Goal: Obtain resource: Obtain resource

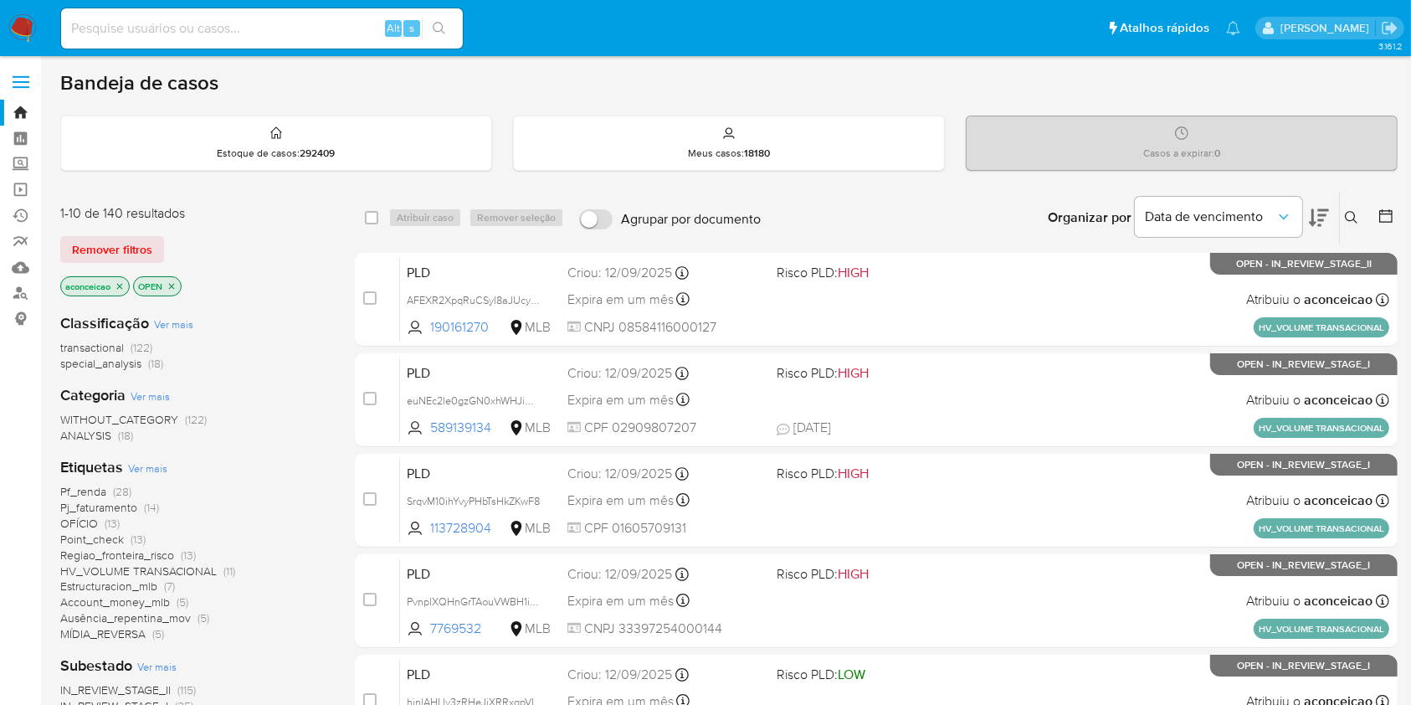
click at [107, 522] on span "(13)" at bounding box center [112, 523] width 15 height 17
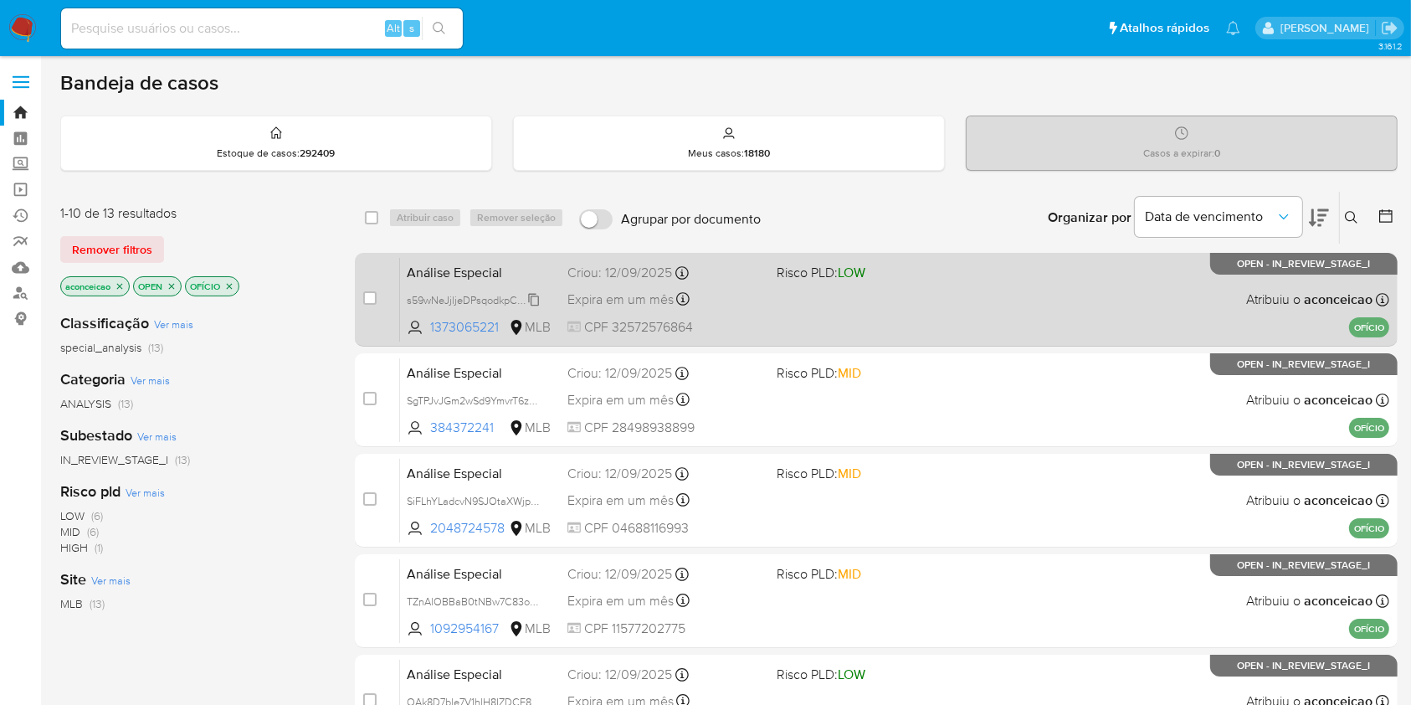
click at [538, 296] on span "s59wNeJjljeDPsqodkpCqCT9" at bounding box center [475, 299] width 136 height 18
click at [743, 306] on div "Expira em um mês Expira em 27/10/2025 14:30:54" at bounding box center [665, 299] width 195 height 23
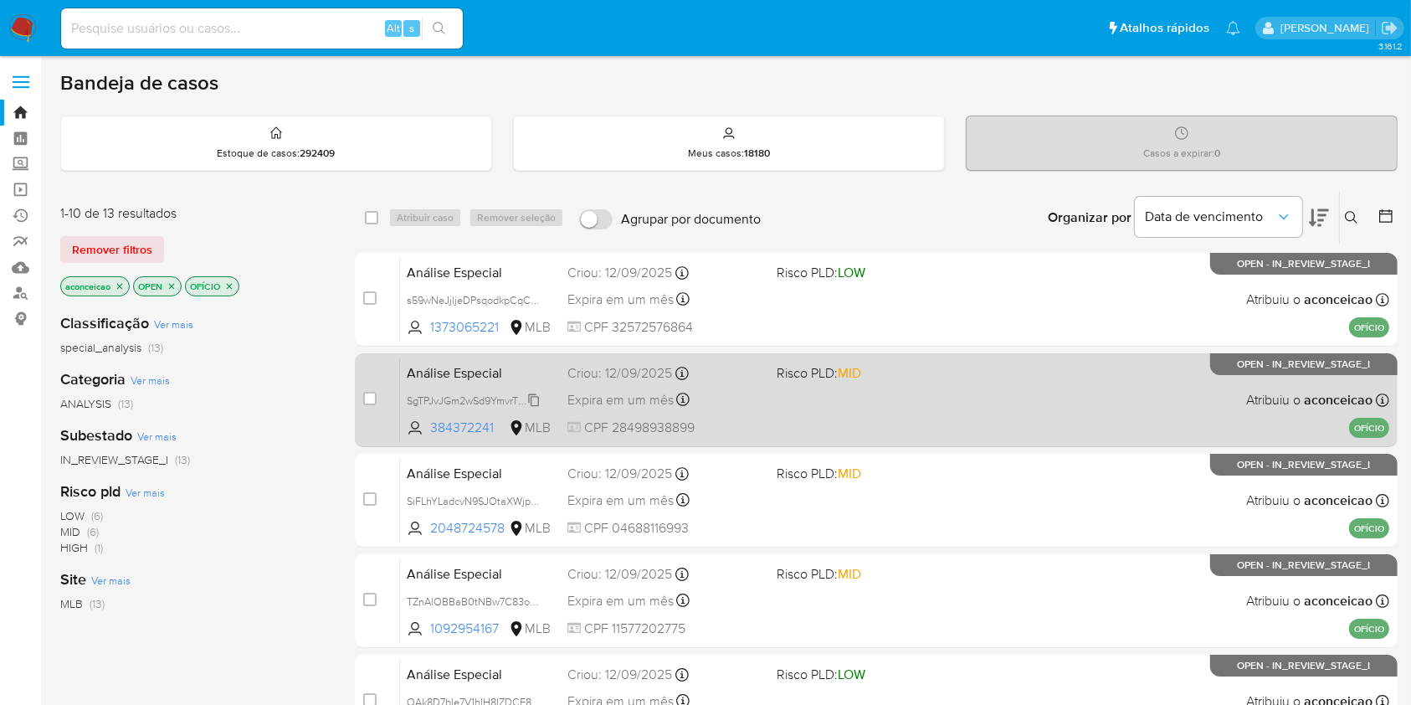
click at [533, 396] on span "SgTPJvJGm2wSd9YmvrT6zXHq" at bounding box center [478, 399] width 142 height 18
click at [757, 410] on div "Análise Especial SgTPJvJGm2wSd9YmvrT6zXHq Copiado Copiado 384372241 MLB Risco P…" at bounding box center [894, 399] width 989 height 85
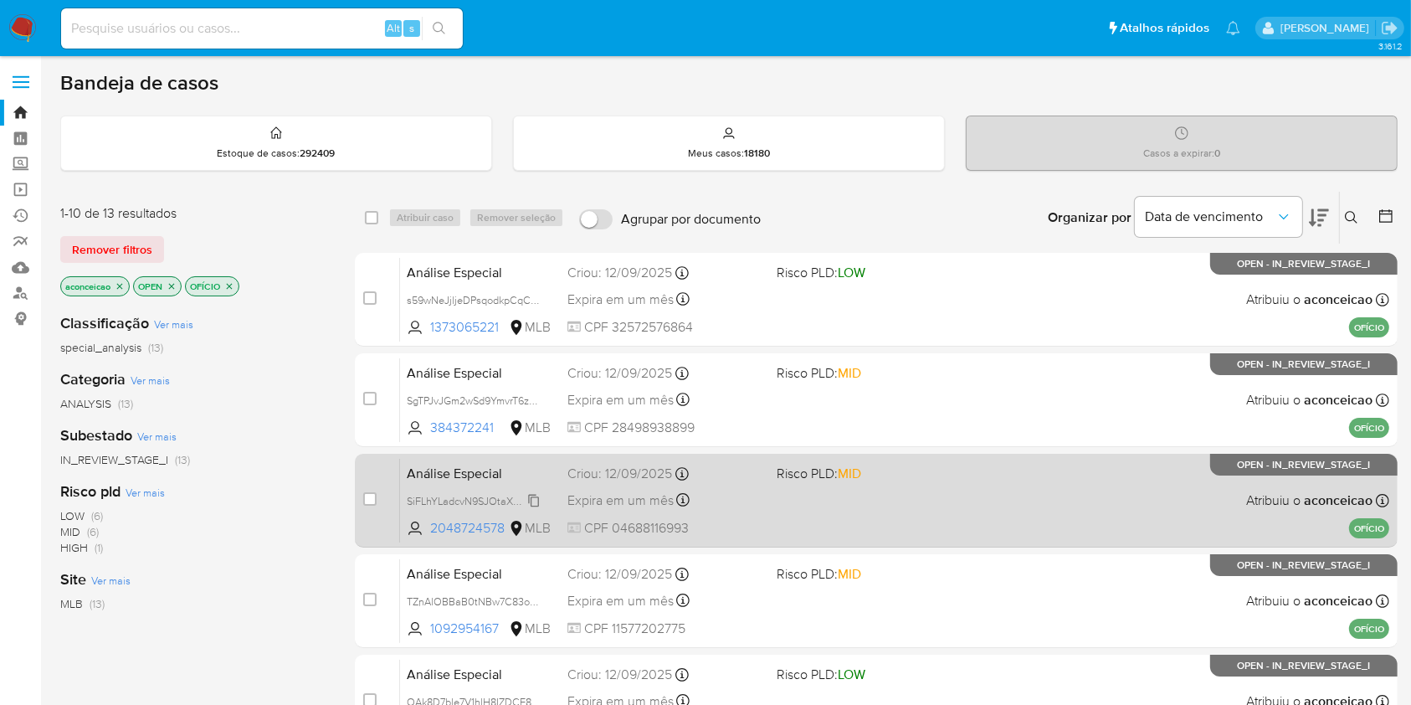
click at [538, 499] on span "SiFLhYLadcvN9SJOtaXWjpNQ" at bounding box center [477, 500] width 140 height 18
click at [734, 494] on div "Expira em um mês Expira em 27/10/2025 14:30:53" at bounding box center [665, 500] width 195 height 23
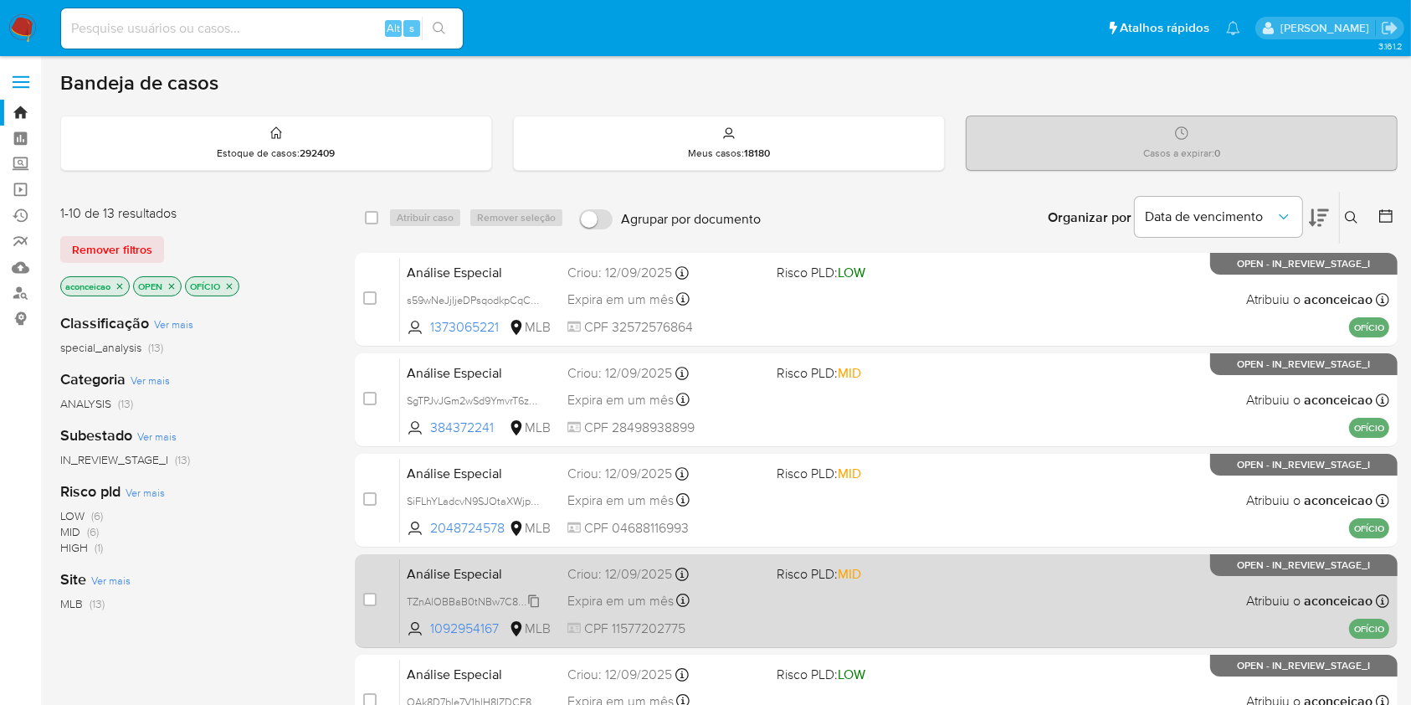
click at [537, 601] on span "TZnAlOBBaB0tNBw7C83otksJ" at bounding box center [477, 600] width 141 height 18
click at [599, 592] on span "Expira em um mês" at bounding box center [621, 601] width 106 height 18
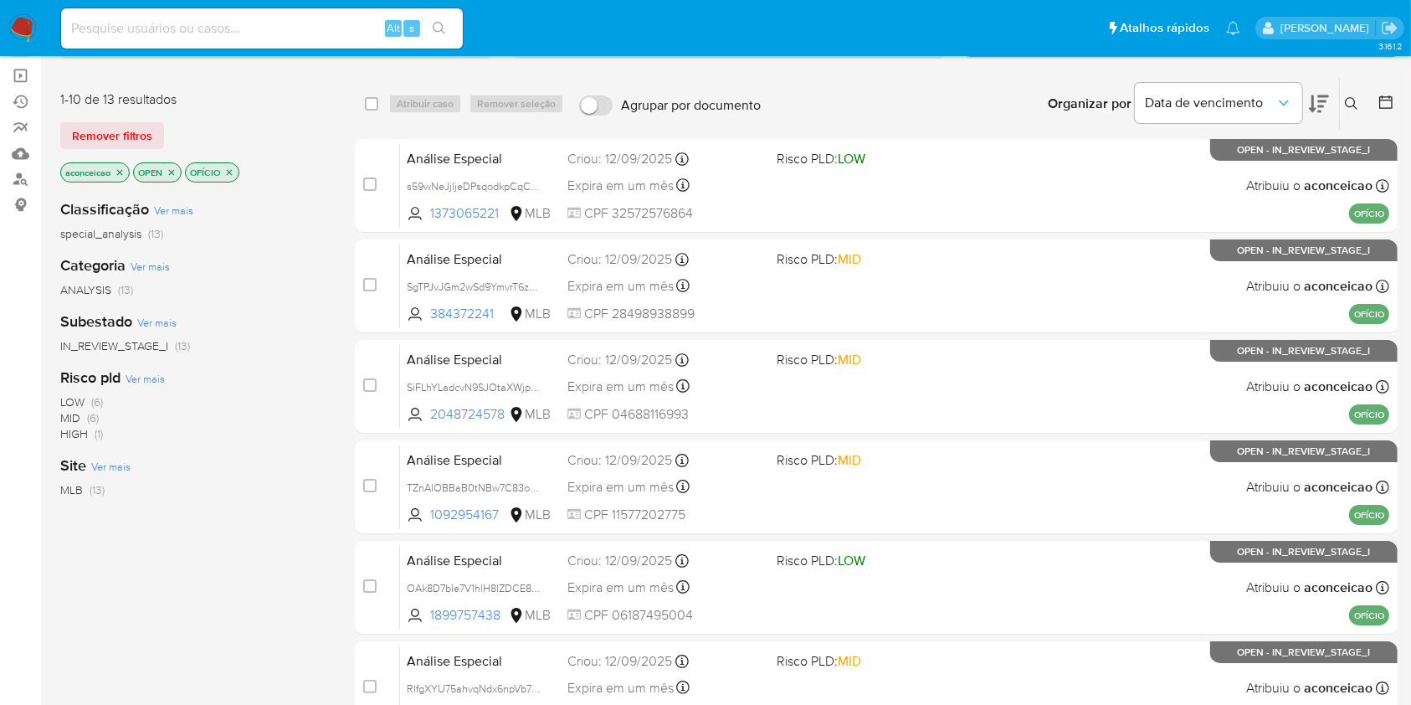
scroll to position [134, 0]
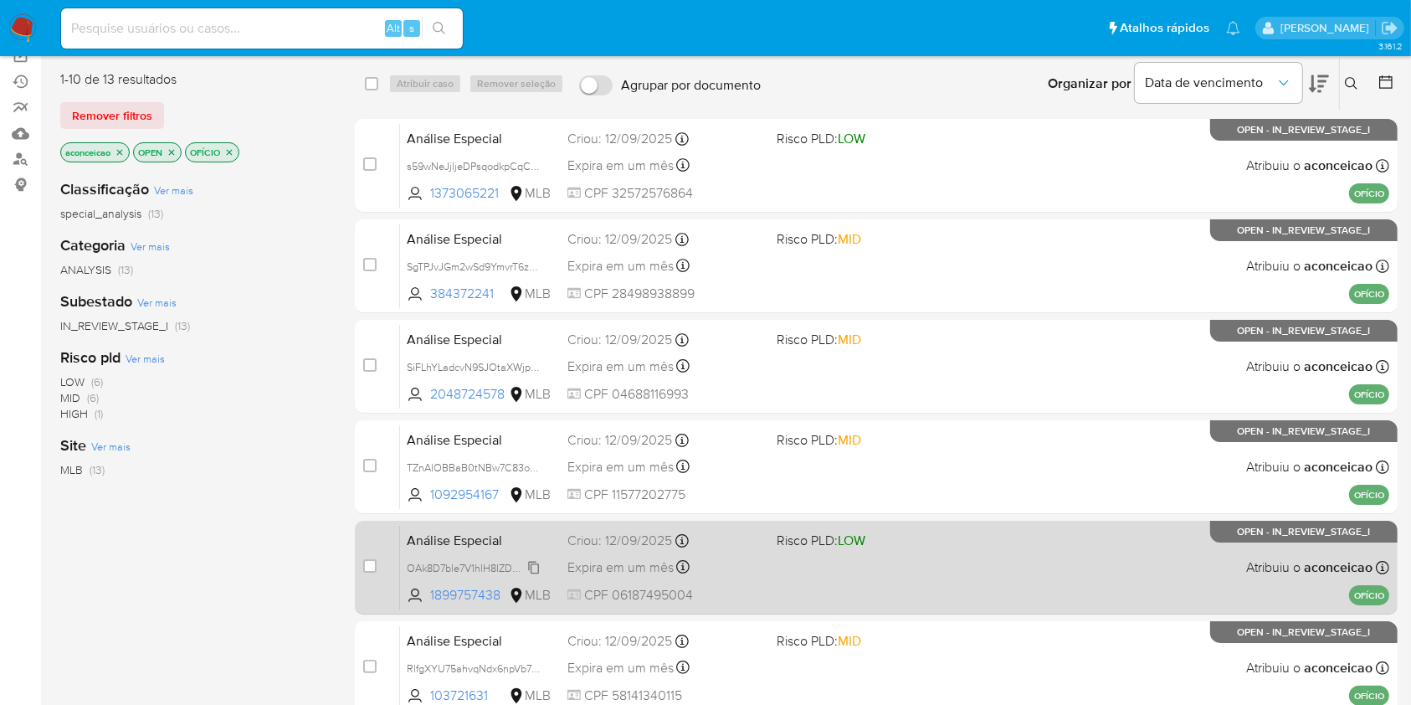
click at [529, 558] on div "OAk8D7ble7V1hlH8IZDCE8Uw" at bounding box center [474, 567] width 134 height 18
click at [593, 556] on div "Expira em um mês Expira em 27/10/2025 14:30:52" at bounding box center [665, 567] width 195 height 23
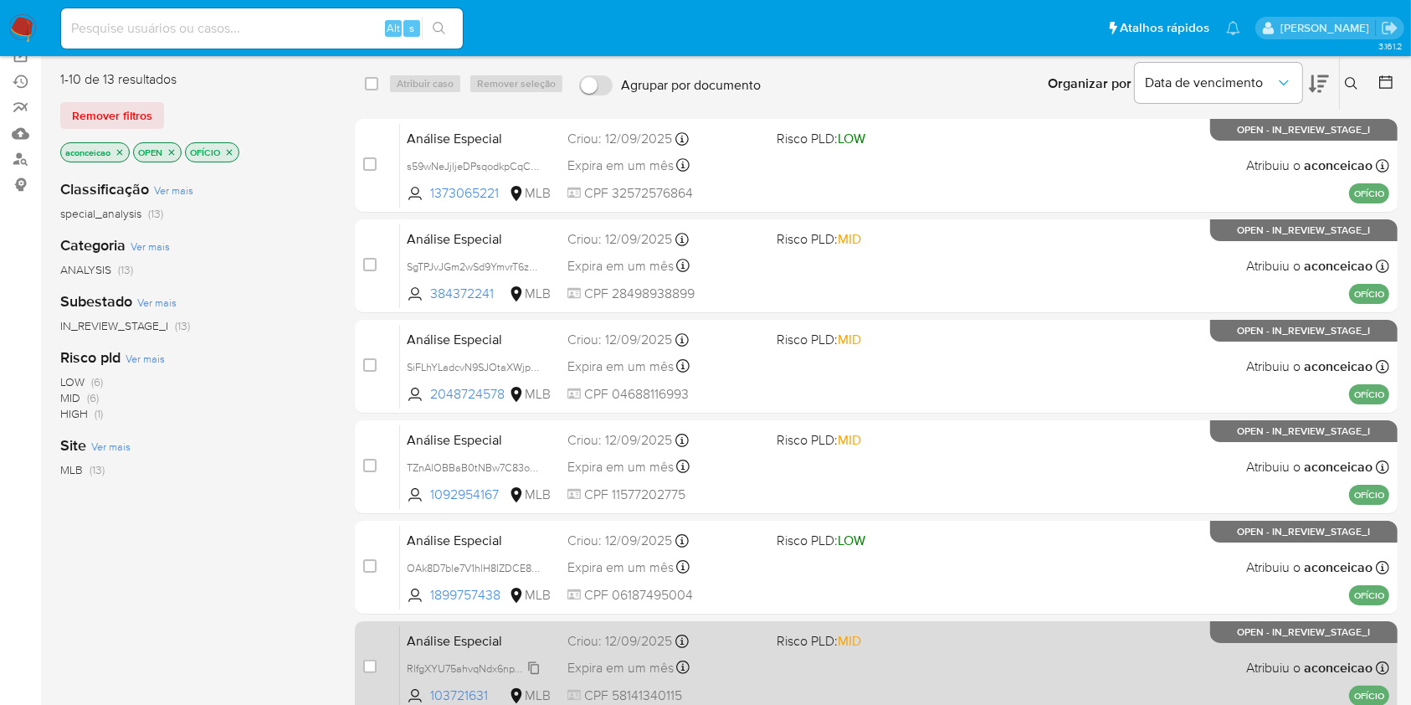
click at [531, 670] on span "RlfgXYU75ahvqNdx6npVb7Rs" at bounding box center [475, 667] width 136 height 18
click at [781, 662] on div "Análise Especial RlfgXYU75ahvqNdx6npVb7Rs Copiado Copiado 103721631 MLB Risco P…" at bounding box center [894, 667] width 989 height 85
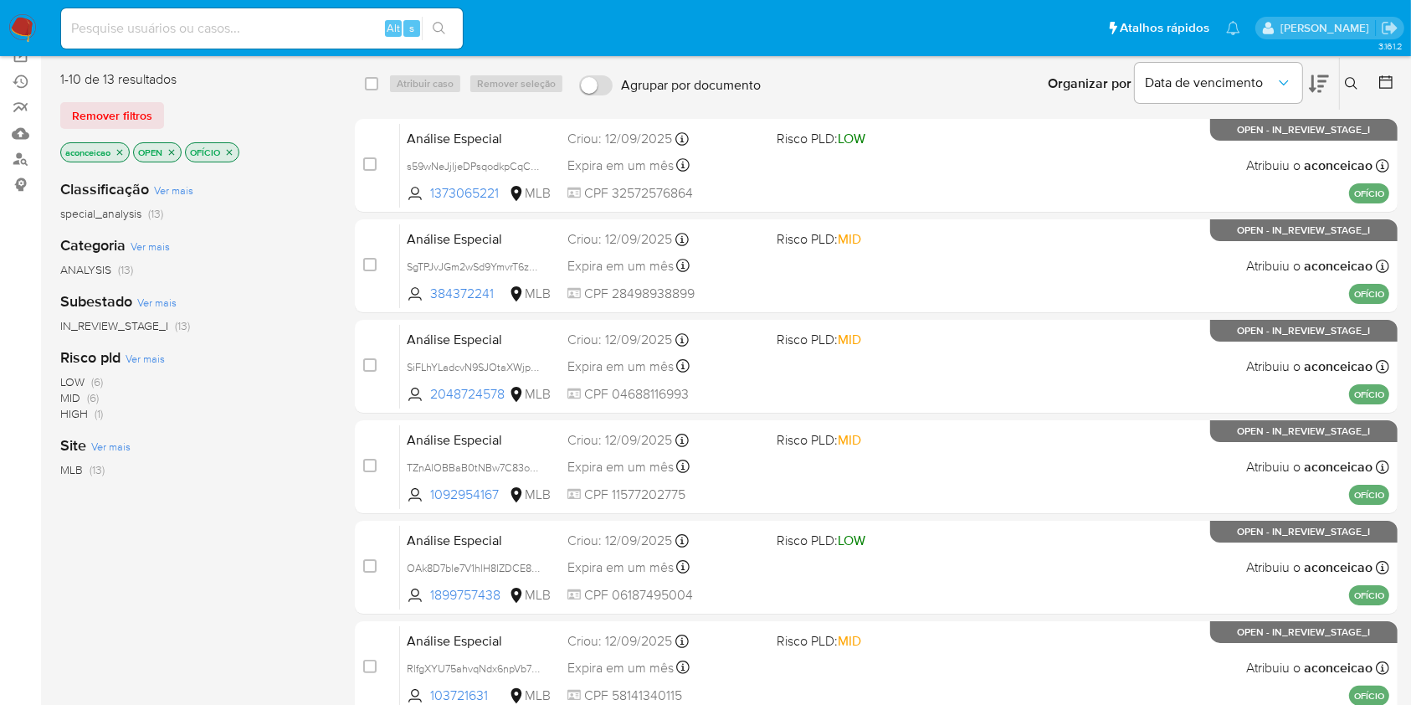
click at [312, 541] on div "Classificação Ver mais special_analysis (13) Categoria Ver mais ANALYSIS (13) S…" at bounding box center [194, 450] width 268 height 569
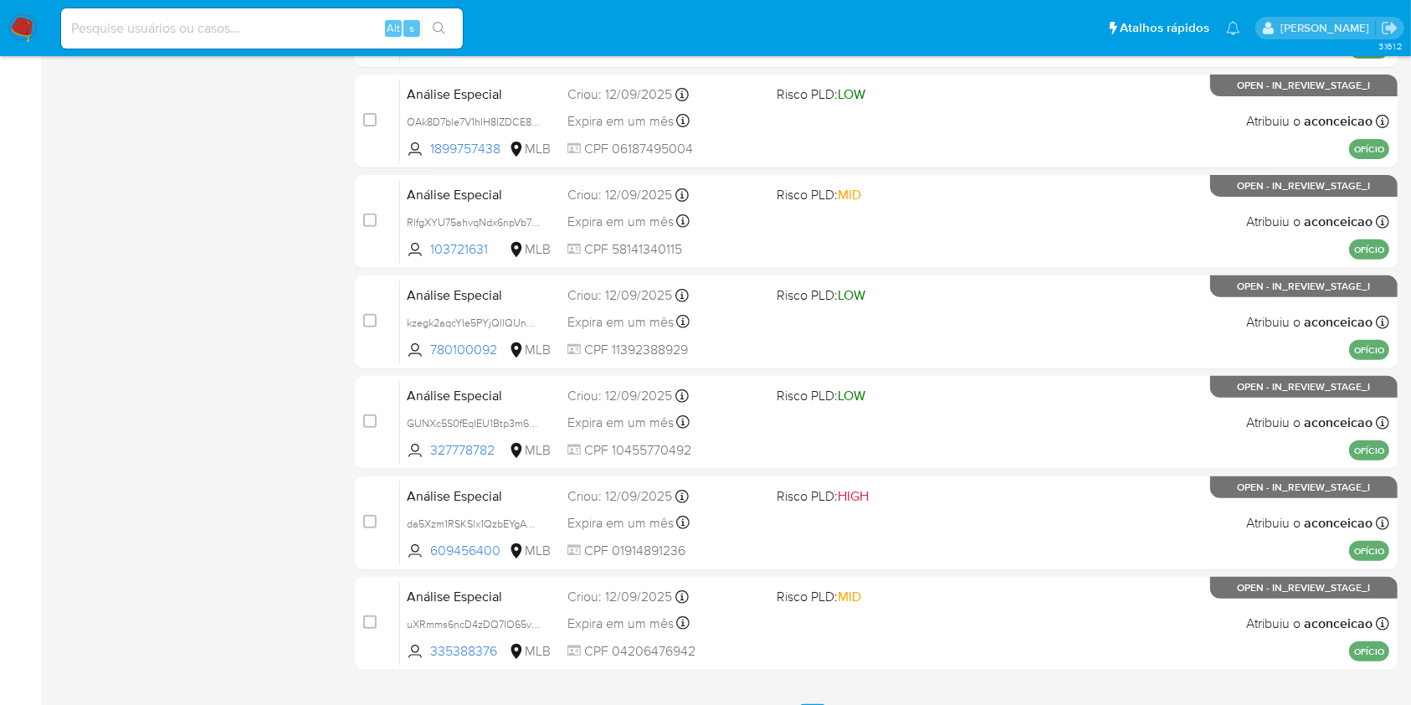
scroll to position [624, 0]
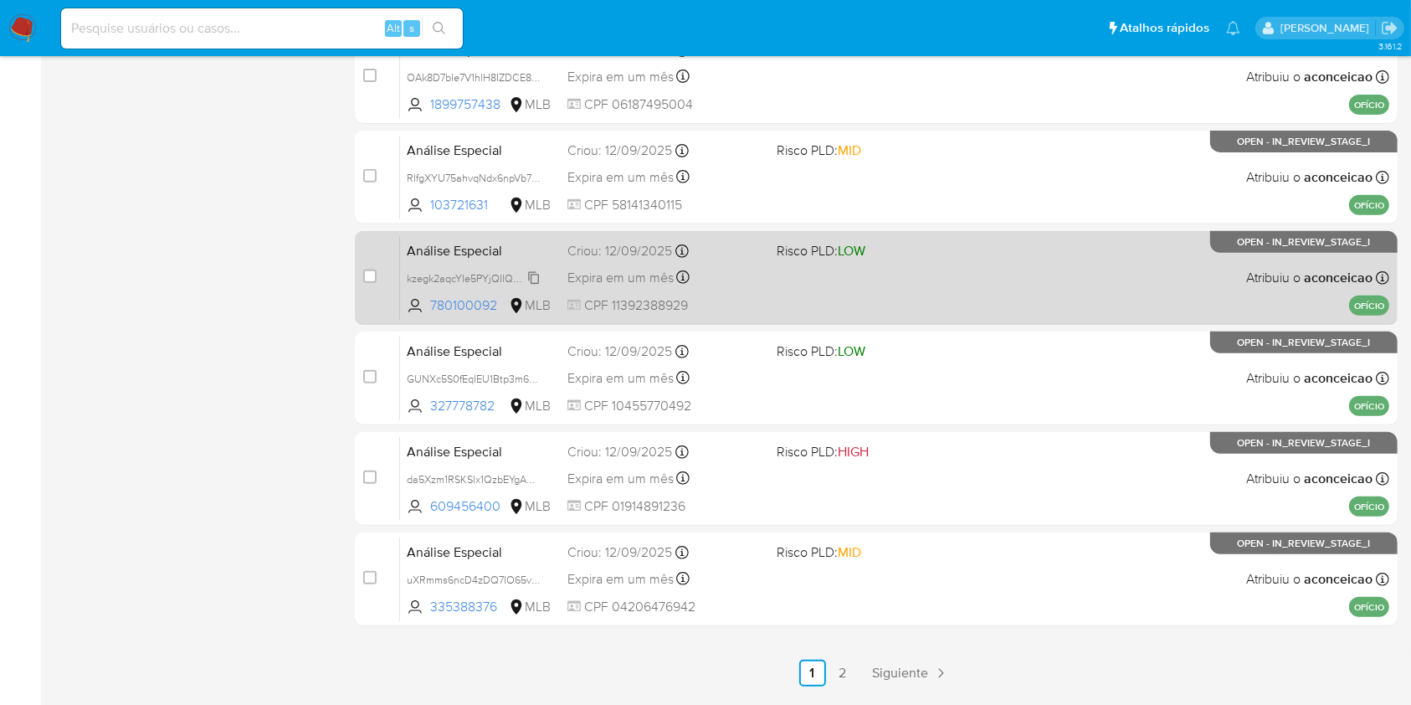
click at [536, 275] on span "kzegk2aqcYIe5PYjQIlQUnHG" at bounding box center [474, 277] width 135 height 18
click at [738, 290] on div "Análise Especial kzegk2aqcYIe5PYjQIlQUnHG Copiado Copiado 780100092 MLB Risco P…" at bounding box center [894, 277] width 989 height 85
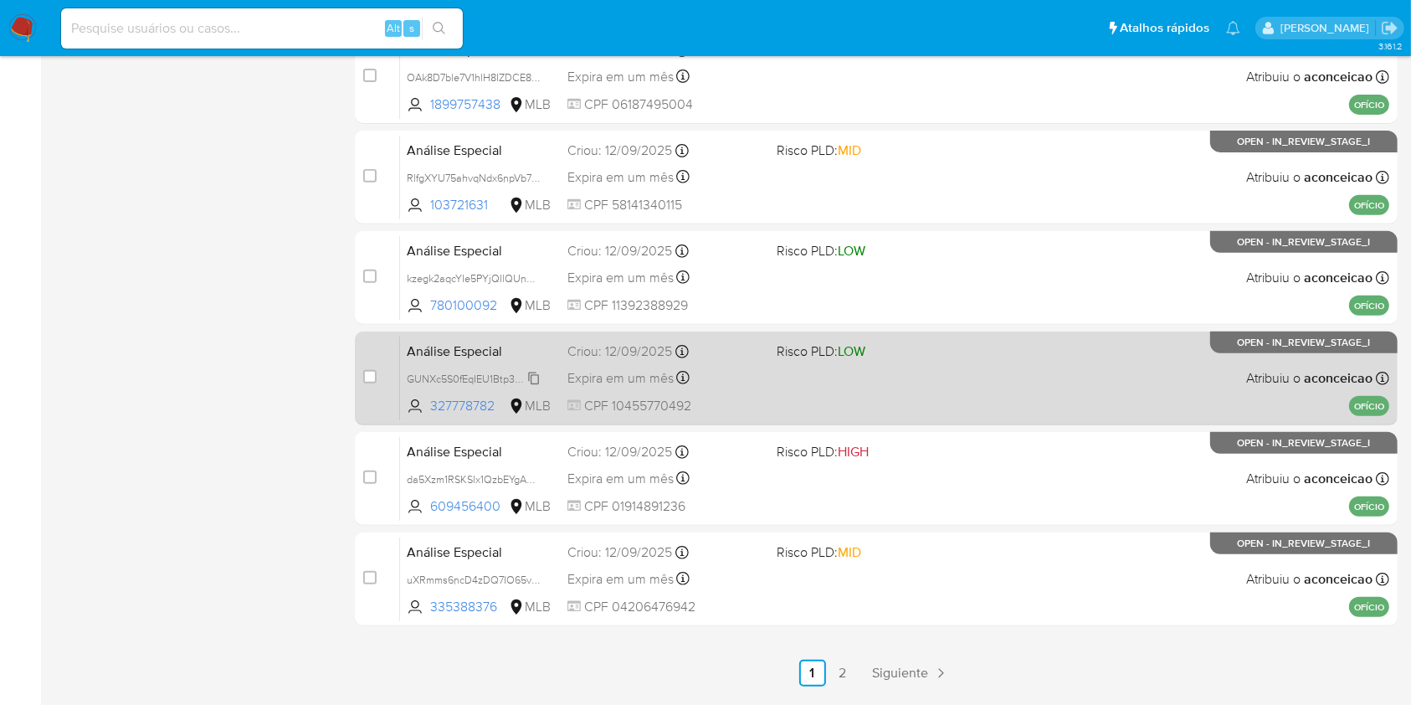
click at [537, 373] on span "GUNXc5S0fEqIEU1Btp3m6rkQ" at bounding box center [476, 377] width 139 height 18
click at [706, 358] on div "Criou: 12/09/2025 Criou: 12/09/2025 14:30:51" at bounding box center [665, 351] width 195 height 18
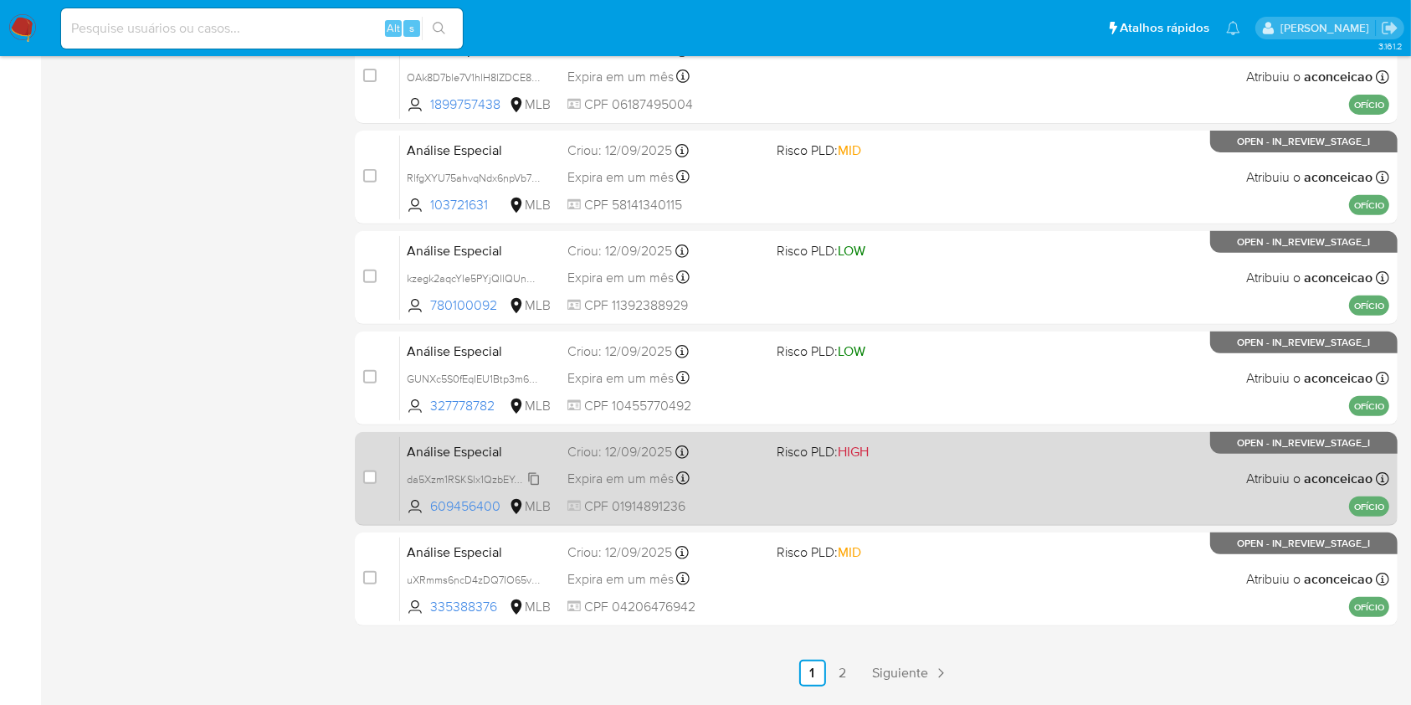
click at [537, 478] on span "da5Xzm1RSKSlx1QzbEYgA0to" at bounding box center [475, 478] width 136 height 18
click at [752, 498] on span "CPF 01914891236" at bounding box center [665, 506] width 195 height 18
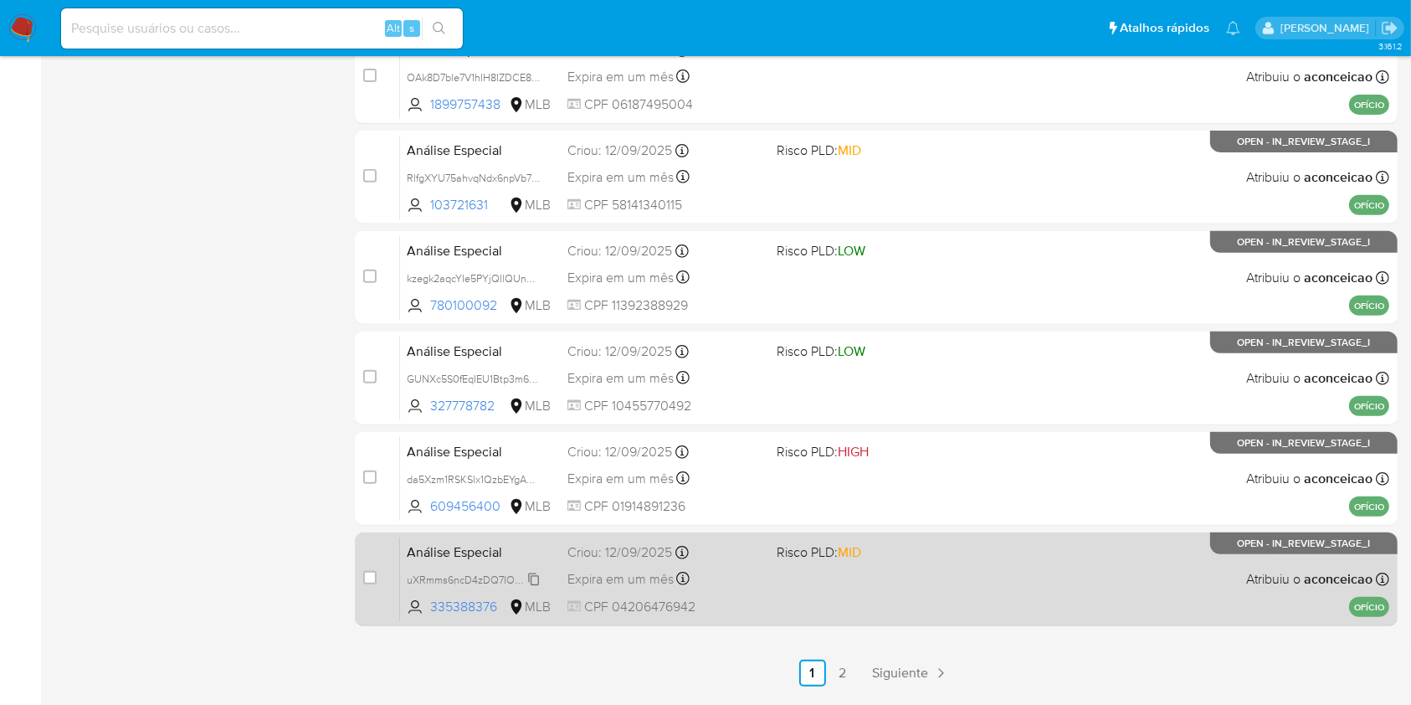
click at [539, 578] on span "uXRmms6ncD4zDQ7IO65vS0C2" at bounding box center [482, 578] width 151 height 18
click at [744, 569] on div "Expira em um mês Expira em 27/10/2025 14:30:50" at bounding box center [665, 579] width 195 height 23
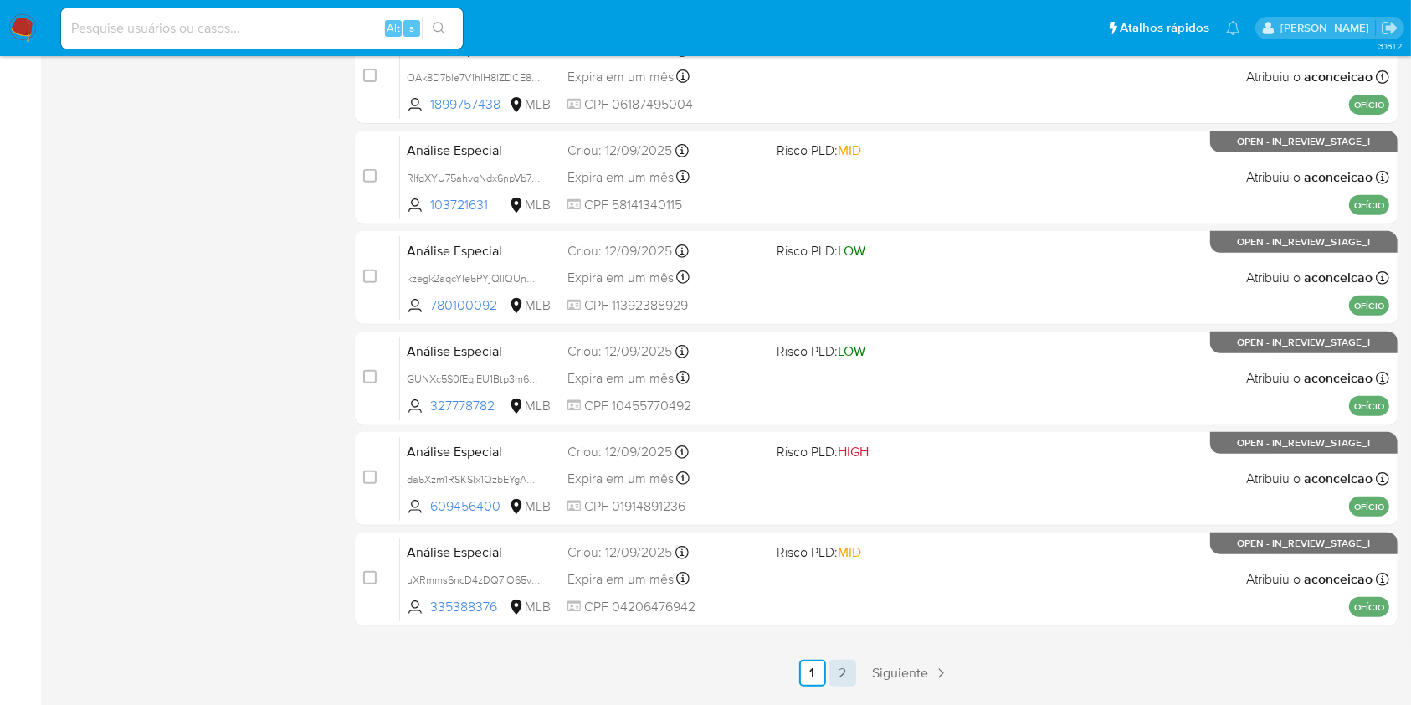
click at [840, 667] on link "2" at bounding box center [843, 673] width 27 height 27
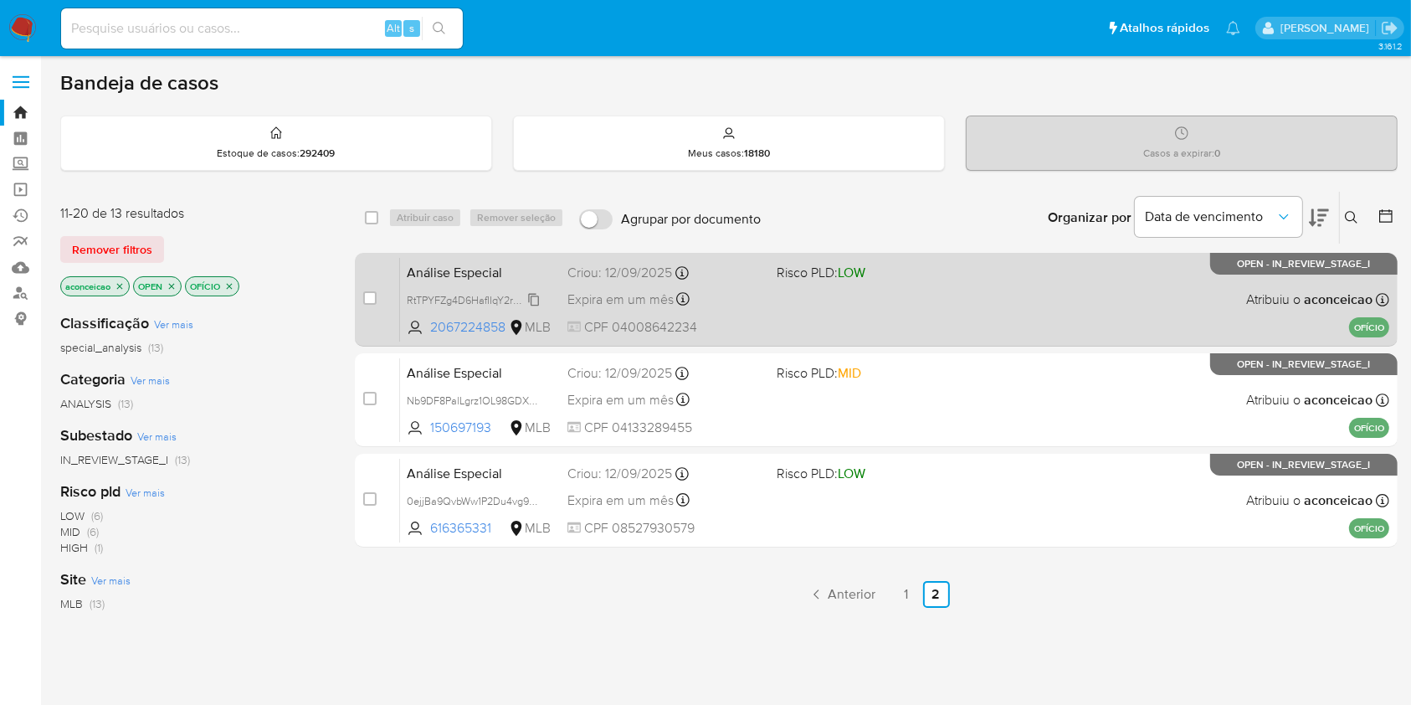
click at [530, 297] on span "RtTPYFZg4D6HafIIqY2rn3tq" at bounding box center [470, 299] width 127 height 18
click at [761, 309] on div "Expira em um mês Expira em 27/10/2025 14:30:49" at bounding box center [665, 299] width 195 height 23
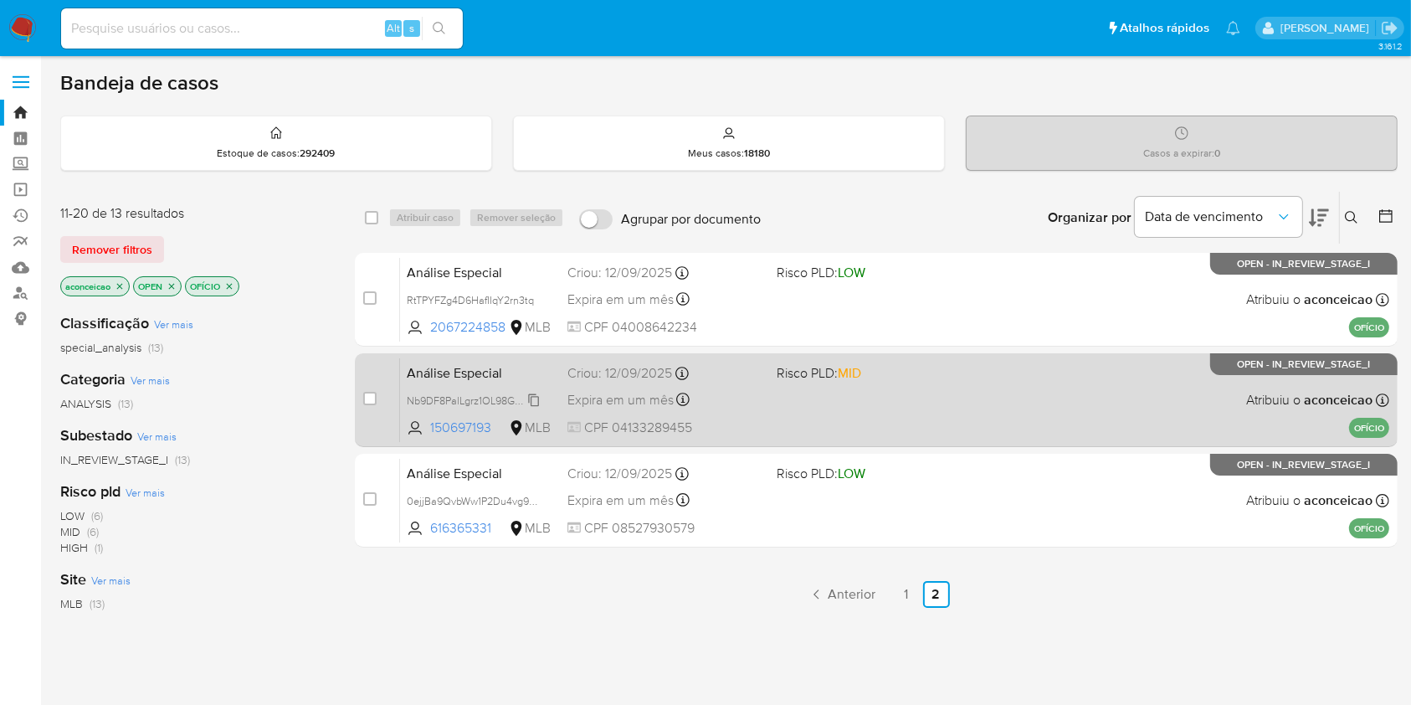
click at [540, 398] on span "Nb9DF8PalLgrz1OL98GDXXjn" at bounding box center [475, 399] width 137 height 18
click at [803, 399] on span at bounding box center [874, 399] width 195 height 3
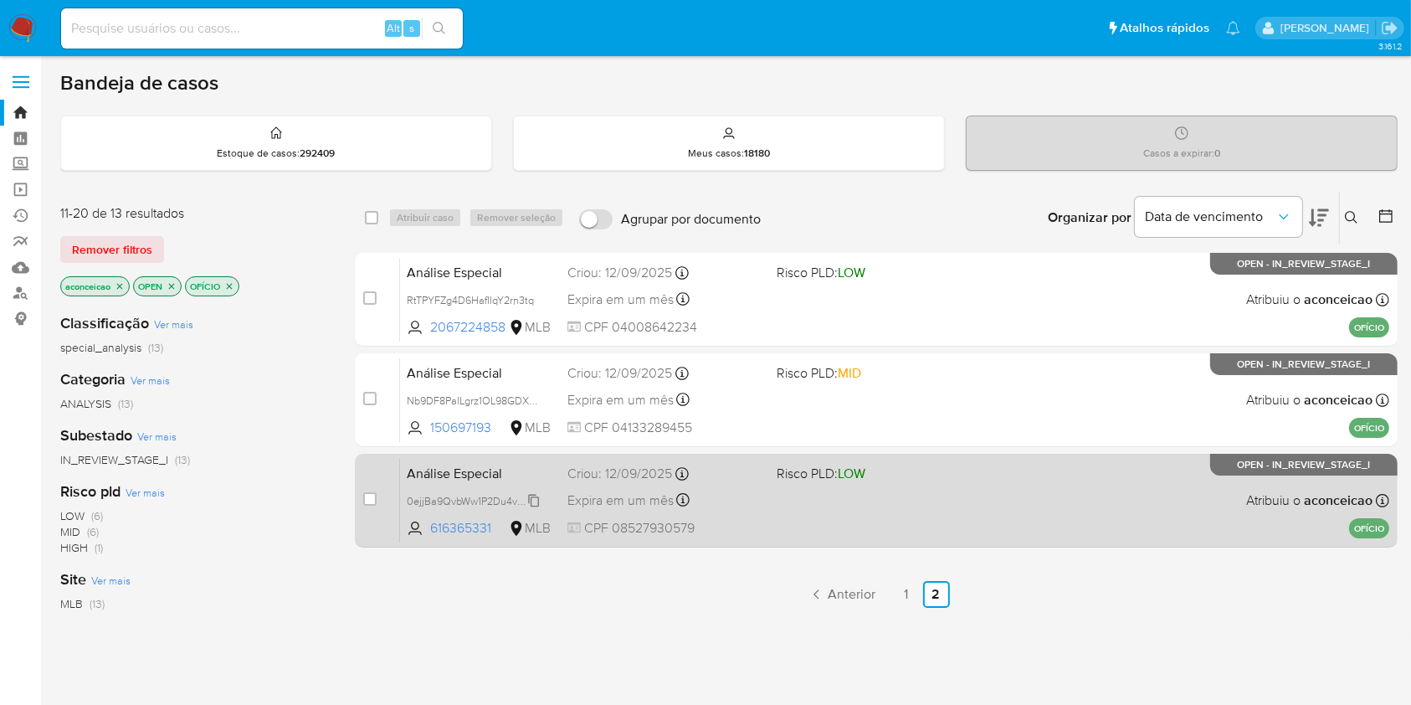
click at [537, 498] on span "0ejjBa9QvbWw1P2Du4vg9oVi" at bounding box center [475, 500] width 136 height 18
click at [735, 517] on div "Análise Especial 0ejjBa9QvbWw1P2Du4vg9oVi Copiado Copiado 616365331 MLB Risco P…" at bounding box center [894, 500] width 989 height 85
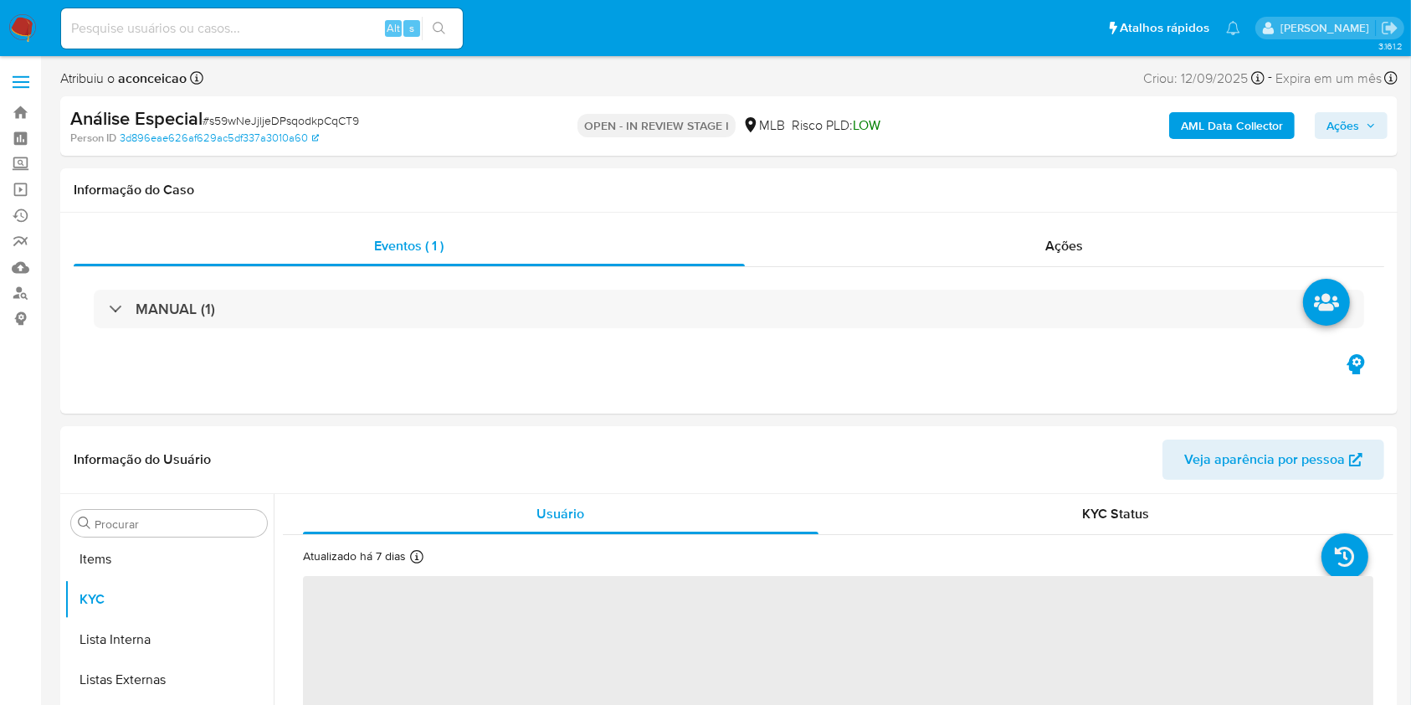
scroll to position [868, 0]
select select "10"
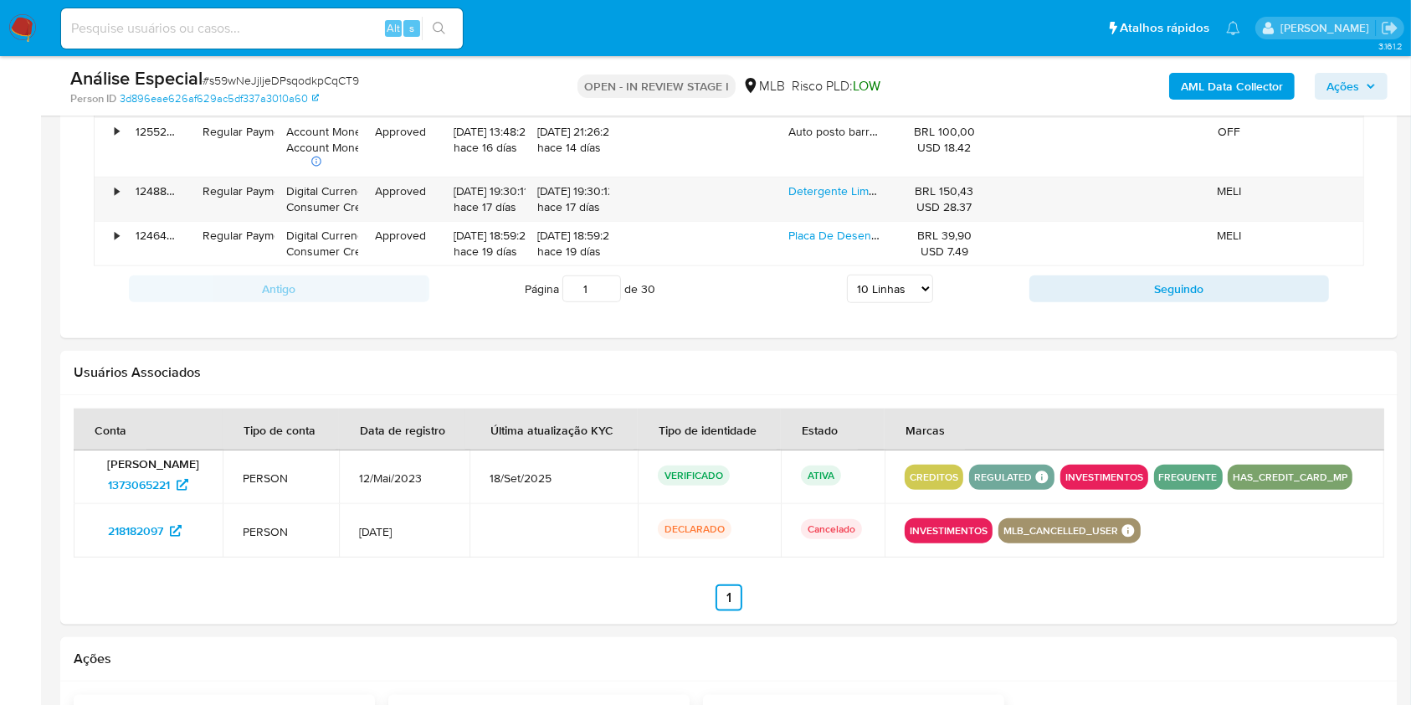
scroll to position [1806, 0]
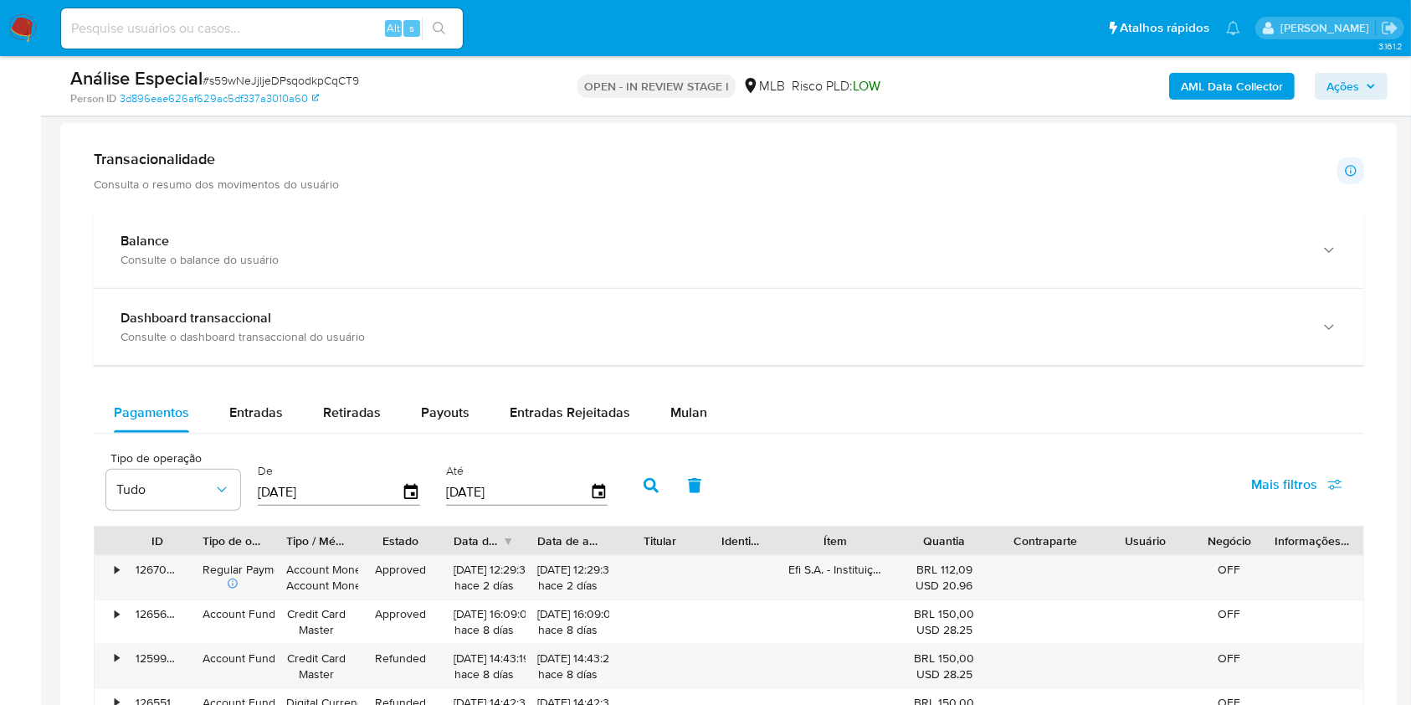
scroll to position [1058, 0]
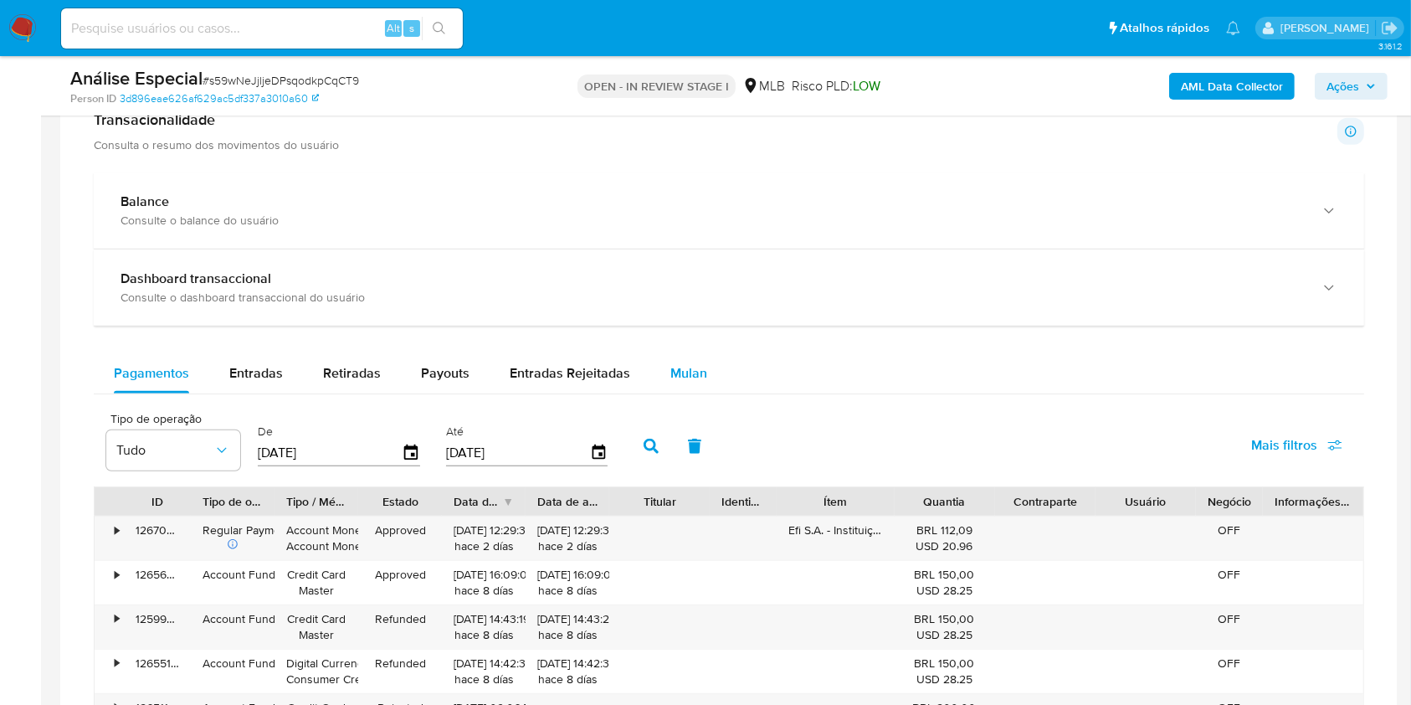
click at [683, 373] on span "Mulan" at bounding box center [689, 372] width 37 height 19
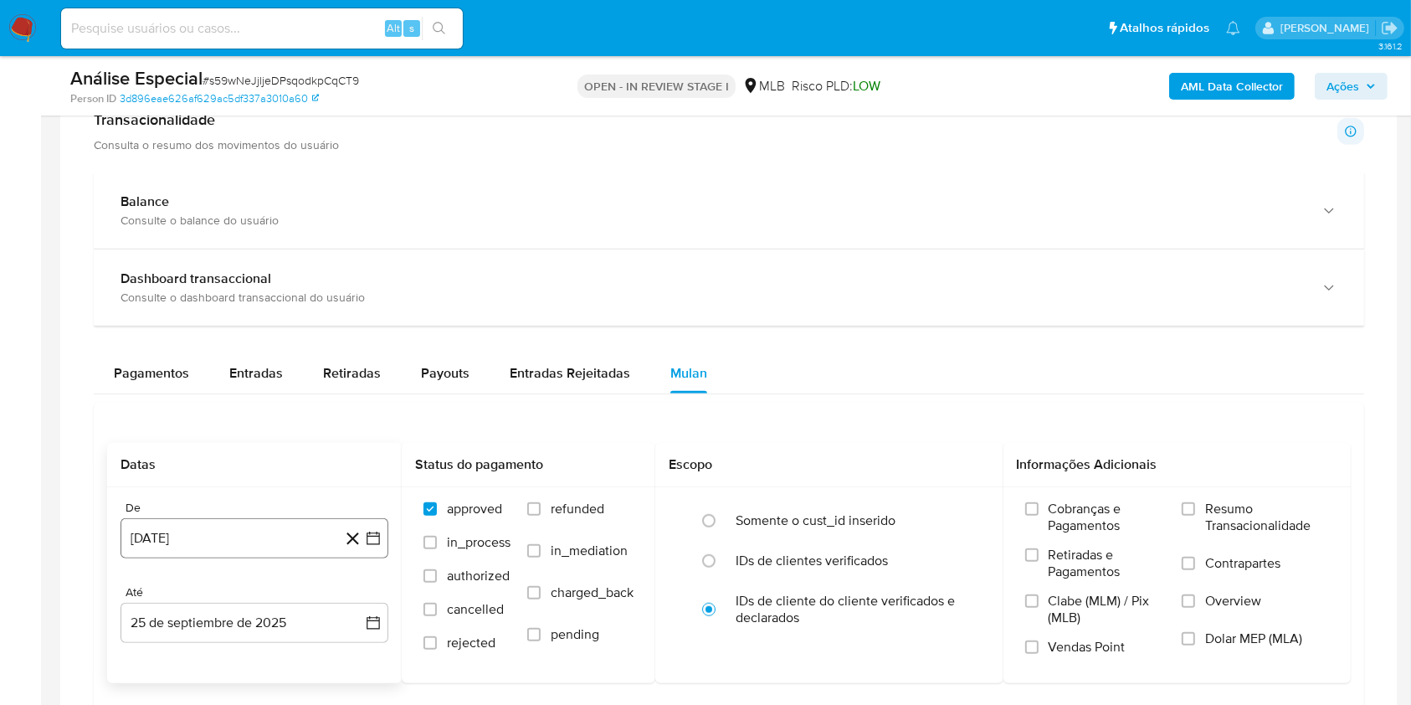
click at [261, 555] on button "25 [PERSON_NAME] de 2024" at bounding box center [255, 538] width 268 height 40
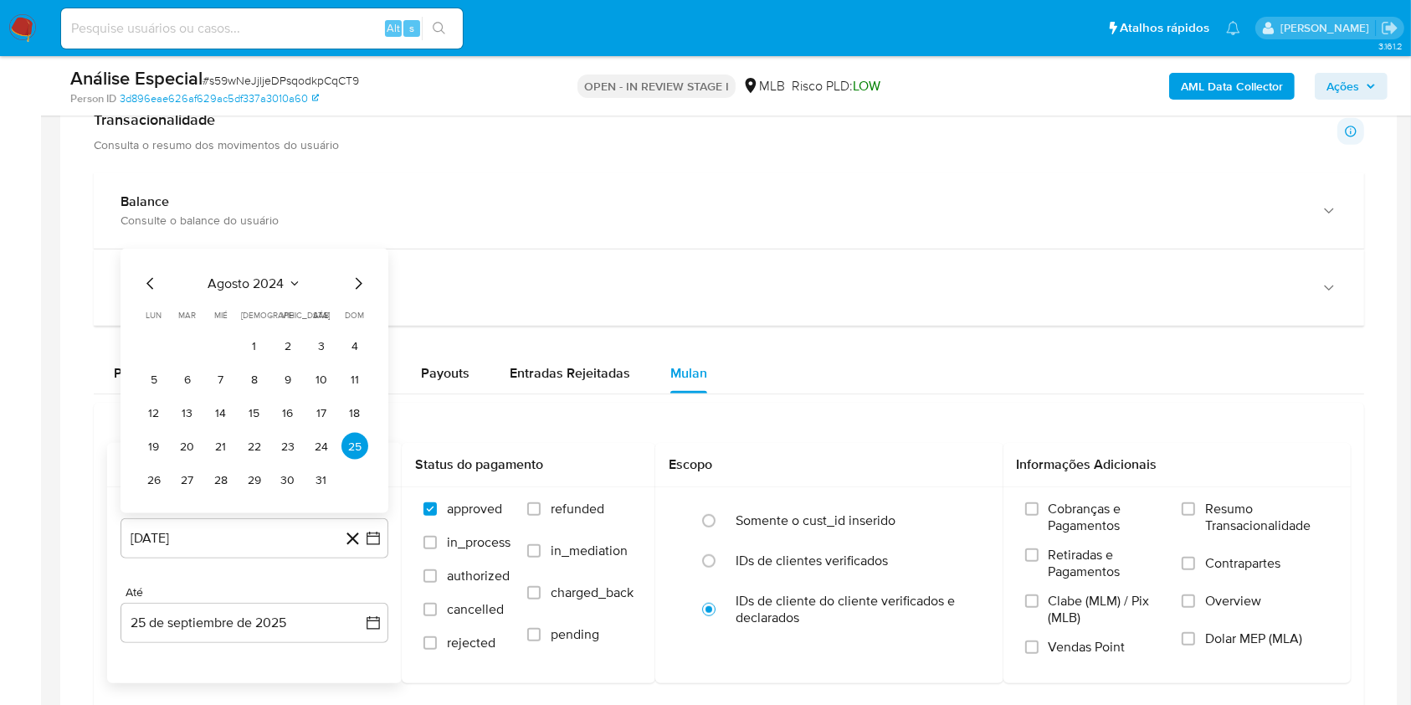
click at [270, 285] on span "agosto 2024" at bounding box center [246, 283] width 76 height 17
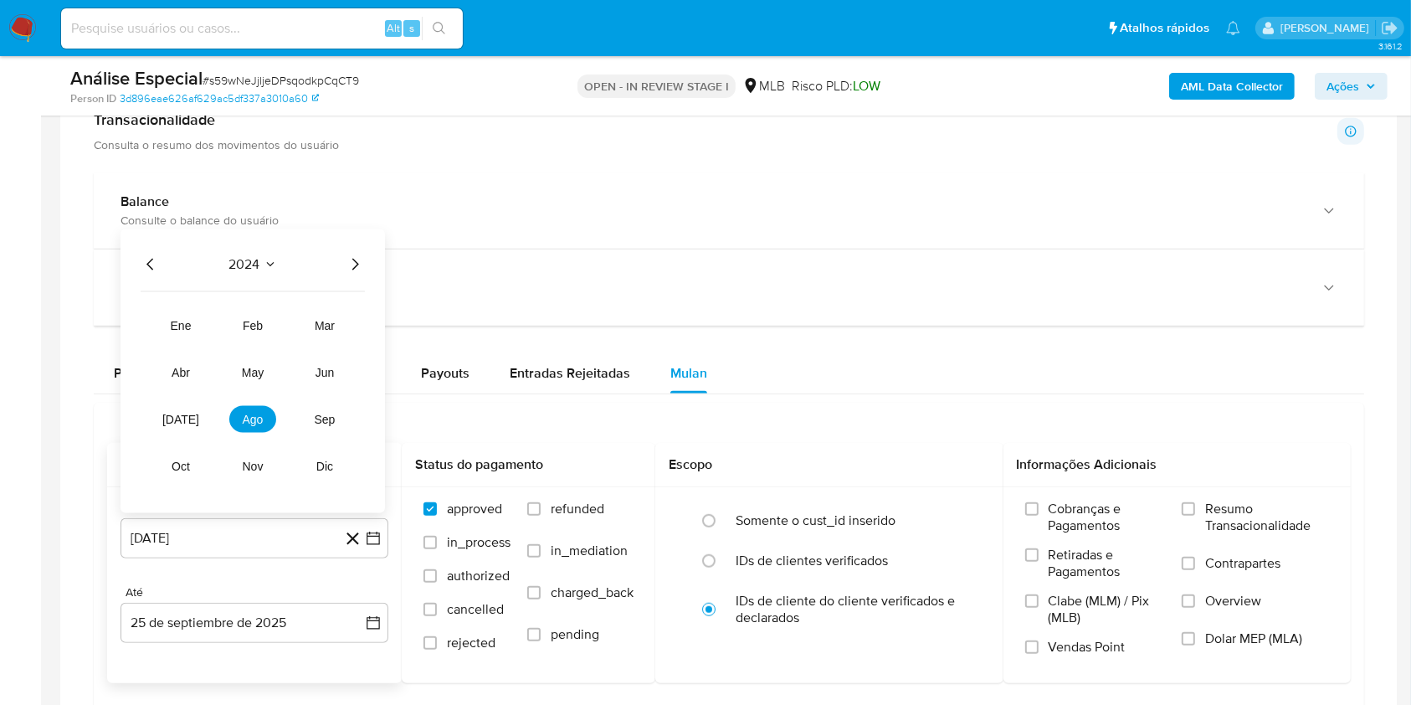
click at [353, 265] on icon "Año siguiente" at bounding box center [355, 264] width 20 height 20
click at [331, 326] on span "mar" at bounding box center [325, 325] width 20 height 13
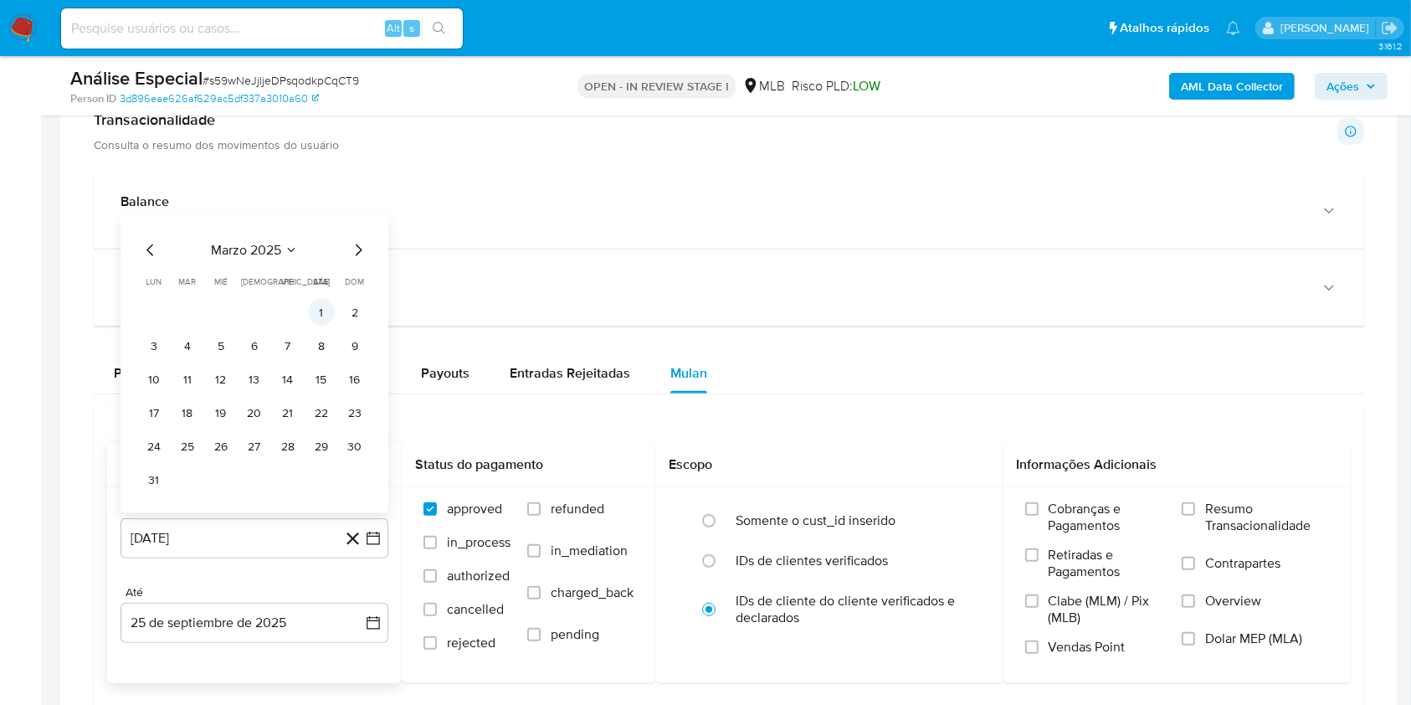
click at [326, 321] on button "1" at bounding box center [321, 312] width 27 height 27
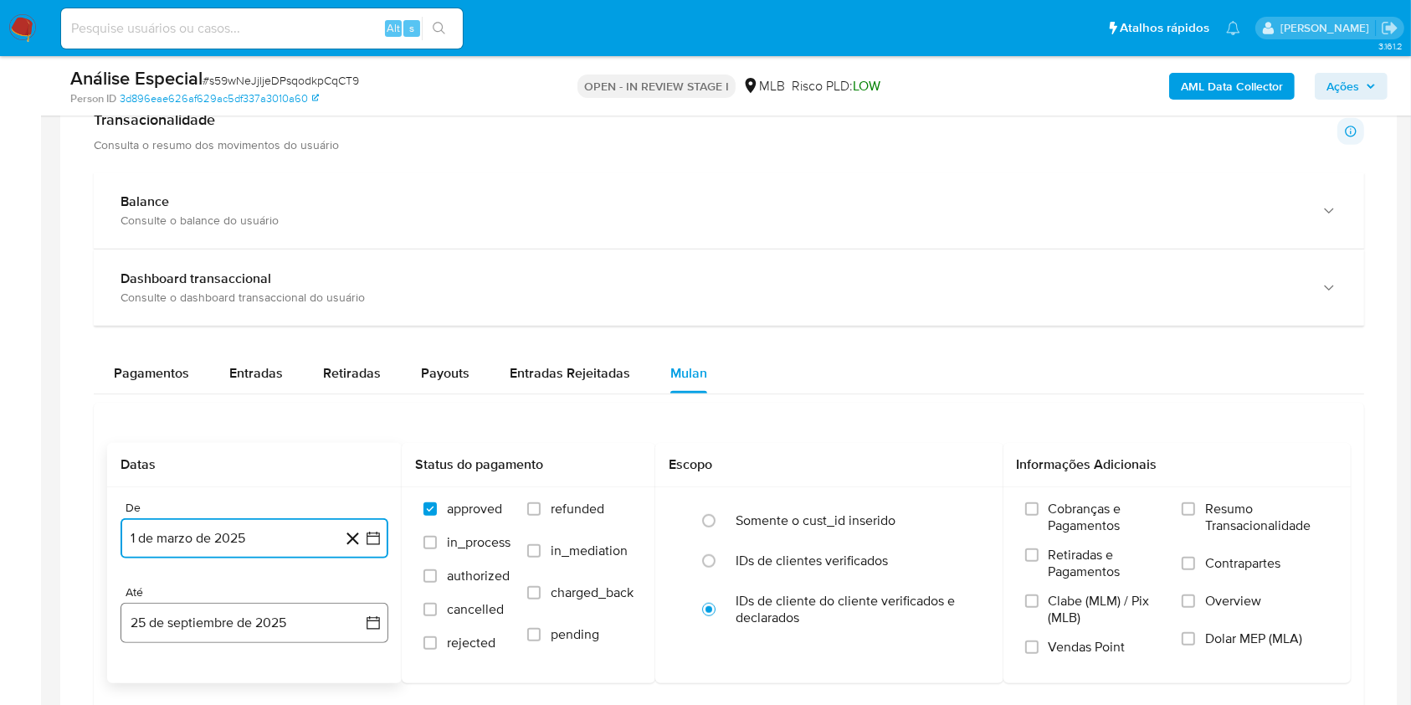
click at [277, 605] on button "25 de septiembre de 2025" at bounding box center [255, 623] width 268 height 40
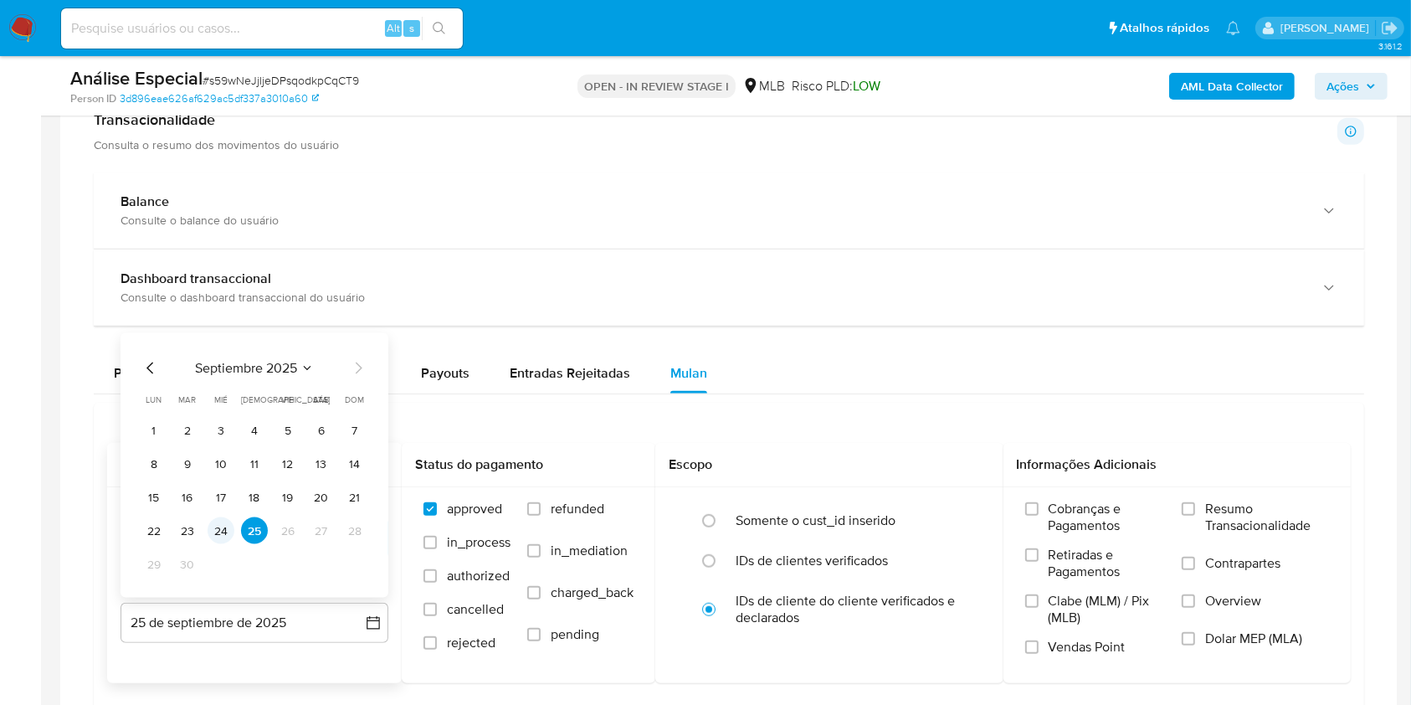
click at [218, 530] on button "24" at bounding box center [221, 530] width 27 height 27
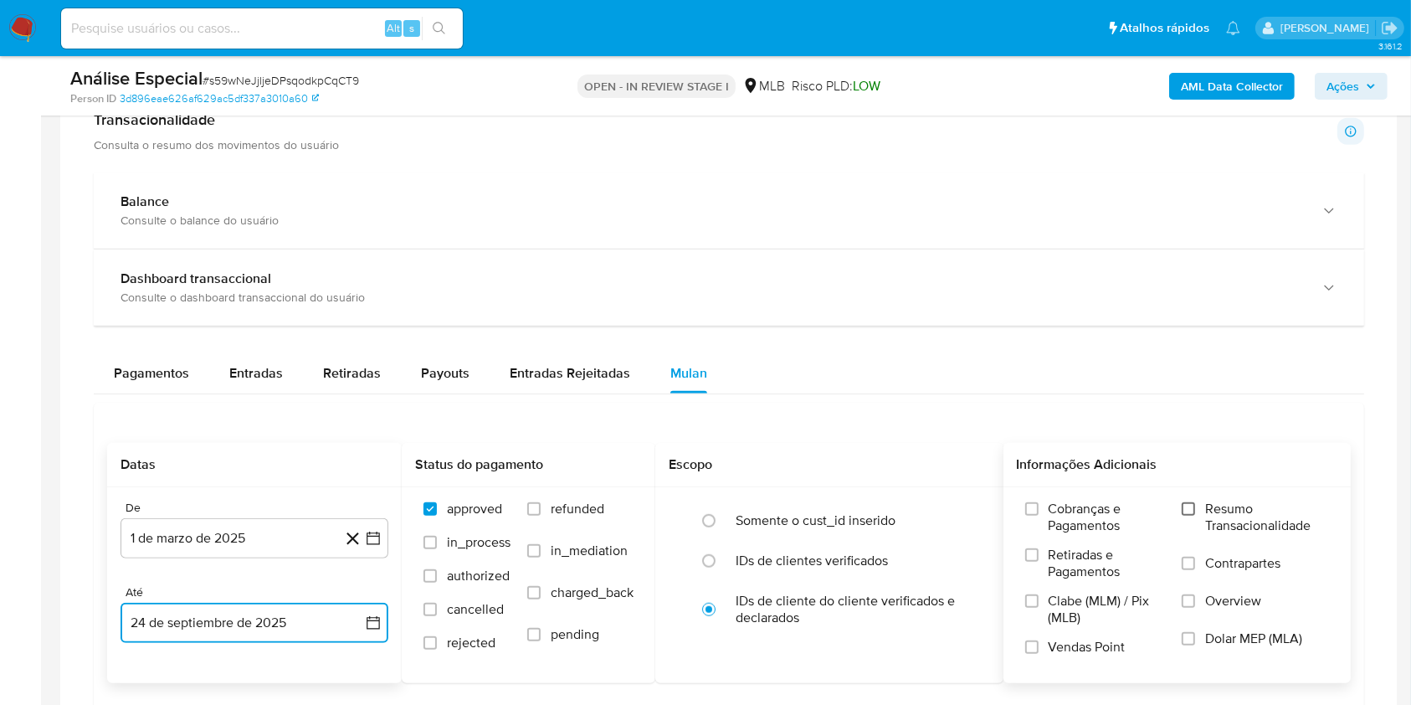
click at [1184, 513] on input "Resumo Transacionalidade" at bounding box center [1188, 508] width 13 height 13
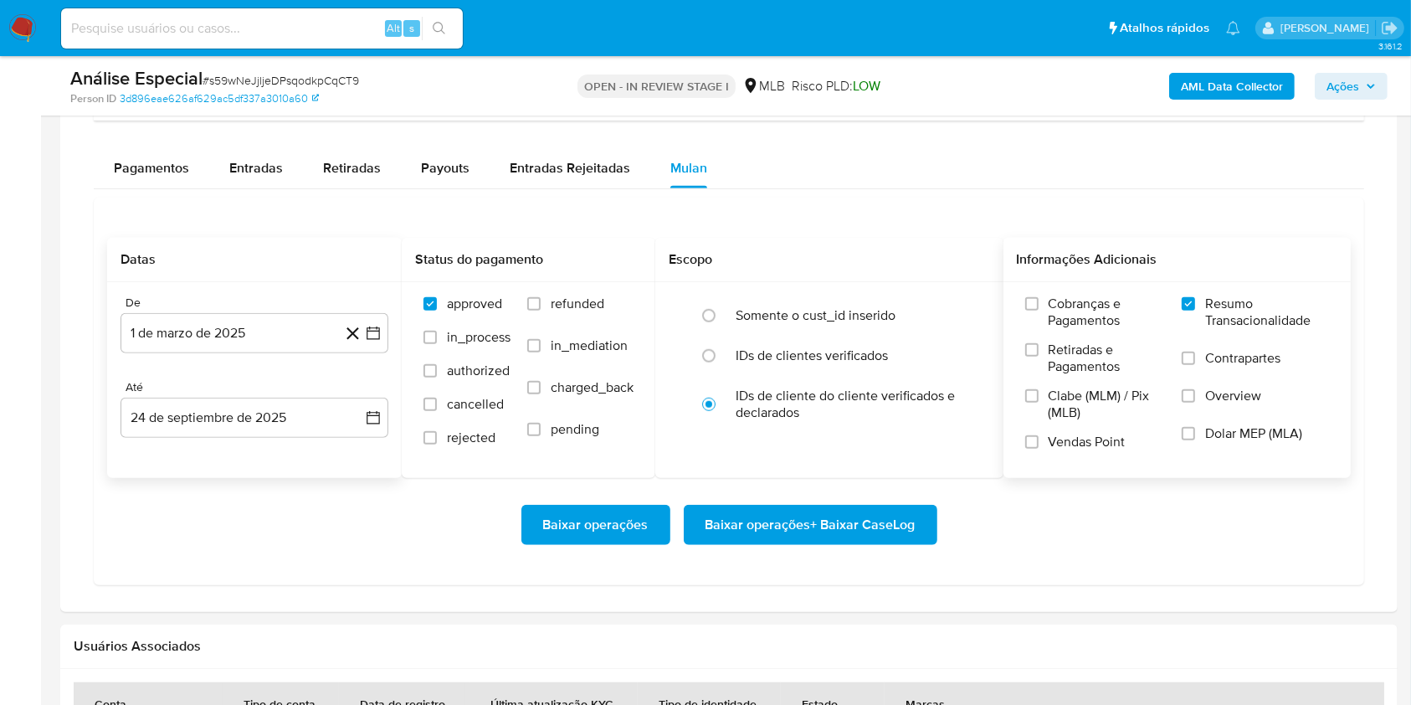
scroll to position [1260, 0]
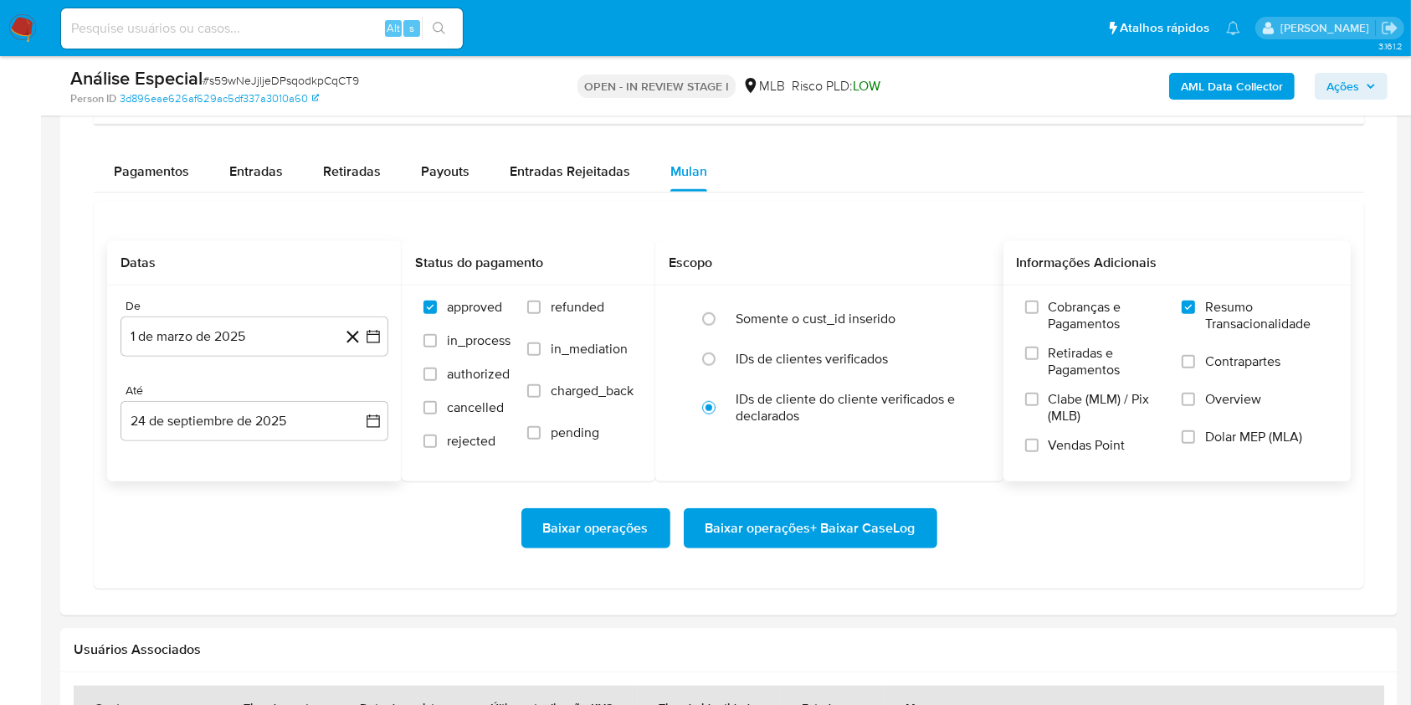
click at [932, 535] on button "Baixar operações + Baixar CaseLog" at bounding box center [811, 528] width 254 height 40
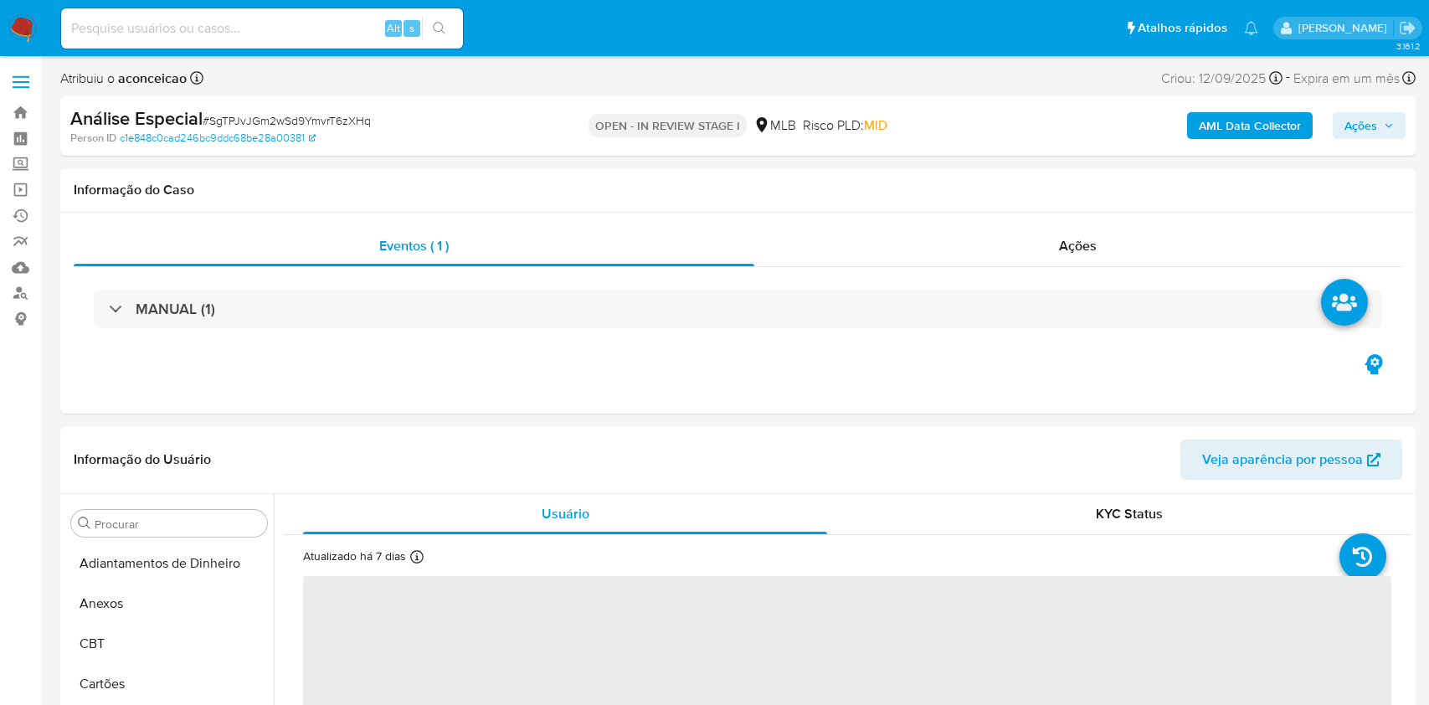
select select "10"
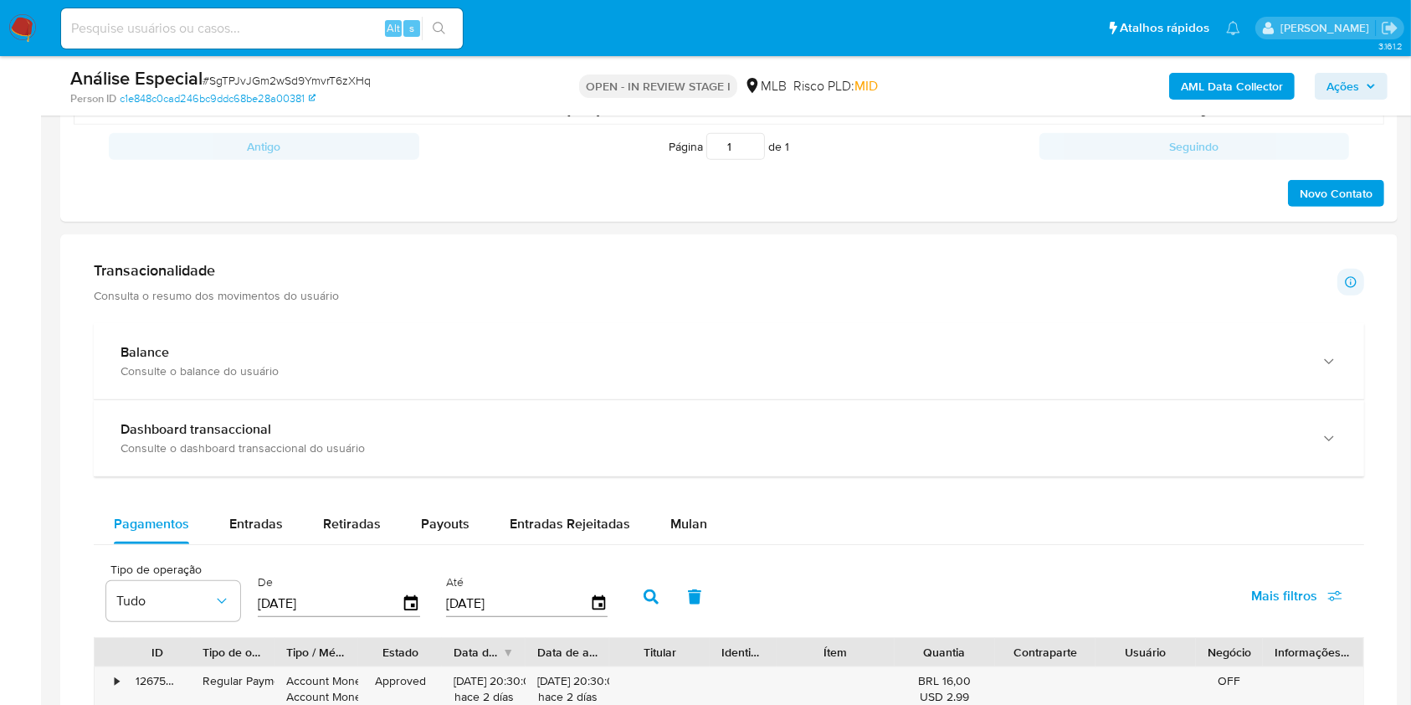
scroll to position [938, 0]
click at [690, 503] on div "Mulan" at bounding box center [689, 522] width 37 height 40
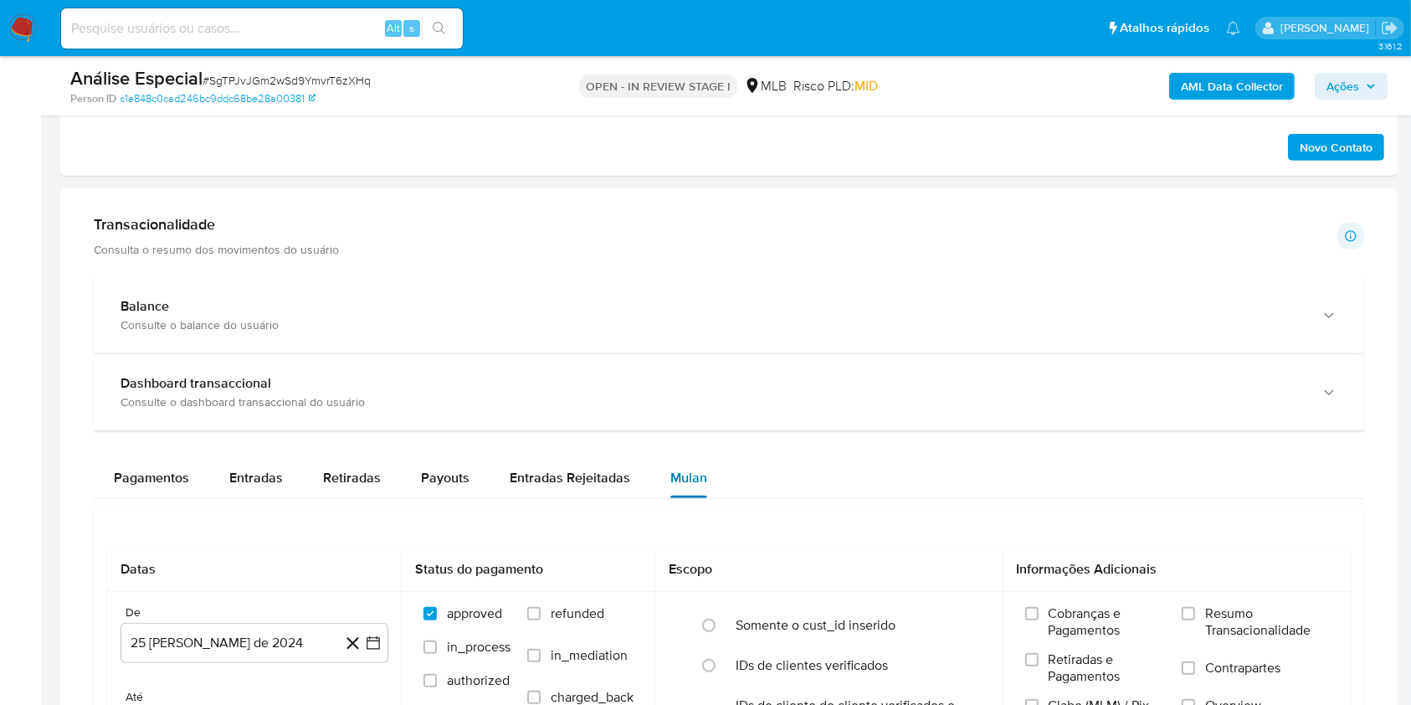
scroll to position [1160, 0]
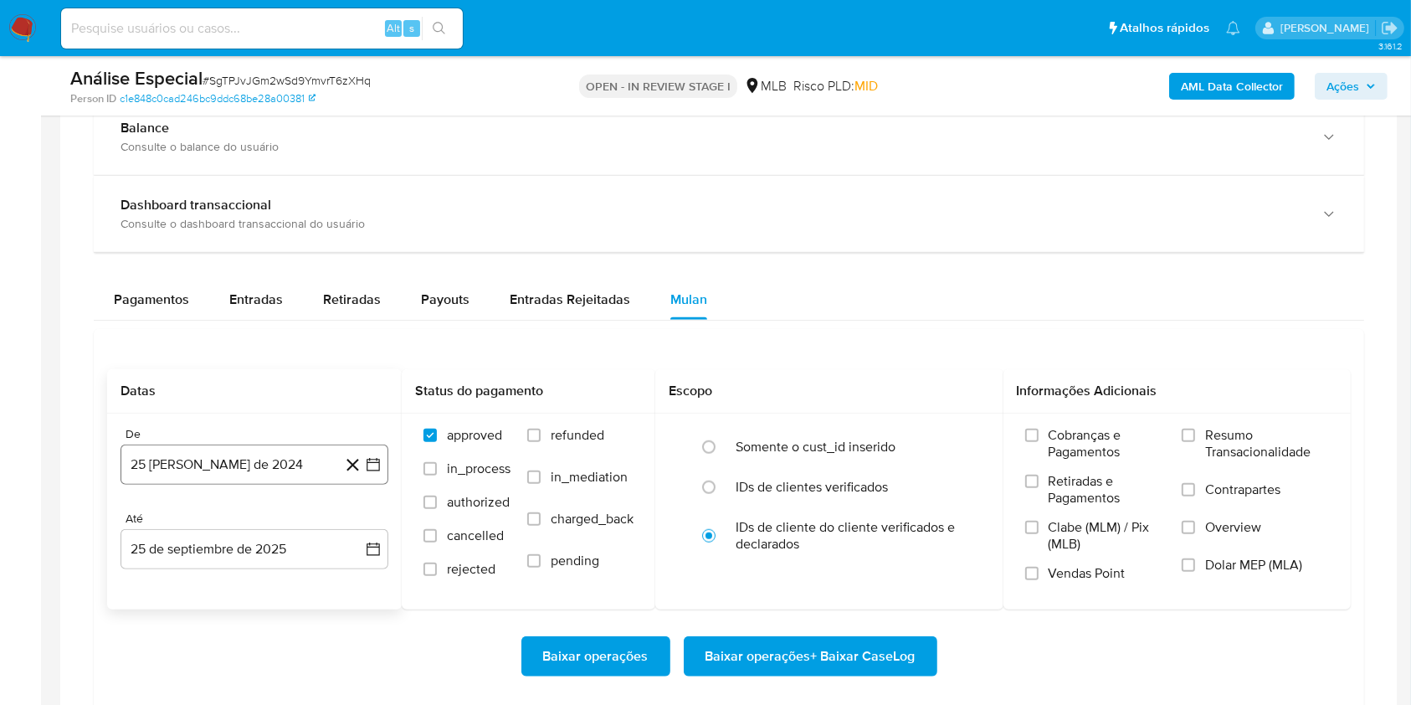
click at [308, 460] on button "25 [PERSON_NAME] de 2024" at bounding box center [255, 465] width 268 height 40
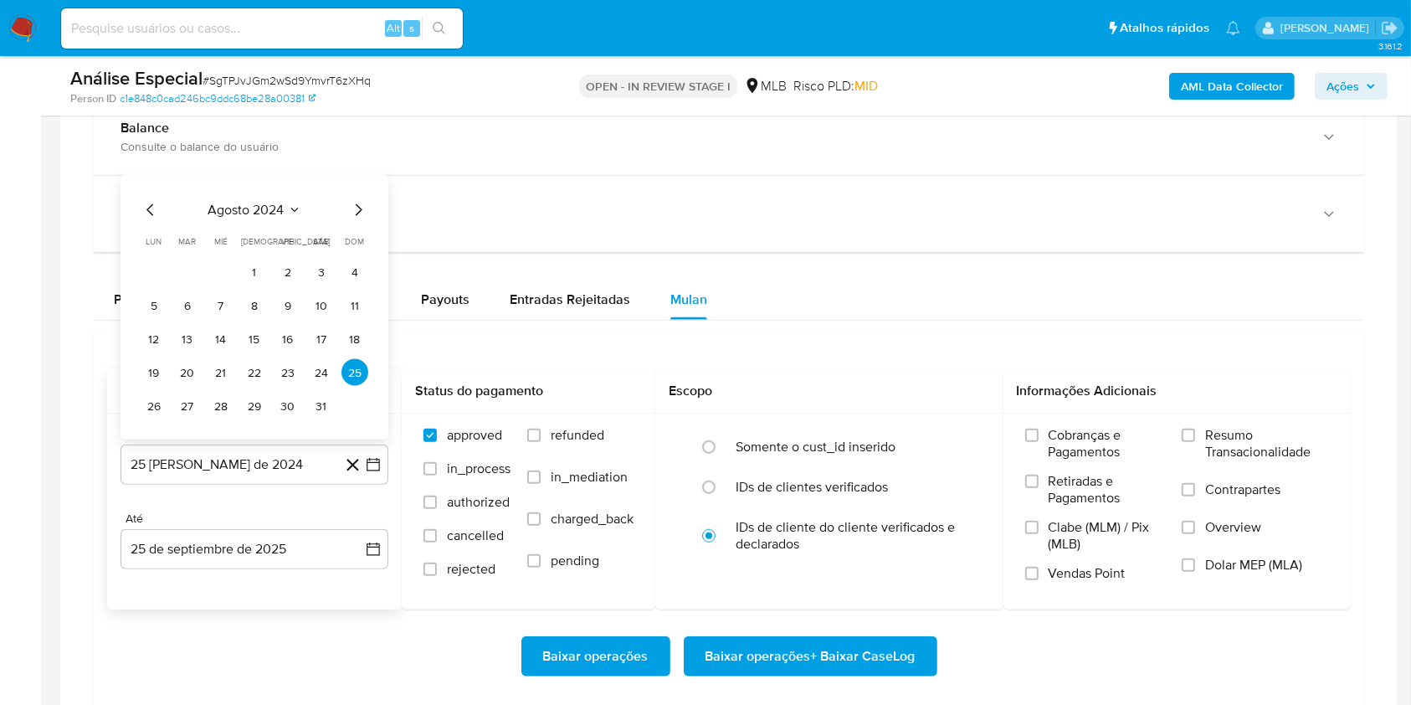
click at [279, 203] on span "agosto 2024" at bounding box center [246, 210] width 76 height 17
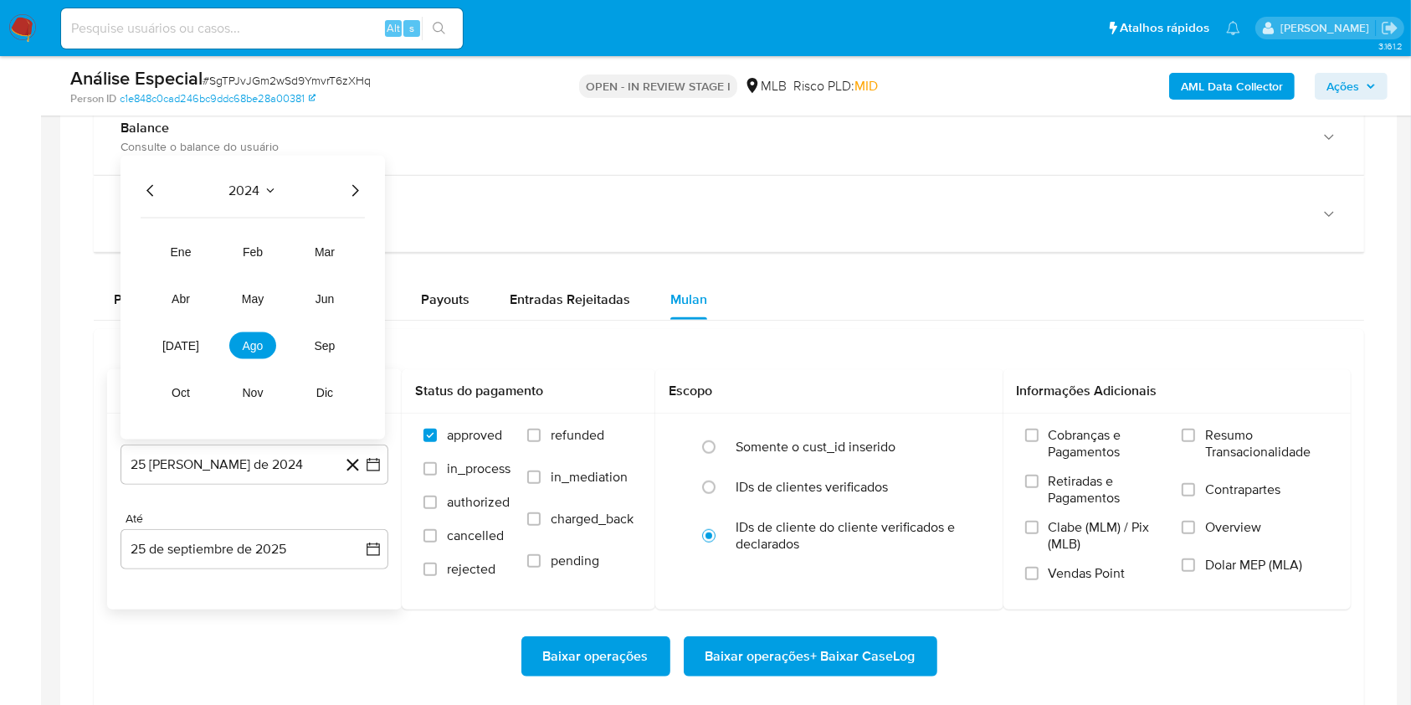
click at [347, 191] on icon "Año siguiente" at bounding box center [355, 191] width 20 height 20
click at [321, 247] on span "mar" at bounding box center [325, 251] width 20 height 13
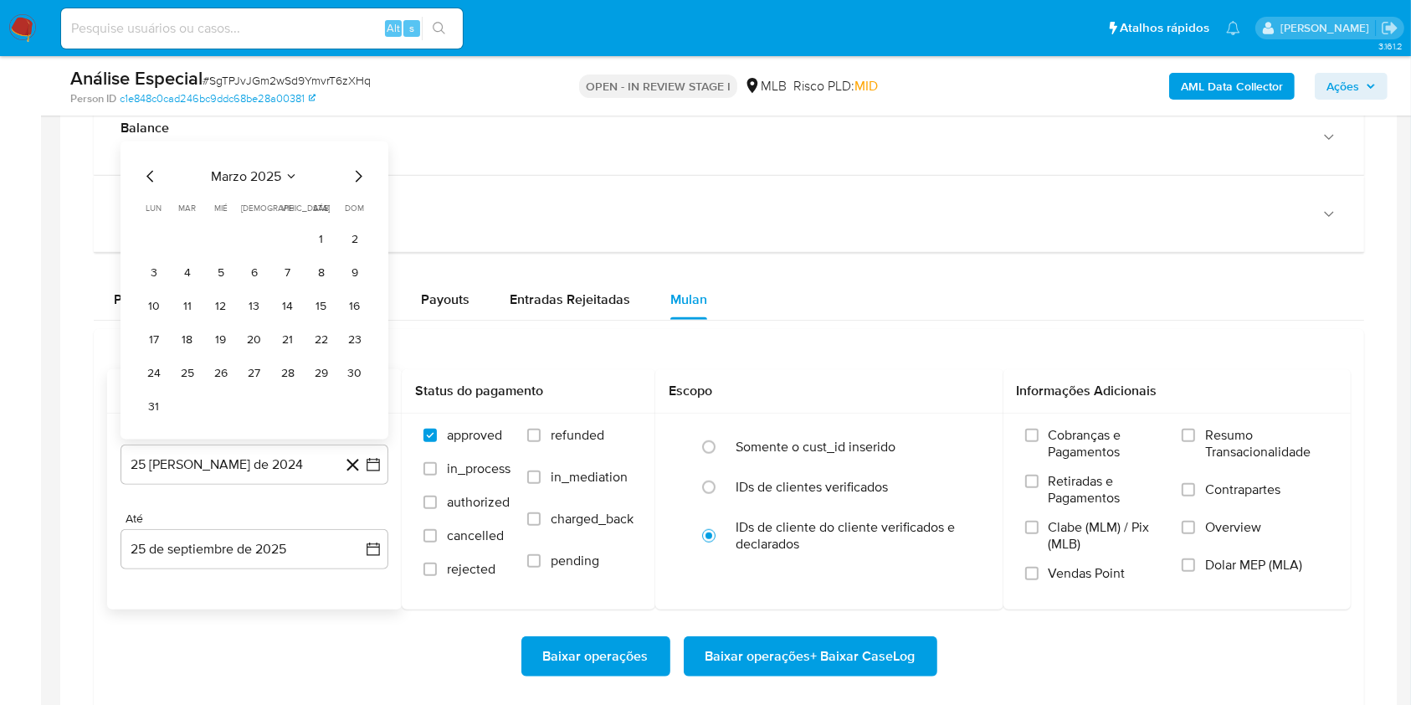
click at [321, 247] on button "1" at bounding box center [321, 238] width 27 height 27
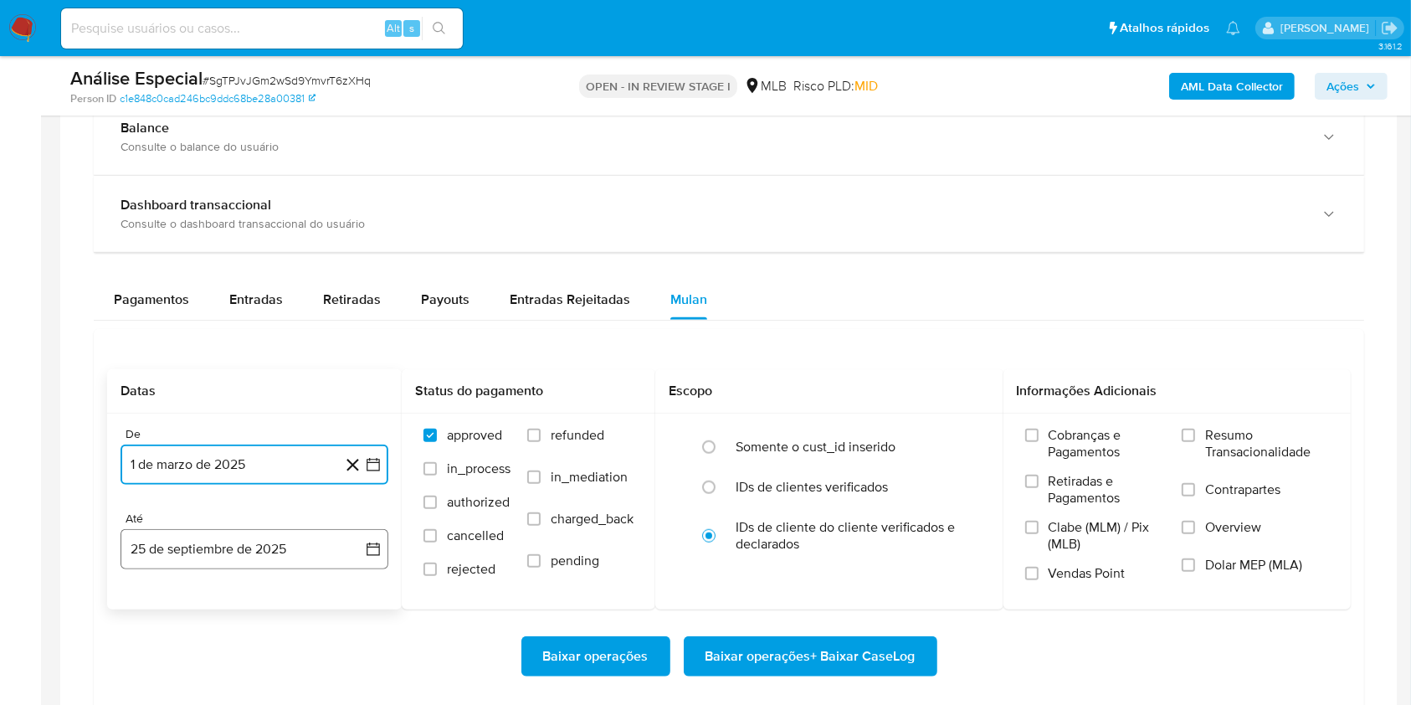
click at [240, 544] on button "25 de septiembre de 2025" at bounding box center [255, 549] width 268 height 40
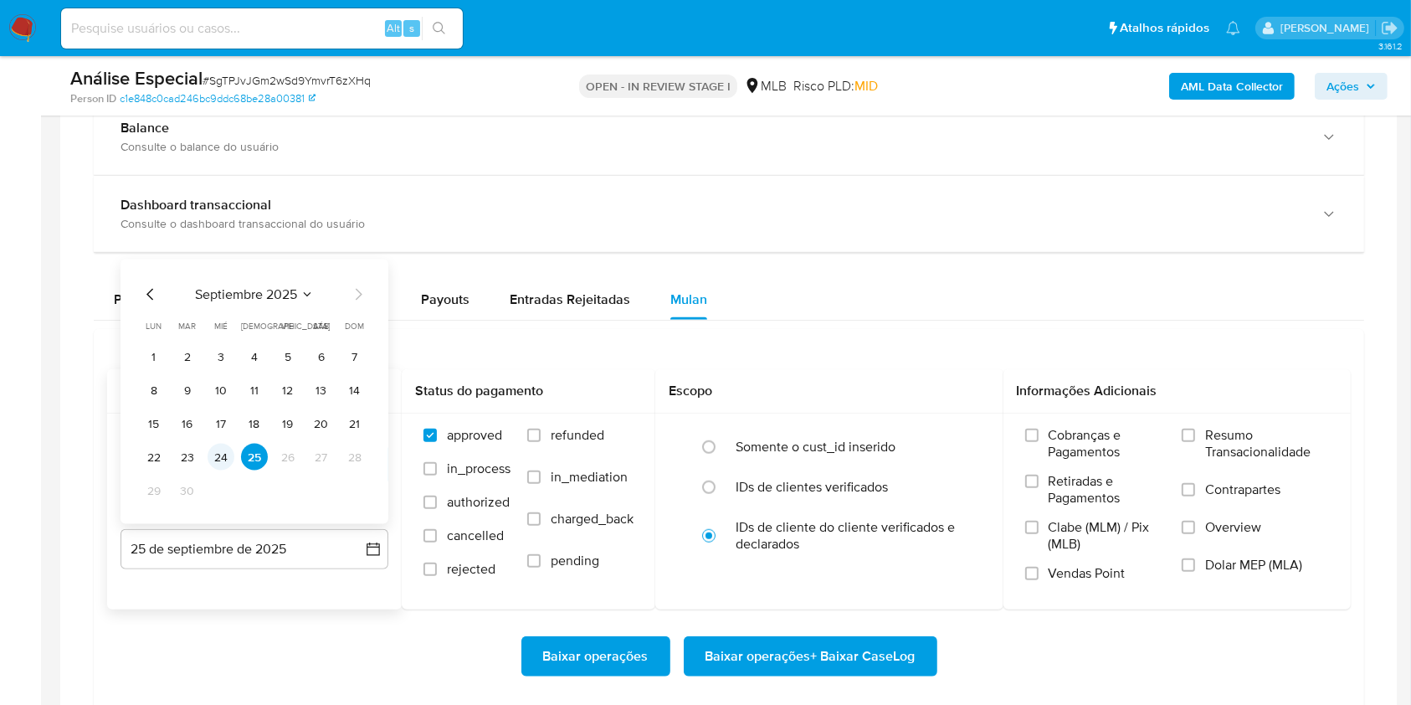
click at [216, 460] on button "24" at bounding box center [221, 457] width 27 height 27
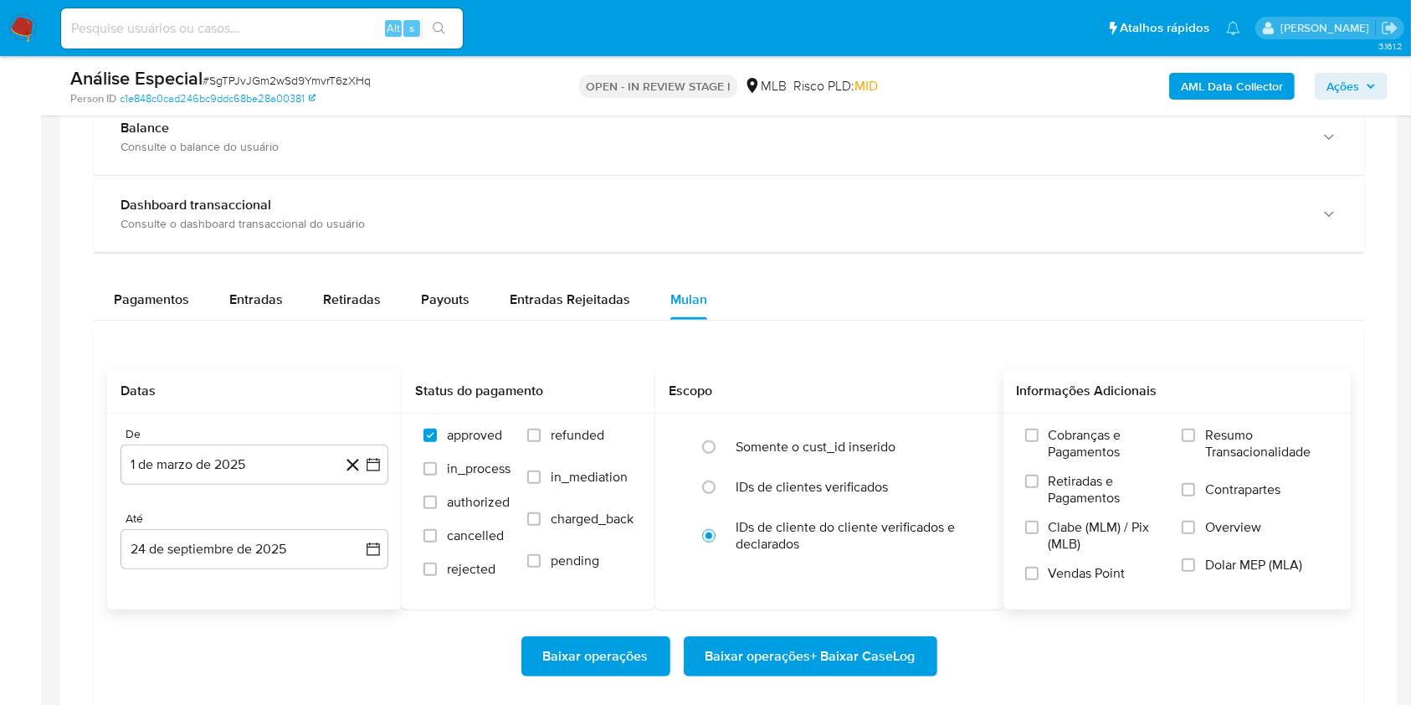
click at [1210, 434] on span "Resumo Transacionalidade" at bounding box center [1267, 443] width 124 height 33
click at [1195, 434] on input "Resumo Transacionalidade" at bounding box center [1188, 435] width 13 height 13
click at [876, 653] on span "Baixar operações + Baixar CaseLog" at bounding box center [811, 656] width 210 height 37
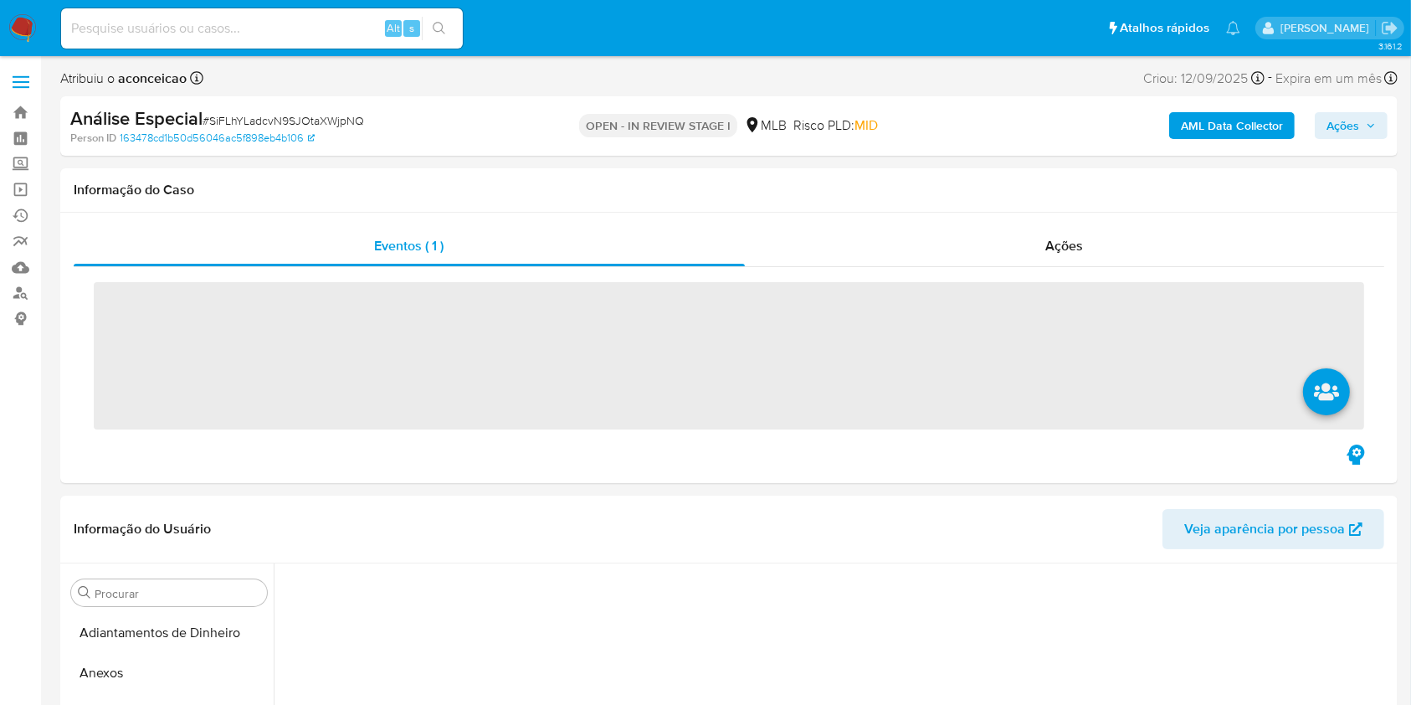
scroll to position [725, 0]
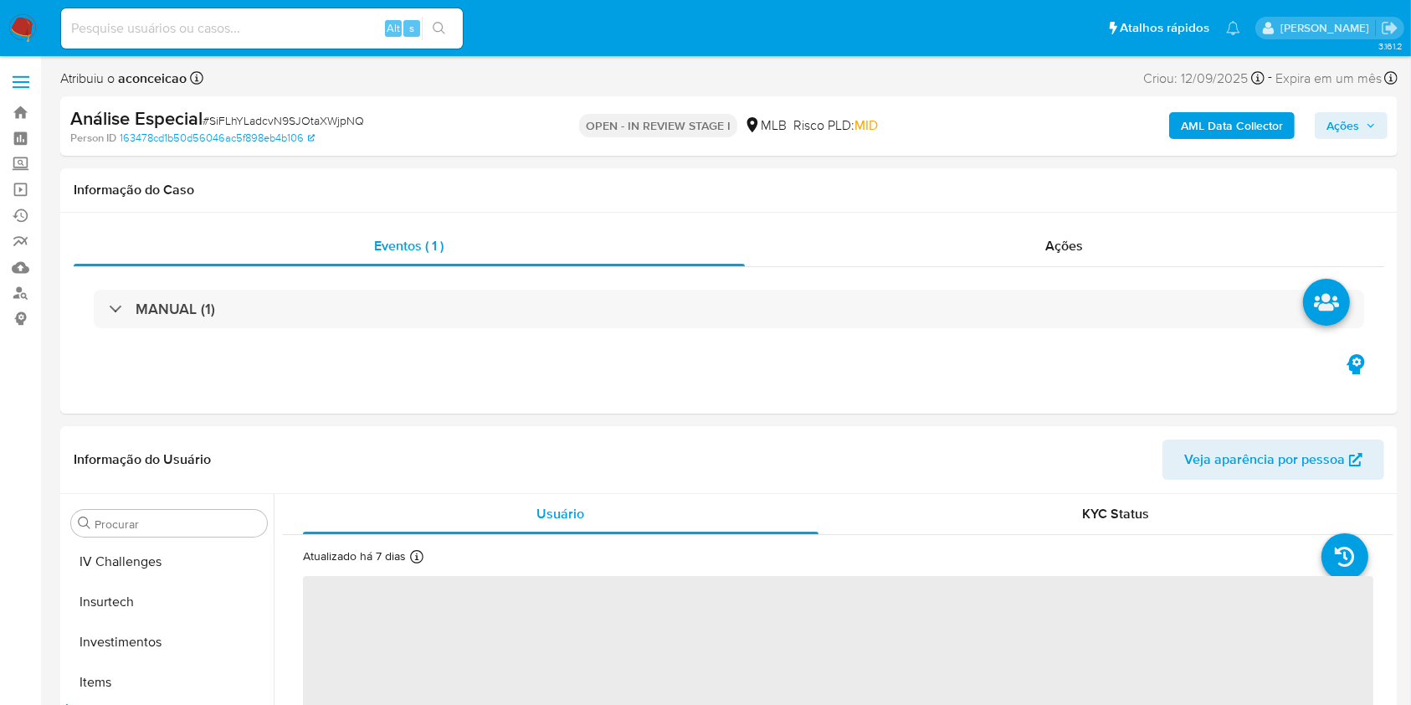
select select "10"
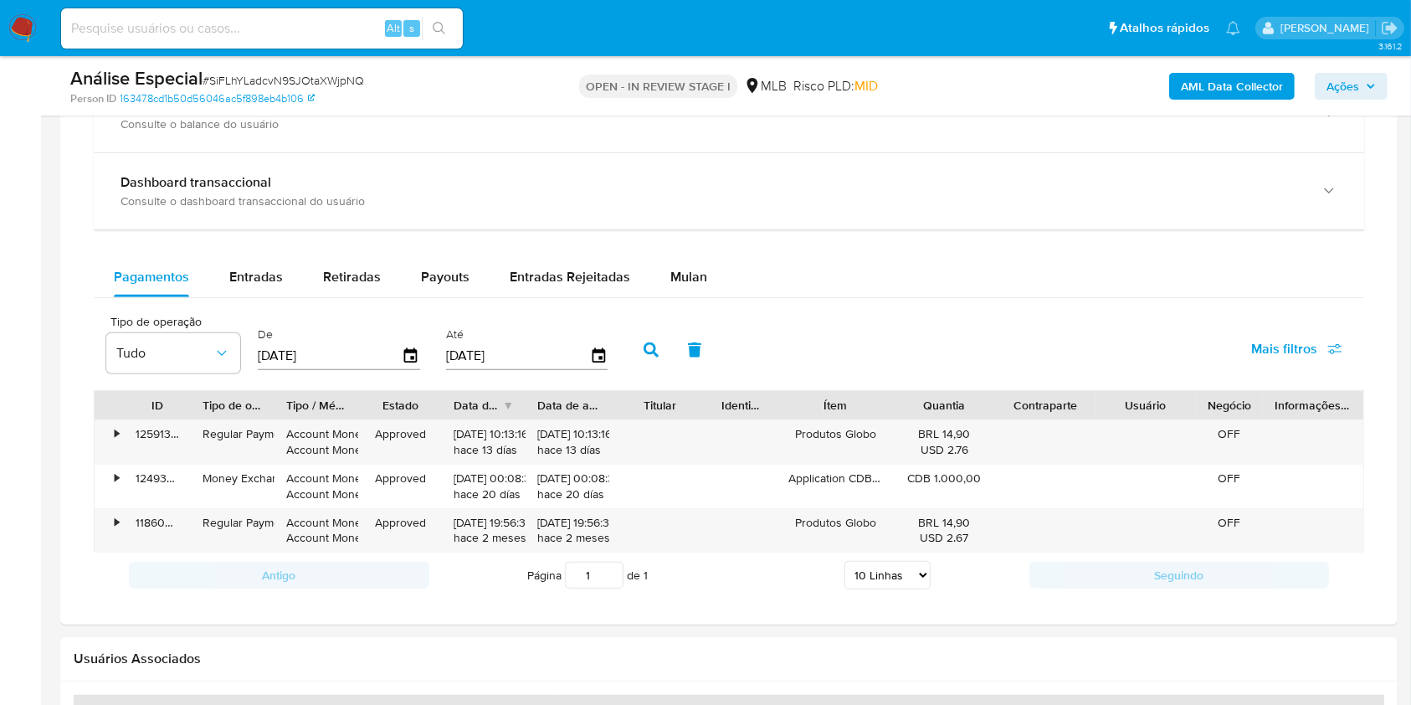
scroll to position [1339, 0]
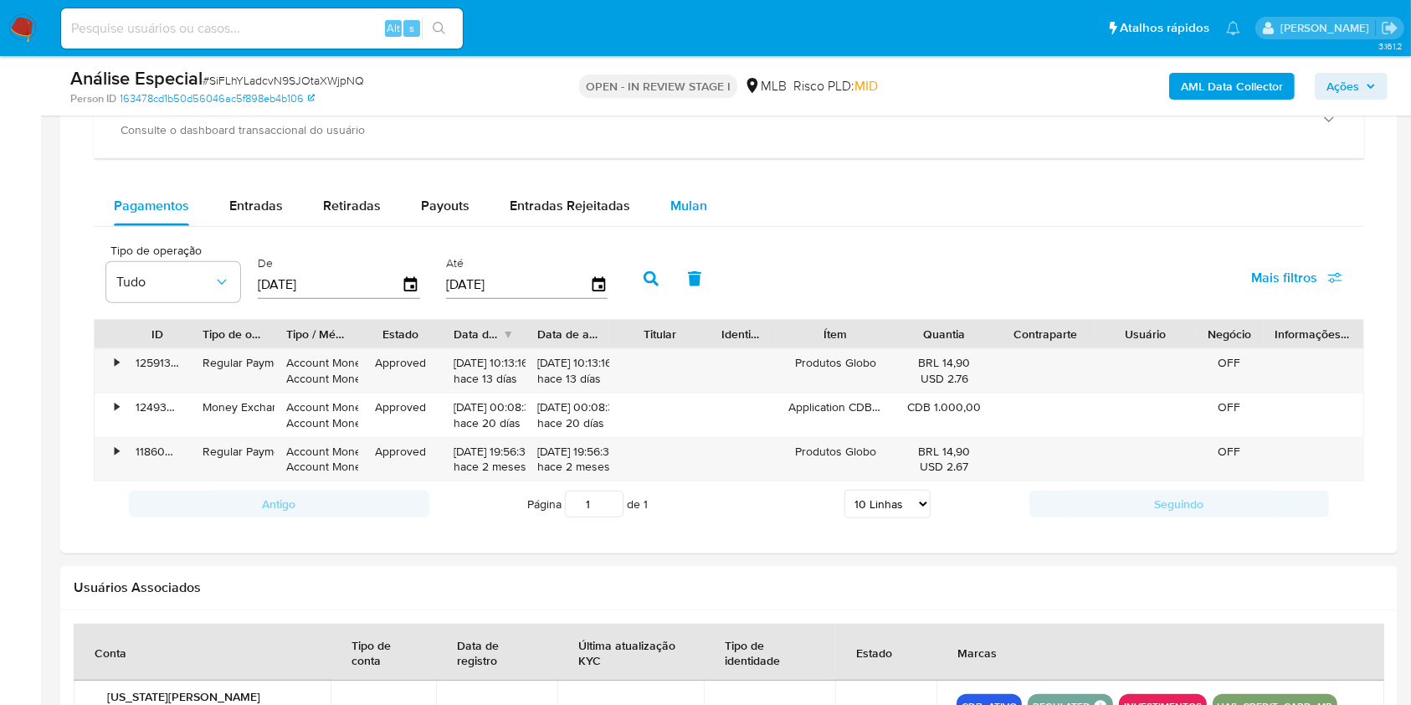
click at [691, 198] on span "Mulan" at bounding box center [689, 205] width 37 height 19
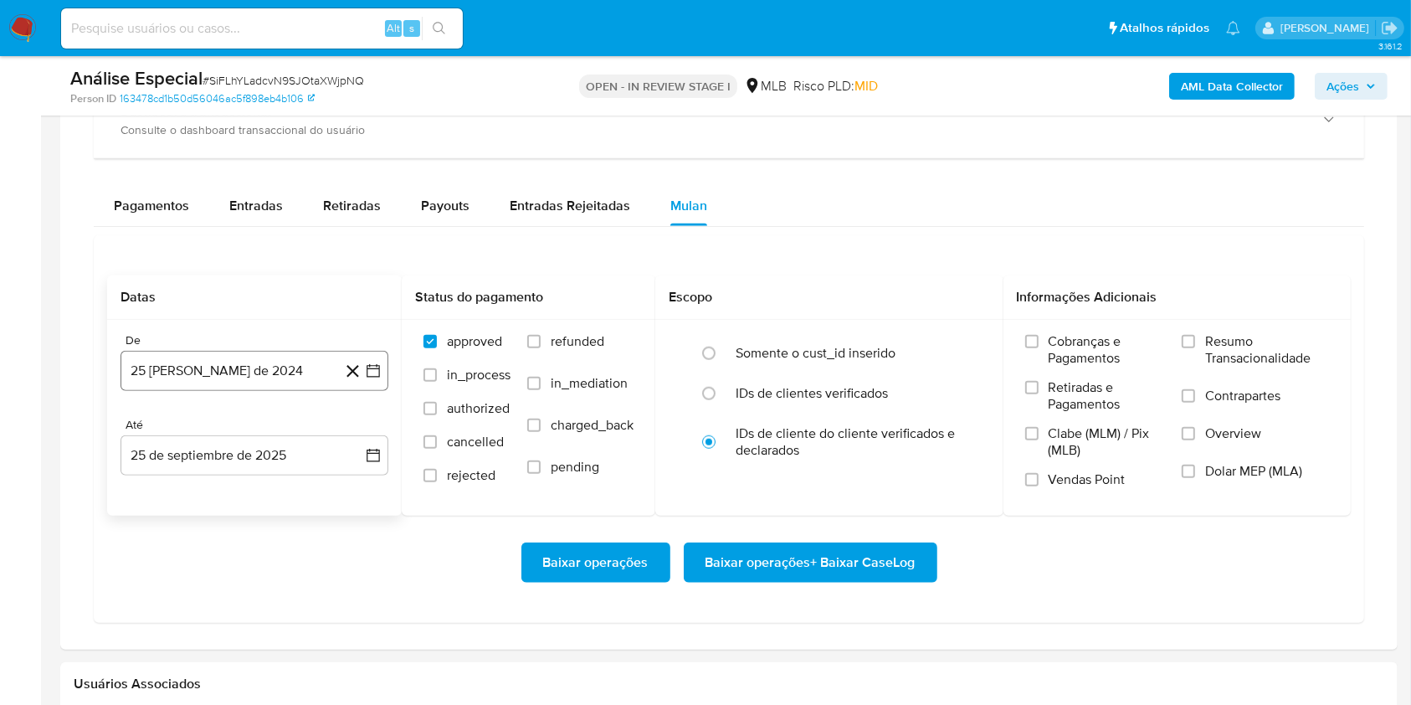
click at [271, 377] on button "25 [PERSON_NAME] de 2024" at bounding box center [255, 371] width 268 height 40
click at [281, 423] on span "agosto 2024" at bounding box center [246, 431] width 76 height 17
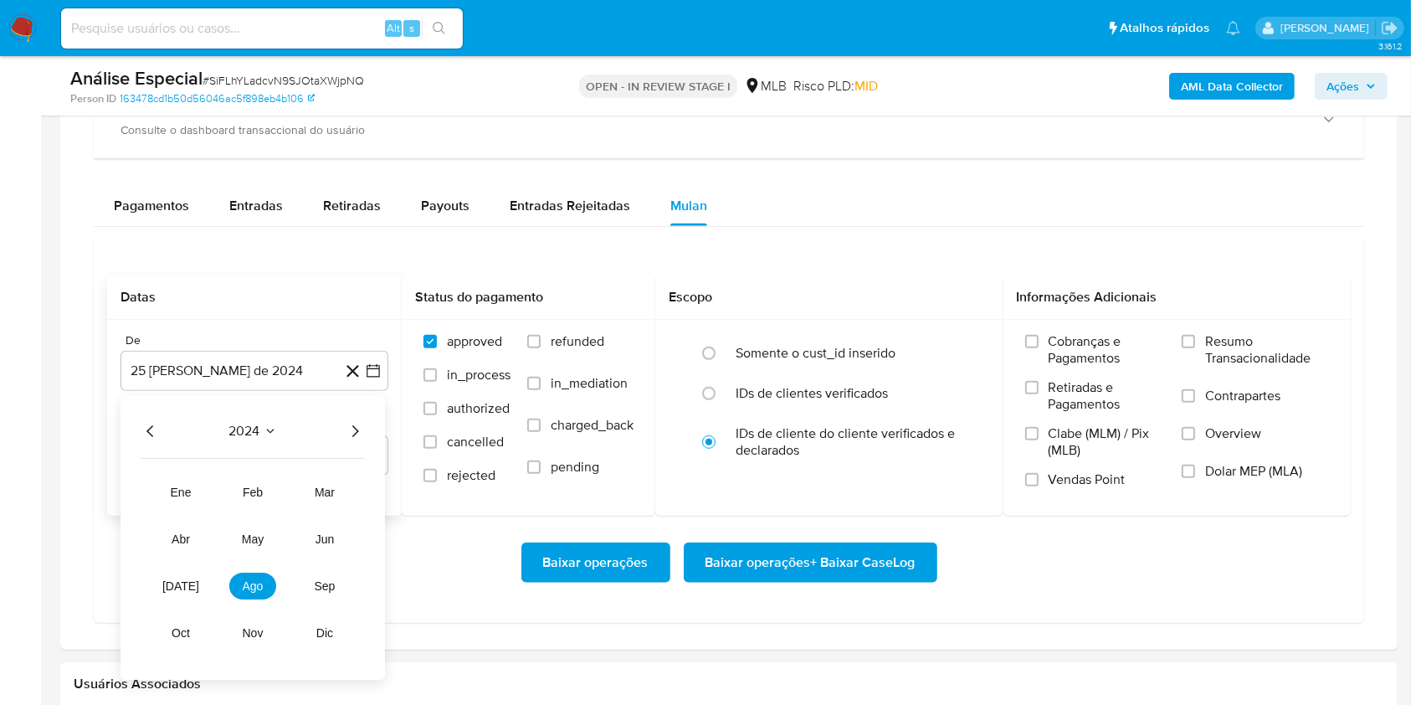
click at [357, 434] on icon "Año siguiente" at bounding box center [355, 431] width 20 height 20
click at [328, 486] on span "mar" at bounding box center [325, 492] width 20 height 13
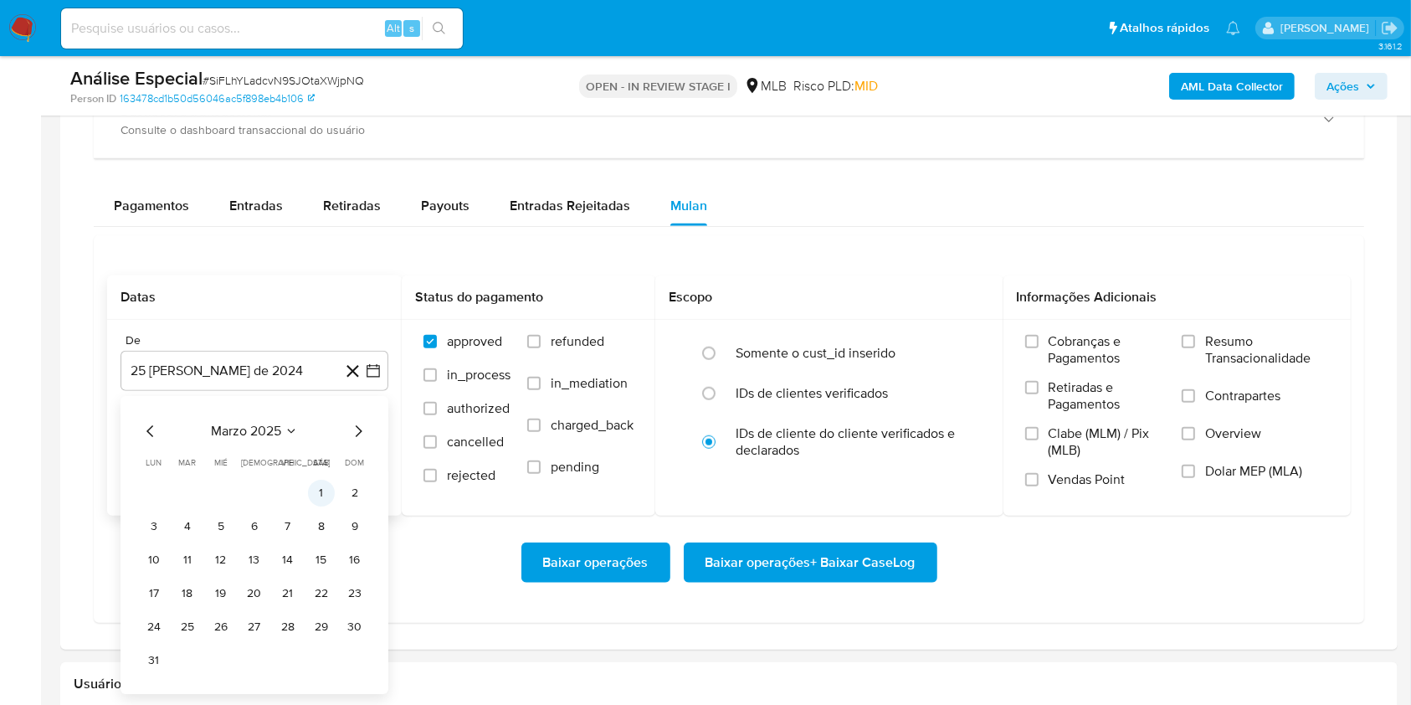
click at [326, 486] on button "1" at bounding box center [321, 493] width 27 height 27
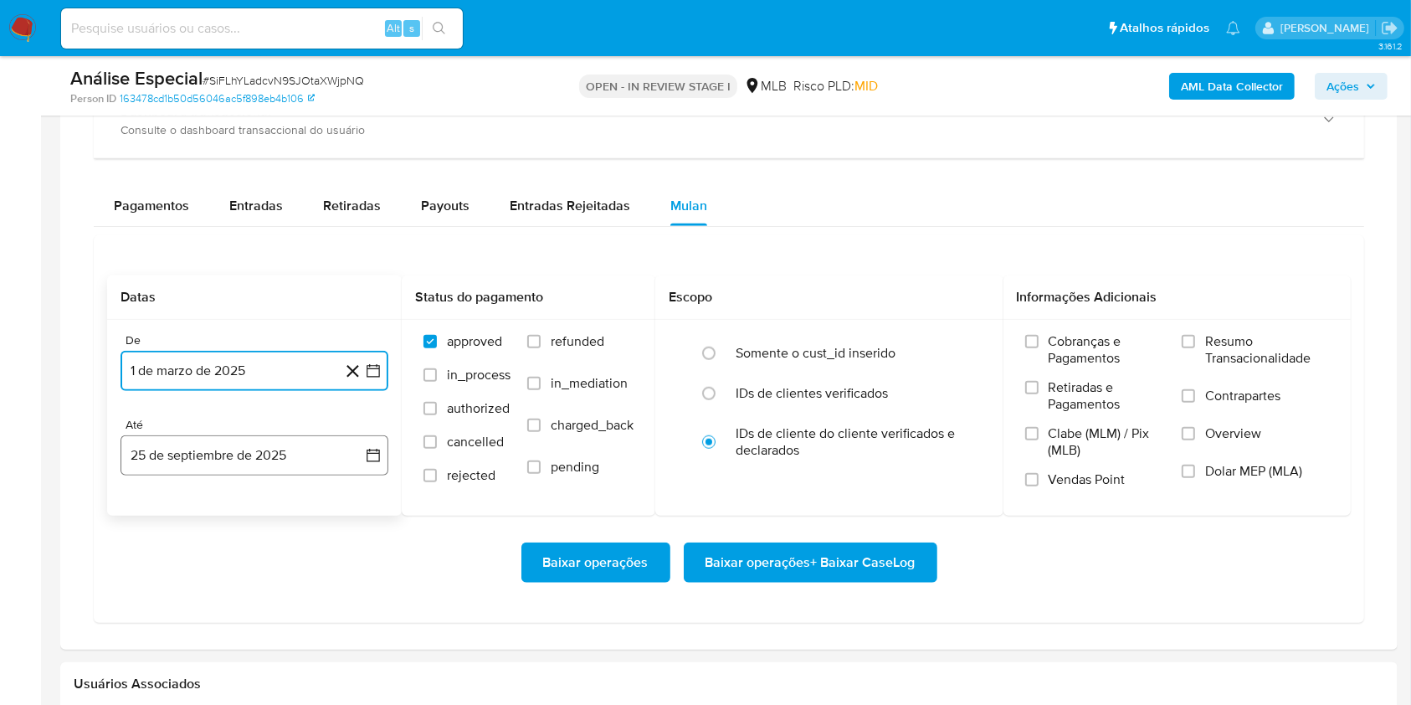
click at [310, 463] on button "25 de septiembre de 2025" at bounding box center [255, 455] width 268 height 40
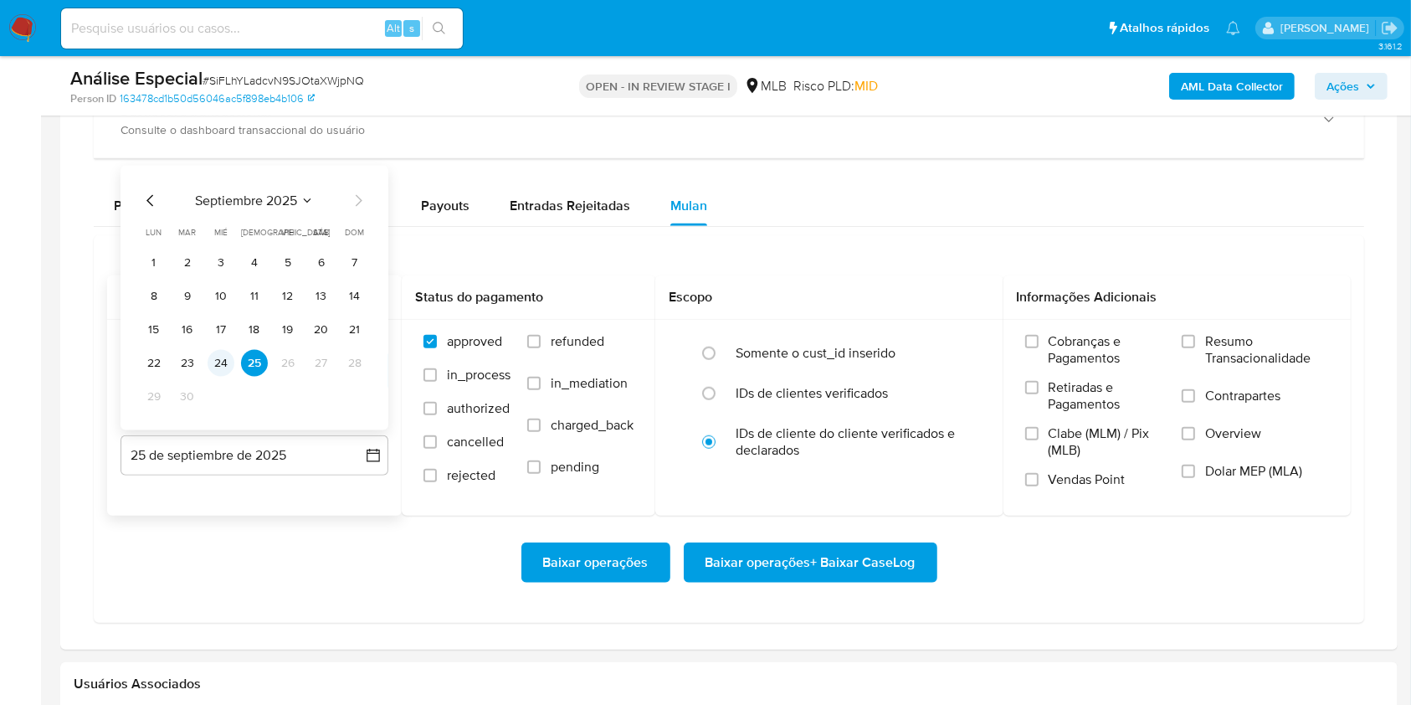
click at [220, 362] on button "24" at bounding box center [221, 363] width 27 height 27
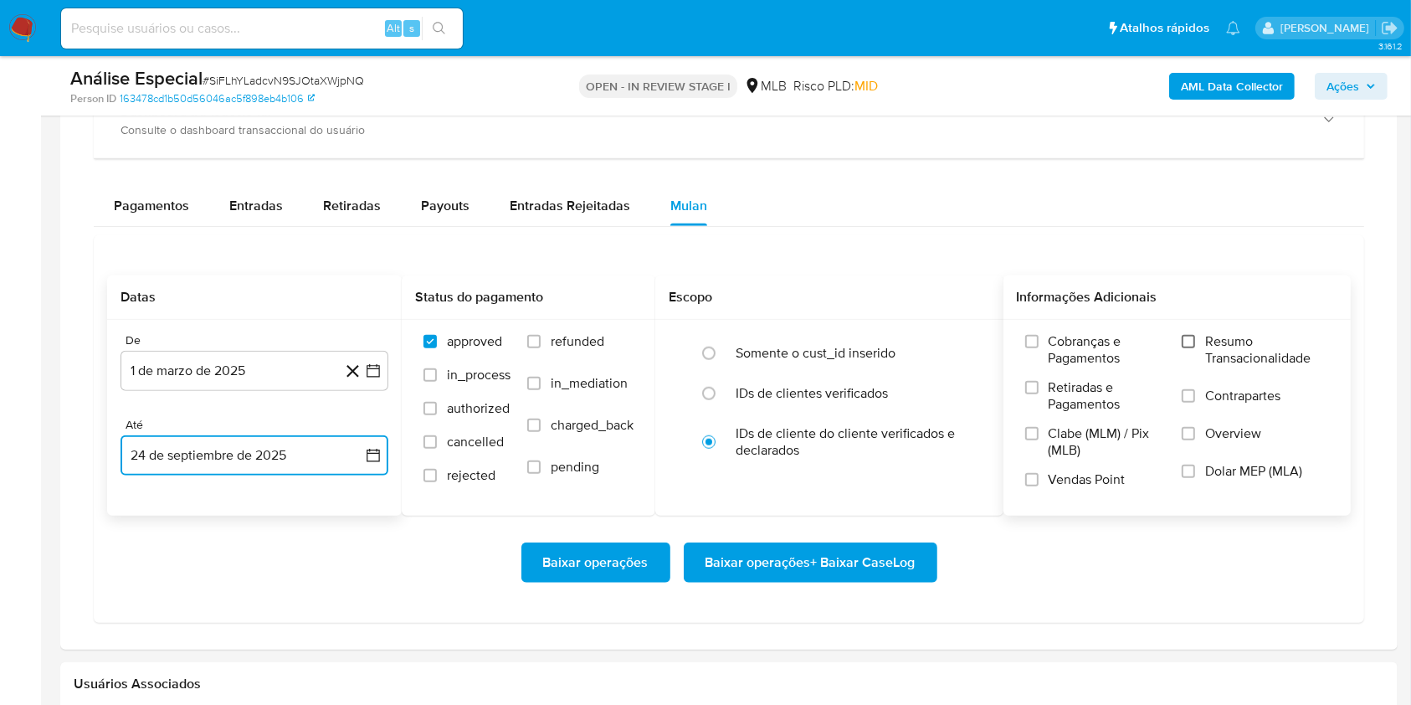
click at [1191, 345] on input "Resumo Transacionalidade" at bounding box center [1188, 341] width 13 height 13
click at [902, 553] on span "Baixar operações + Baixar CaseLog" at bounding box center [811, 562] width 210 height 37
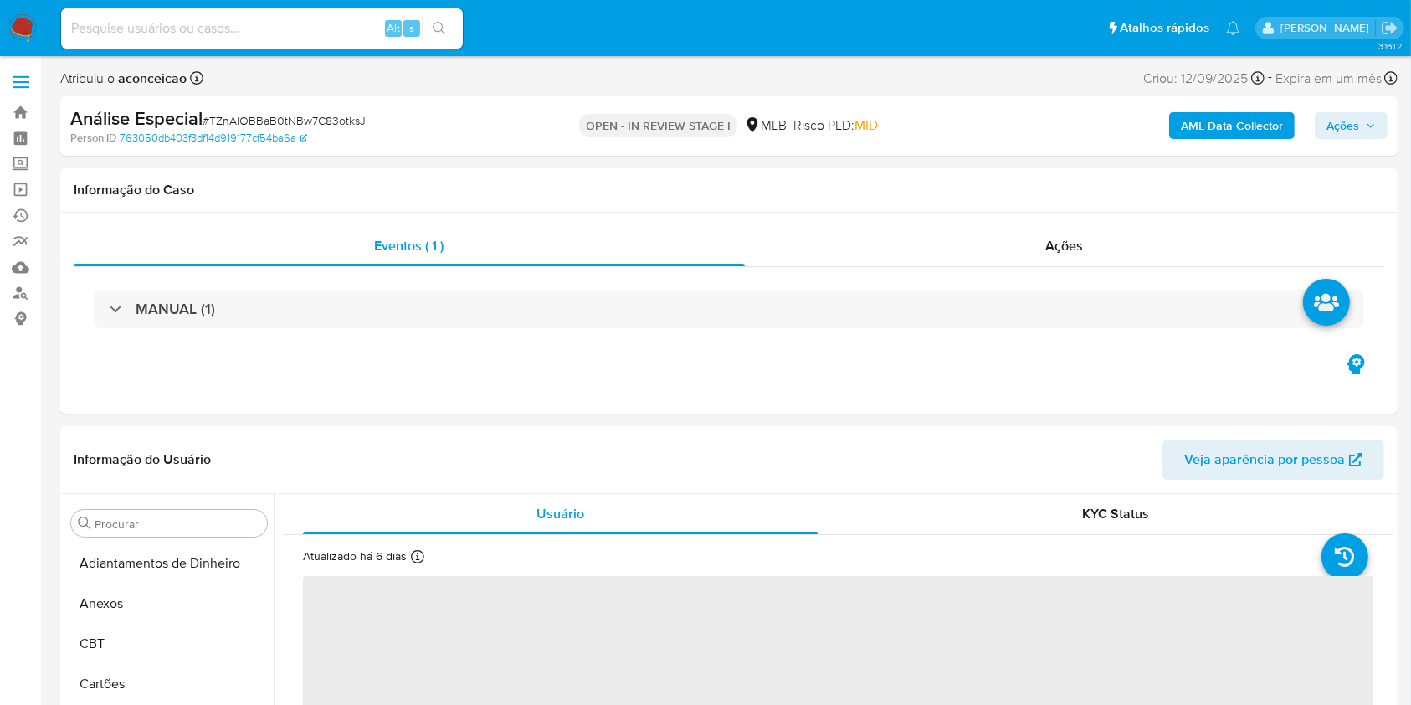
select select "10"
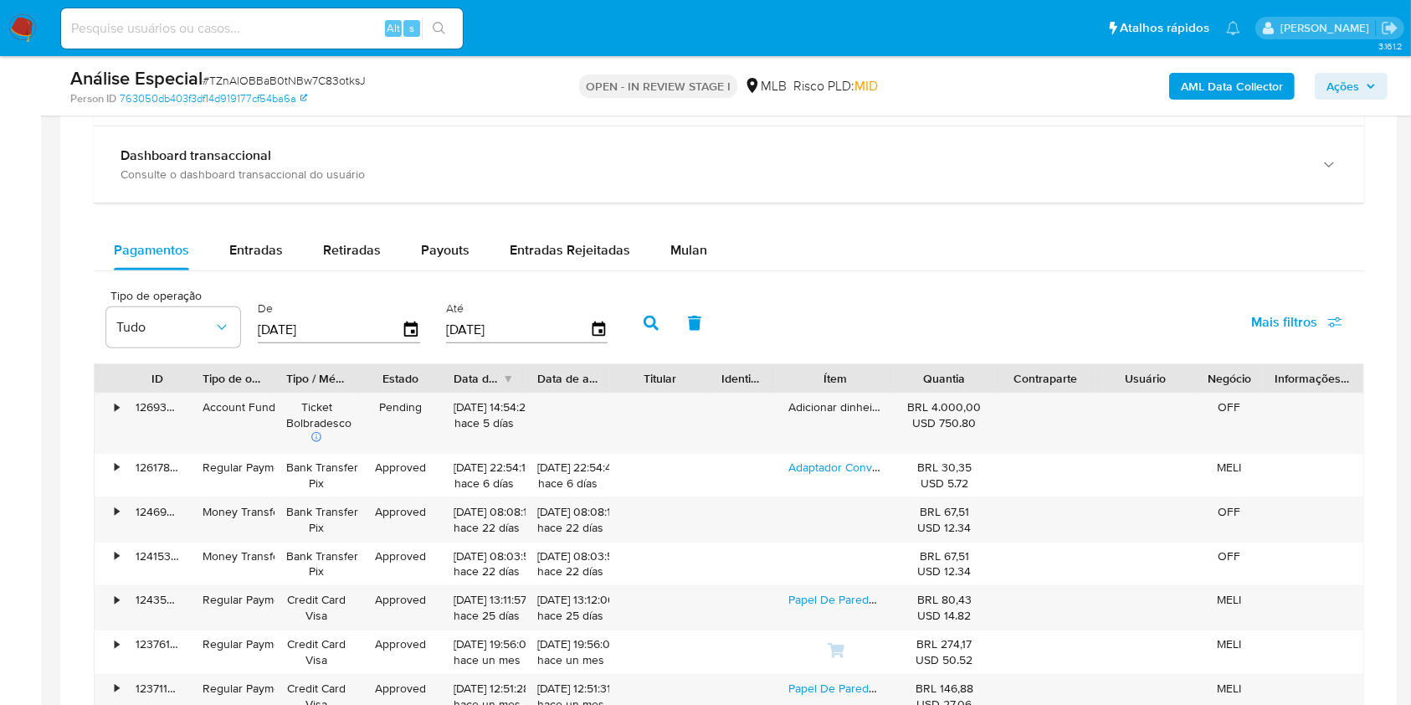
scroll to position [1250, 0]
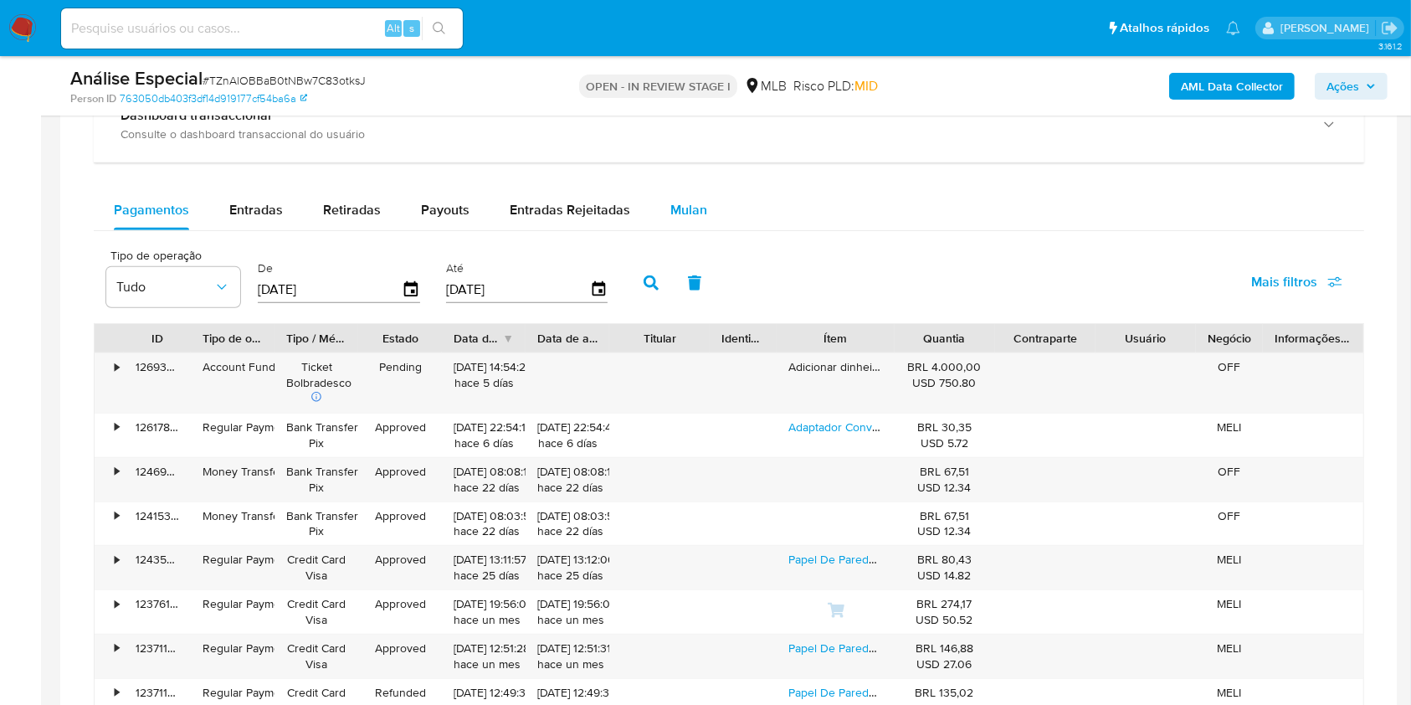
click at [675, 197] on div "Mulan" at bounding box center [689, 210] width 37 height 40
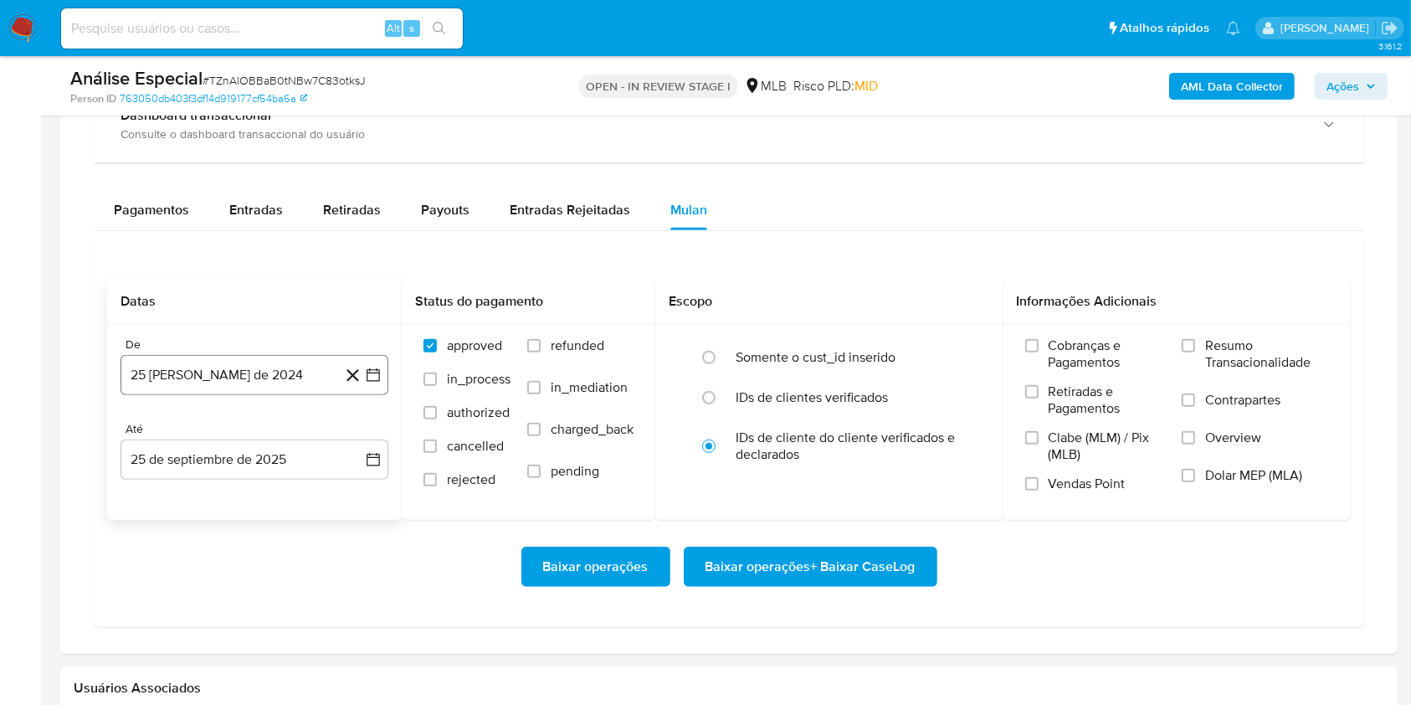
click at [293, 387] on button "25 [PERSON_NAME] de 2024" at bounding box center [255, 375] width 268 height 40
click at [268, 412] on div "agosto 2024 agosto 2024 lun lunes mar martes mié miércoles jue jueves vie viern…" at bounding box center [255, 533] width 268 height 265
click at [270, 428] on span "agosto 2024" at bounding box center [246, 436] width 76 height 17
click at [343, 430] on div "2024" at bounding box center [253, 436] width 224 height 20
click at [362, 439] on icon "Año siguiente" at bounding box center [355, 436] width 20 height 20
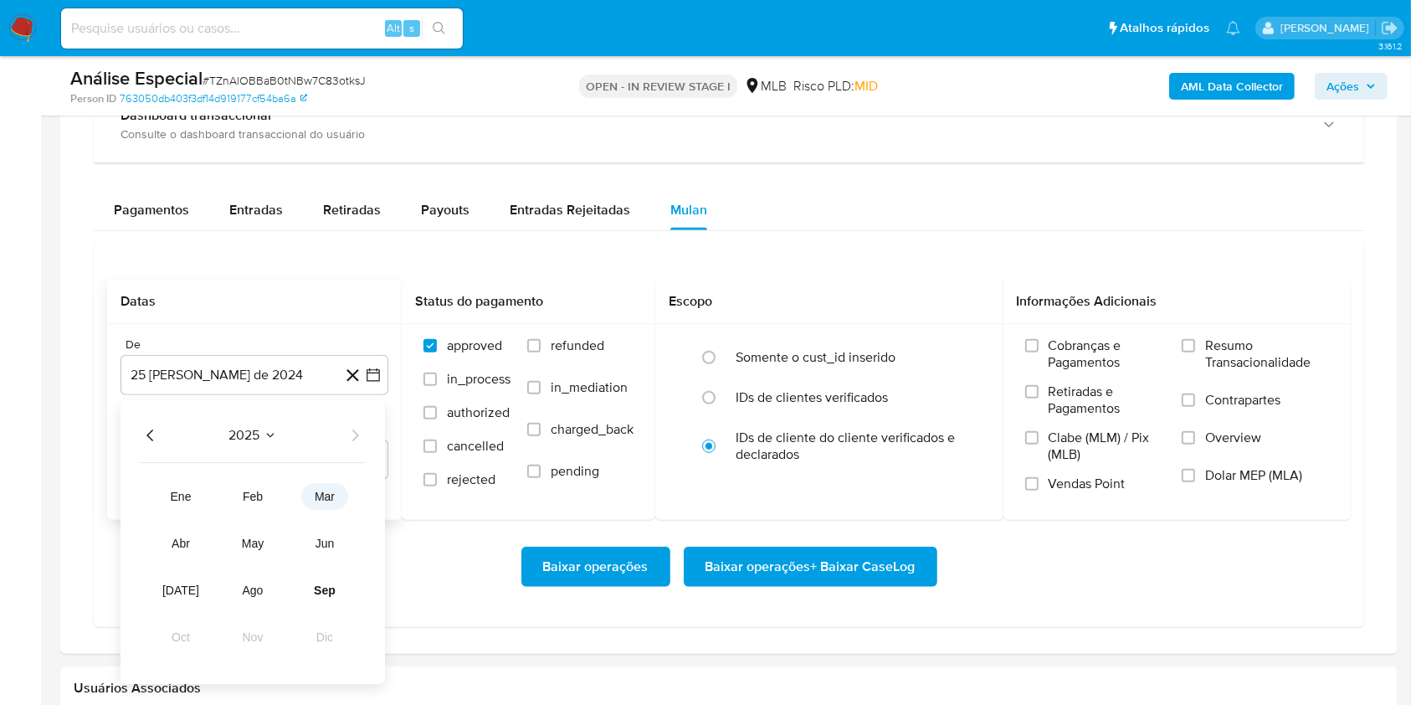
click at [325, 503] on button "mar" at bounding box center [324, 497] width 47 height 27
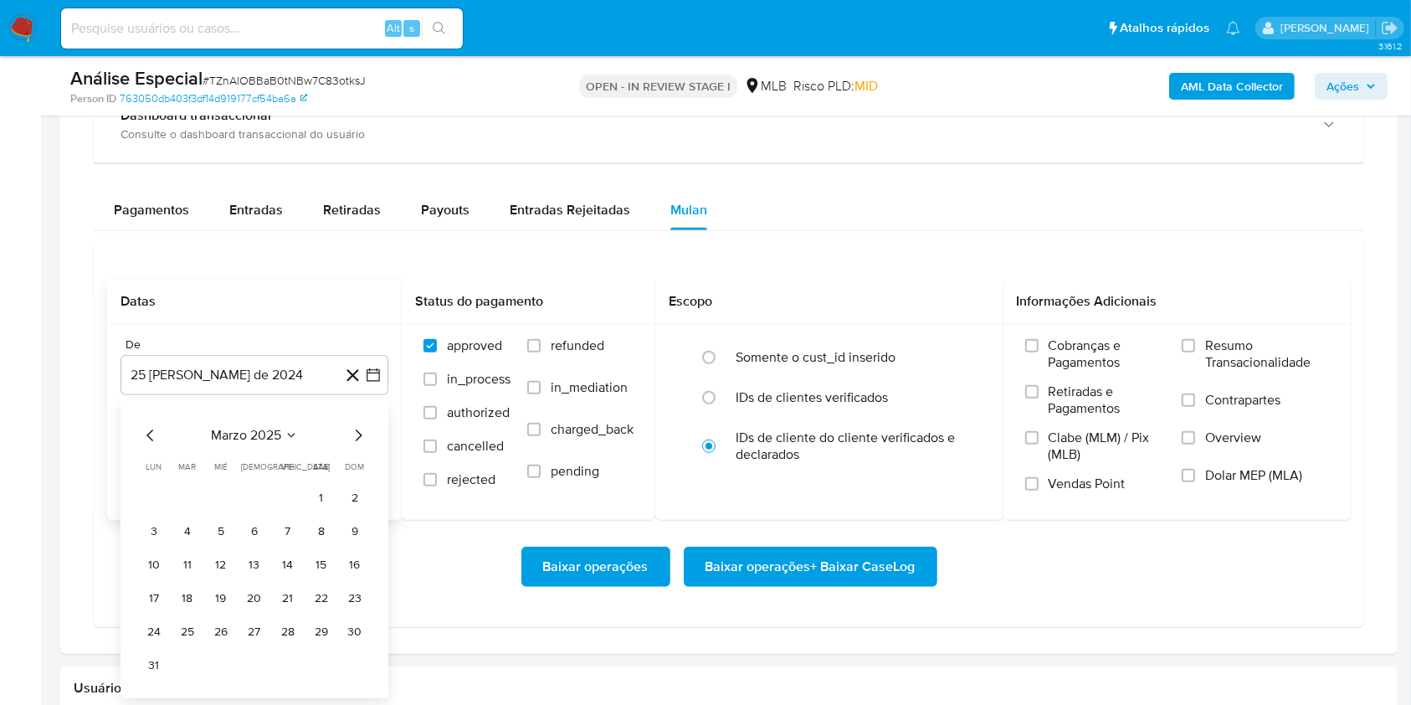
click at [325, 503] on button "1" at bounding box center [321, 498] width 27 height 27
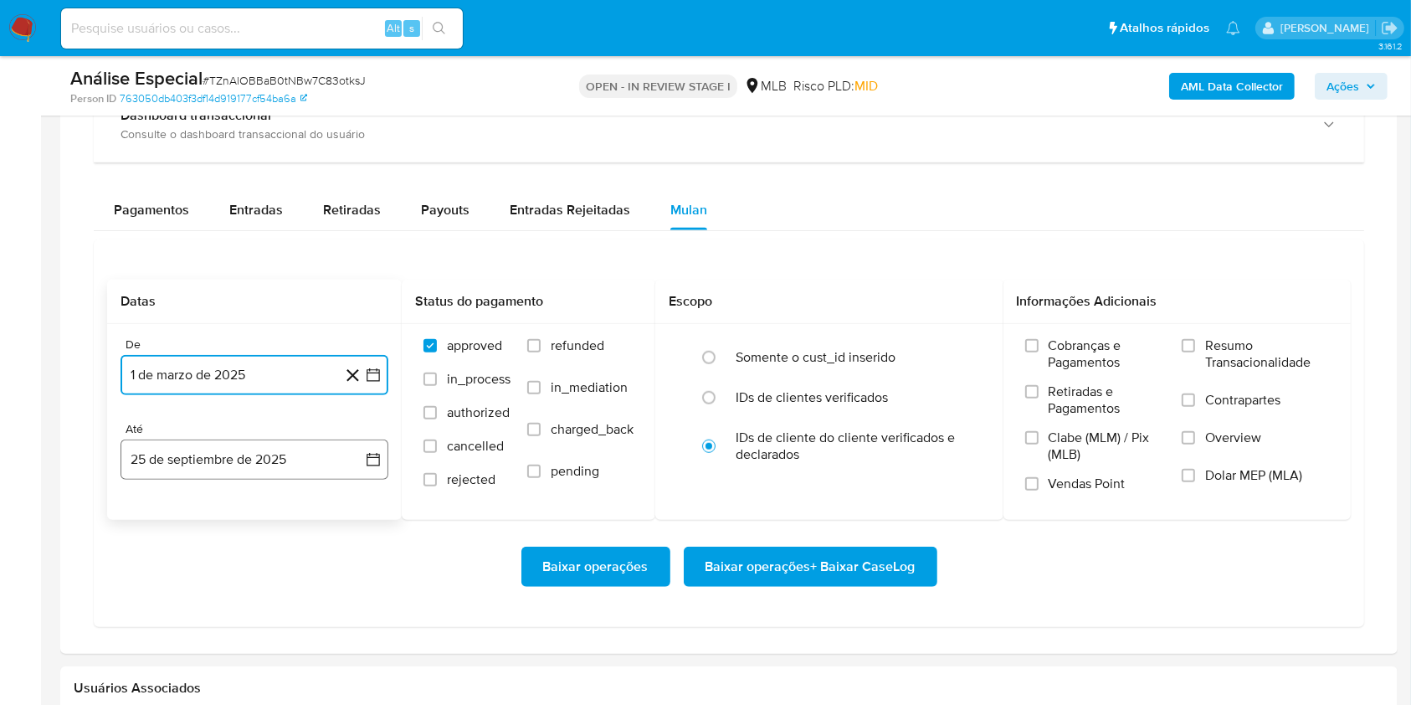
click at [307, 453] on button "25 de septiembre de 2025" at bounding box center [255, 459] width 268 height 40
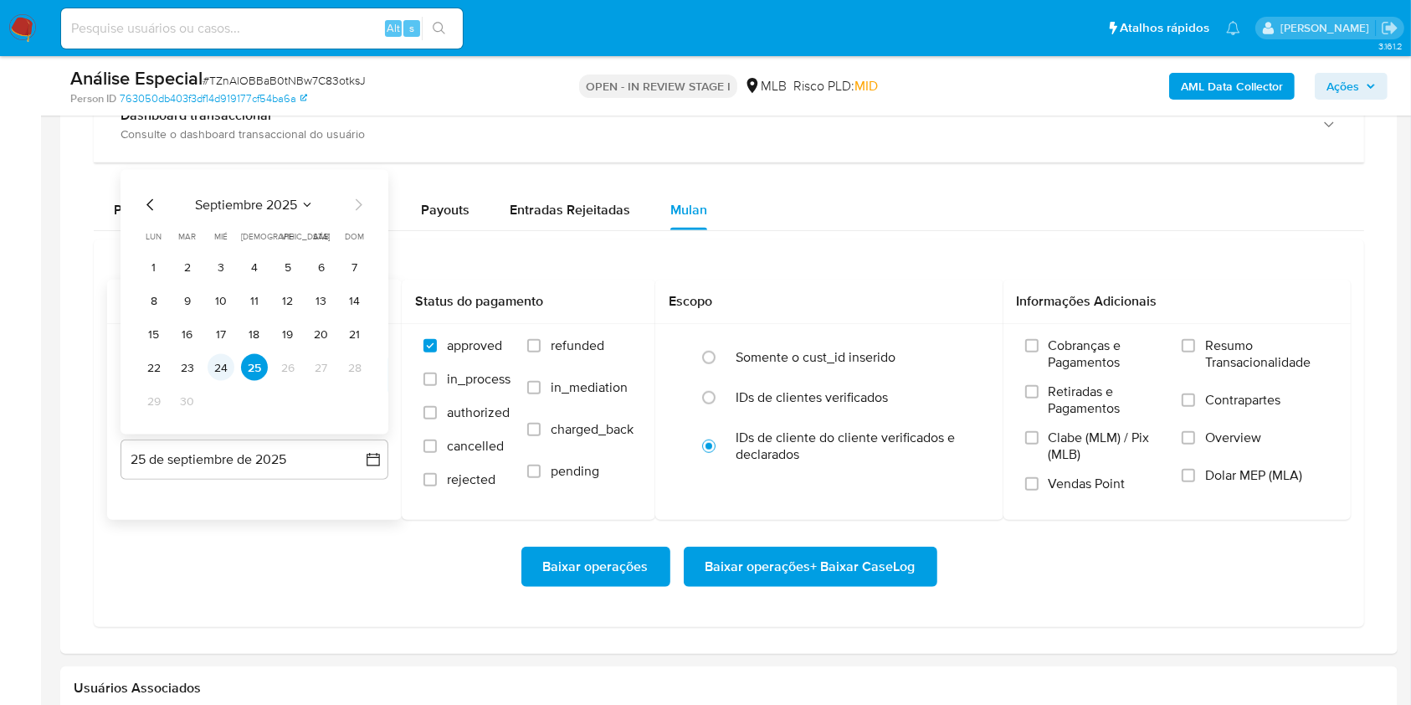
click at [218, 373] on button "24" at bounding box center [221, 367] width 27 height 27
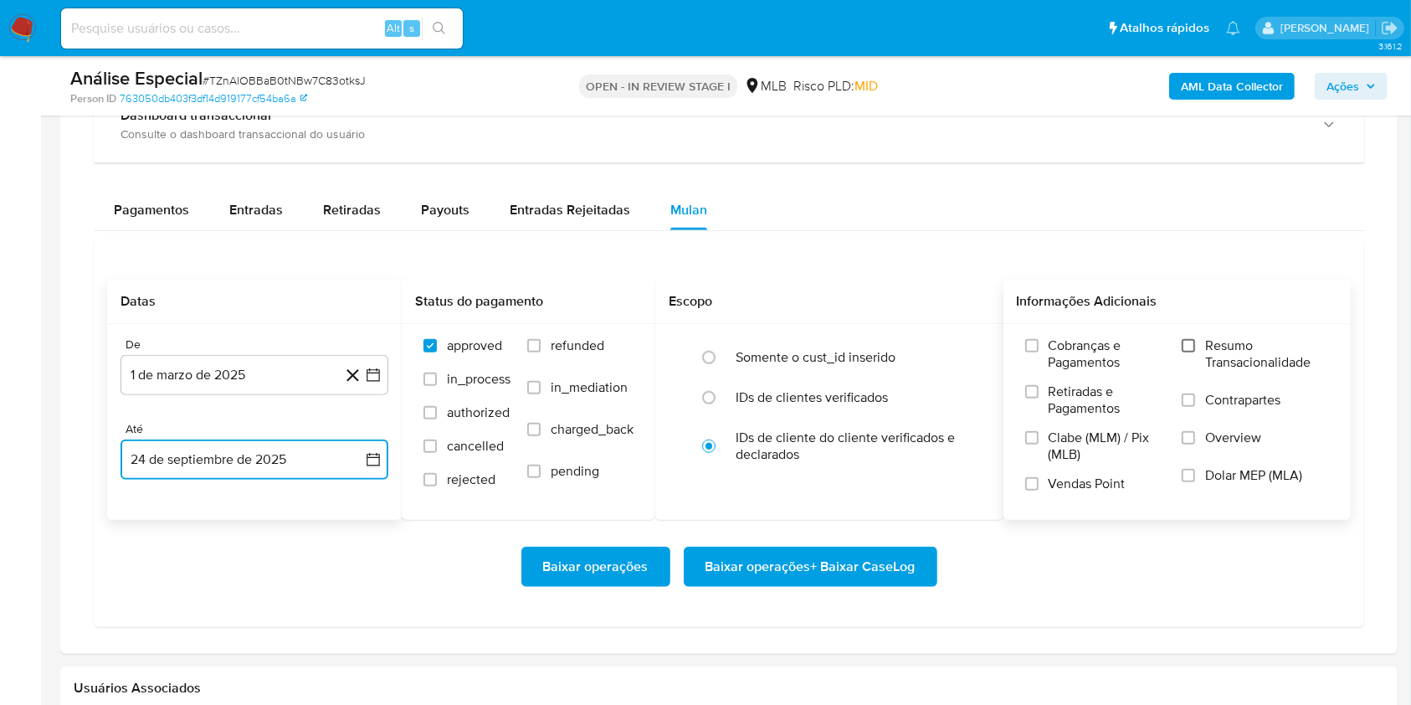
click at [1186, 345] on input "Resumo Transacionalidade" at bounding box center [1188, 345] width 13 height 13
click at [923, 558] on button "Baixar operações + Baixar CaseLog" at bounding box center [811, 567] width 254 height 40
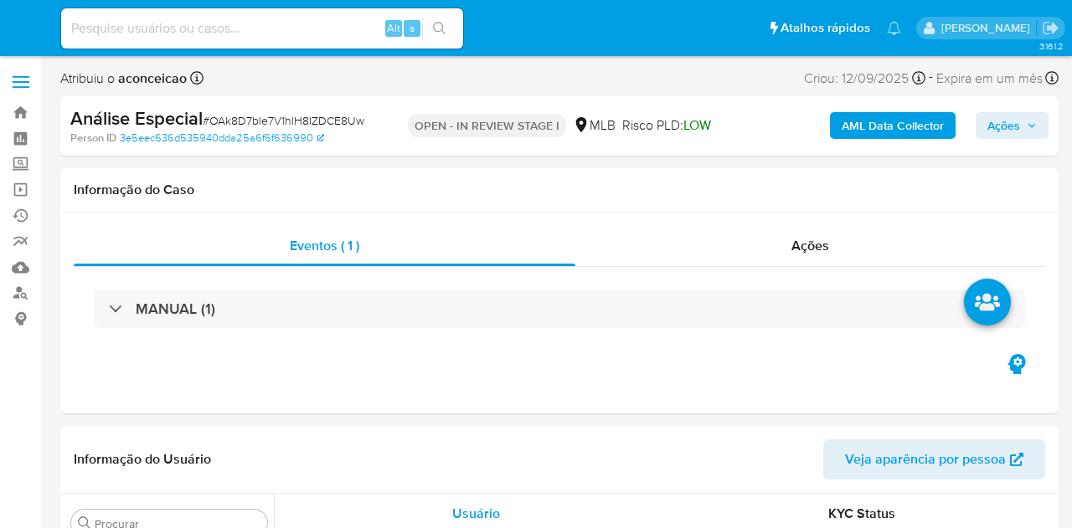
select select "10"
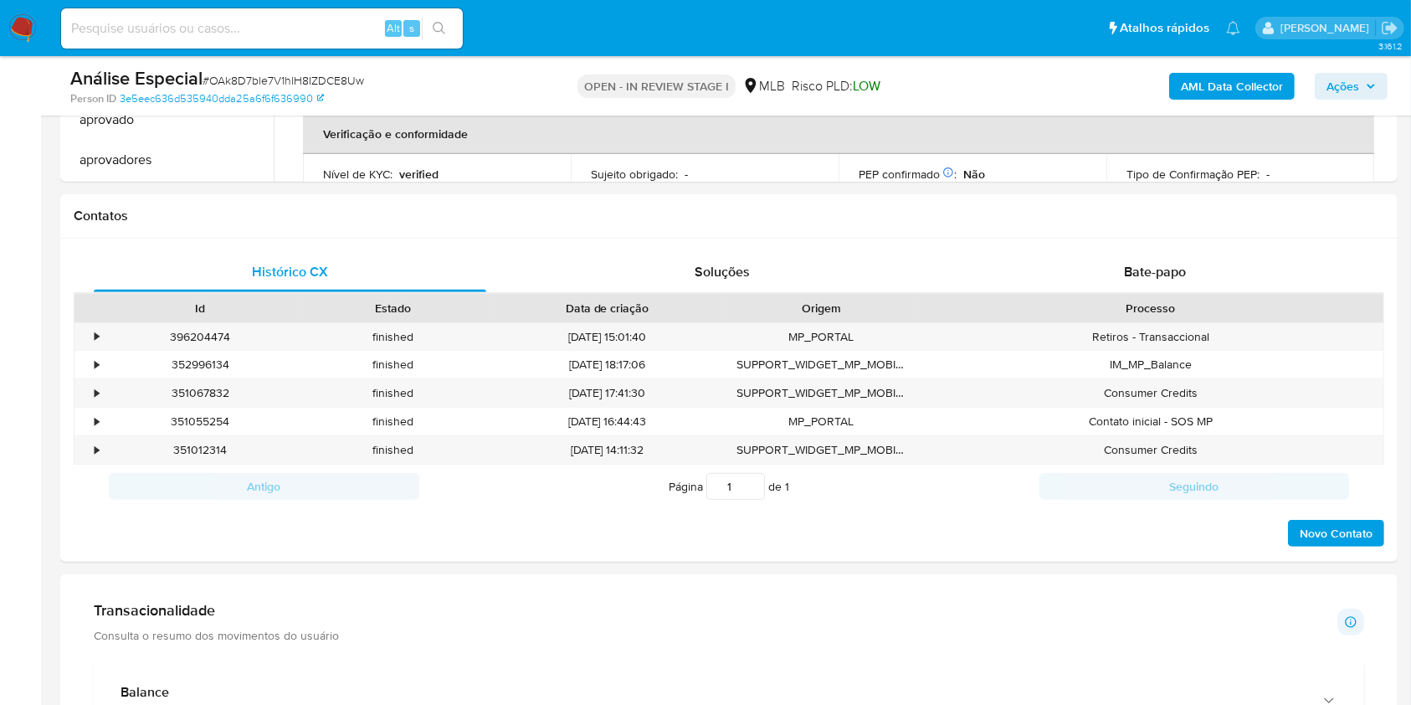
scroll to position [714, 0]
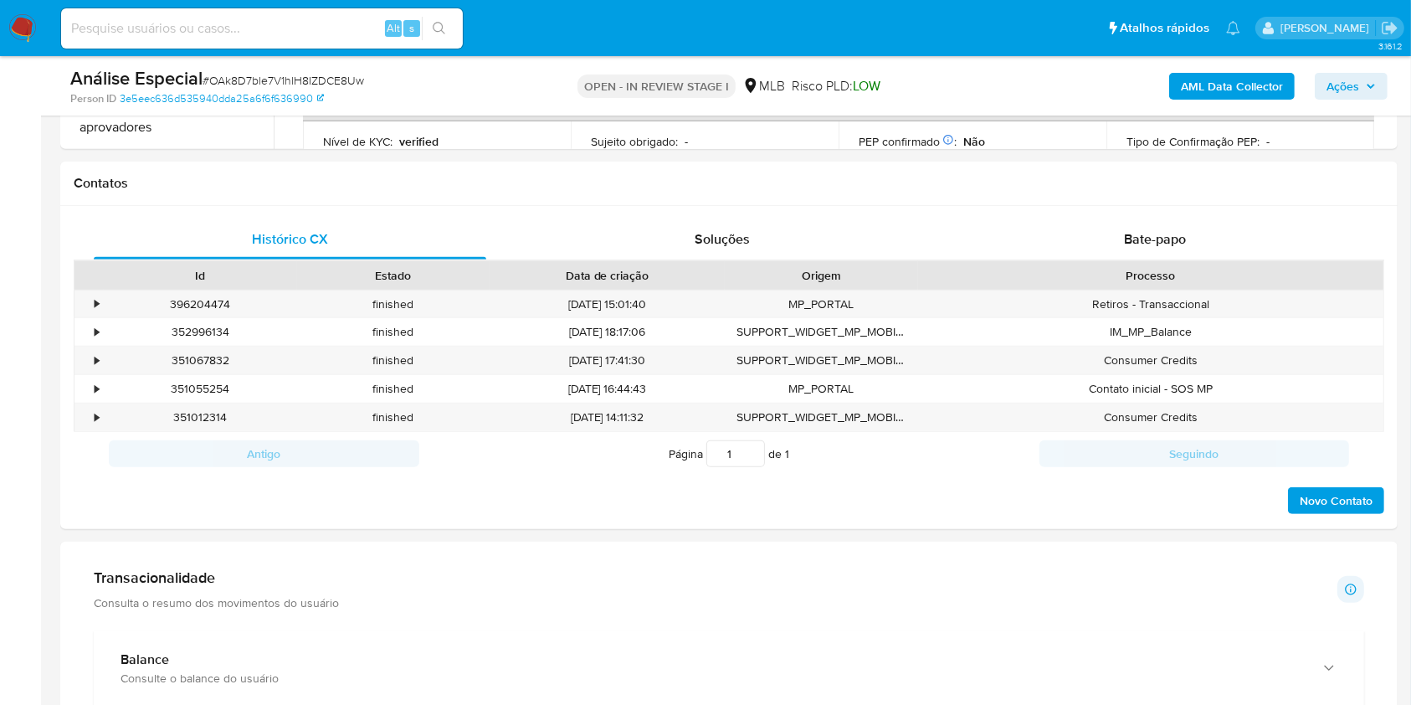
click at [331, 304] on div "finished" at bounding box center [393, 304] width 193 height 28
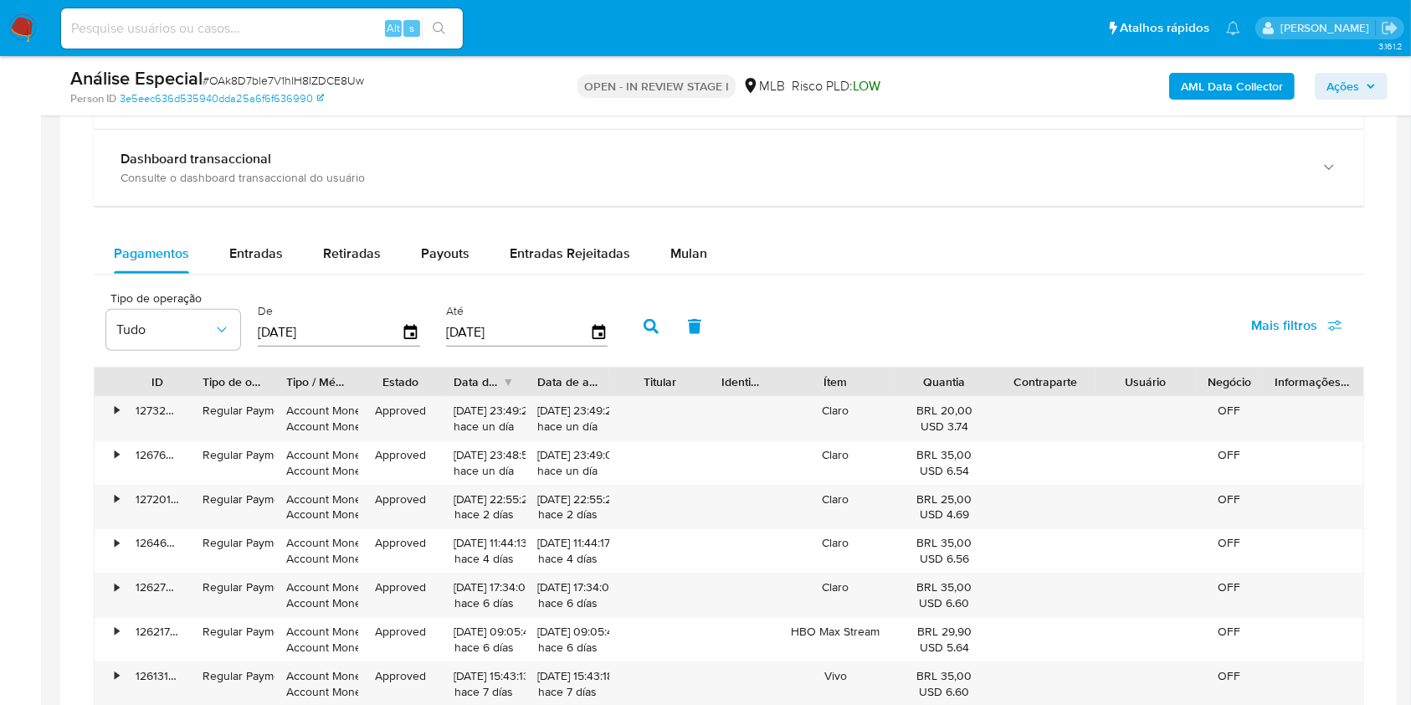
scroll to position [1294, 0]
click at [701, 231] on button "Mulan" at bounding box center [688, 251] width 77 height 40
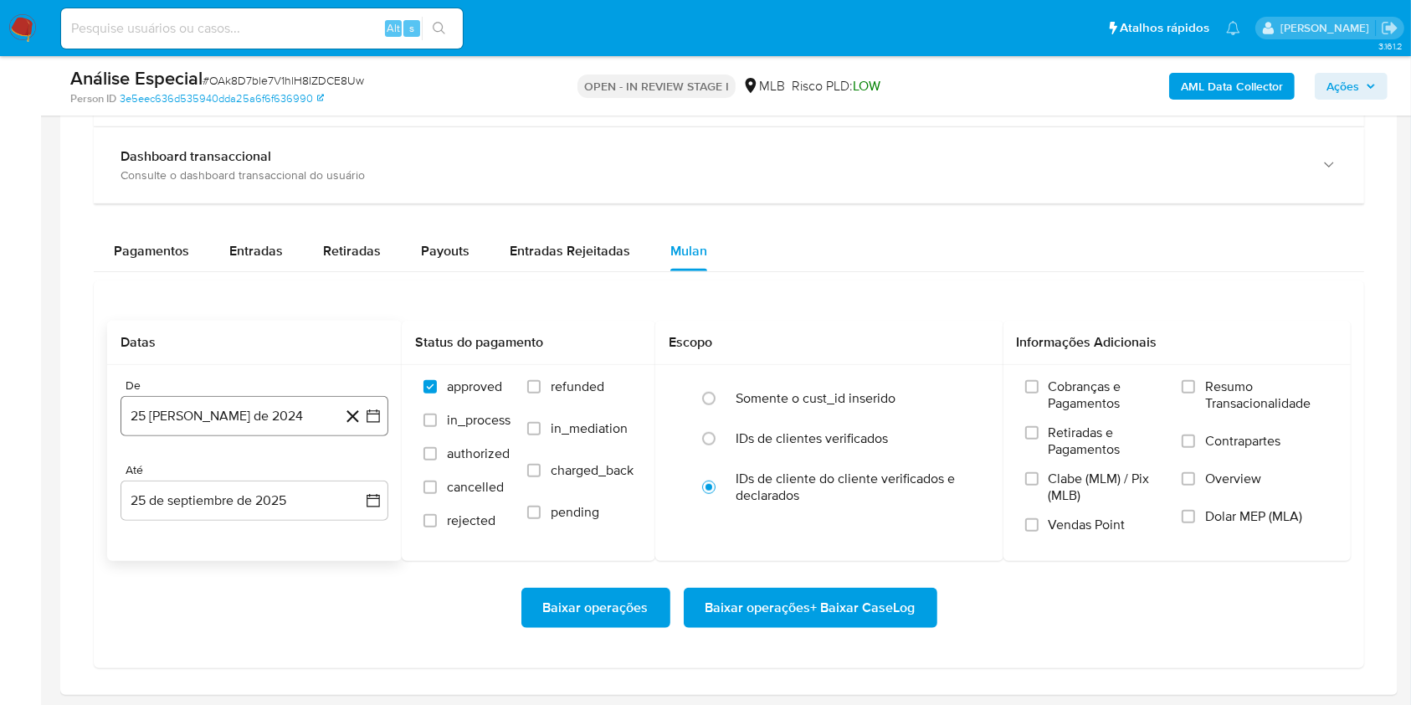
click at [296, 412] on button "25 [PERSON_NAME] de 2024" at bounding box center [255, 416] width 268 height 40
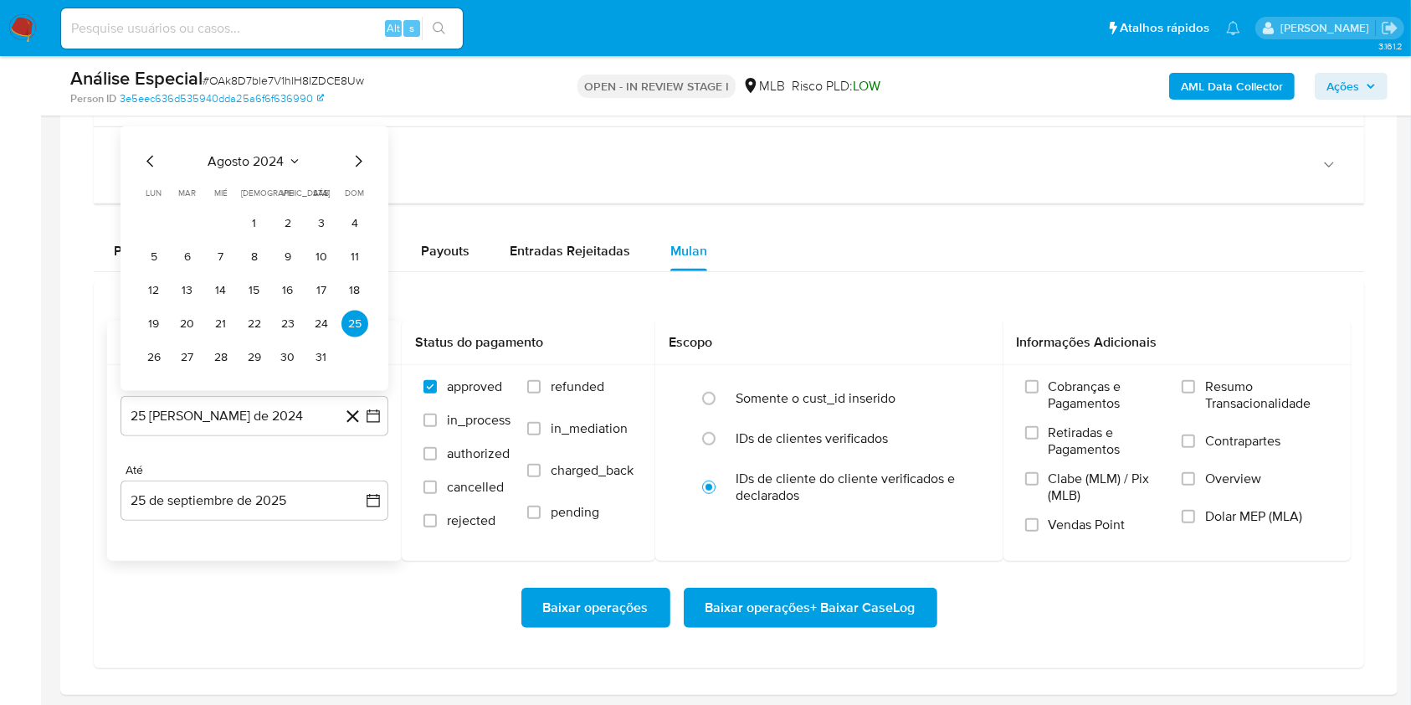
click at [288, 162] on icon "Seleccionar mes y año" at bounding box center [294, 161] width 13 height 13
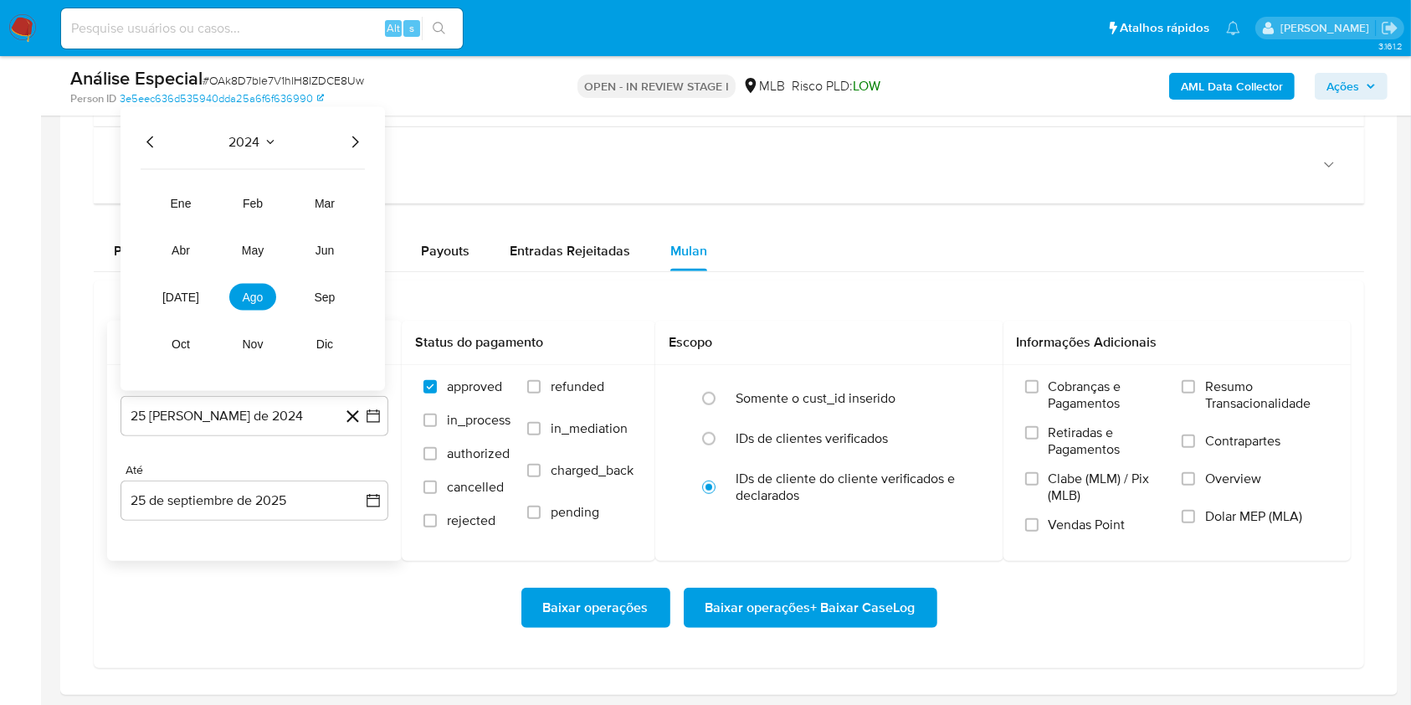
click at [355, 147] on icon "Año siguiente" at bounding box center [355, 142] width 20 height 20
click at [315, 204] on span "mar" at bounding box center [325, 203] width 20 height 13
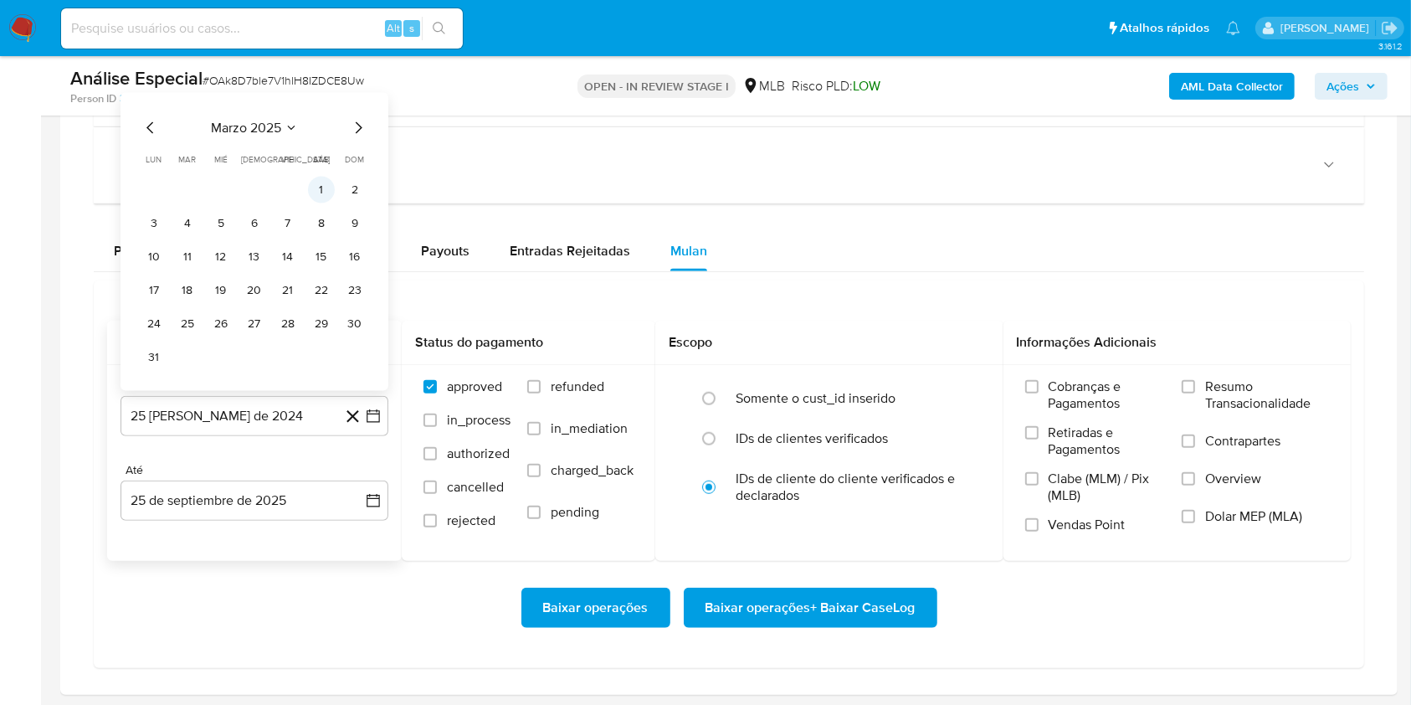
click at [327, 191] on button "1" at bounding box center [321, 190] width 27 height 27
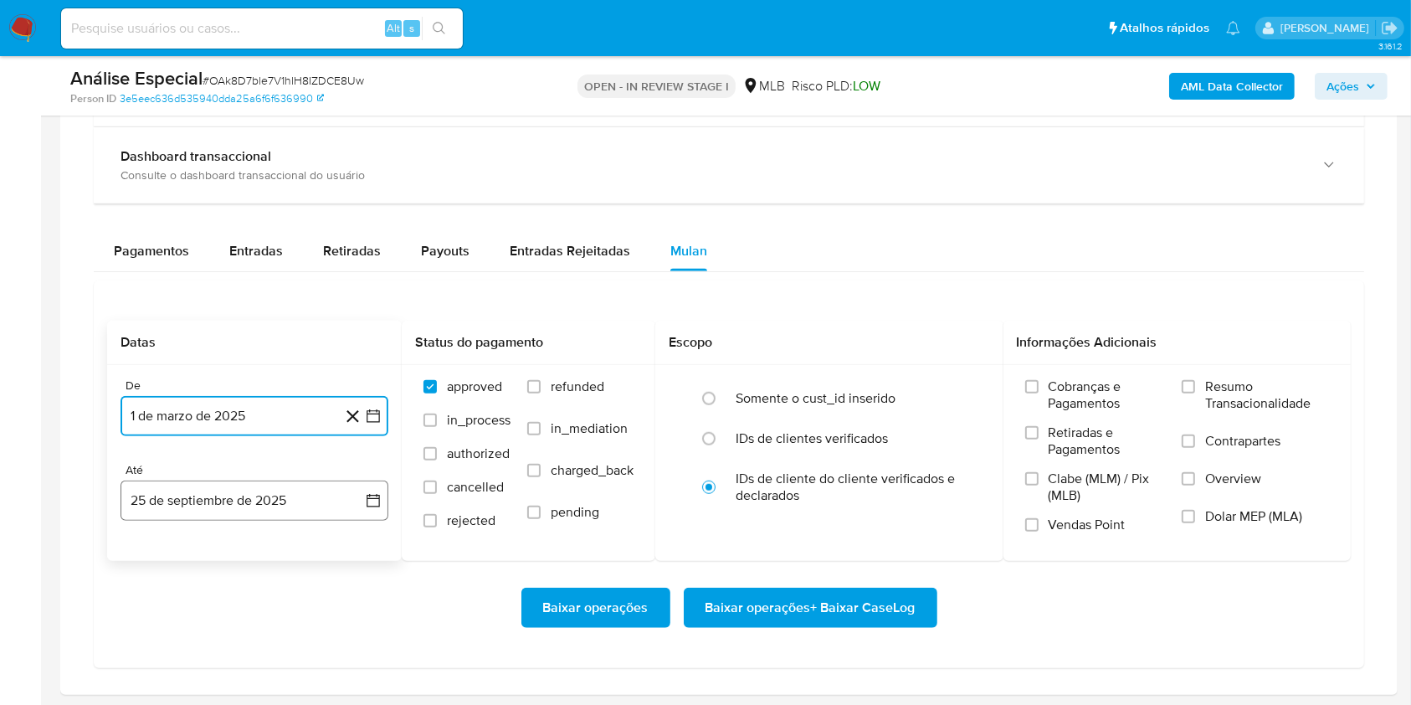
click at [248, 496] on button "25 de septiembre de 2025" at bounding box center [255, 501] width 268 height 40
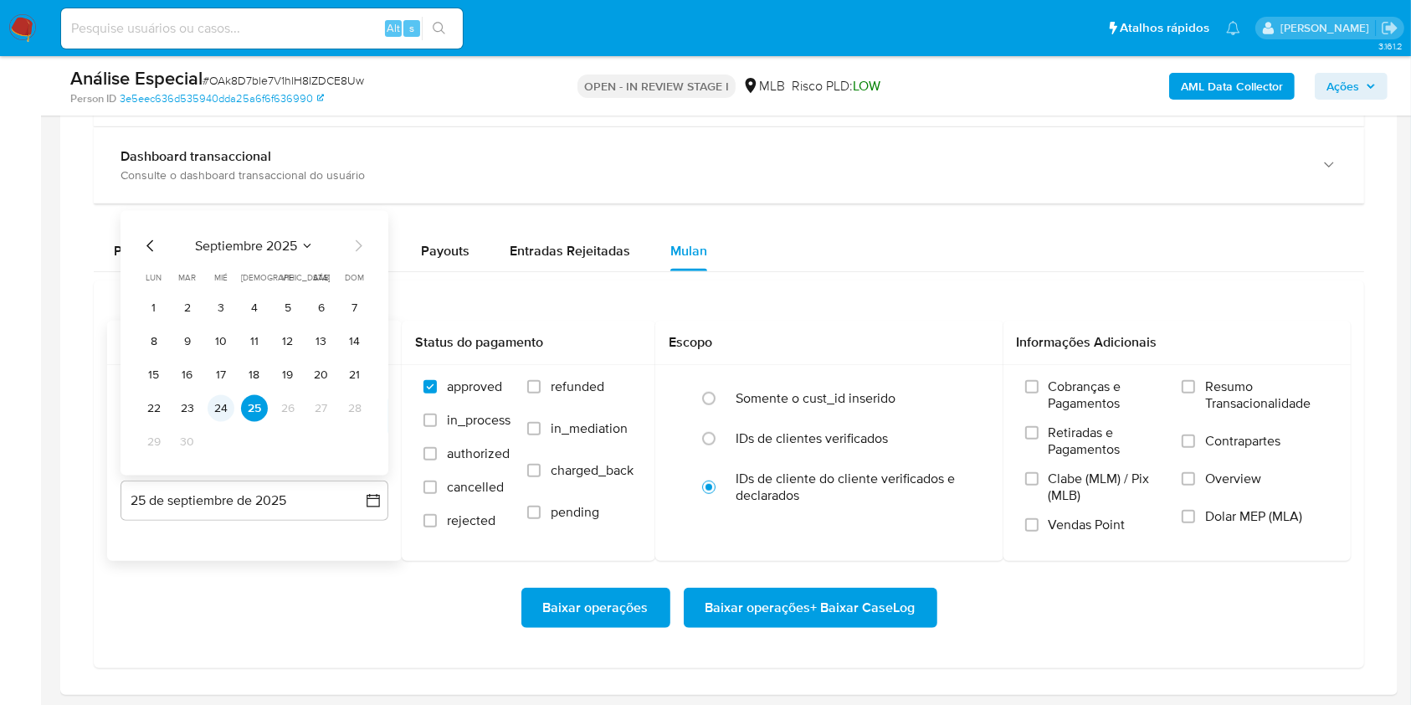
click at [226, 397] on button "24" at bounding box center [221, 408] width 27 height 27
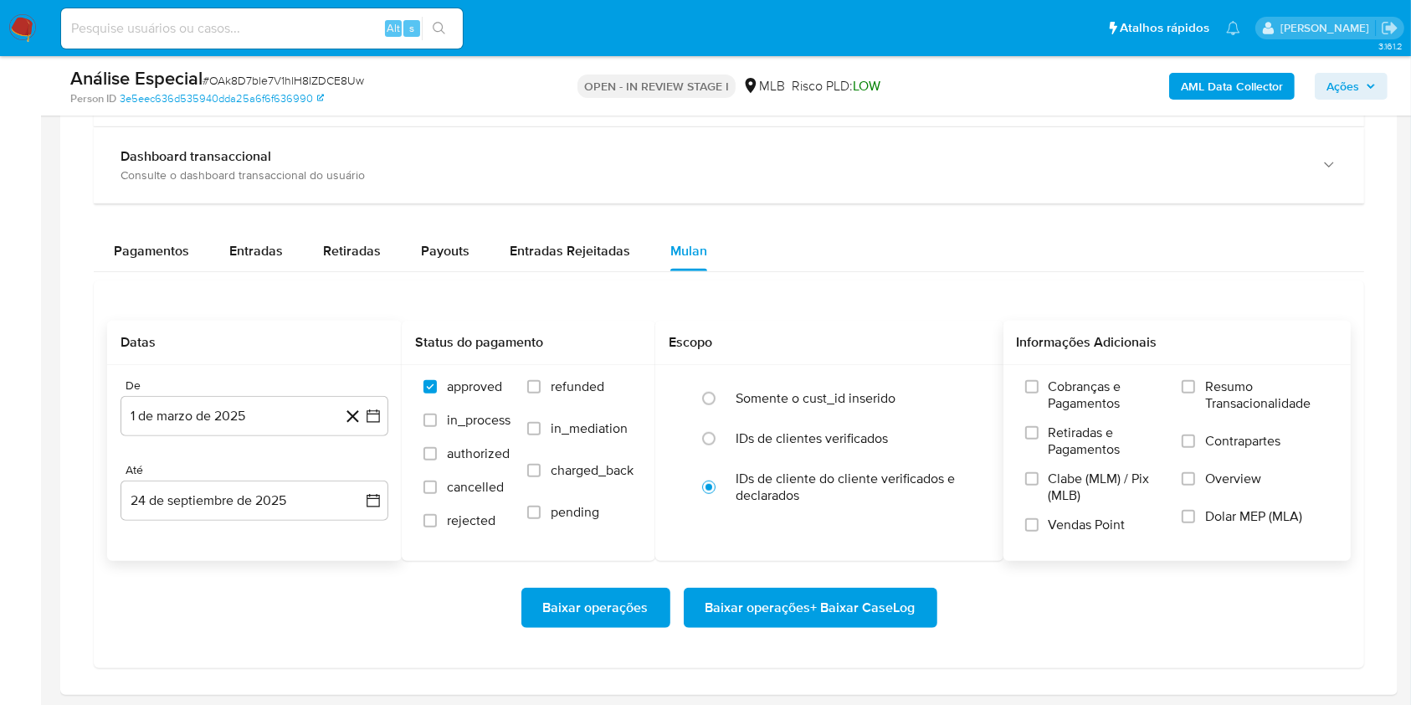
click at [1071, 383] on label "Resumo Transacionalidade" at bounding box center [1255, 405] width 147 height 54
click at [1071, 383] on input "Resumo Transacionalidade" at bounding box center [1188, 386] width 13 height 13
click at [886, 527] on span "Baixar operações + Baixar CaseLog" at bounding box center [811, 607] width 210 height 37
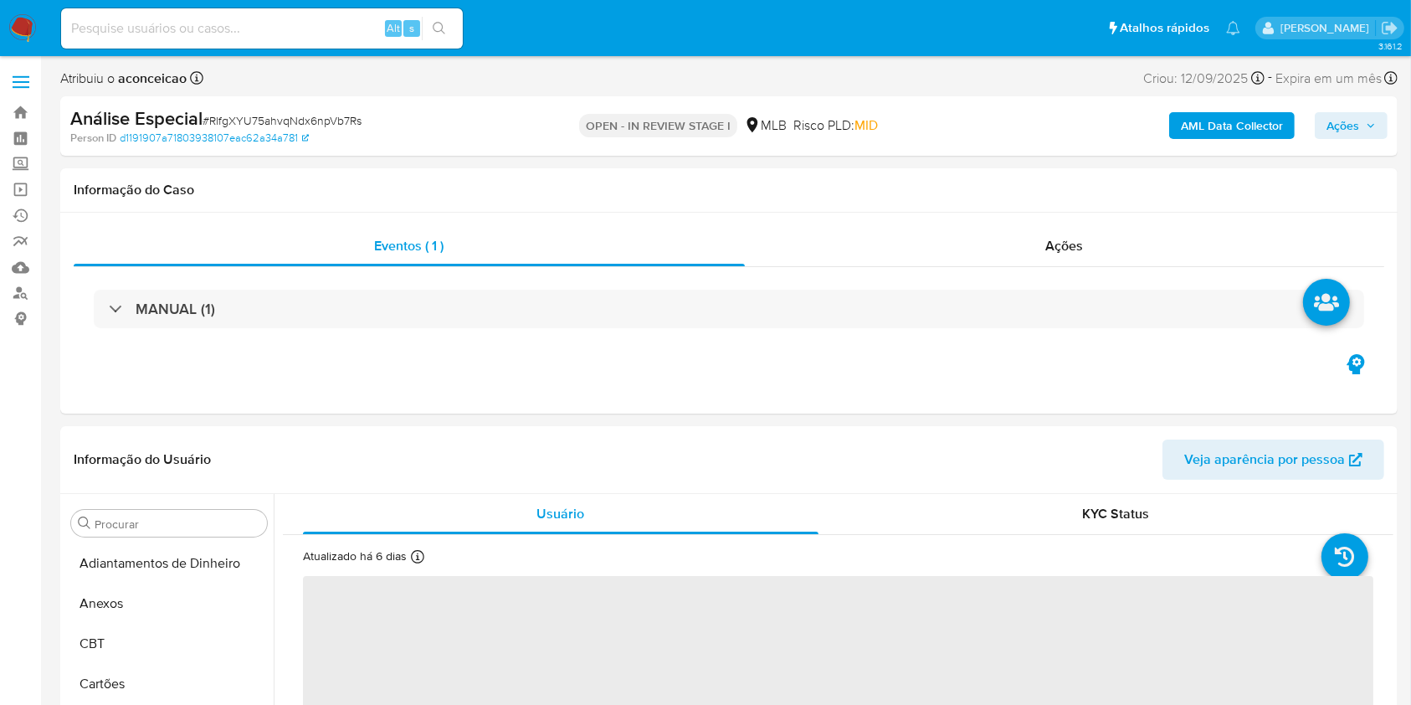
select select "10"
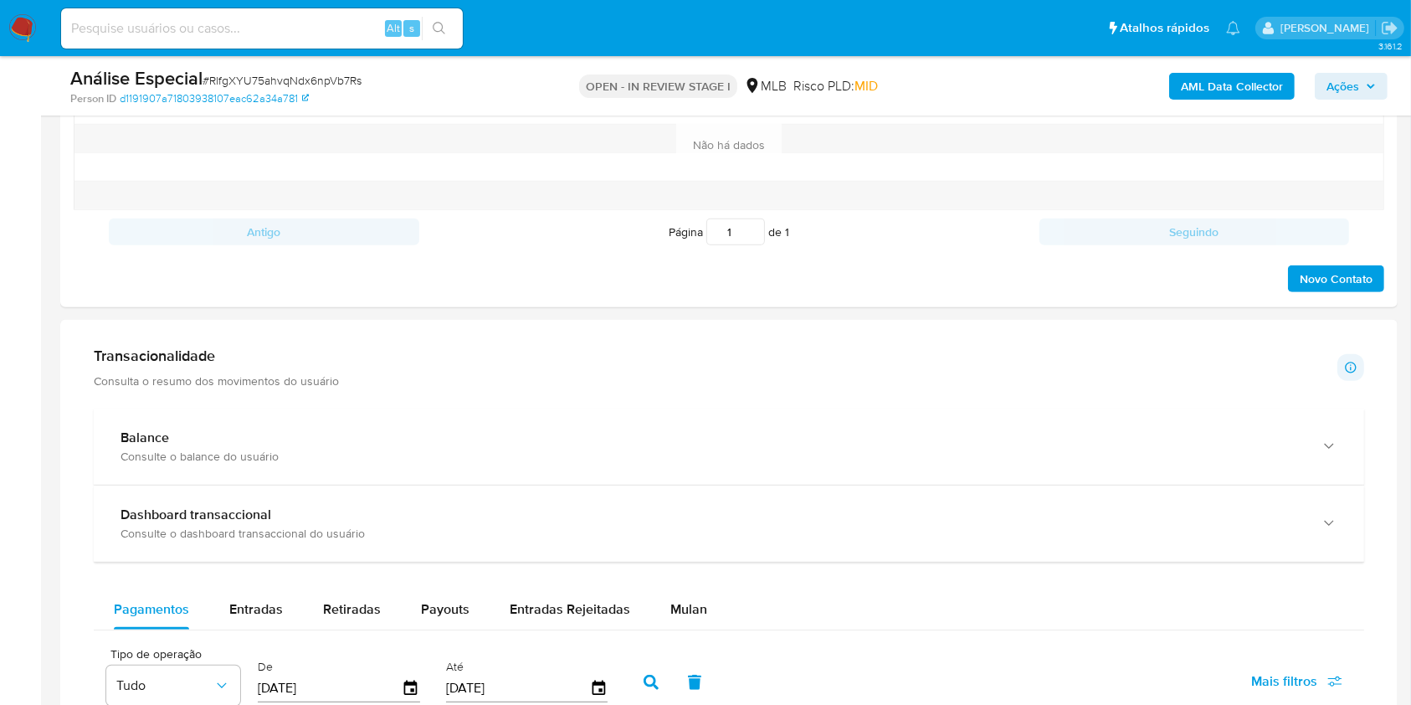
scroll to position [938, 0]
click at [680, 601] on span "Mulan" at bounding box center [689, 607] width 37 height 19
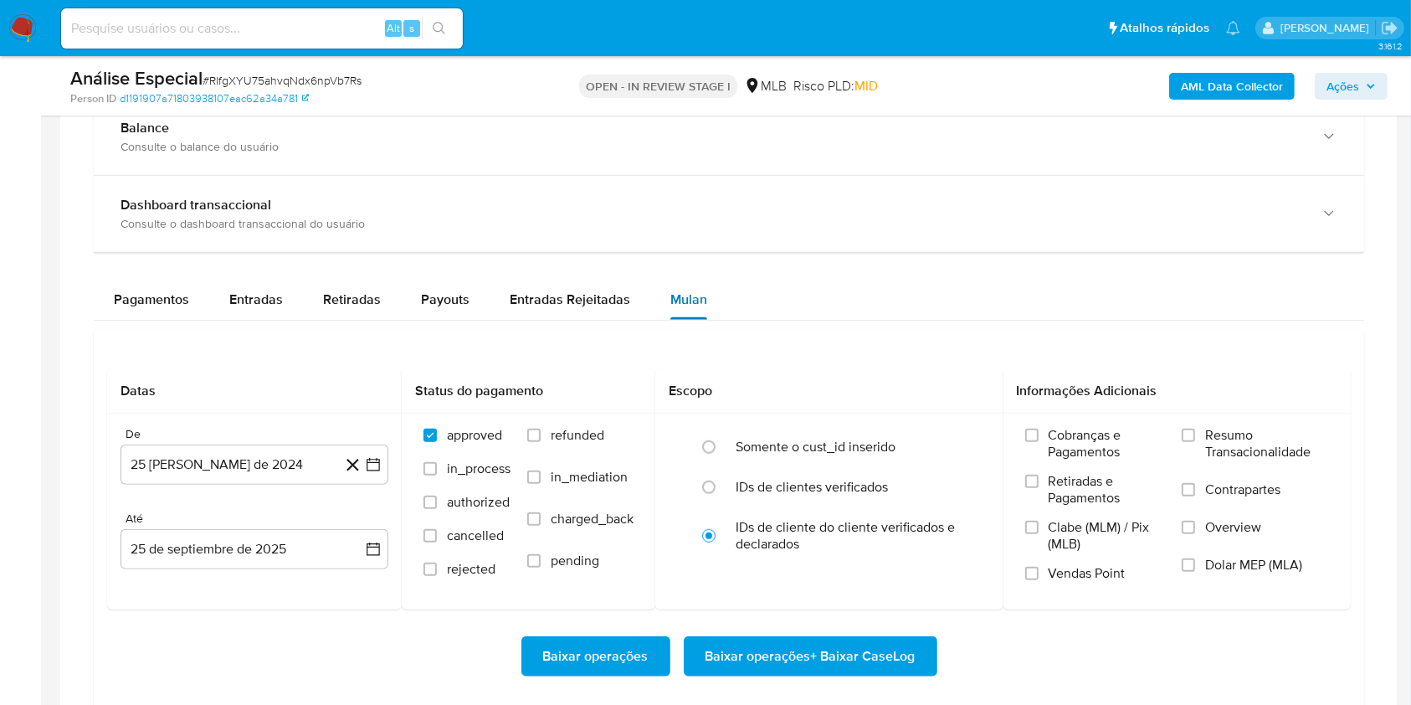
scroll to position [1294, 0]
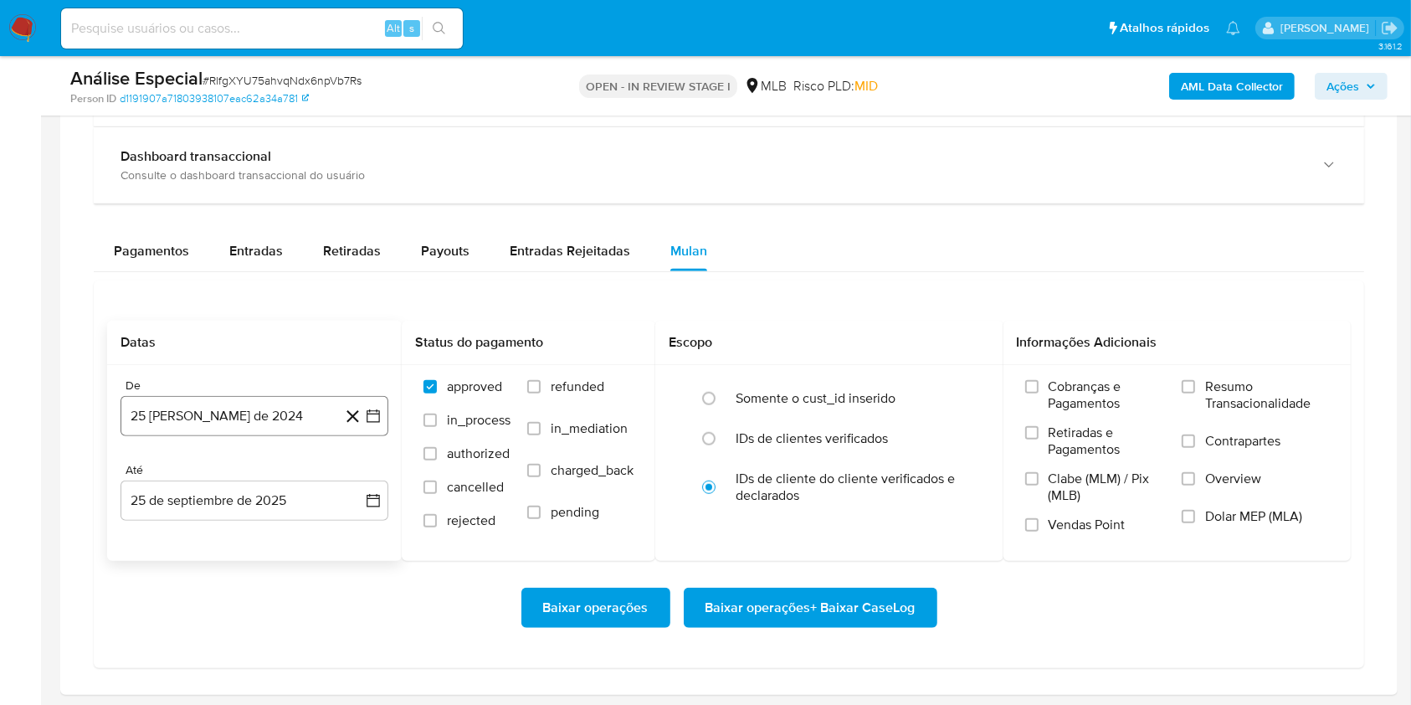
click at [280, 398] on button "25 [PERSON_NAME] de 2024" at bounding box center [255, 416] width 268 height 40
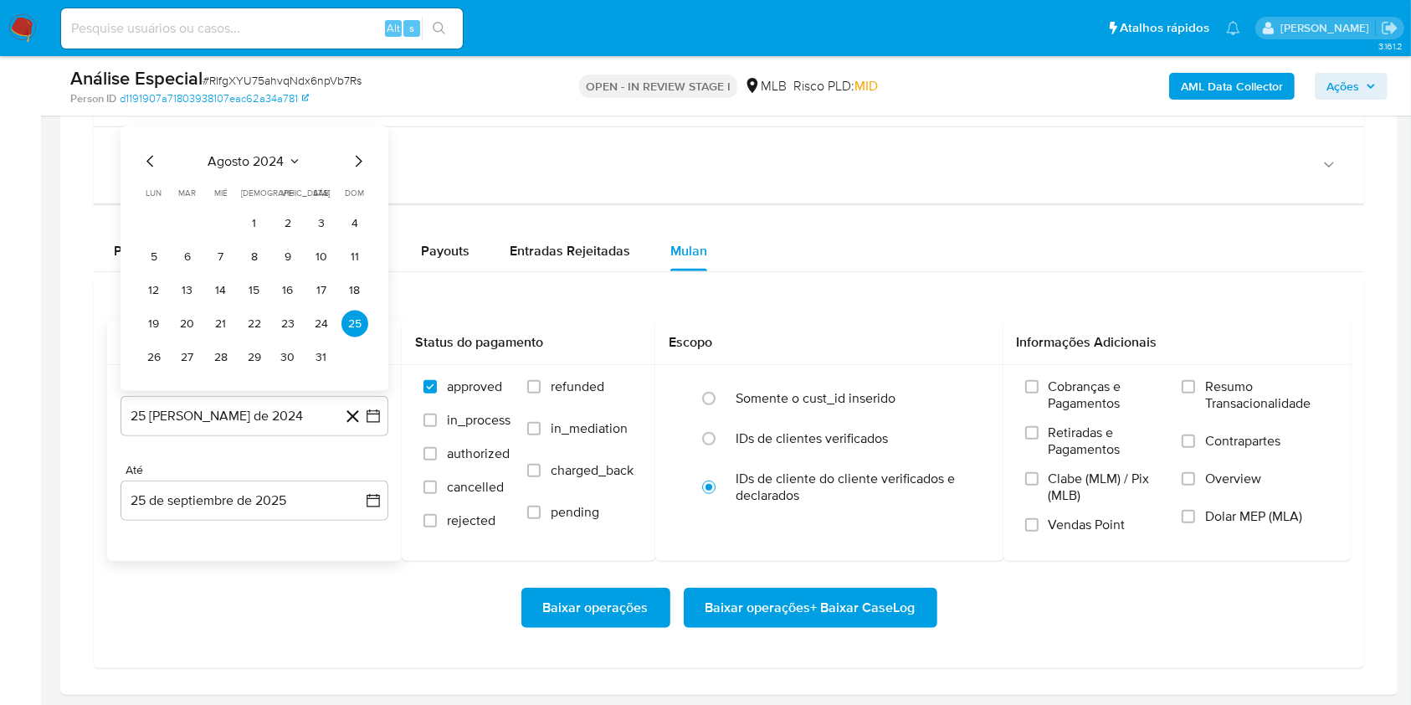
click at [288, 146] on div "agosto 2024 agosto 2024 lun lunes mar martes mié miércoles jue jueves vie viern…" at bounding box center [255, 258] width 268 height 265
click at [290, 155] on icon "Seleccionar mes y año" at bounding box center [294, 161] width 13 height 13
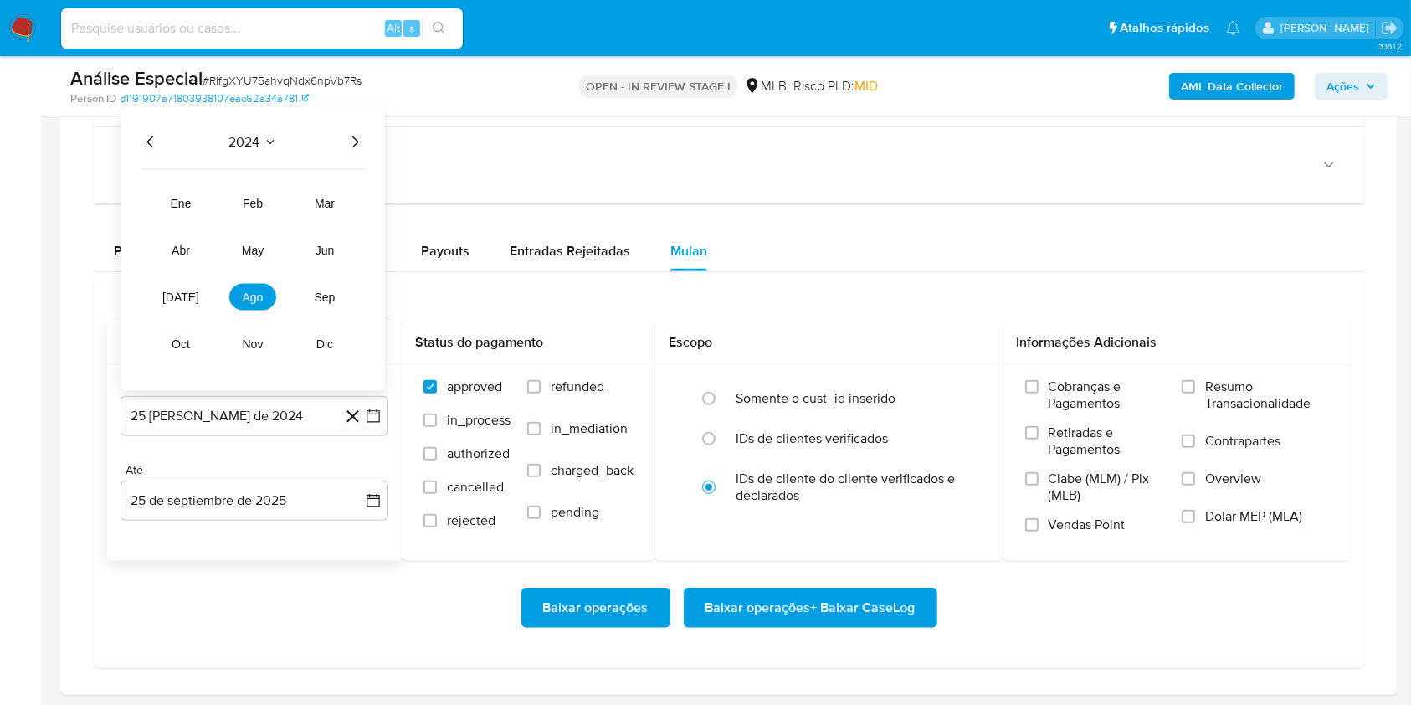
click at [357, 138] on icon "Año siguiente" at bounding box center [355, 142] width 20 height 20
click at [328, 193] on button "mar" at bounding box center [324, 203] width 47 height 27
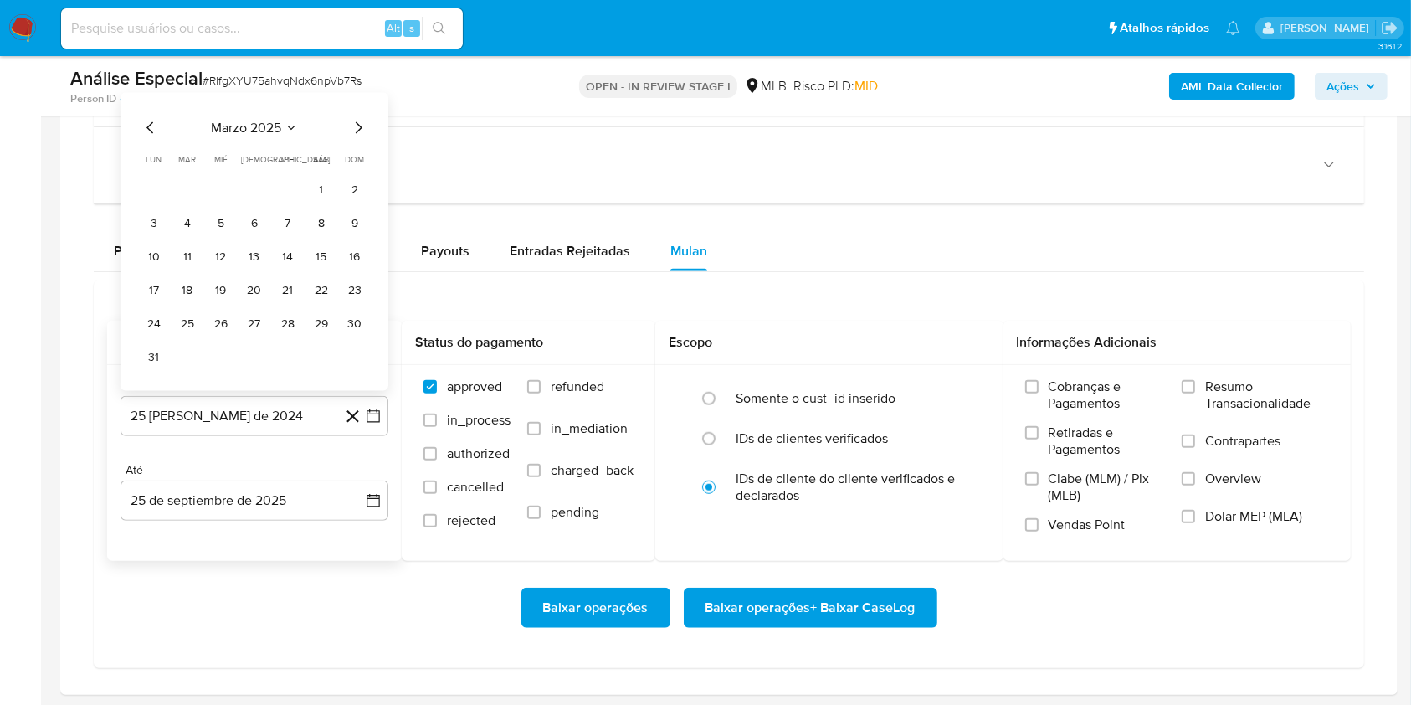
click at [328, 193] on button "1" at bounding box center [321, 190] width 27 height 27
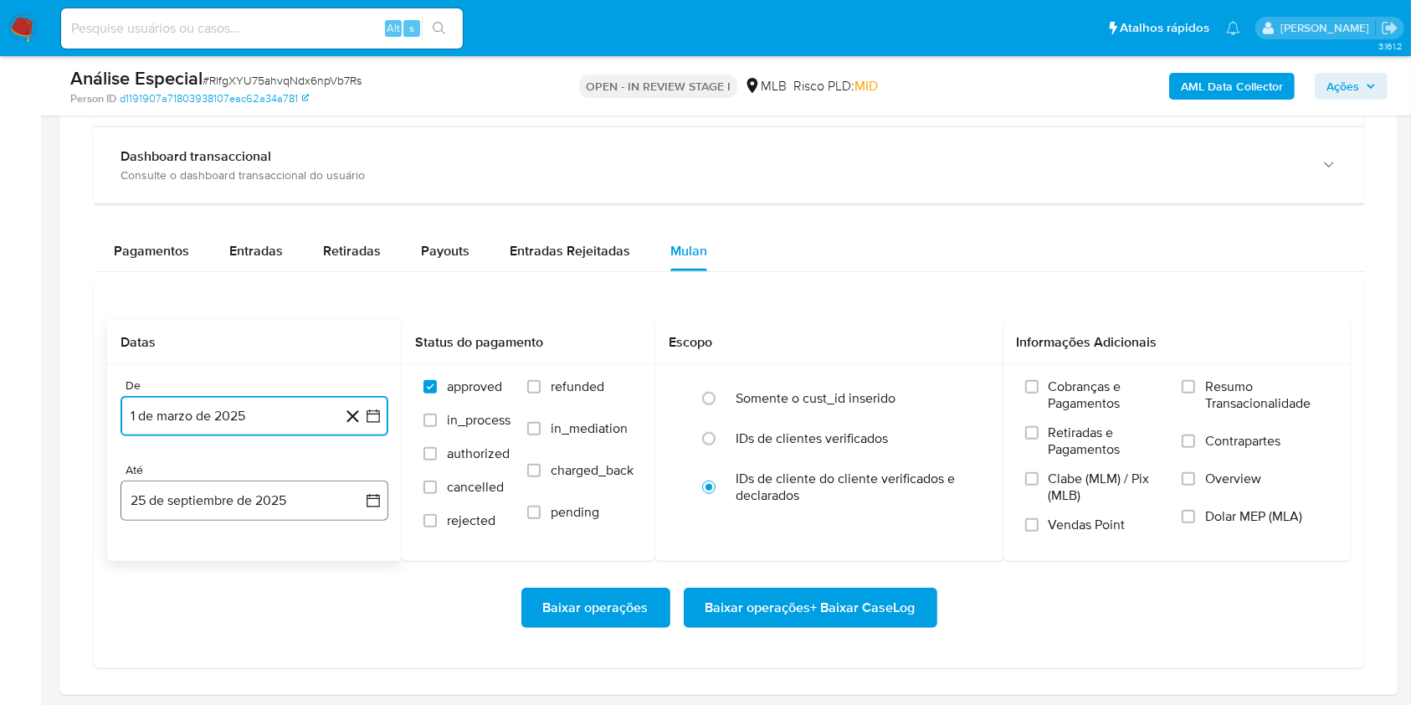
click at [225, 493] on button "25 de septiembre de 2025" at bounding box center [255, 501] width 268 height 40
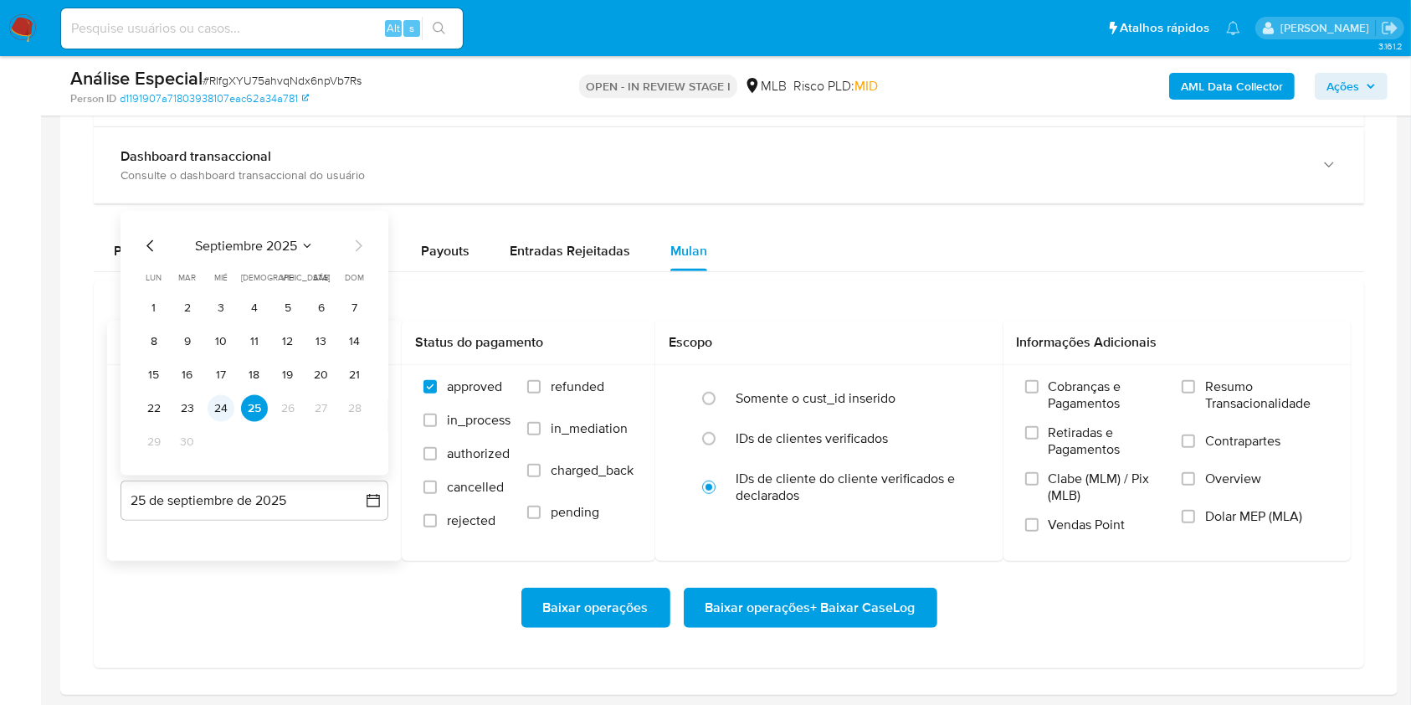
click at [226, 397] on button "24" at bounding box center [221, 408] width 27 height 27
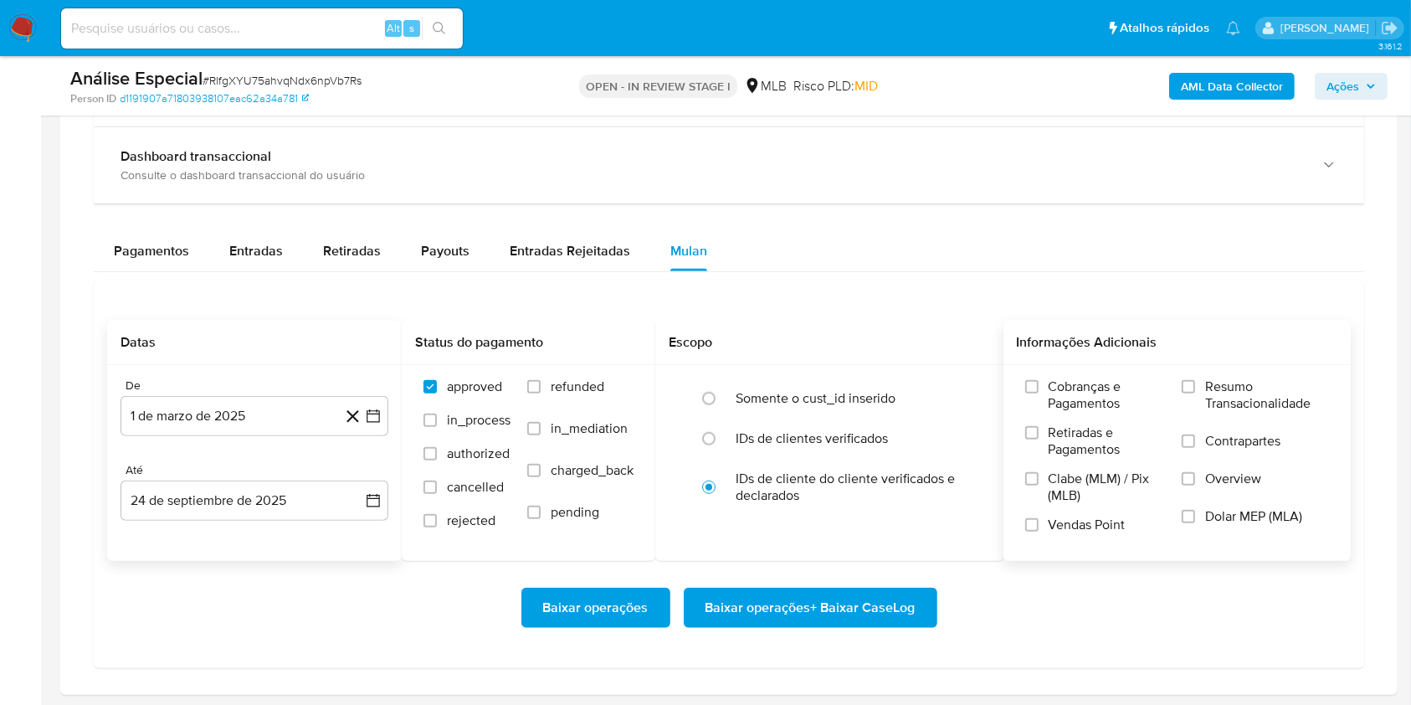
click at [1190, 392] on label "Resumo Transacionalidade" at bounding box center [1255, 405] width 147 height 54
click at [1190, 392] on input "Resumo Transacionalidade" at bounding box center [1188, 386] width 13 height 13
click at [777, 625] on span "Baixar operações + Baixar CaseLog" at bounding box center [811, 607] width 210 height 37
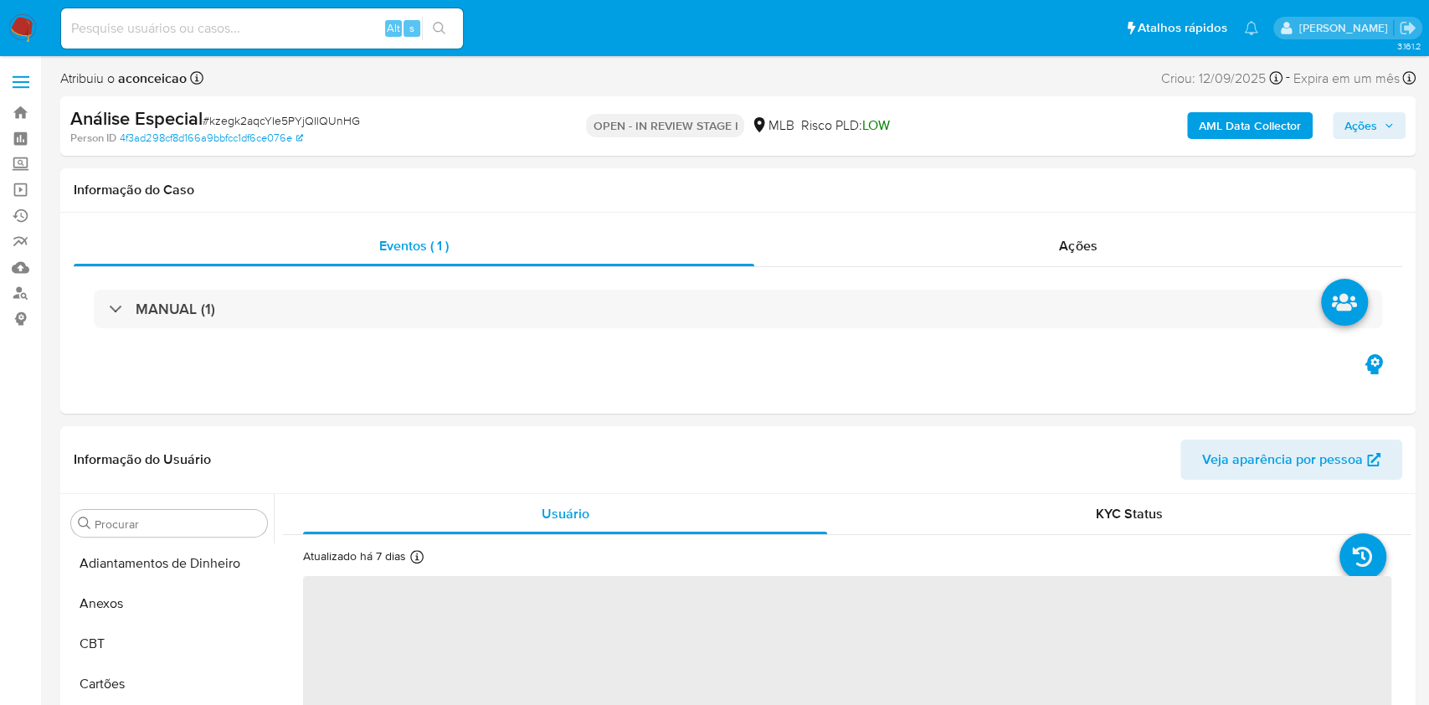
select select "10"
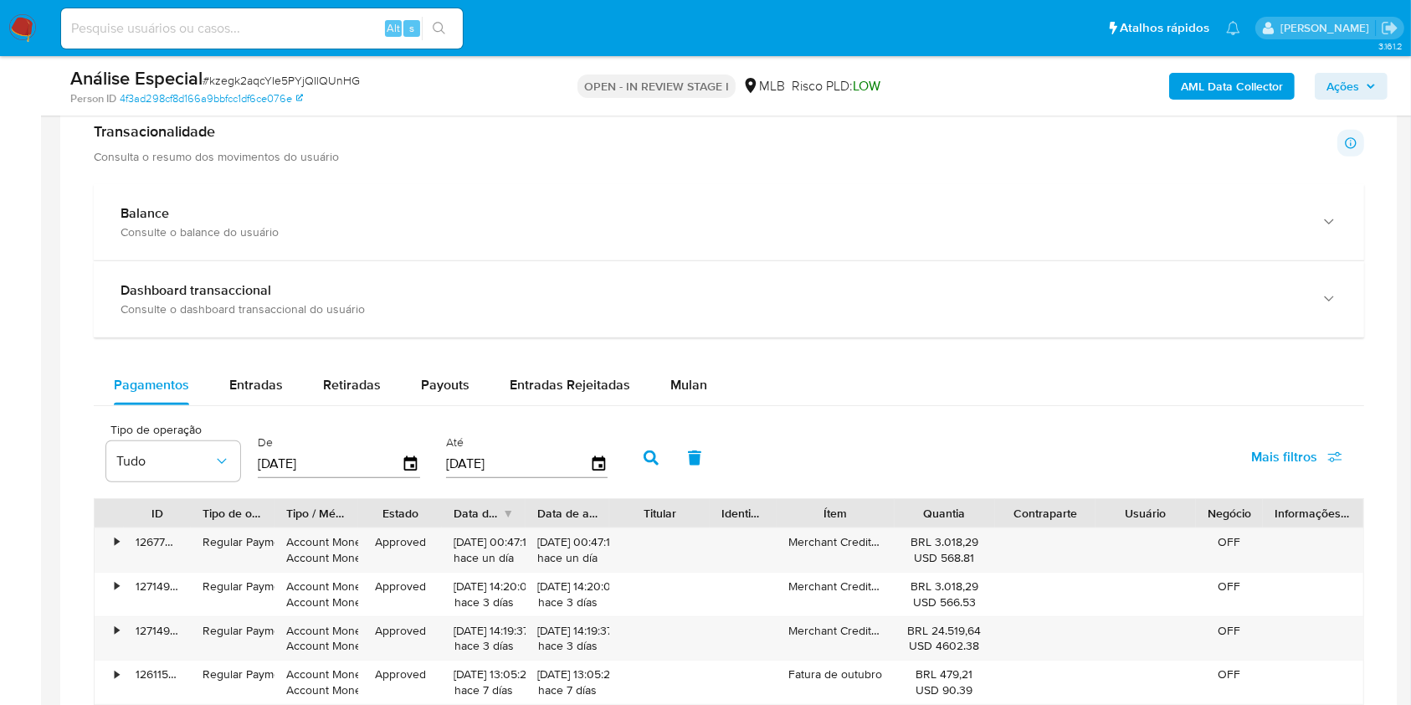
scroll to position [1205, 0]
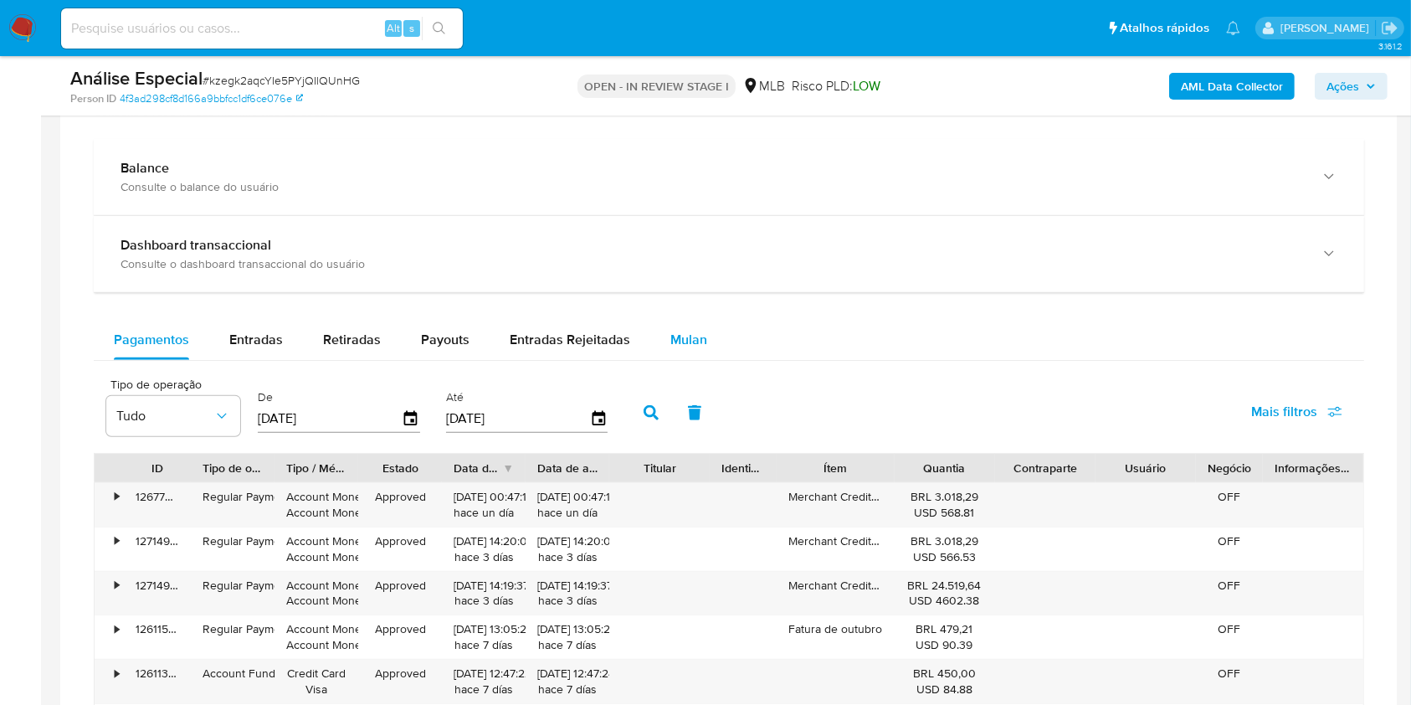
click at [696, 336] on span "Mulan" at bounding box center [689, 339] width 37 height 19
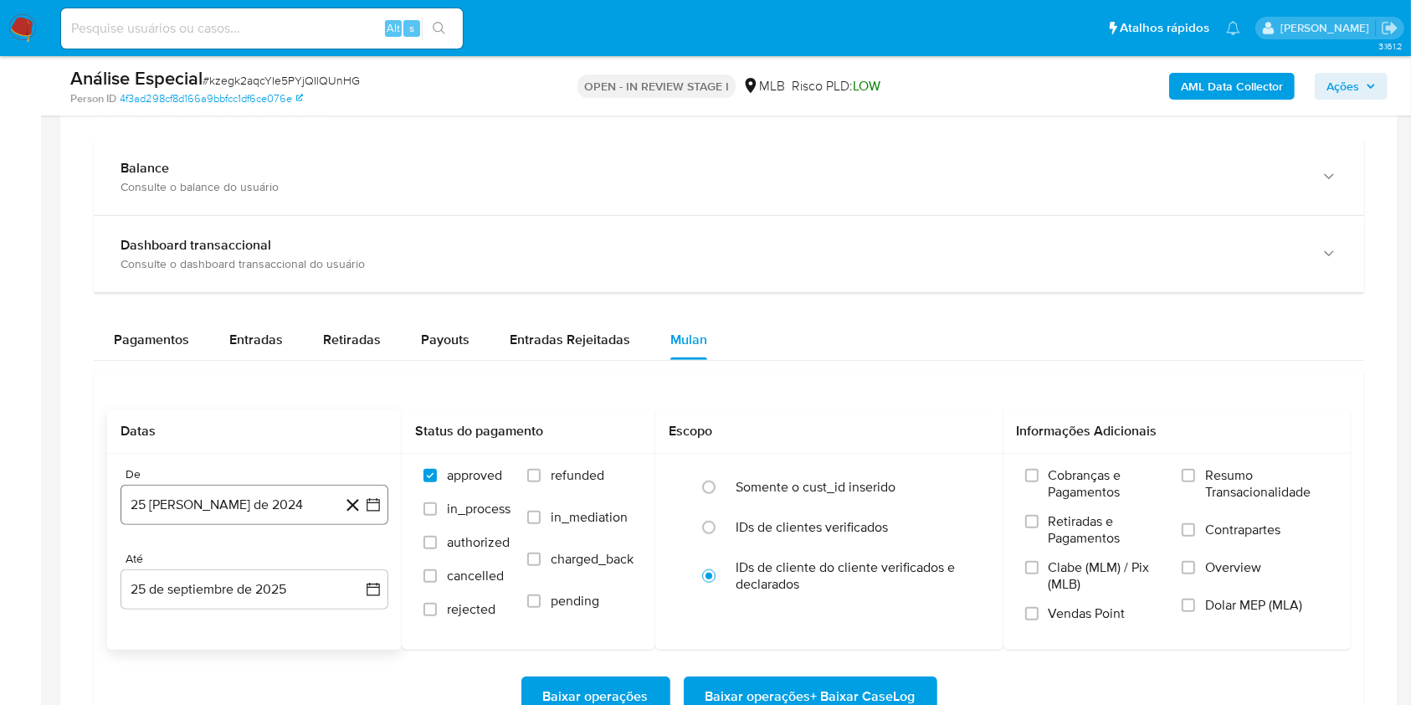
drag, startPoint x: 280, startPoint y: 526, endPoint x: 280, endPoint y: 513, distance: 12.6
click at [280, 513] on div "De 25 [PERSON_NAME] de 2024 [DATE] Até 25 de septiembre de 2025 [DATE]" at bounding box center [254, 552] width 295 height 196
click at [280, 513] on button "25 [PERSON_NAME] de 2024" at bounding box center [255, 505] width 268 height 40
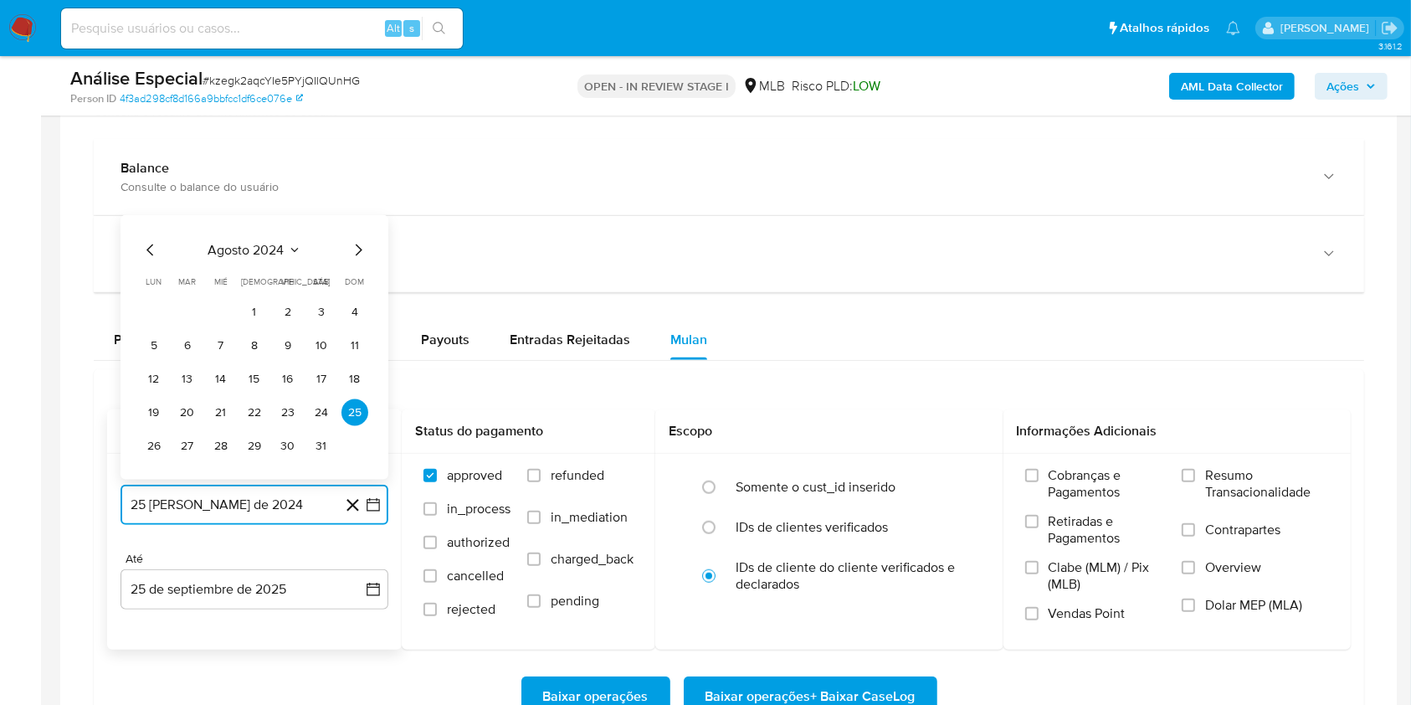
click at [285, 249] on button "agosto 2024" at bounding box center [254, 250] width 93 height 17
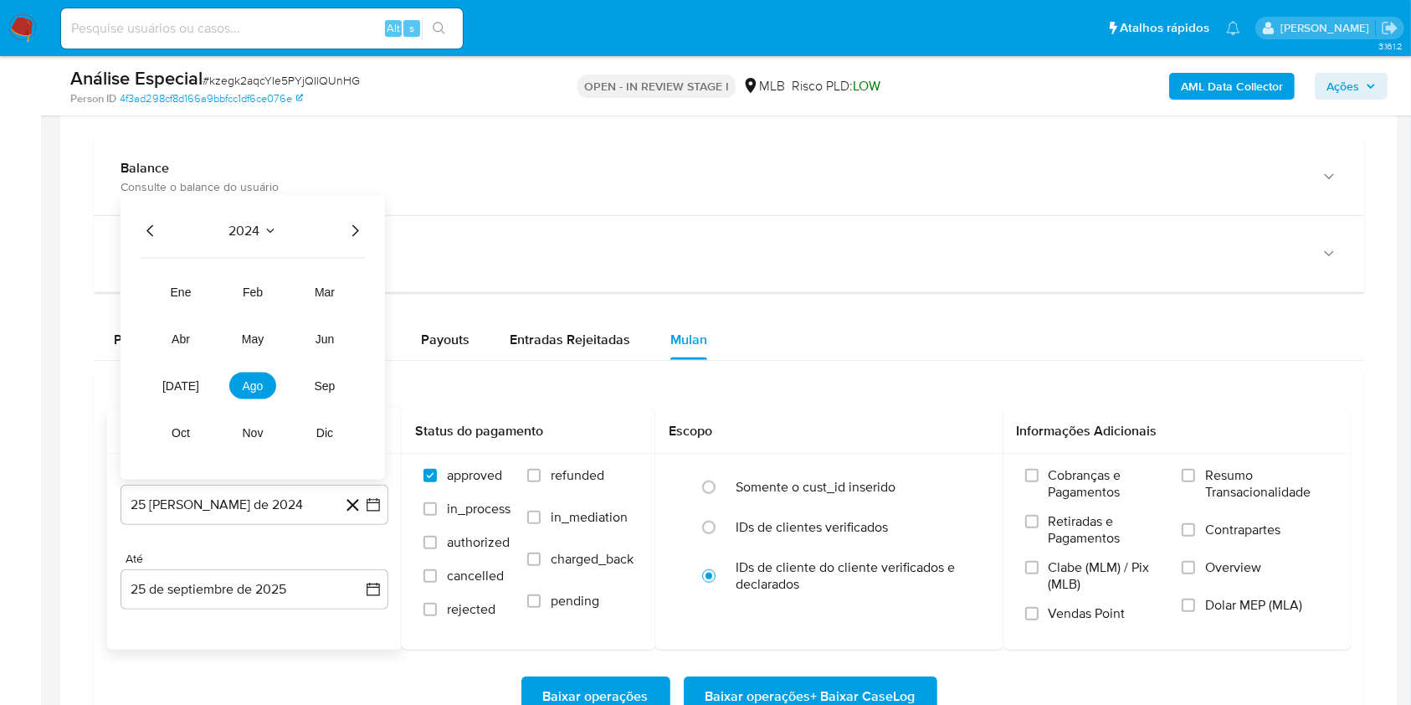
click at [357, 233] on icon "Año siguiente" at bounding box center [355, 231] width 20 height 20
click at [318, 295] on span "mar" at bounding box center [325, 291] width 20 height 13
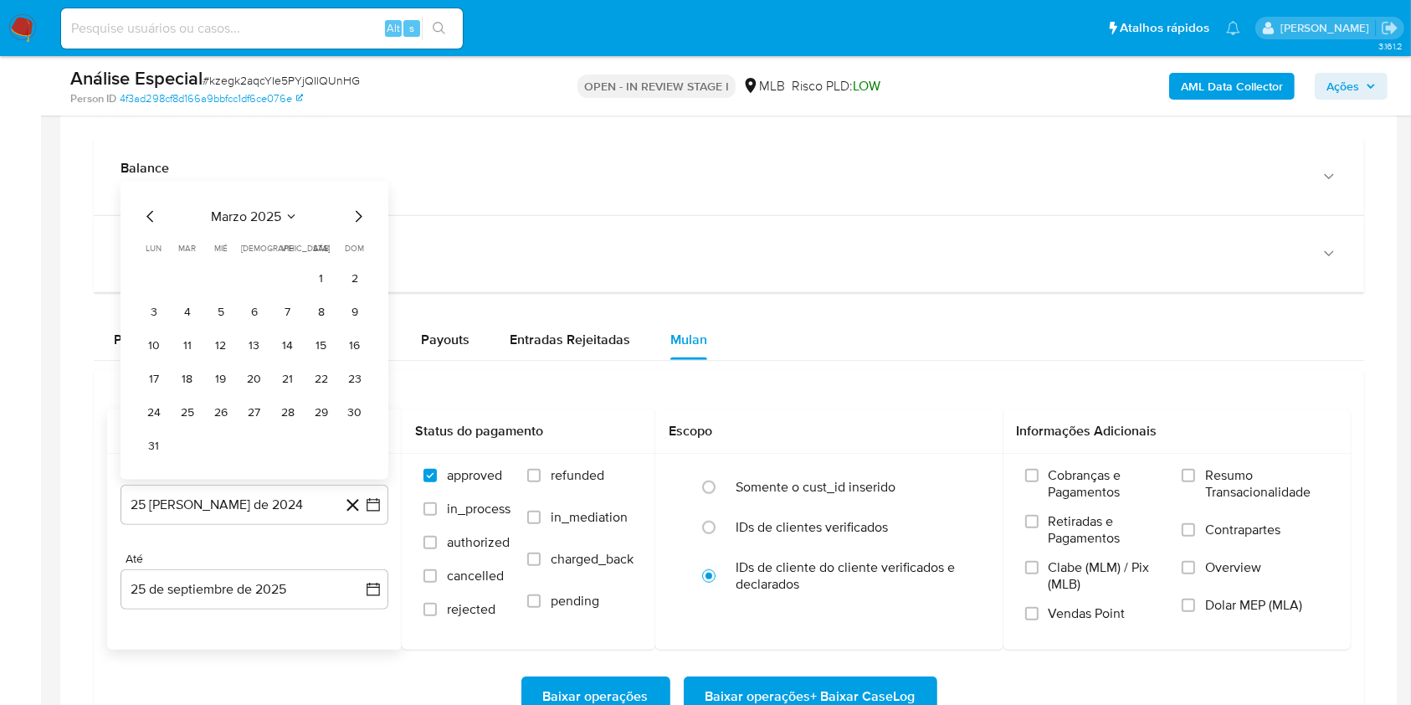
click at [318, 295] on tbody "1 2 3 4 5 6 7 8 9 10 11 12 13 14 15 16 17 18 19 20 21 22 23 24 25 26 27 28 29 3…" at bounding box center [255, 362] width 228 height 194
click at [321, 277] on button "1" at bounding box center [321, 278] width 27 height 27
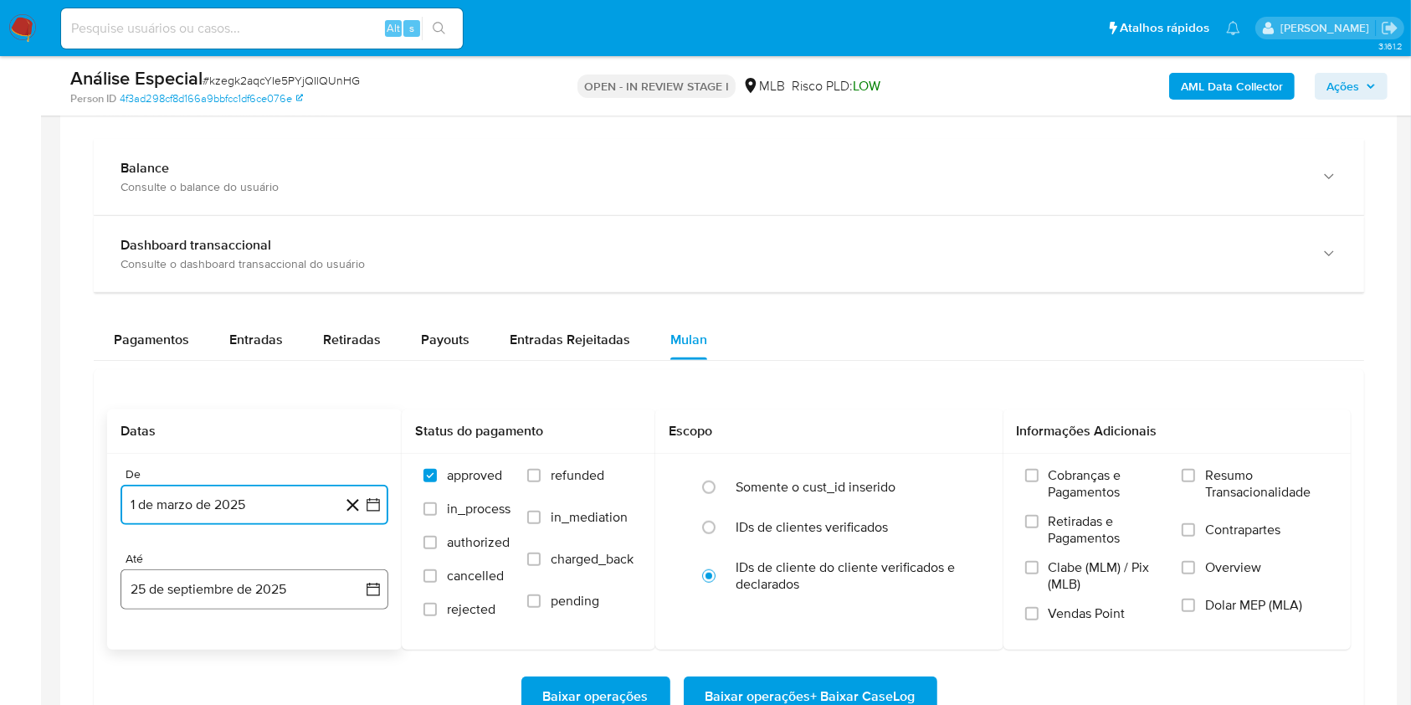
click at [241, 590] on button "25 de septiembre de 2025" at bounding box center [255, 589] width 268 height 40
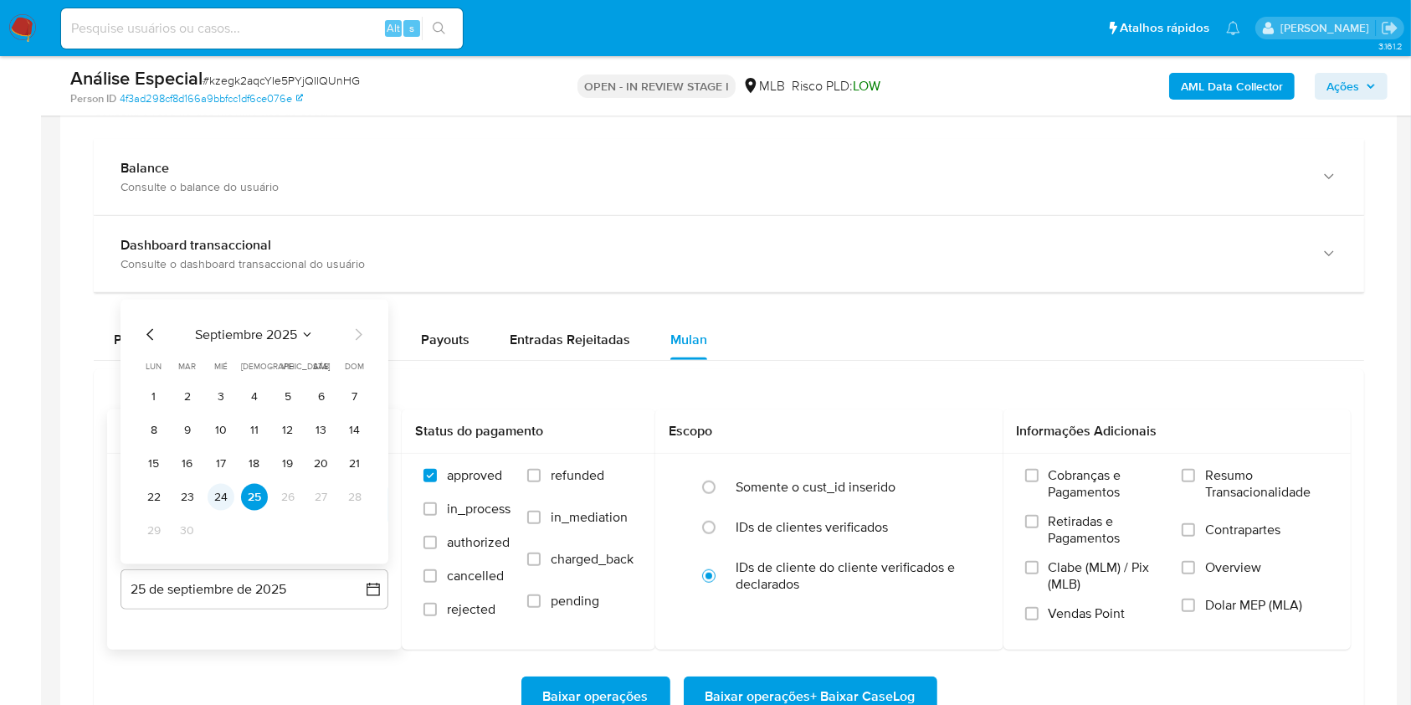
click at [224, 487] on button "24" at bounding box center [221, 497] width 27 height 27
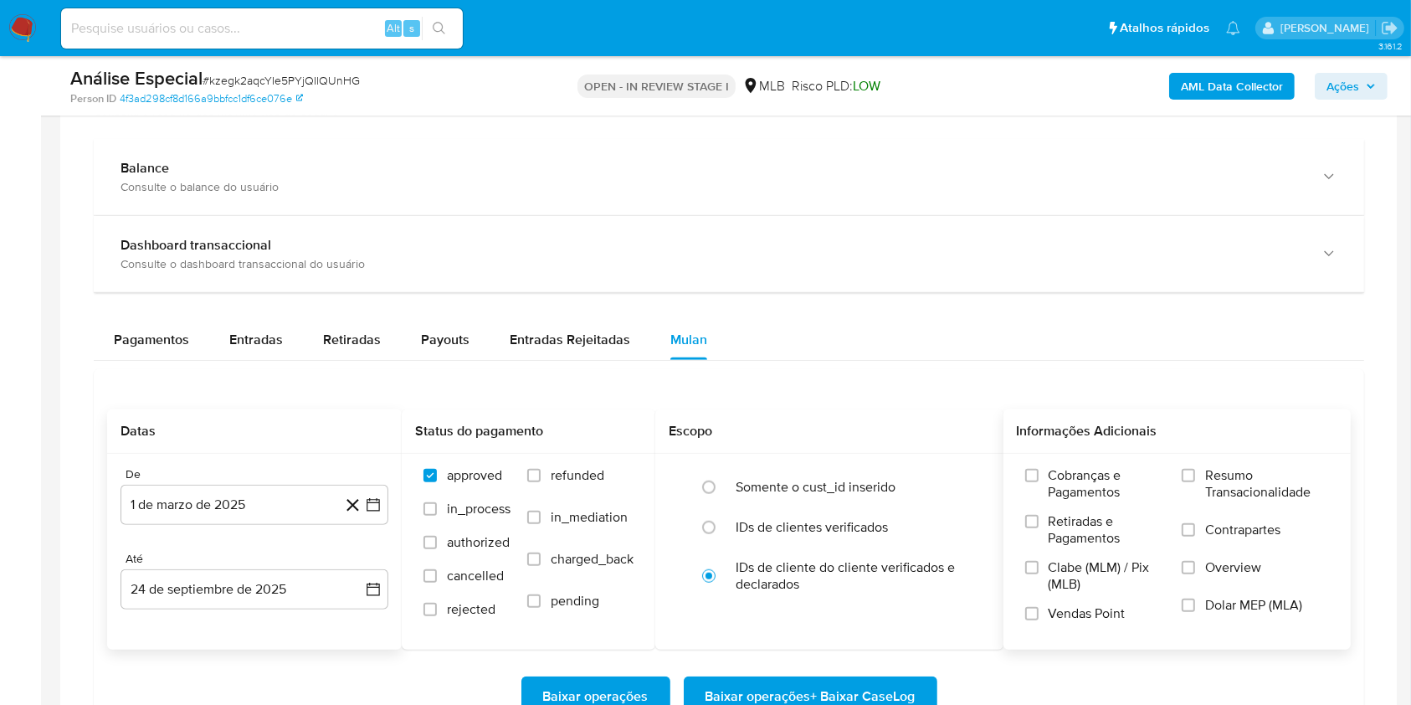
click at [1193, 483] on label "Resumo Transacionalidade" at bounding box center [1255, 494] width 147 height 54
click at [1193, 482] on input "Resumo Transacionalidade" at bounding box center [1188, 475] width 13 height 13
click at [851, 678] on span "Baixar operações + Baixar CaseLog" at bounding box center [811, 696] width 210 height 37
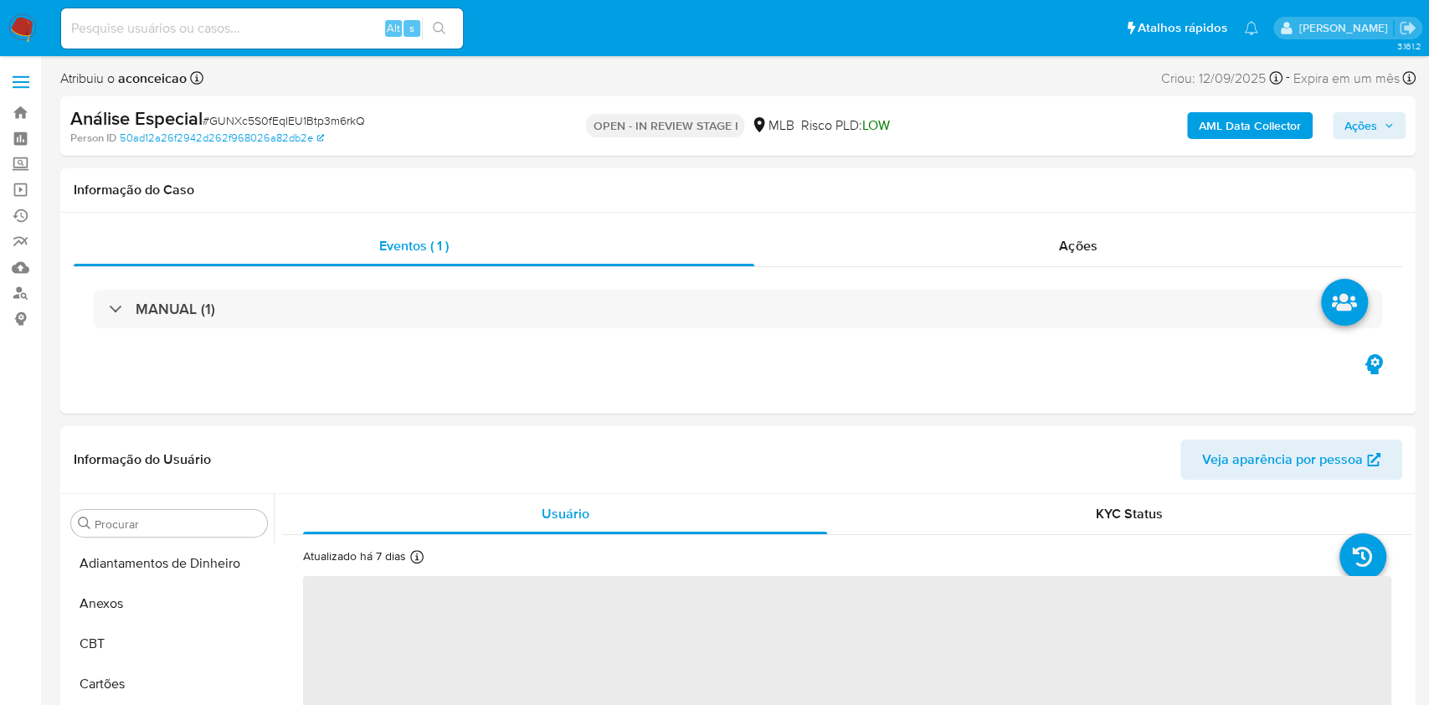
select select "10"
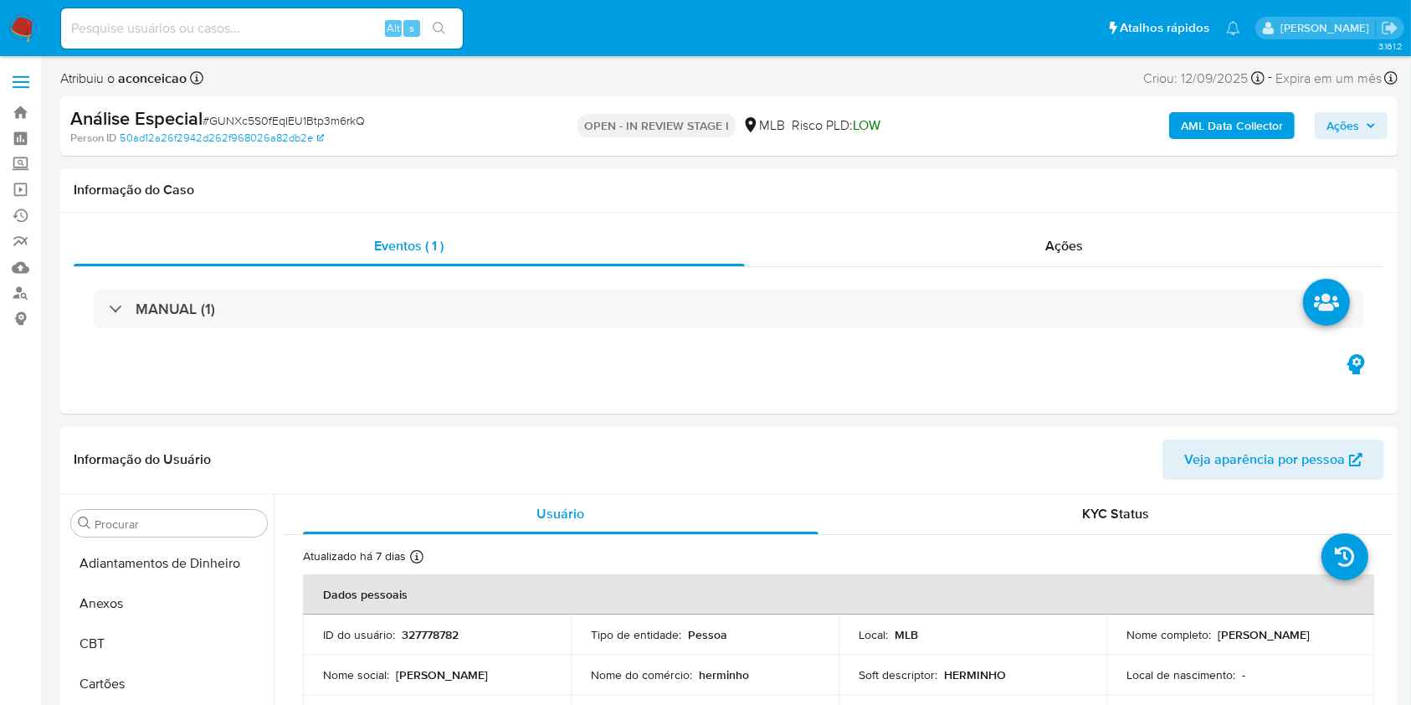
scroll to position [868, 0]
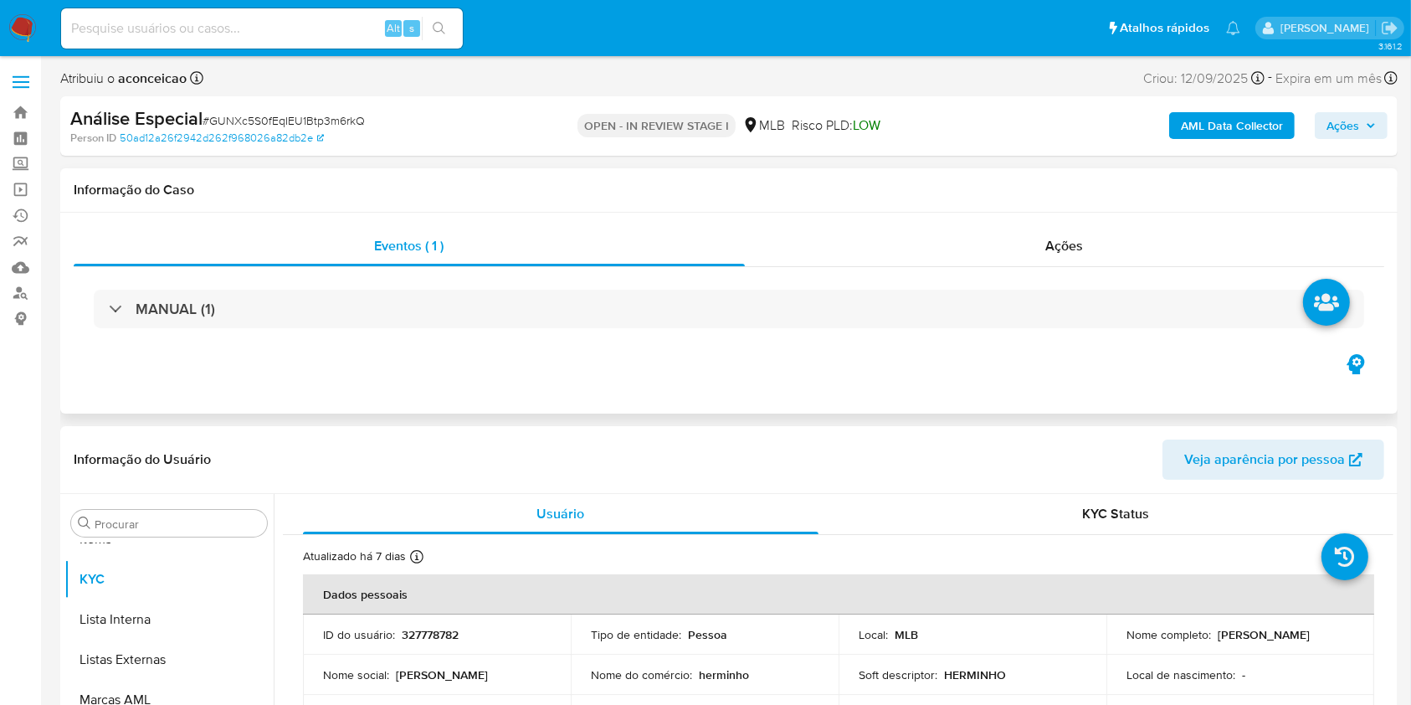
click at [585, 378] on div "Eventos ( 1 ) Ações MANUAL (1)" at bounding box center [729, 313] width 1338 height 201
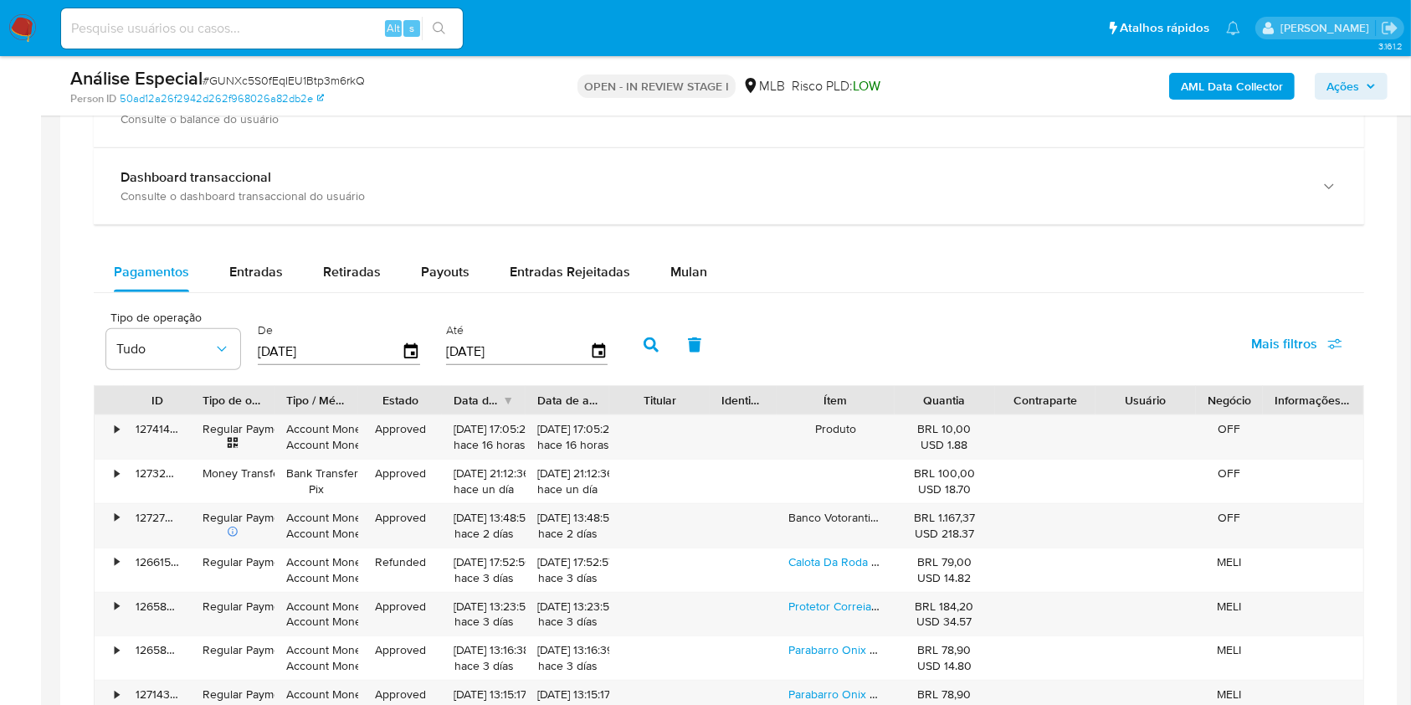
scroll to position [1205, 0]
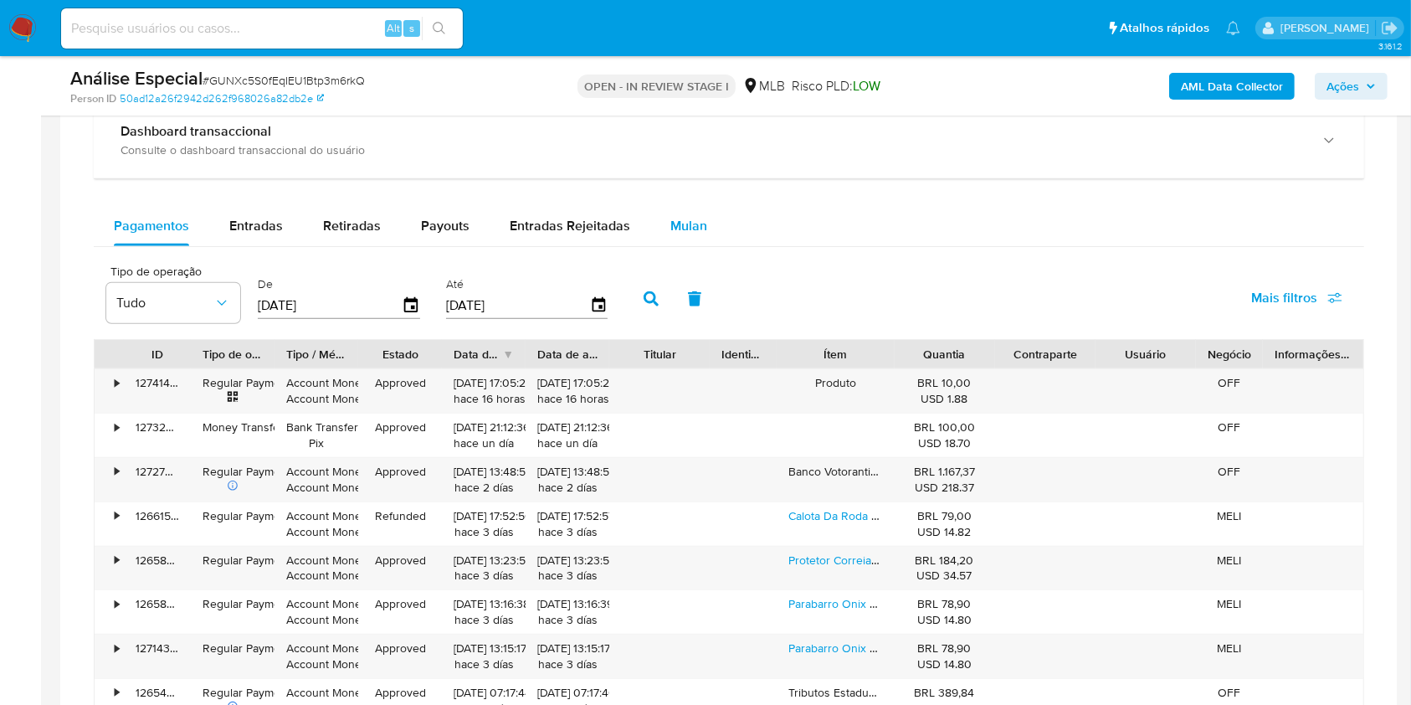
drag, startPoint x: 695, startPoint y: 198, endPoint x: 690, endPoint y: 223, distance: 25.6
click at [690, 223] on div "Balance Consulte o balance do usuário Dashboard transaccional Consulte o dashbo…" at bounding box center [729, 440] width 1271 height 831
click at [690, 223] on span "Mulan" at bounding box center [689, 225] width 37 height 19
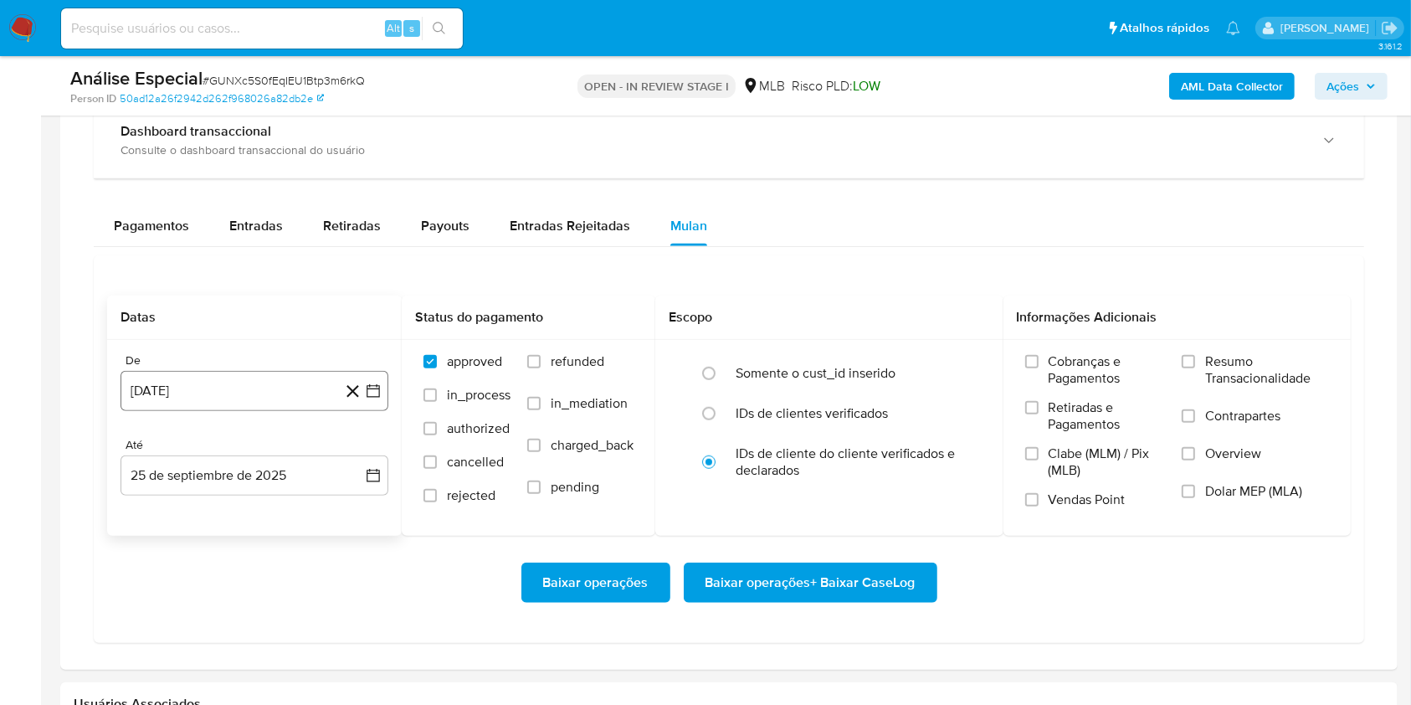
click at [197, 392] on button "25 [PERSON_NAME] de 2024" at bounding box center [255, 391] width 268 height 40
click at [261, 444] on span "agosto 2024" at bounding box center [246, 452] width 76 height 17
click at [357, 453] on icon "Año siguiente" at bounding box center [355, 452] width 20 height 20
click at [318, 517] on span "mar" at bounding box center [325, 512] width 20 height 13
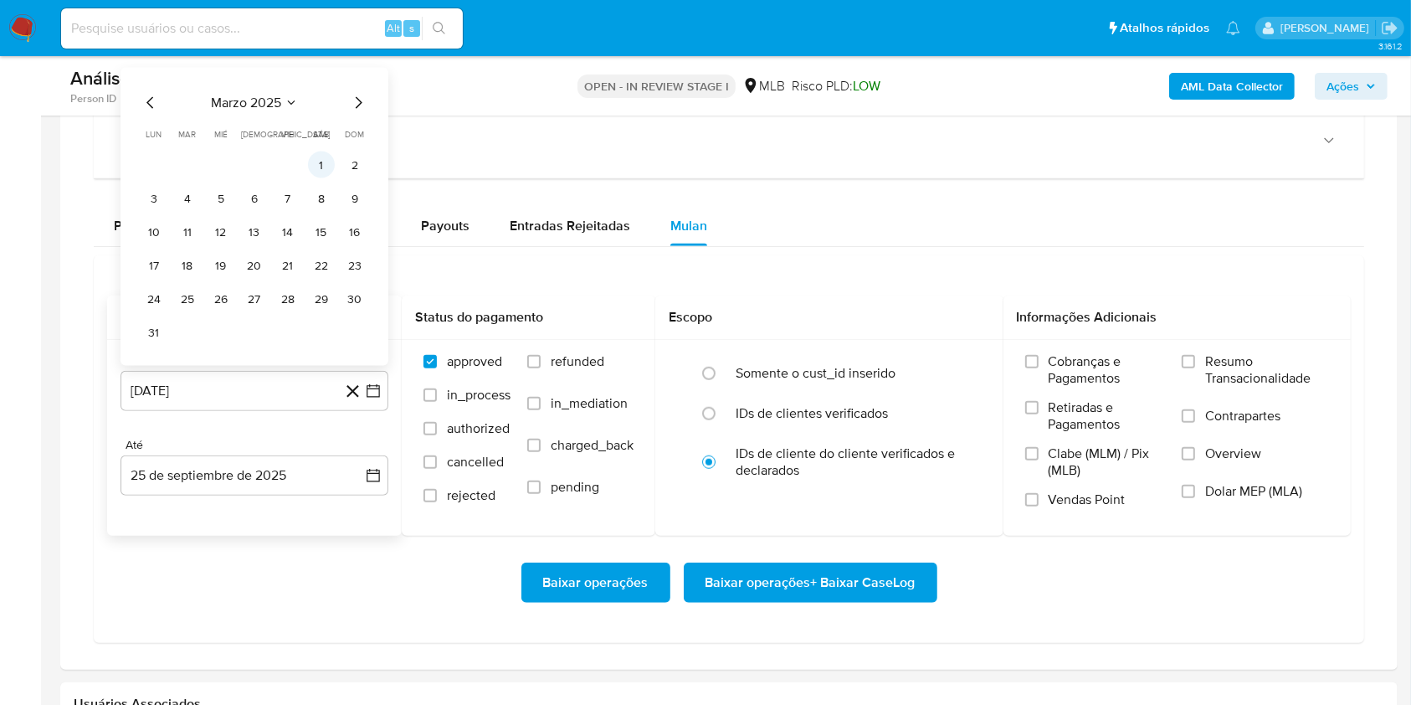
click at [334, 171] on td "1" at bounding box center [321, 165] width 27 height 27
click at [328, 159] on button "1" at bounding box center [321, 165] width 27 height 27
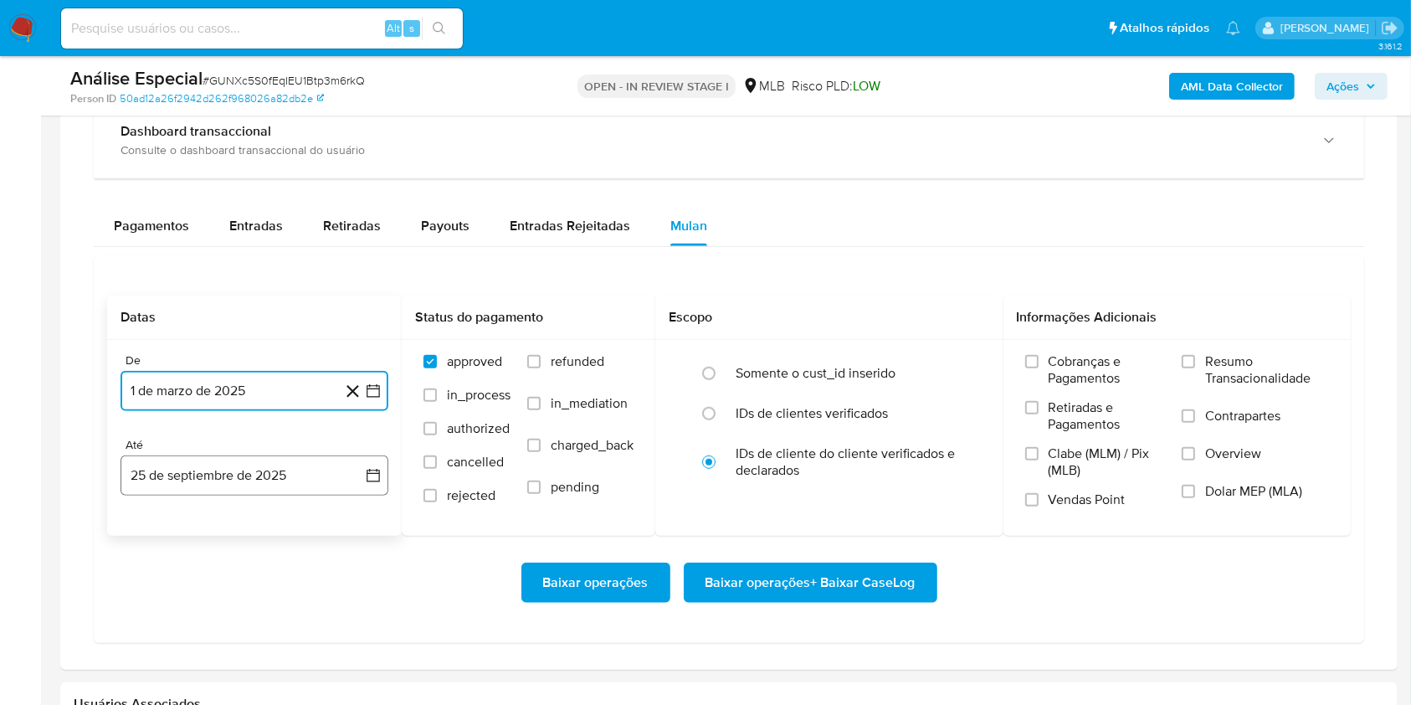
click at [301, 459] on button "25 de septiembre de 2025" at bounding box center [255, 475] width 268 height 40
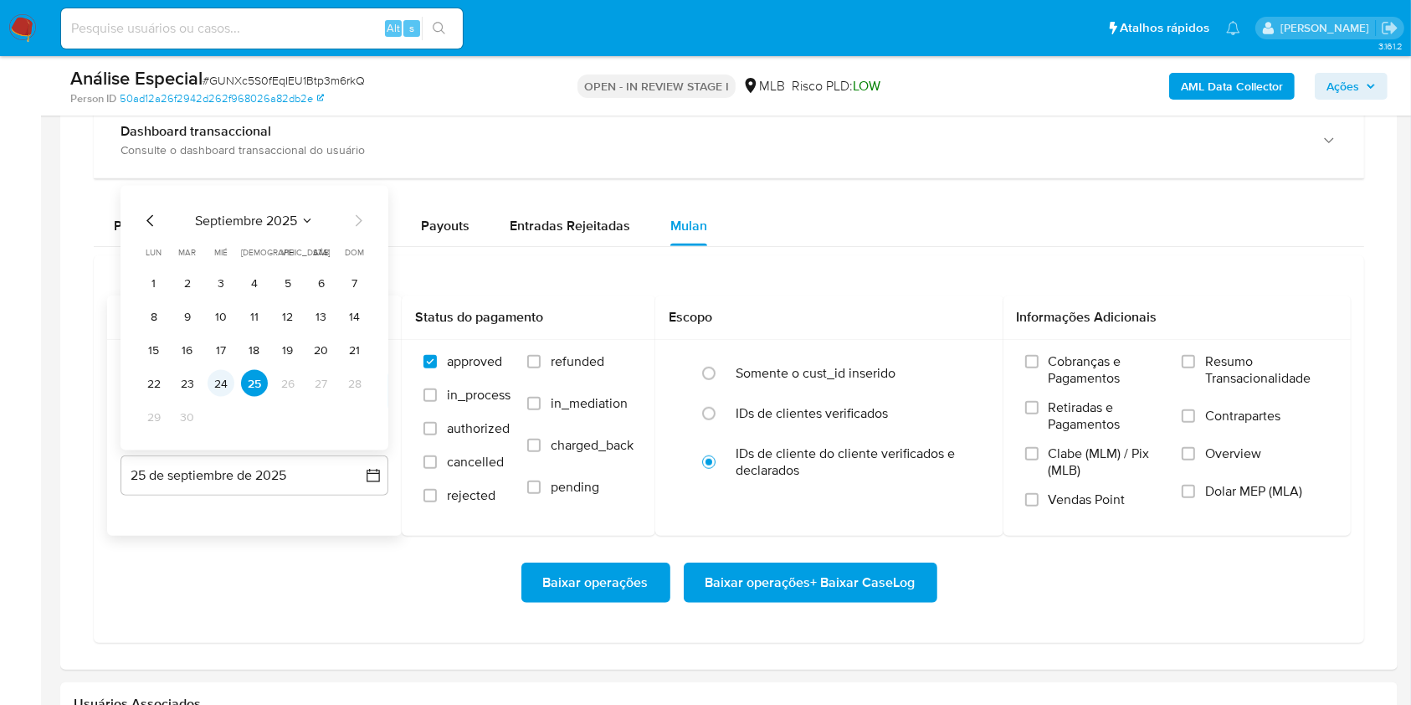
click at [231, 378] on button "24" at bounding box center [221, 383] width 27 height 27
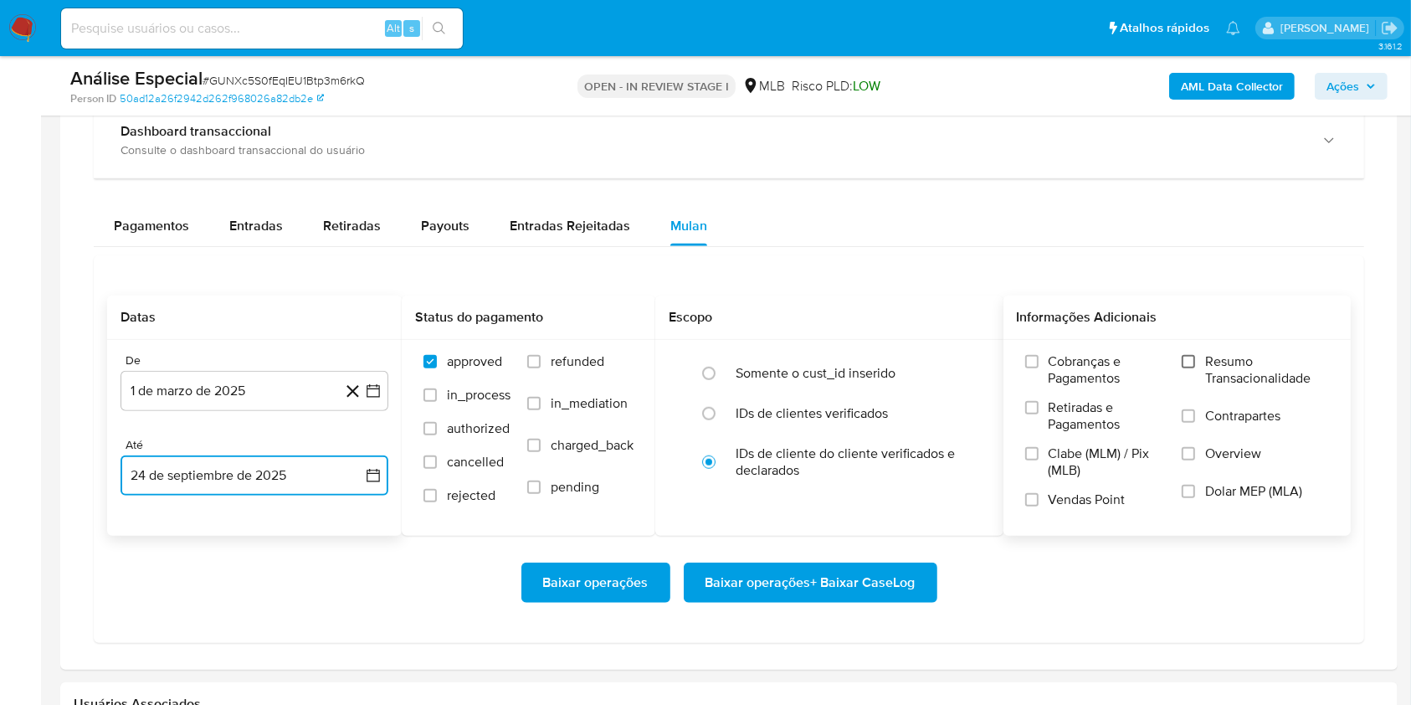
click at [1185, 358] on input "Resumo Transacionalidade" at bounding box center [1188, 361] width 13 height 13
click at [848, 595] on span "Baixar operações + Baixar CaseLog" at bounding box center [811, 582] width 210 height 37
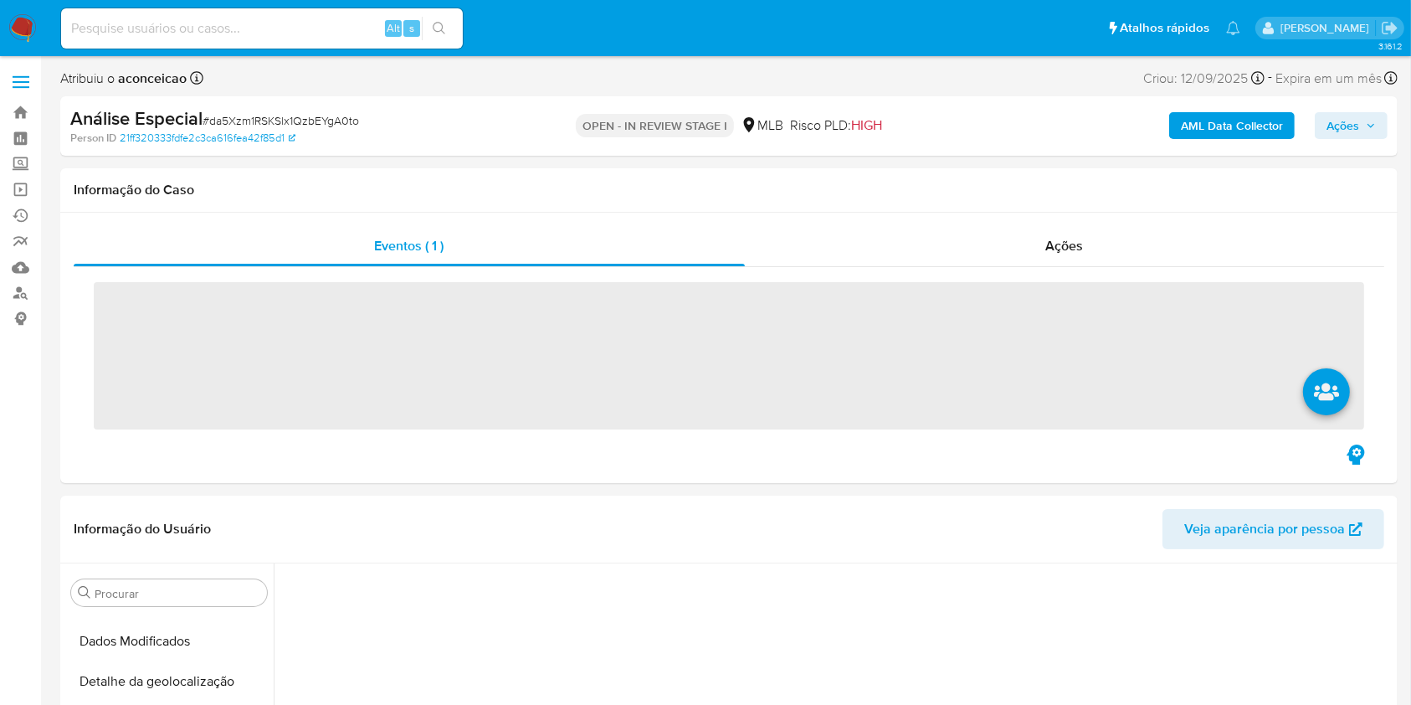
scroll to position [807, 0]
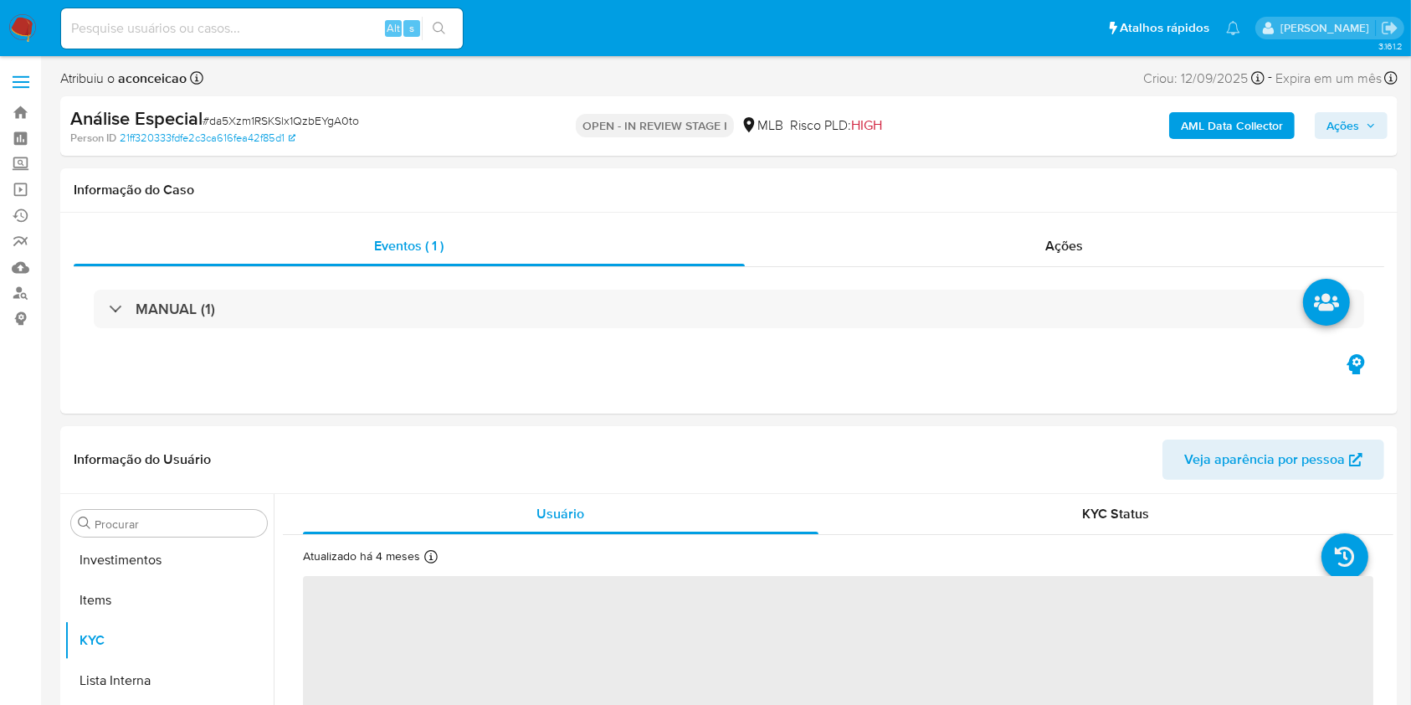
select select "10"
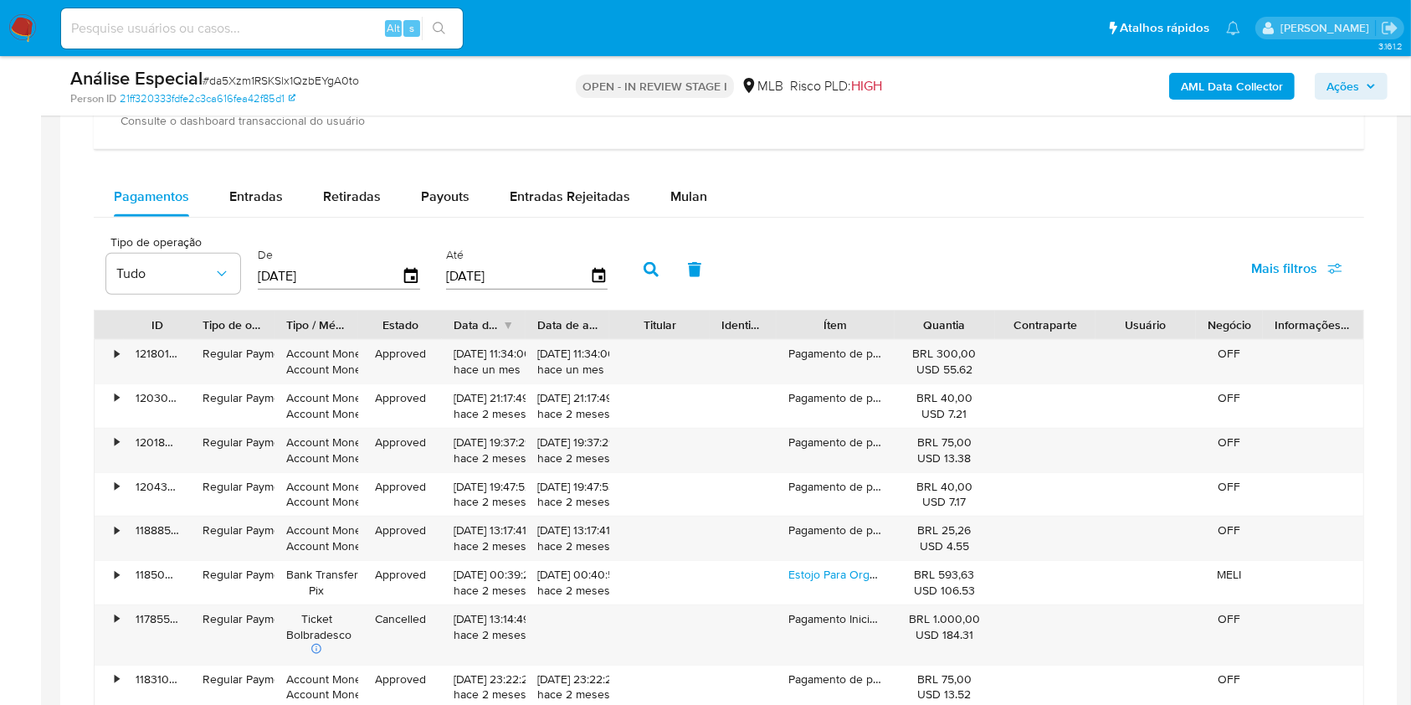
scroll to position [1294, 0]
click at [683, 192] on span "Mulan" at bounding box center [689, 193] width 37 height 19
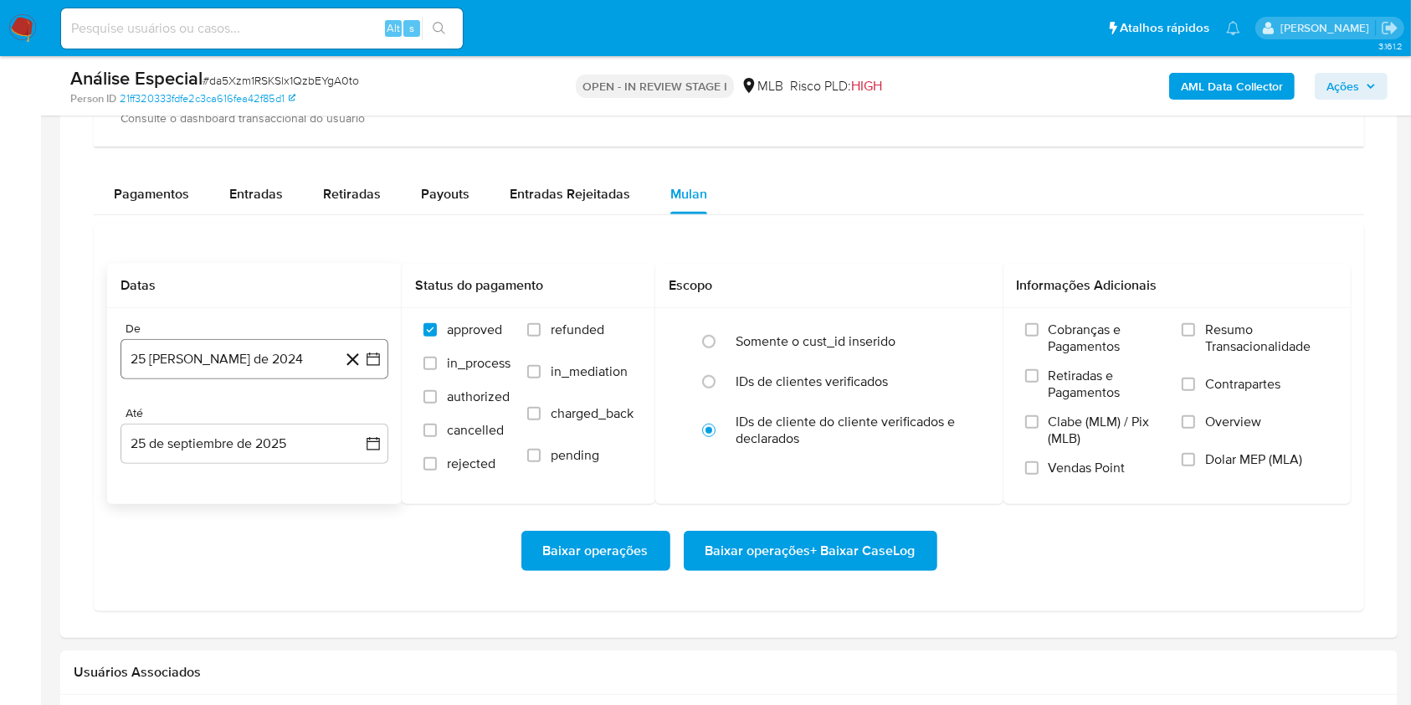
click at [291, 353] on button "25 [PERSON_NAME] de 2024" at bounding box center [255, 359] width 268 height 40
click at [283, 419] on span "agosto 2024" at bounding box center [246, 419] width 76 height 17
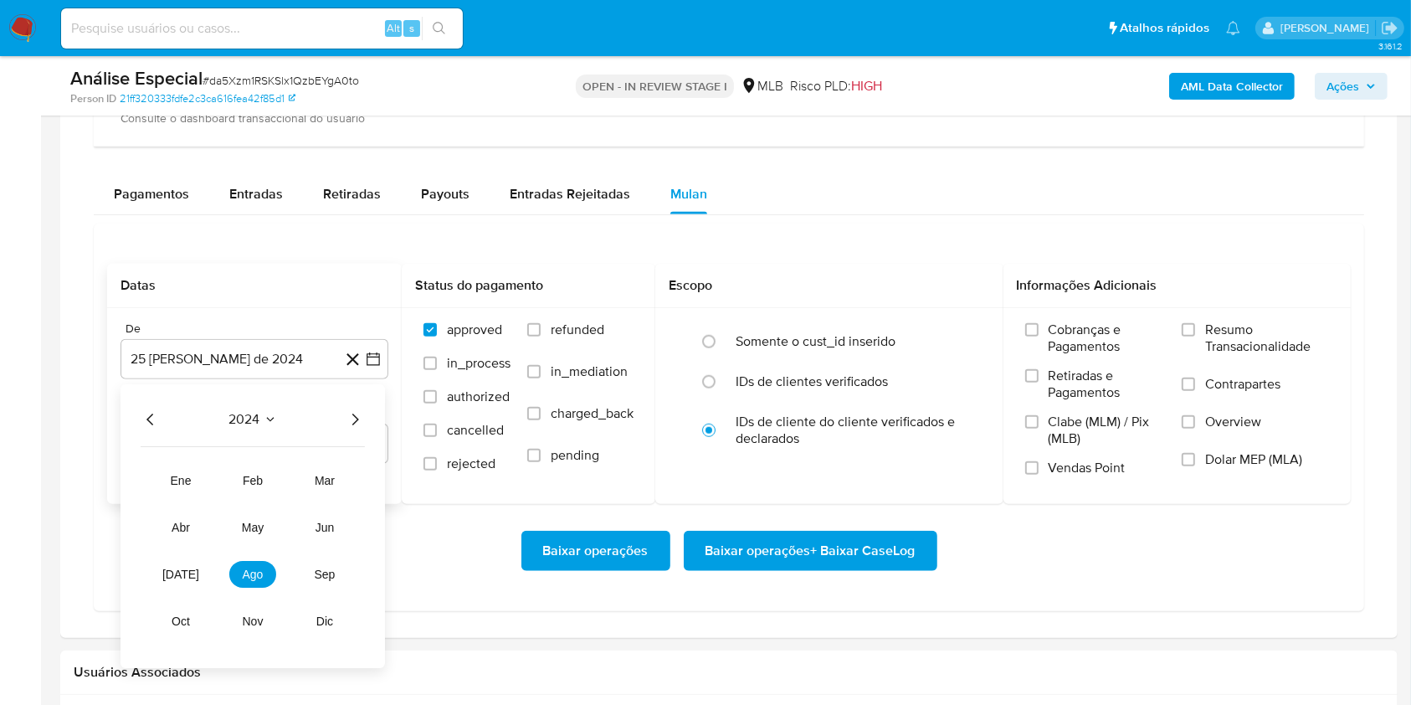
click at [352, 419] on icon "Año siguiente" at bounding box center [355, 419] width 20 height 20
click at [328, 479] on span "mar" at bounding box center [325, 480] width 20 height 13
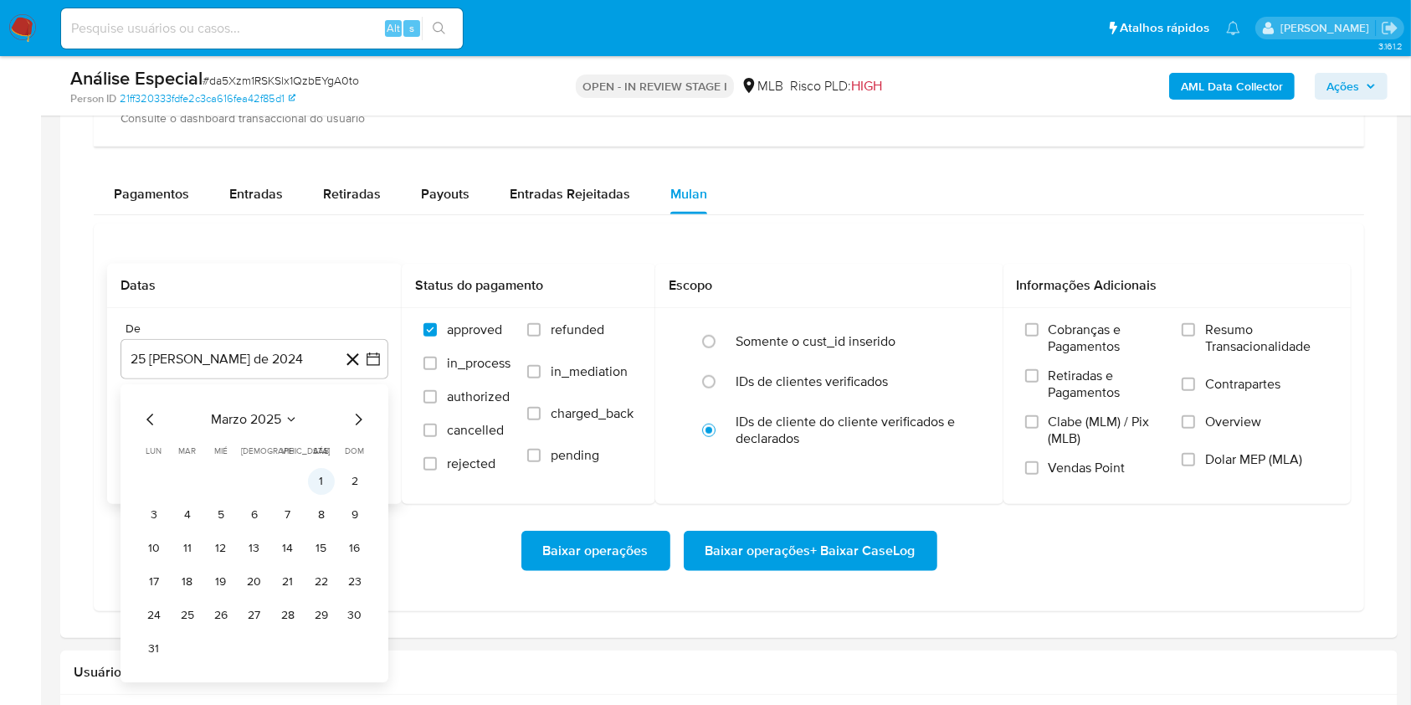
click at [313, 479] on button "1" at bounding box center [321, 481] width 27 height 27
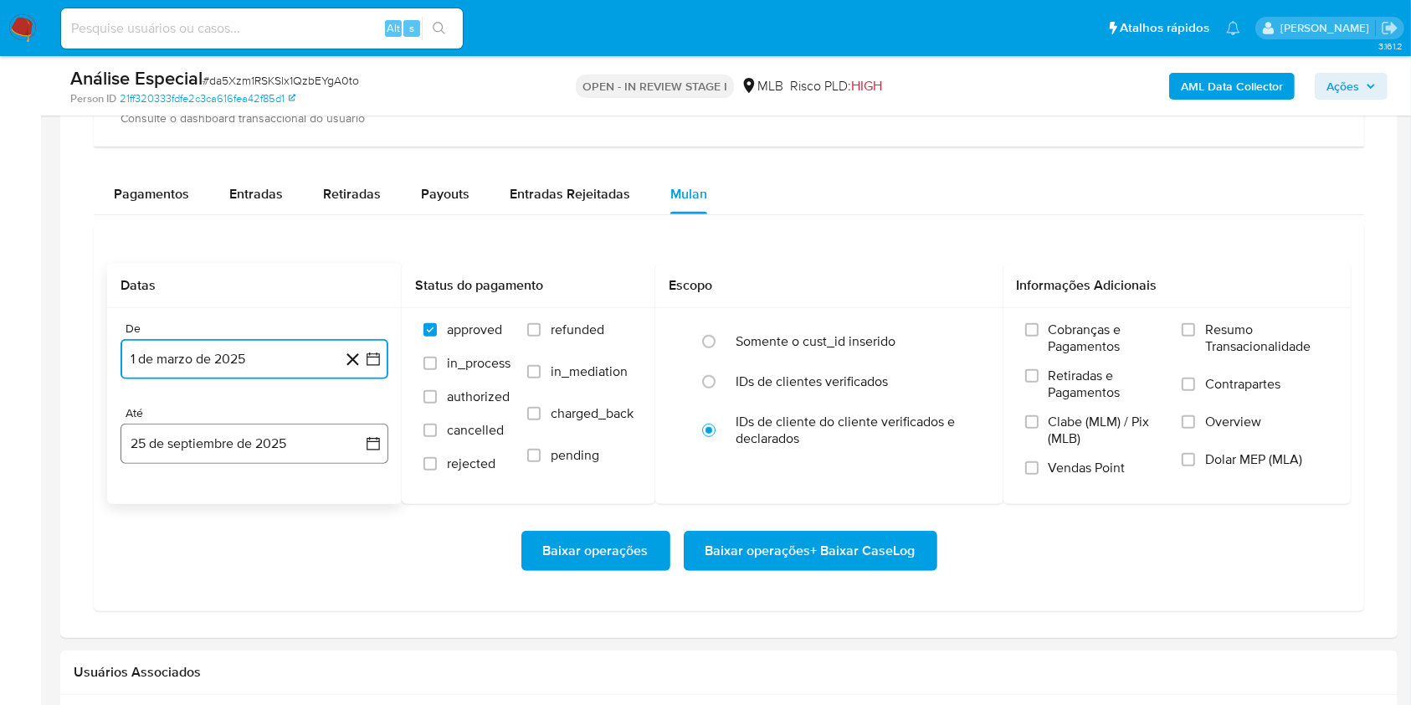
click at [296, 430] on button "25 de septiembre de 2025" at bounding box center [255, 444] width 268 height 40
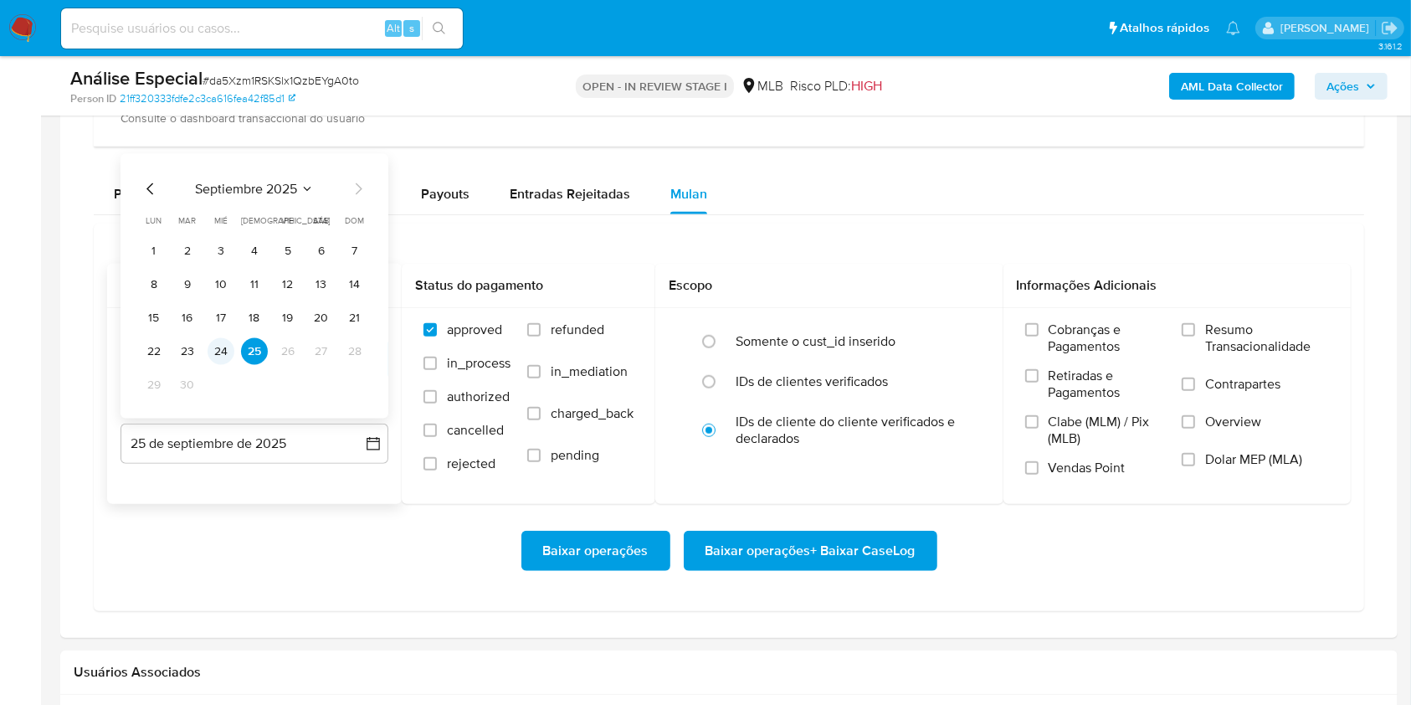
click at [222, 345] on button "24" at bounding box center [221, 351] width 27 height 27
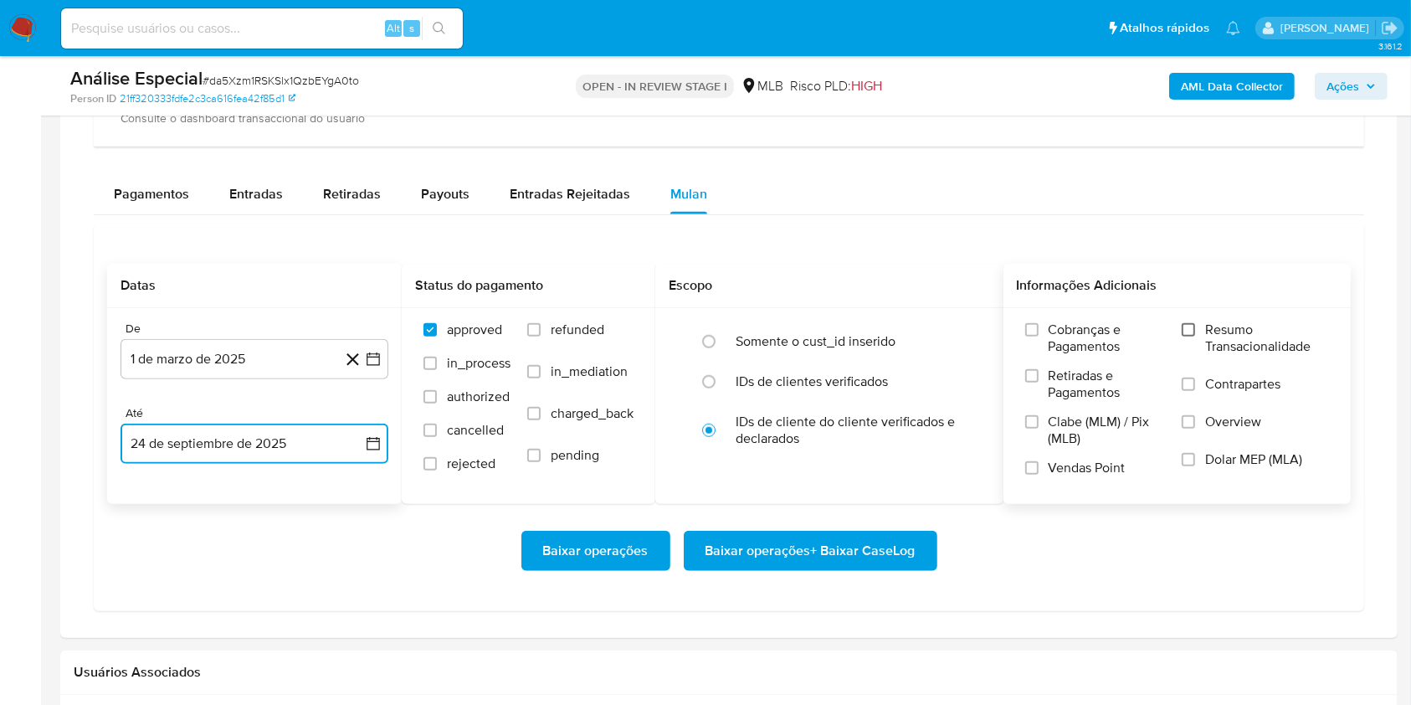
click at [1186, 326] on input "Resumo Transacionalidade" at bounding box center [1188, 329] width 13 height 13
click at [784, 553] on span "Baixar operações + Baixar CaseLog" at bounding box center [811, 550] width 210 height 37
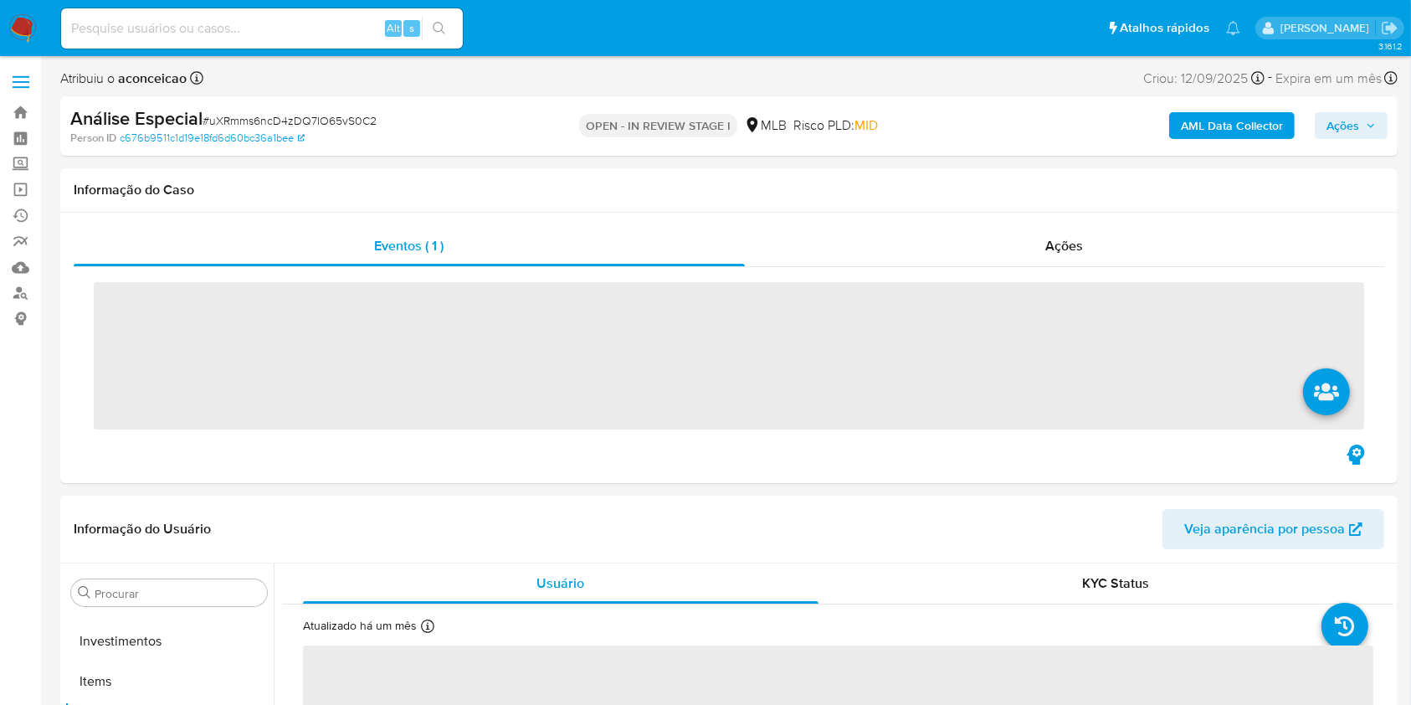
scroll to position [868, 0]
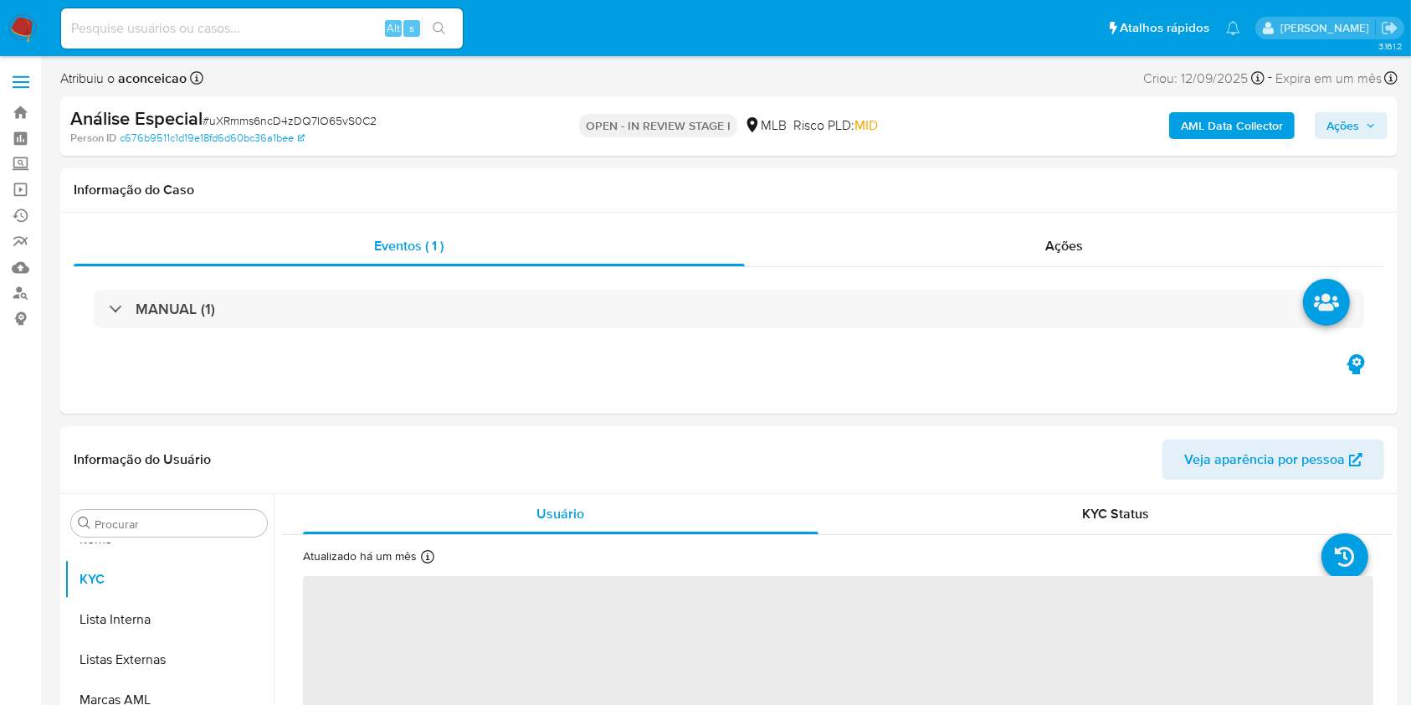
select select "10"
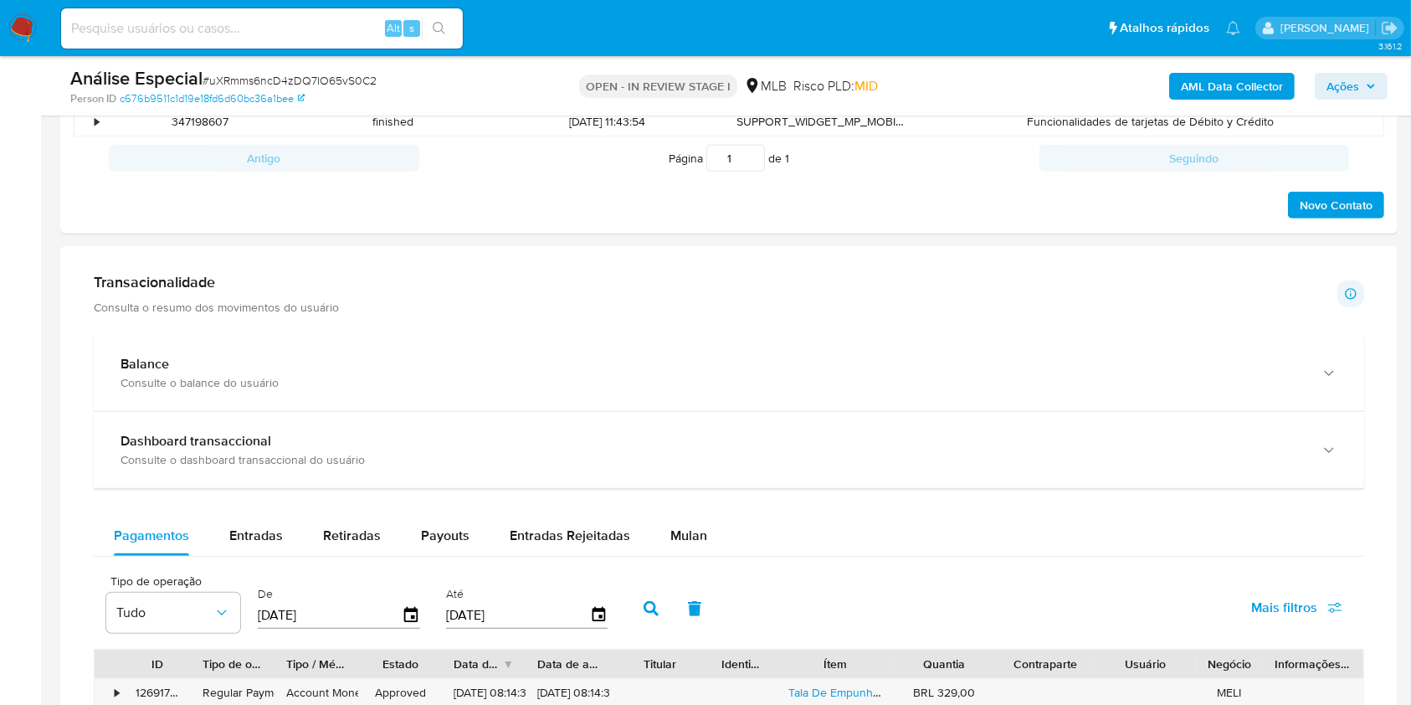
scroll to position [1026, 0]
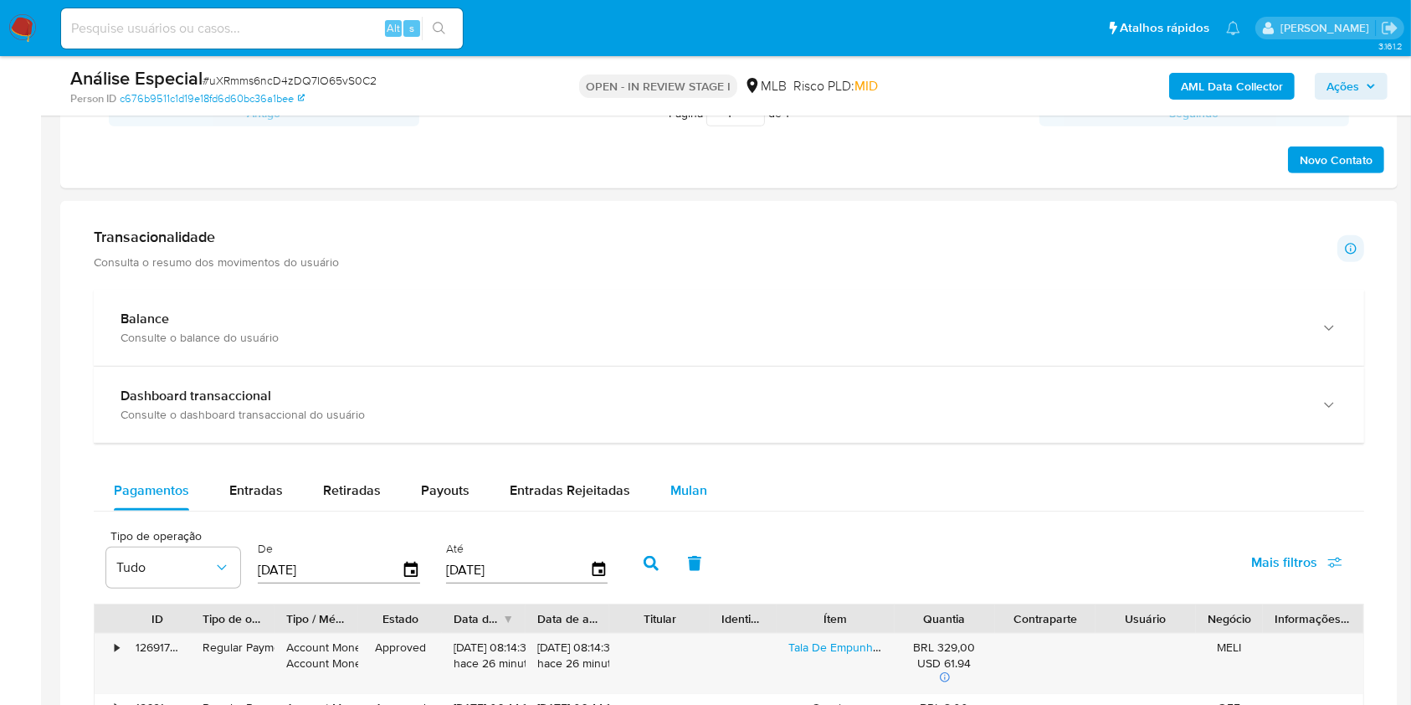
click at [693, 486] on span "Mulan" at bounding box center [689, 490] width 37 height 19
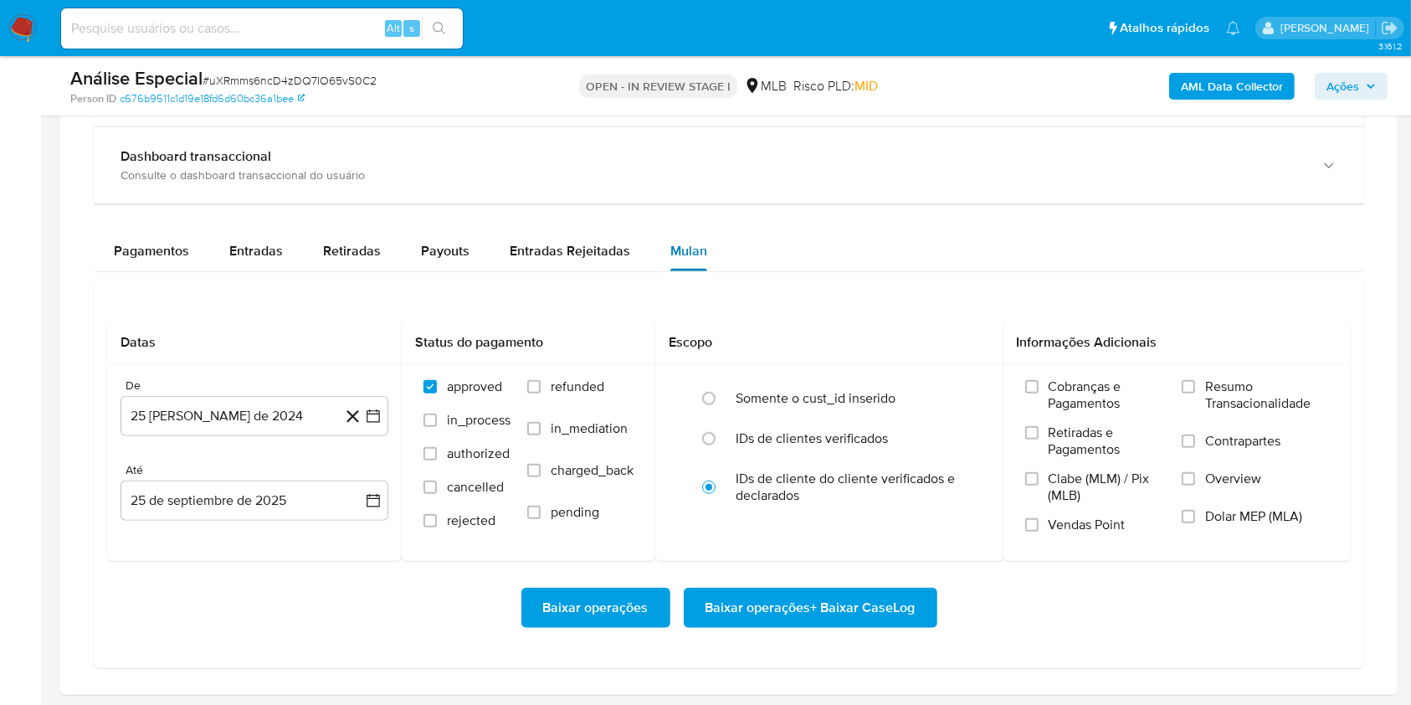
scroll to position [1294, 0]
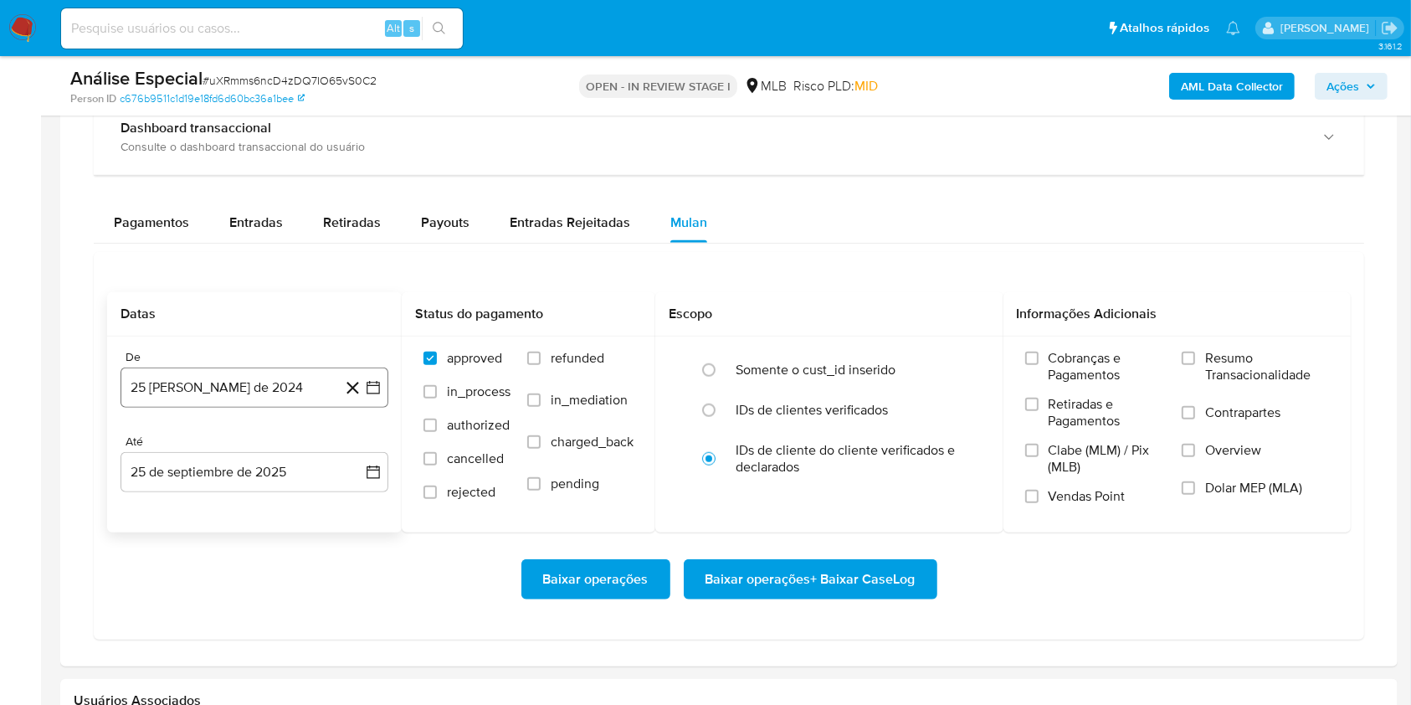
click at [300, 402] on button "25 [PERSON_NAME] de 2024" at bounding box center [255, 387] width 268 height 40
click at [281, 440] on span "agosto 2024" at bounding box center [246, 447] width 76 height 17
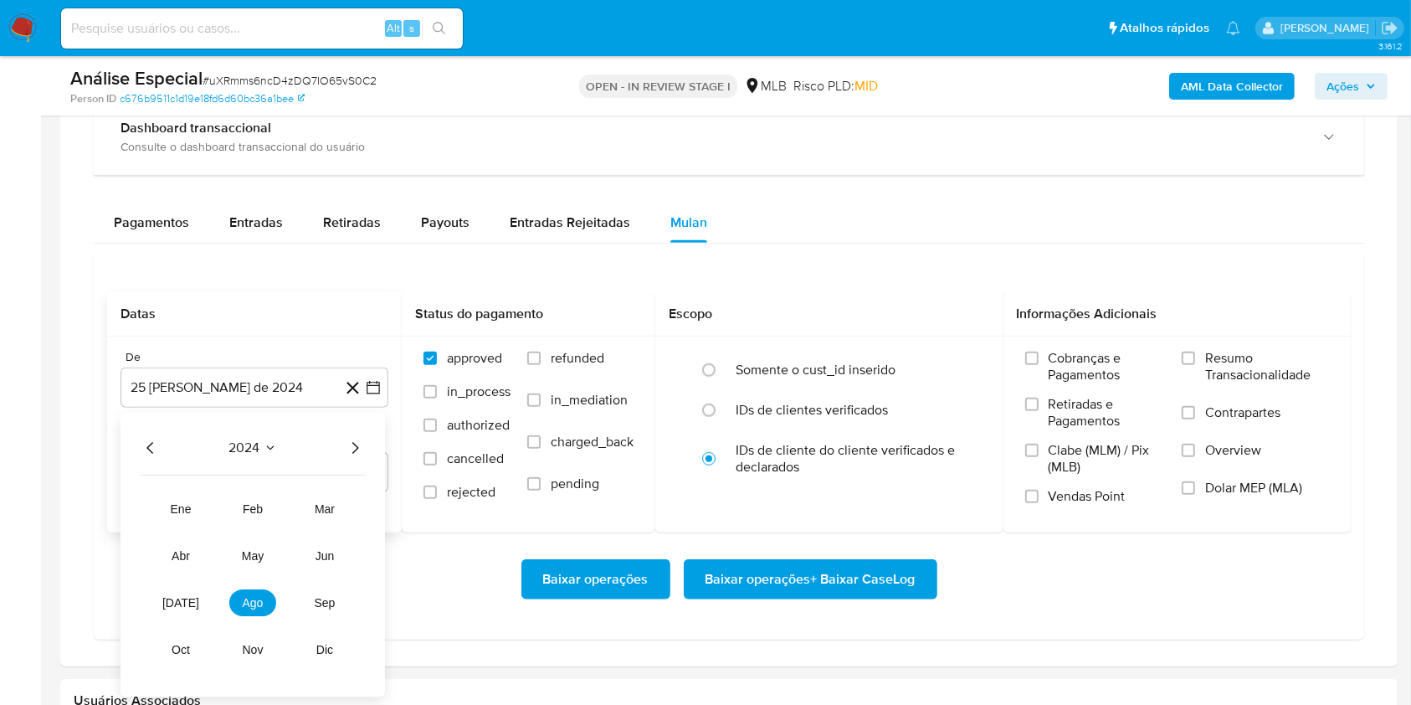
click at [350, 442] on icon "Año siguiente" at bounding box center [355, 448] width 20 height 20
click at [315, 506] on span "mar" at bounding box center [325, 508] width 20 height 13
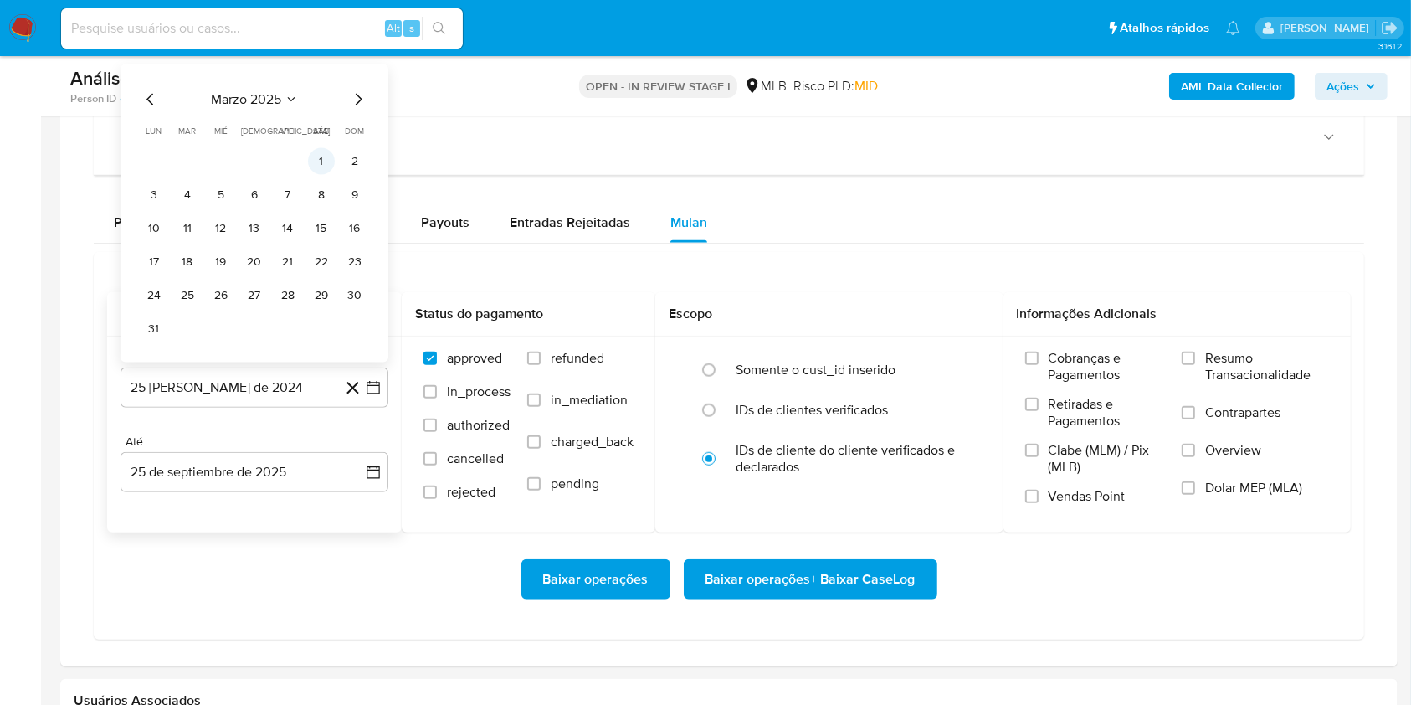
click at [326, 157] on button "1" at bounding box center [321, 161] width 27 height 27
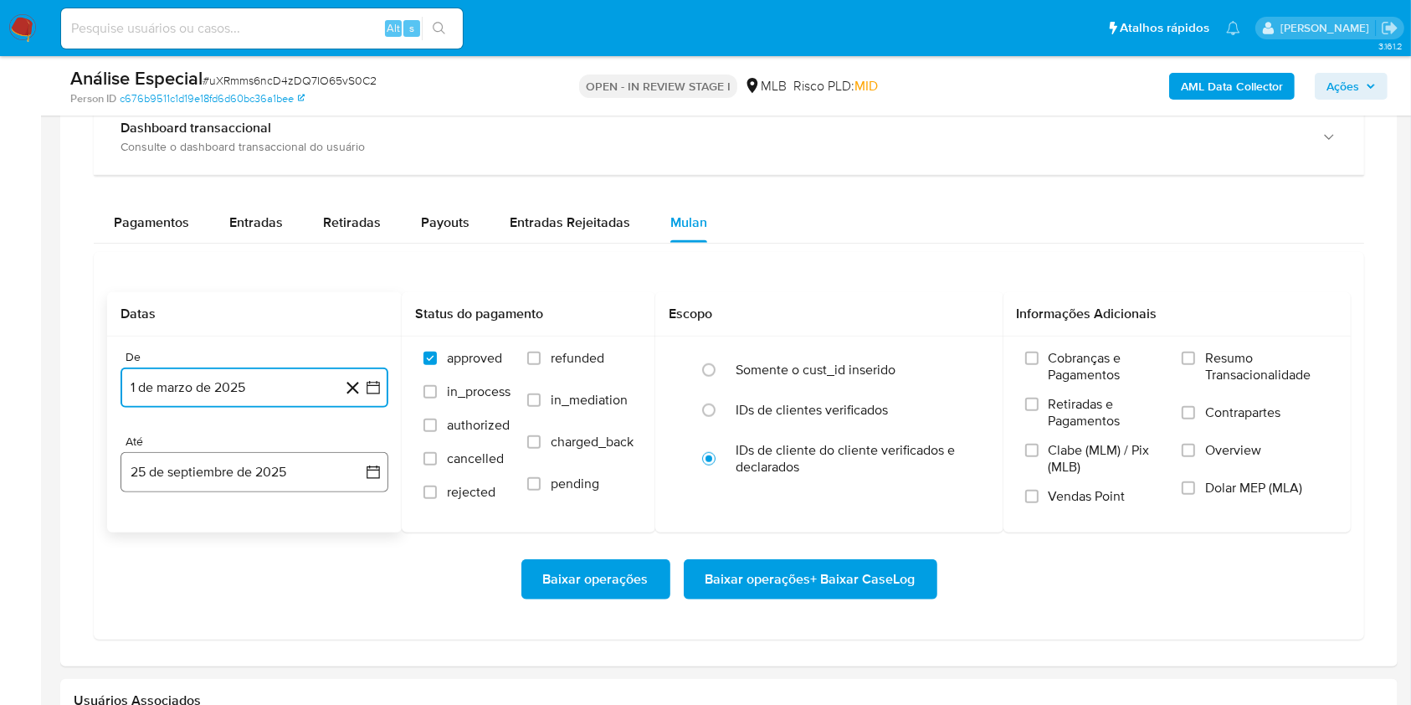
click at [231, 471] on button "25 de septiembre de 2025" at bounding box center [255, 472] width 268 height 40
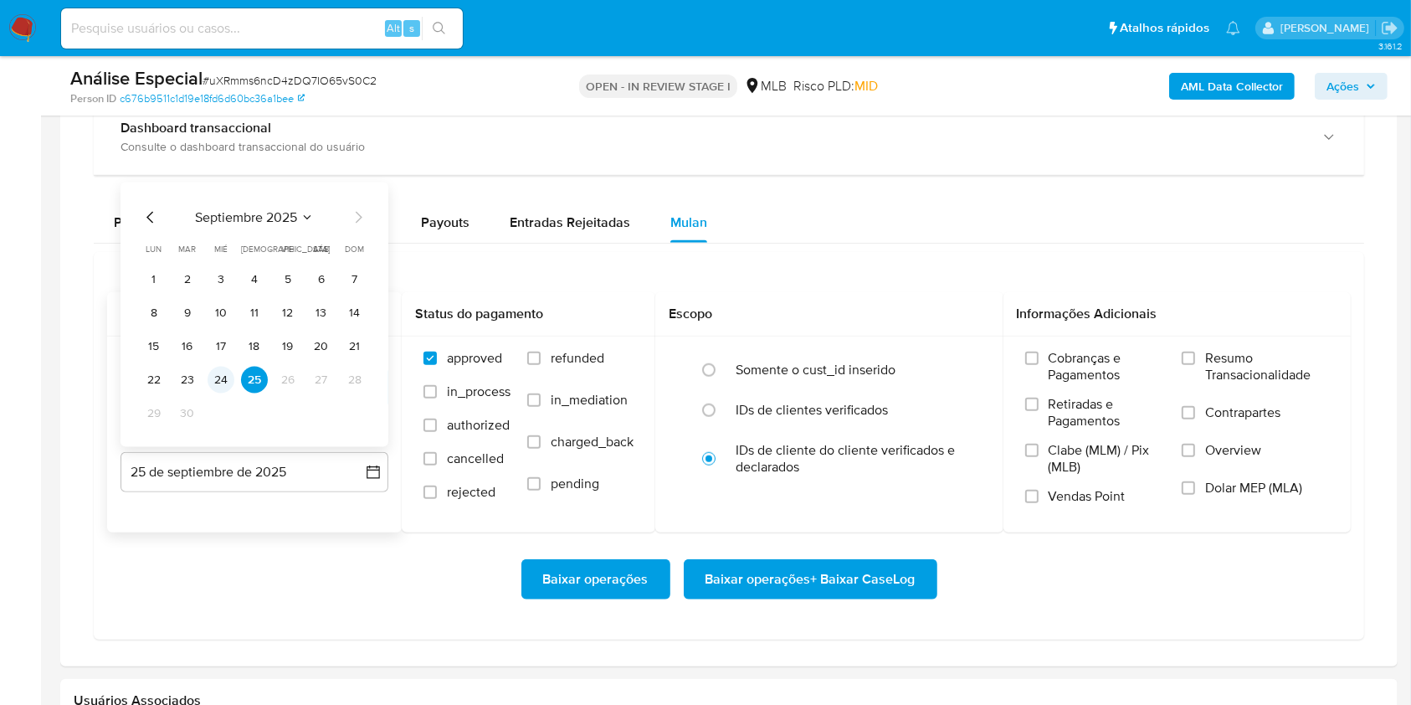
click at [221, 378] on button "24" at bounding box center [221, 380] width 27 height 27
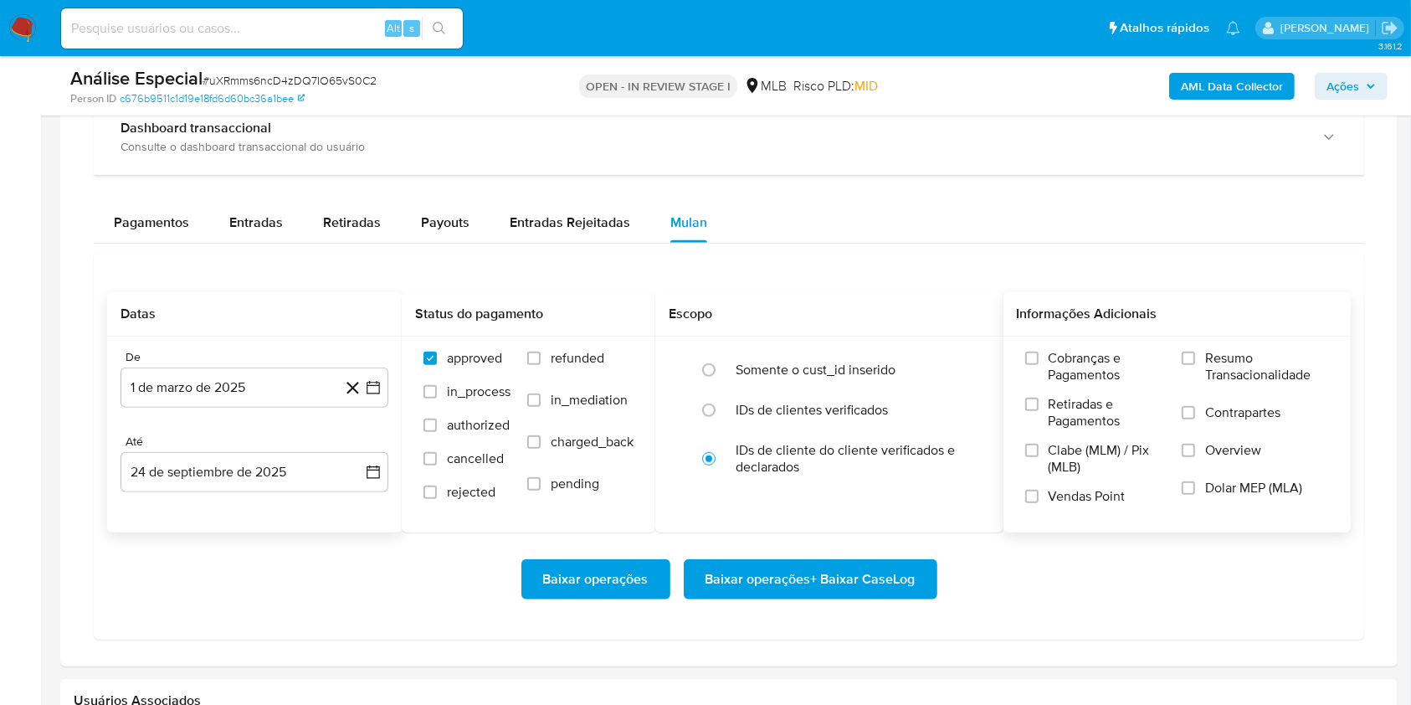
click at [1209, 358] on span "Resumo Transacionalidade" at bounding box center [1267, 366] width 124 height 33
click at [1195, 358] on input "Resumo Transacionalidade" at bounding box center [1188, 358] width 13 height 13
click at [904, 564] on span "Baixar operações + Baixar CaseLog" at bounding box center [811, 579] width 210 height 37
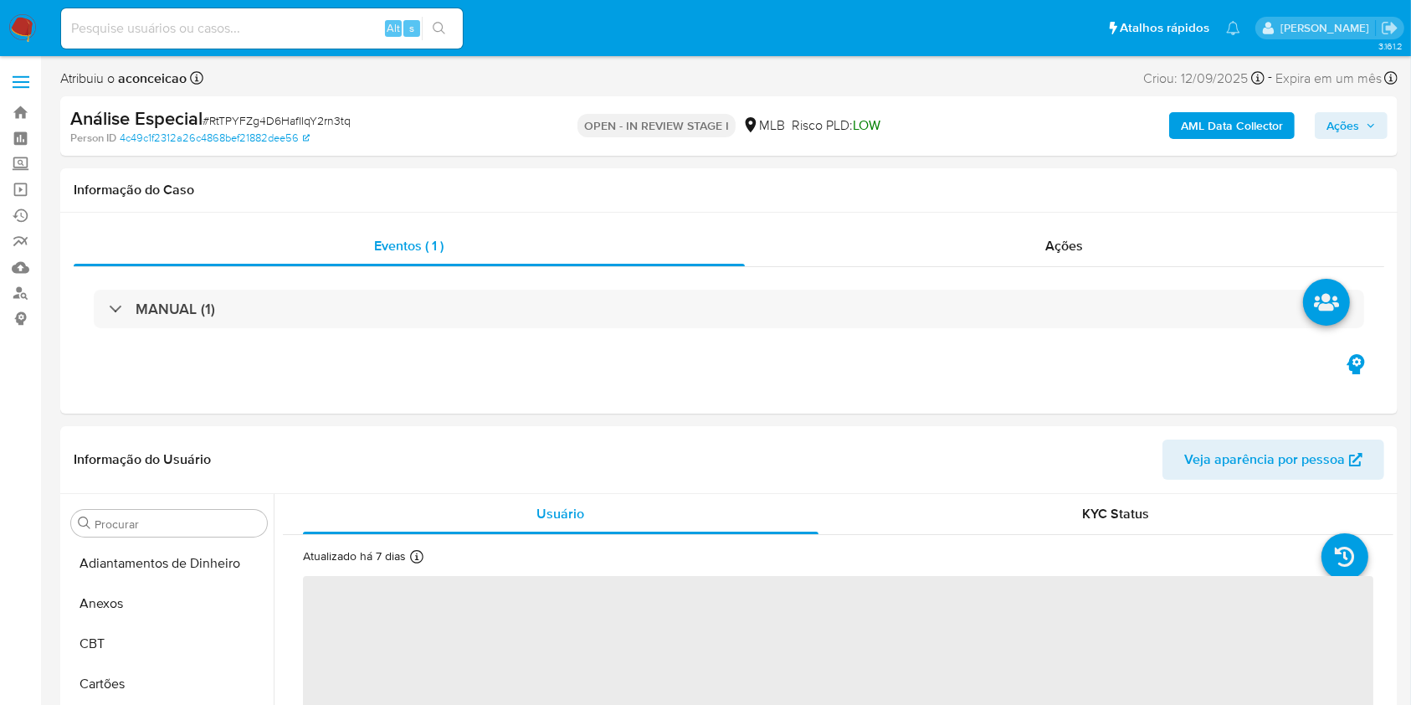
select select "10"
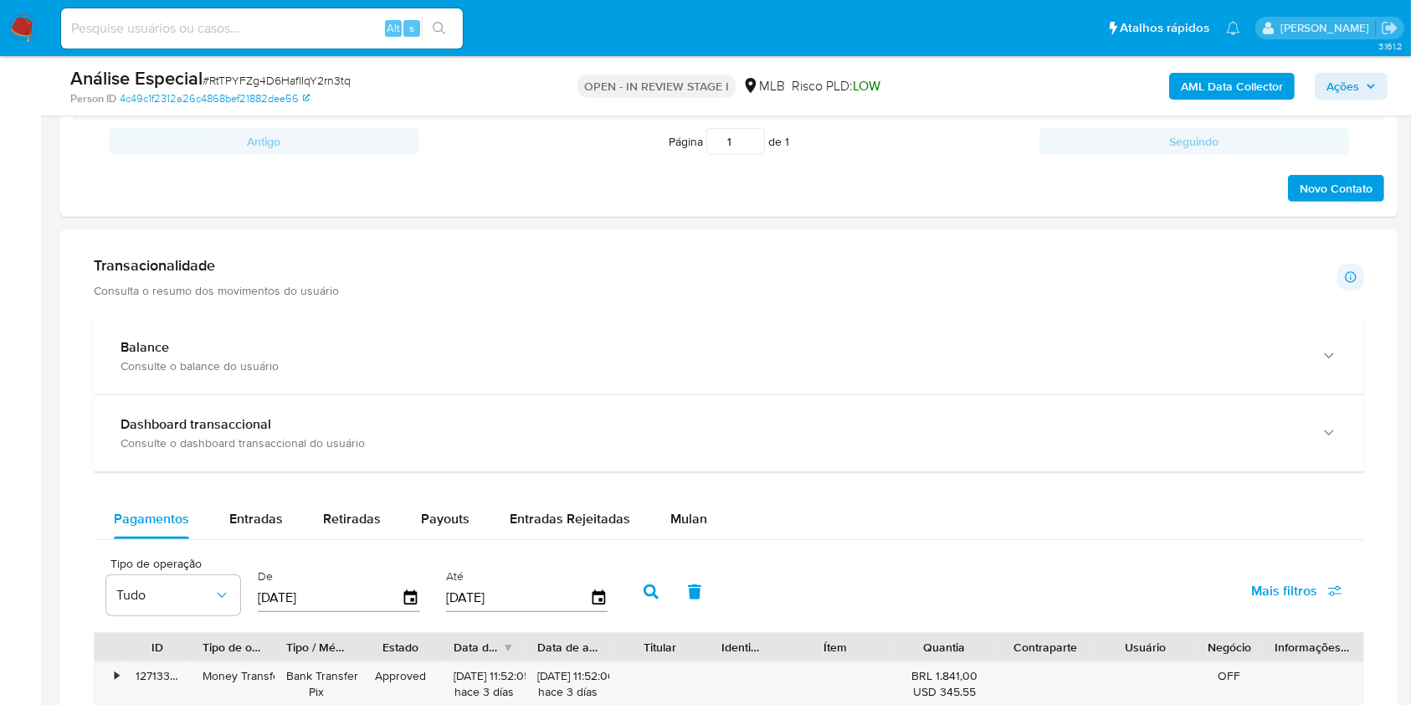
scroll to position [1116, 0]
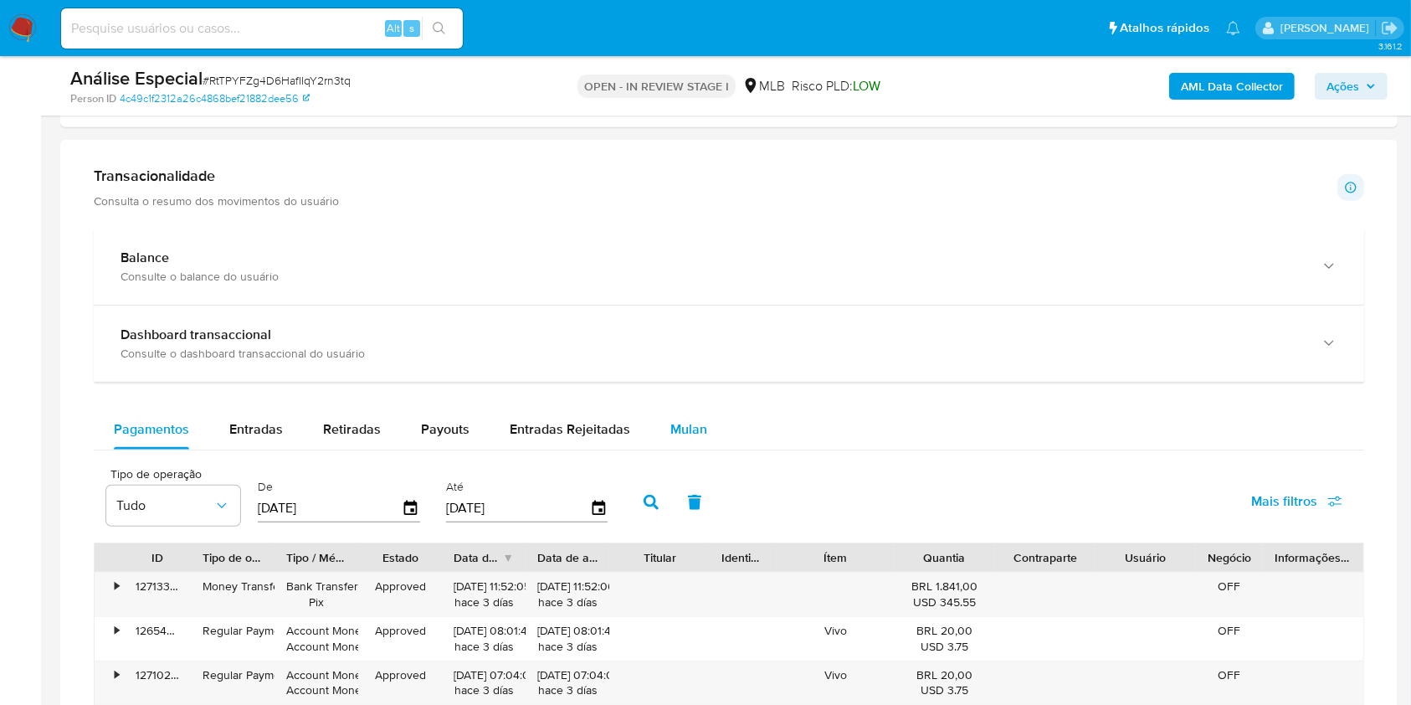
click at [682, 423] on span "Mulan" at bounding box center [689, 428] width 37 height 19
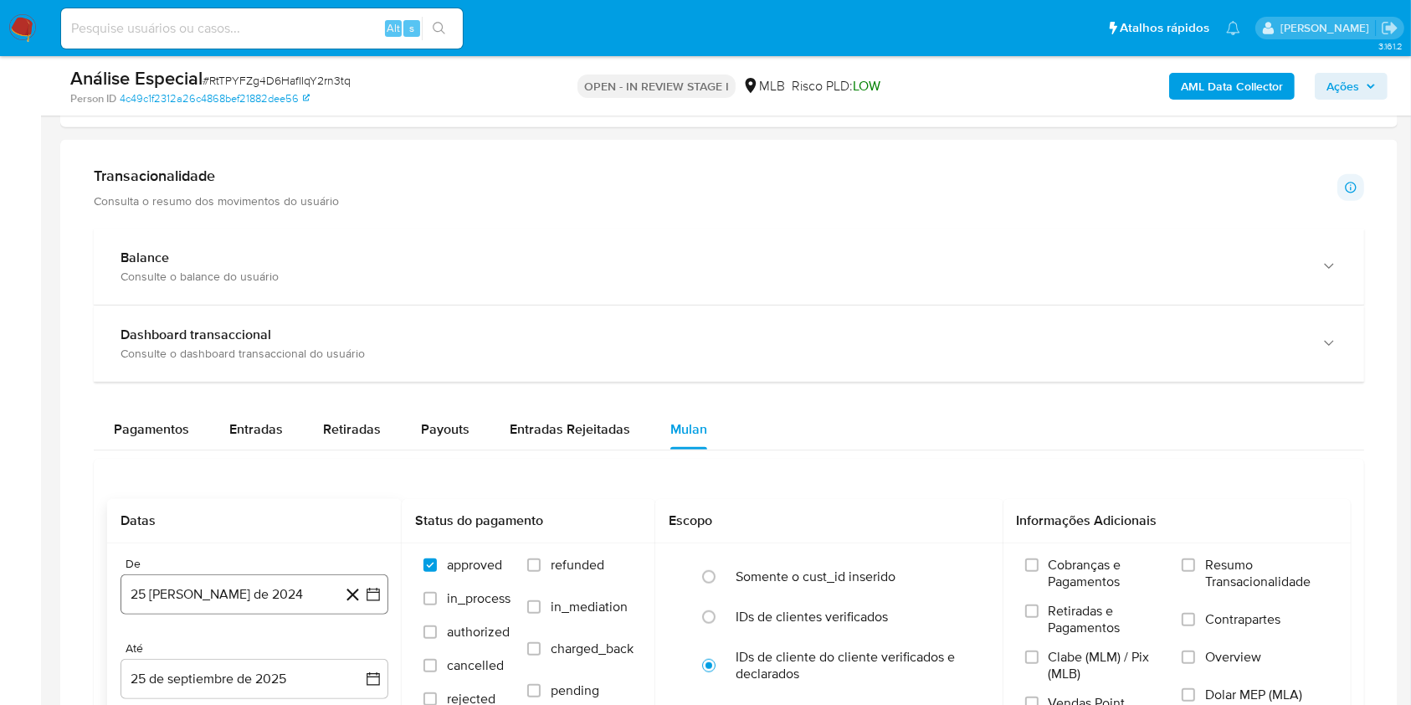
click at [249, 599] on button "25 [PERSON_NAME] de 2024" at bounding box center [255, 594] width 268 height 40
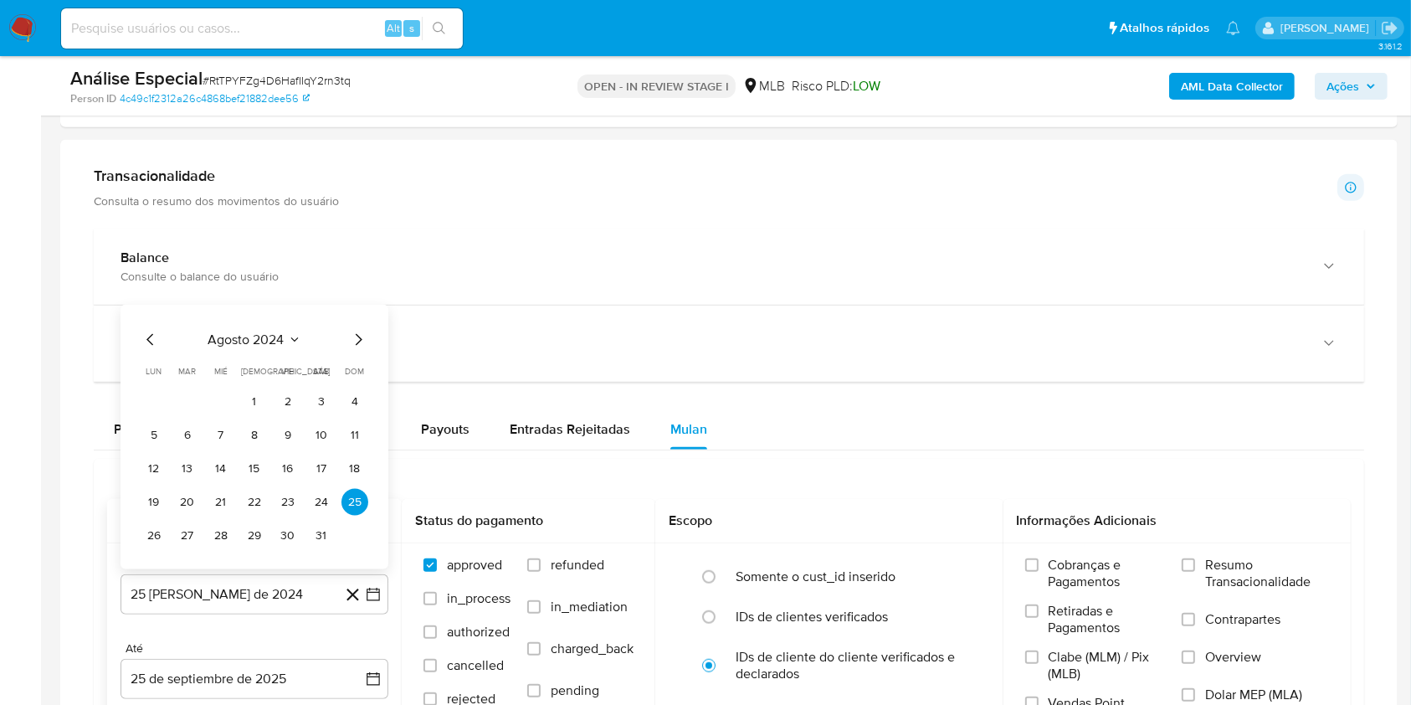
click at [296, 333] on icon "Seleccionar mes y año" at bounding box center [294, 339] width 13 height 13
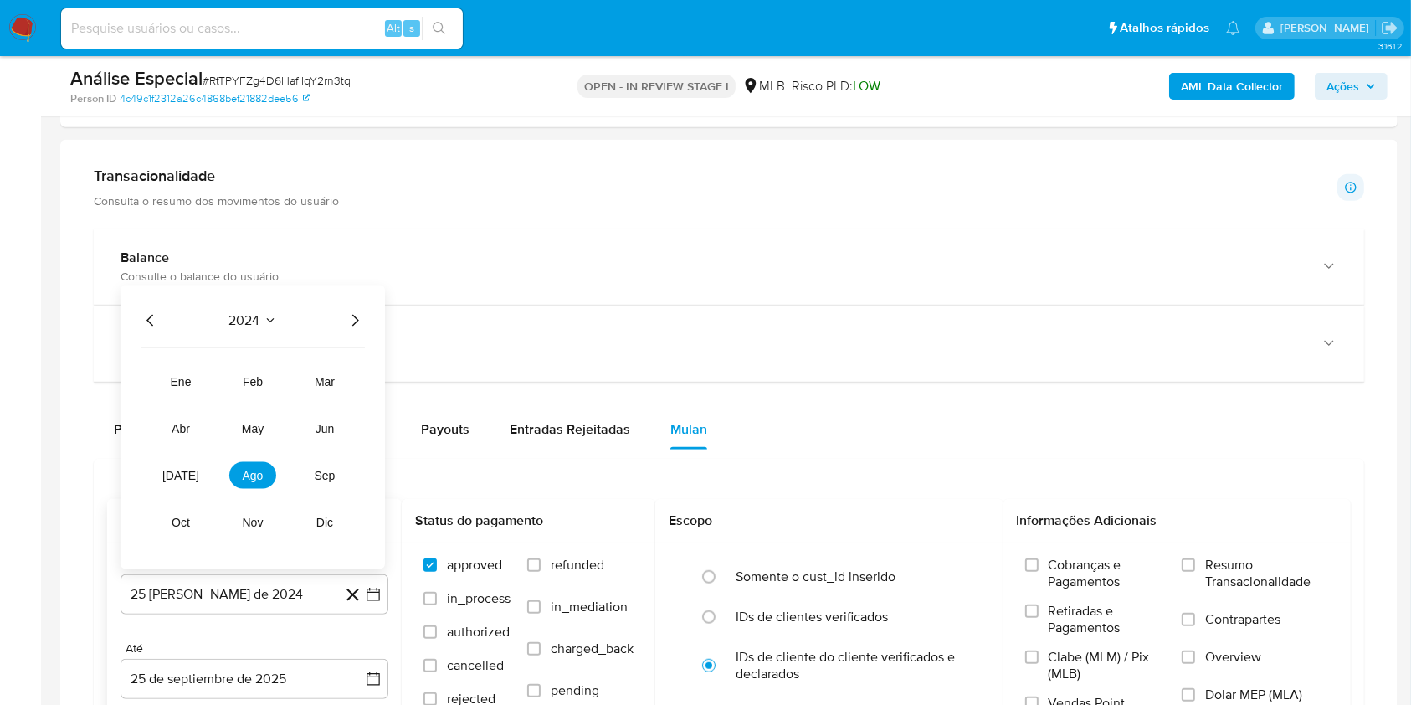
click at [360, 332] on div "2024 2024 ene feb mar abr may jun [DATE] ago sep oct nov dic" at bounding box center [253, 427] width 265 height 284
click at [357, 321] on icon "Año siguiente" at bounding box center [355, 321] width 20 height 20
click at [326, 378] on span "mar" at bounding box center [325, 381] width 20 height 13
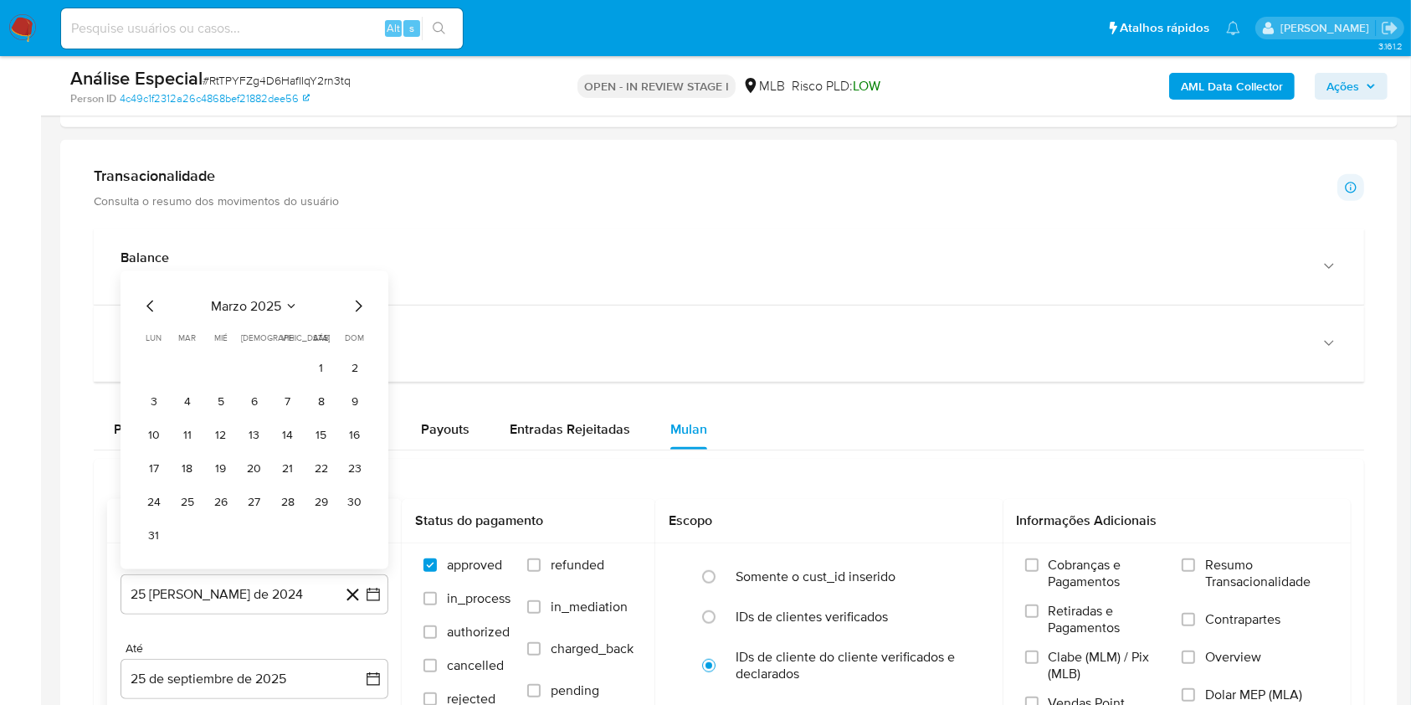
click at [326, 378] on button "1" at bounding box center [321, 368] width 27 height 27
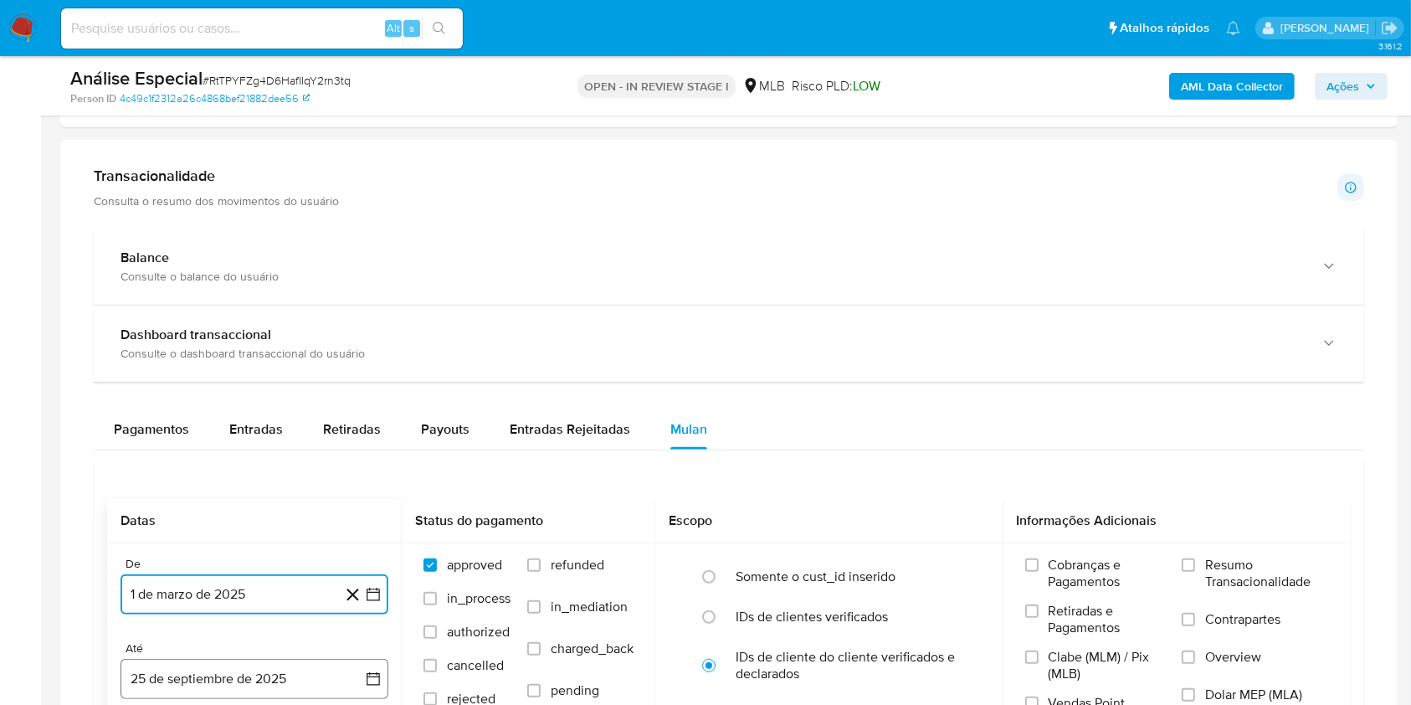
click at [307, 673] on button "25 de septiembre de 2025" at bounding box center [255, 679] width 268 height 40
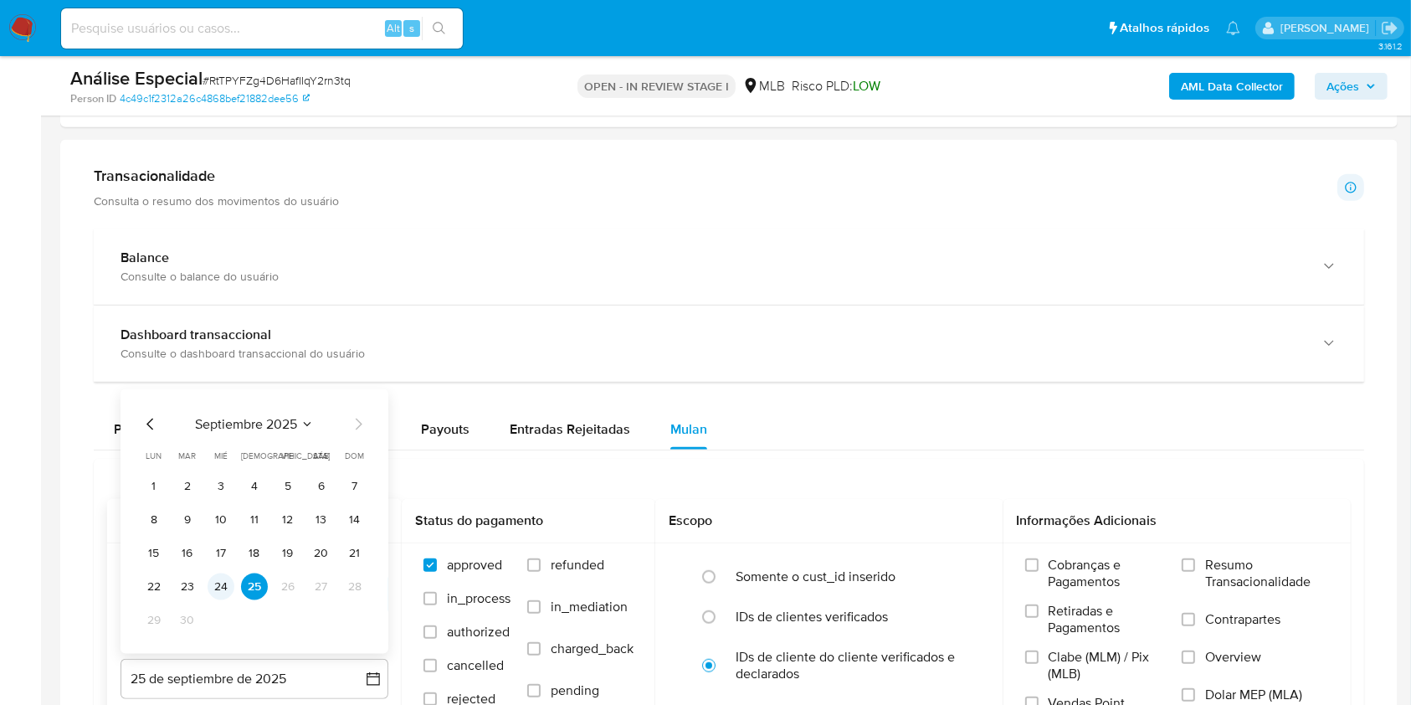
click at [225, 580] on button "24" at bounding box center [221, 586] width 27 height 27
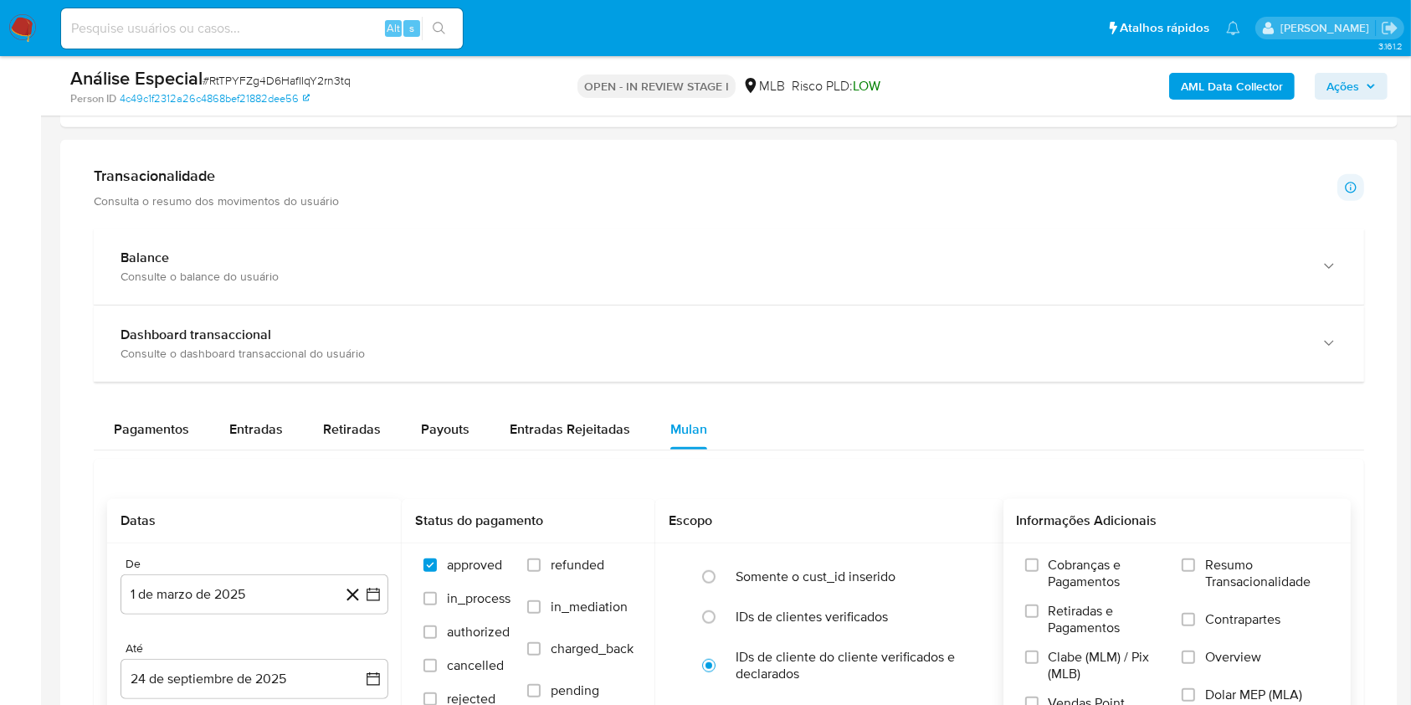
click at [1174, 571] on div "Cobranças e Pagamentos Retiradas e Pagamentos Clabe (MLM) / Pix (MLB) Vendas Po…" at bounding box center [1177, 640] width 321 height 167
click at [1191, 563] on input "Resumo Transacionalidade" at bounding box center [1188, 564] width 13 height 13
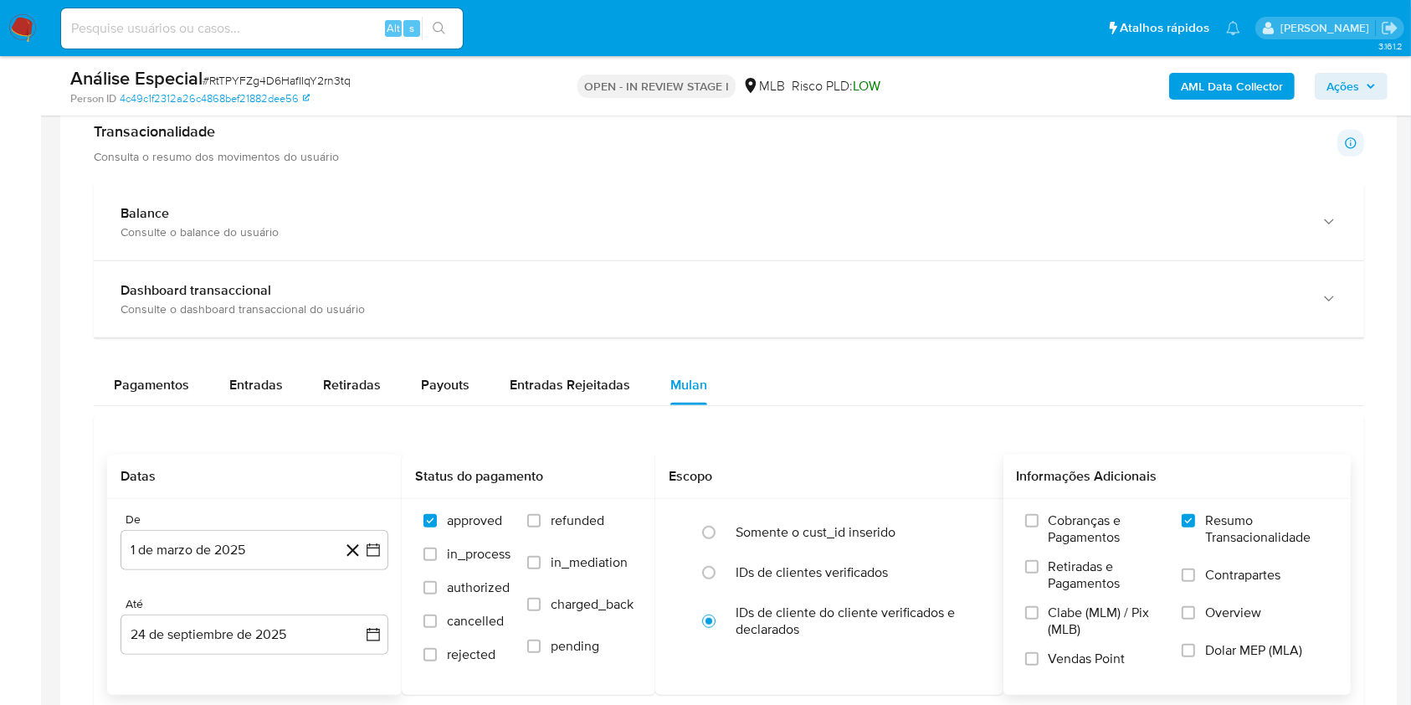
scroll to position [1339, 0]
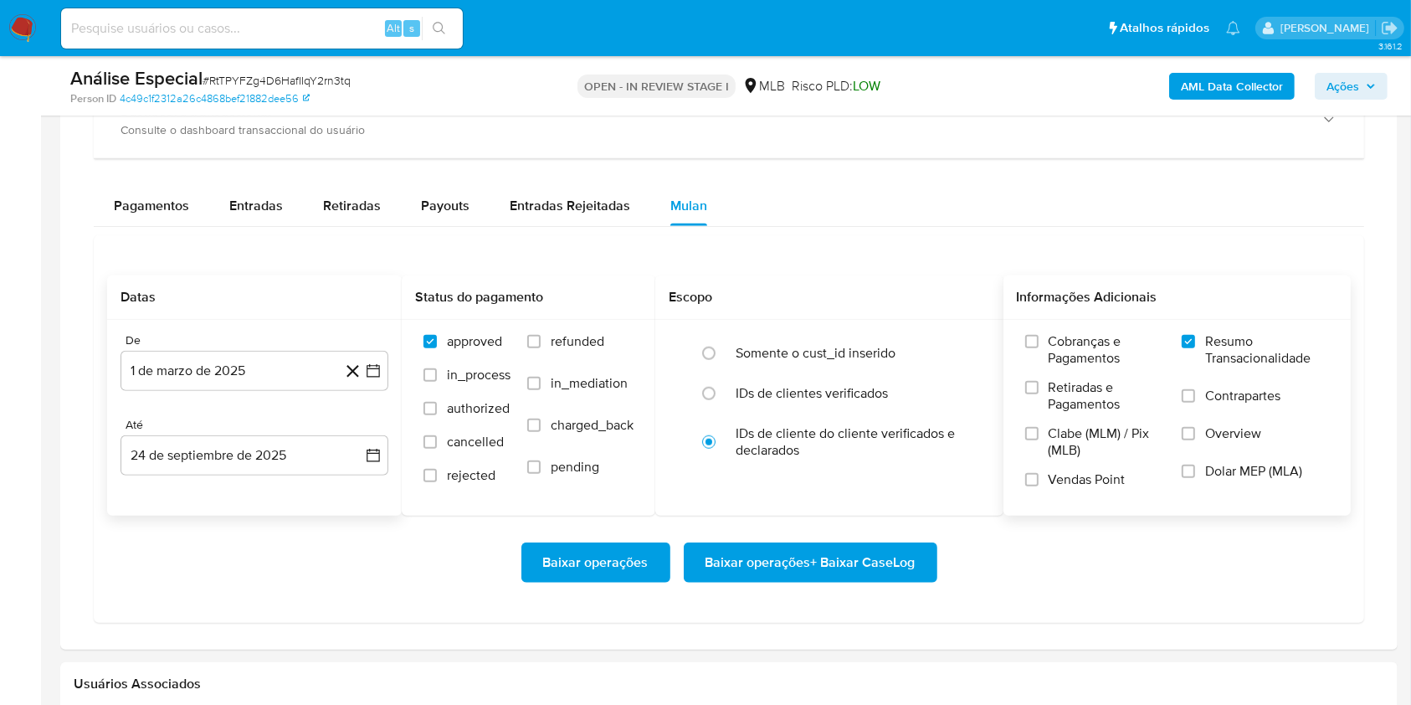
click at [894, 567] on span "Baixar operações + Baixar CaseLog" at bounding box center [811, 562] width 210 height 37
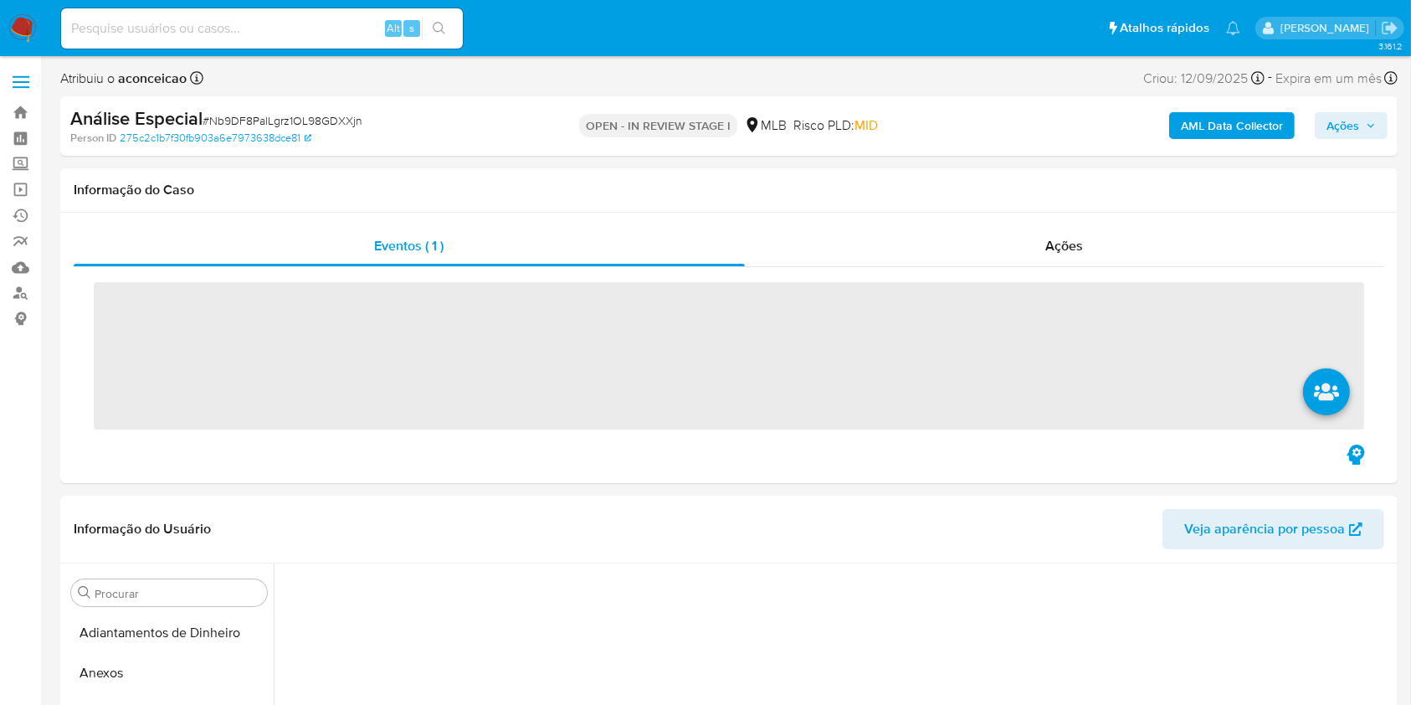
scroll to position [725, 0]
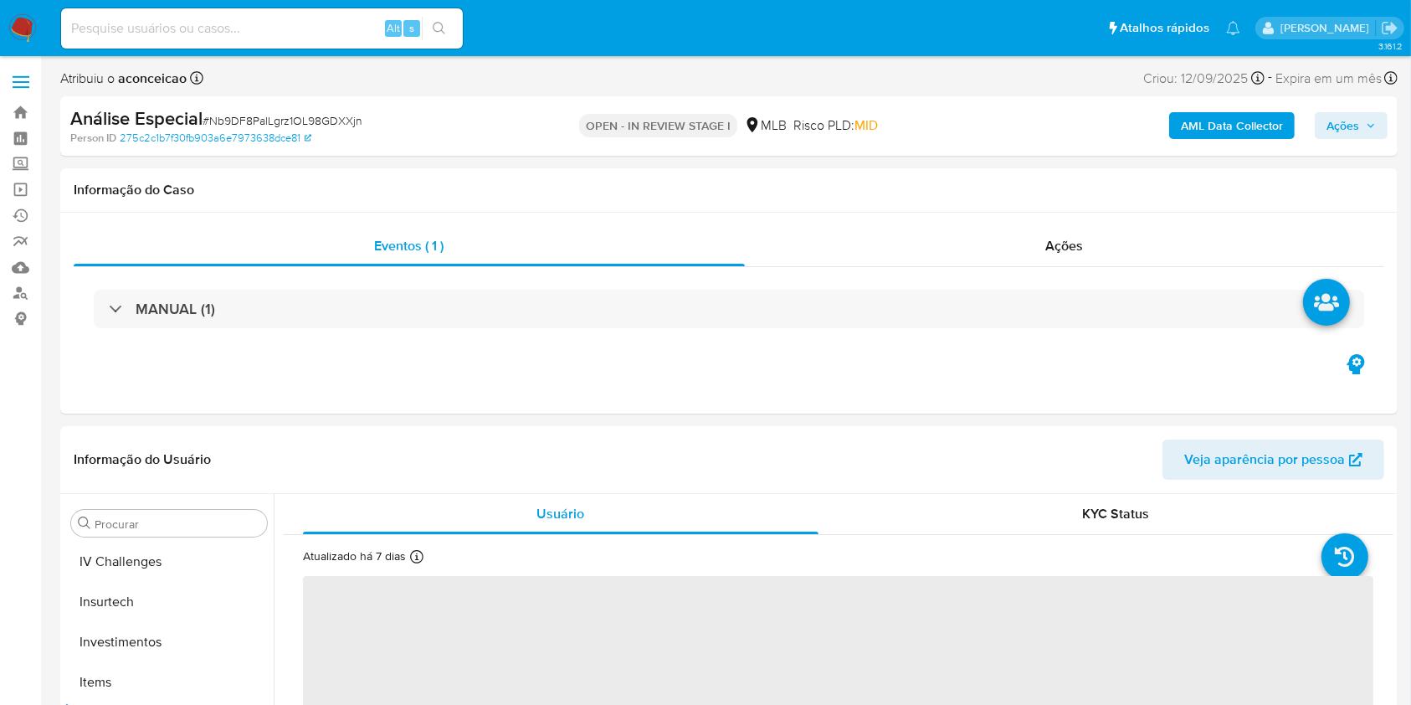
select select "10"
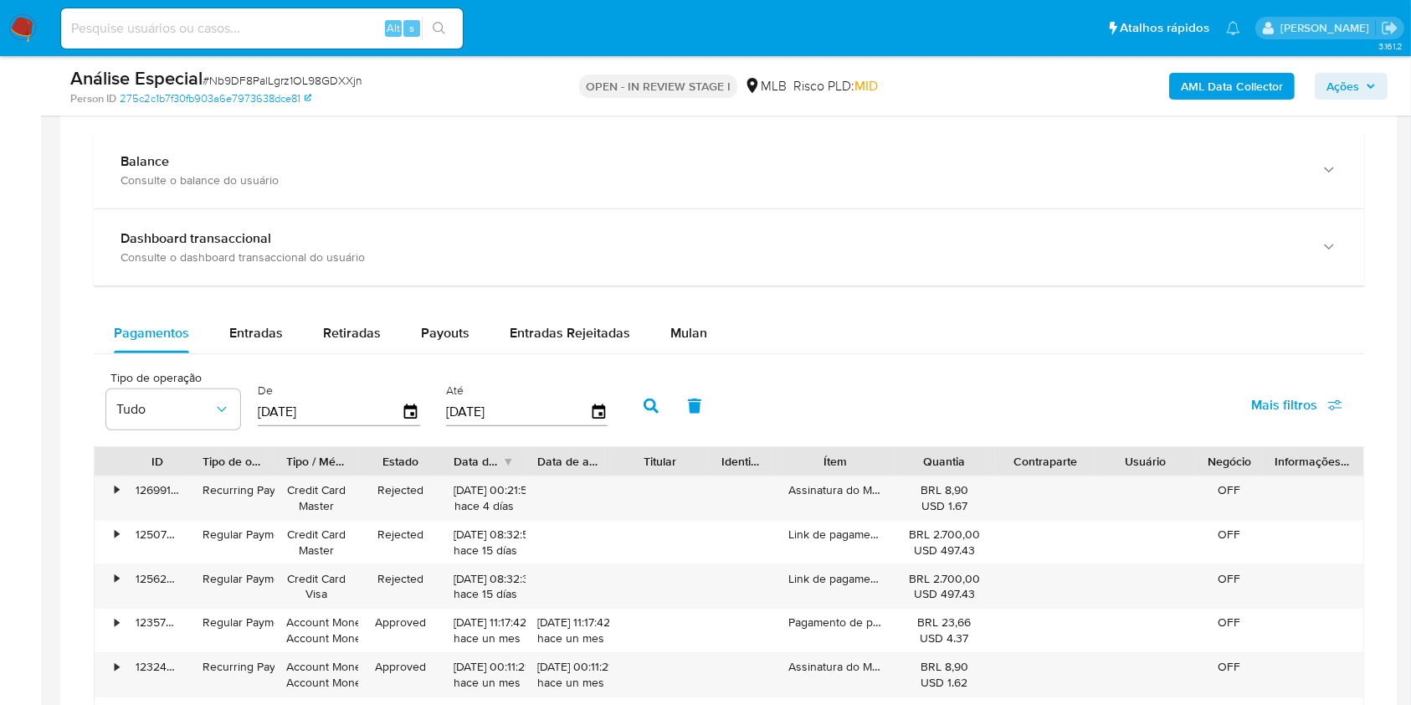
scroll to position [1294, 0]
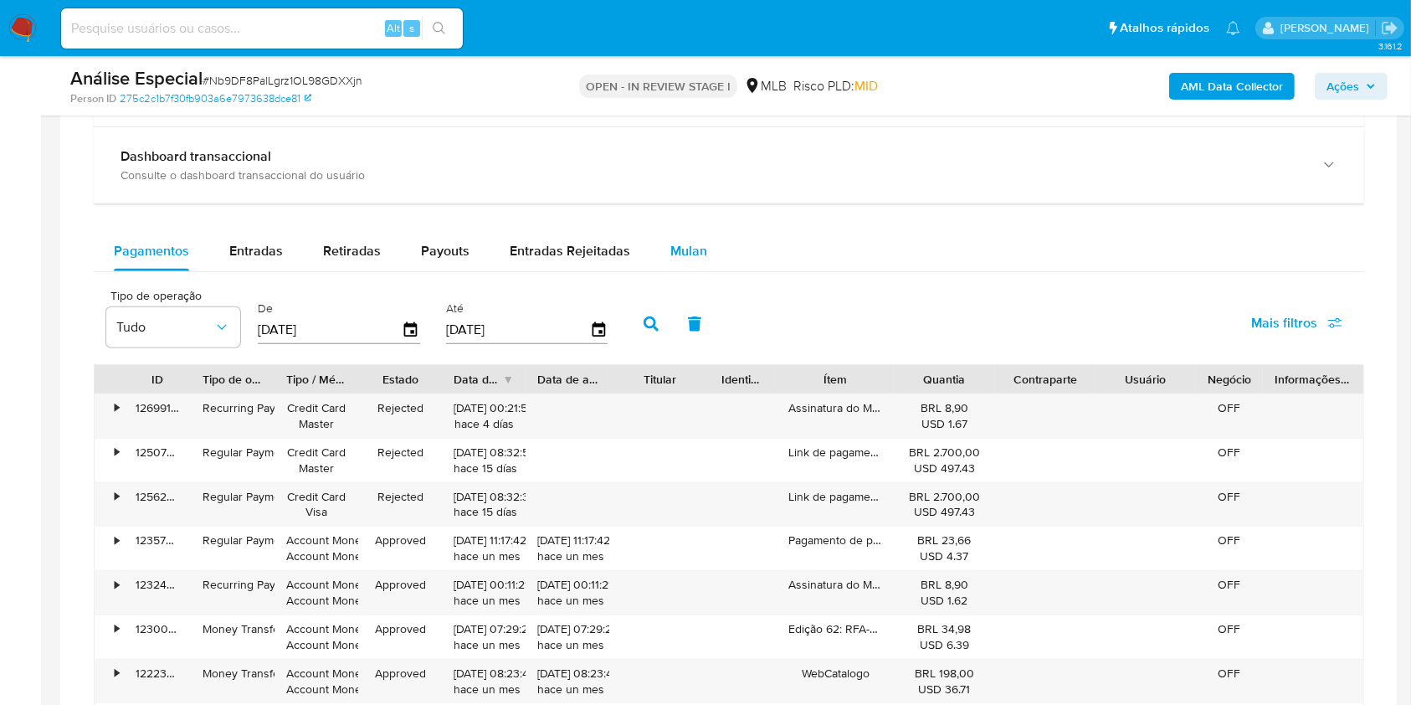
click at [696, 250] on span "Mulan" at bounding box center [689, 250] width 37 height 19
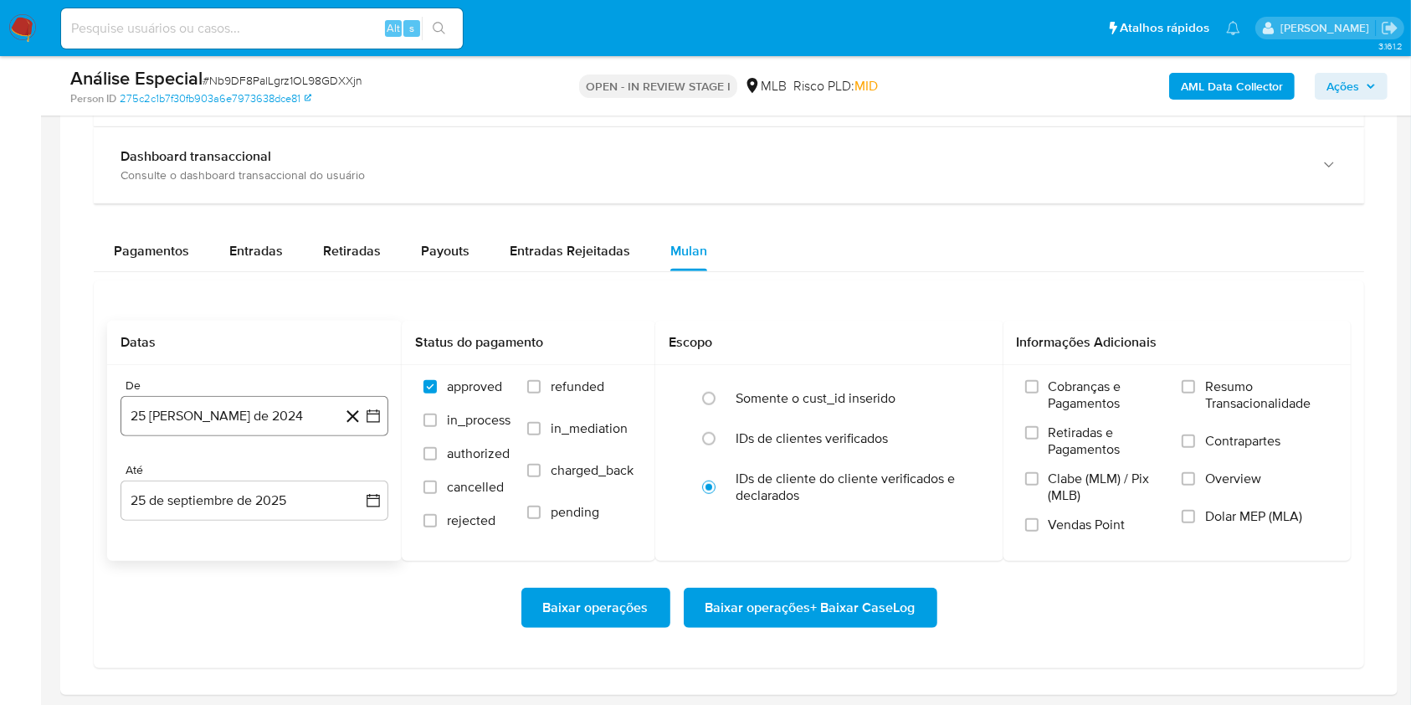
click at [286, 409] on button "25 [PERSON_NAME] de 2024" at bounding box center [255, 416] width 268 height 40
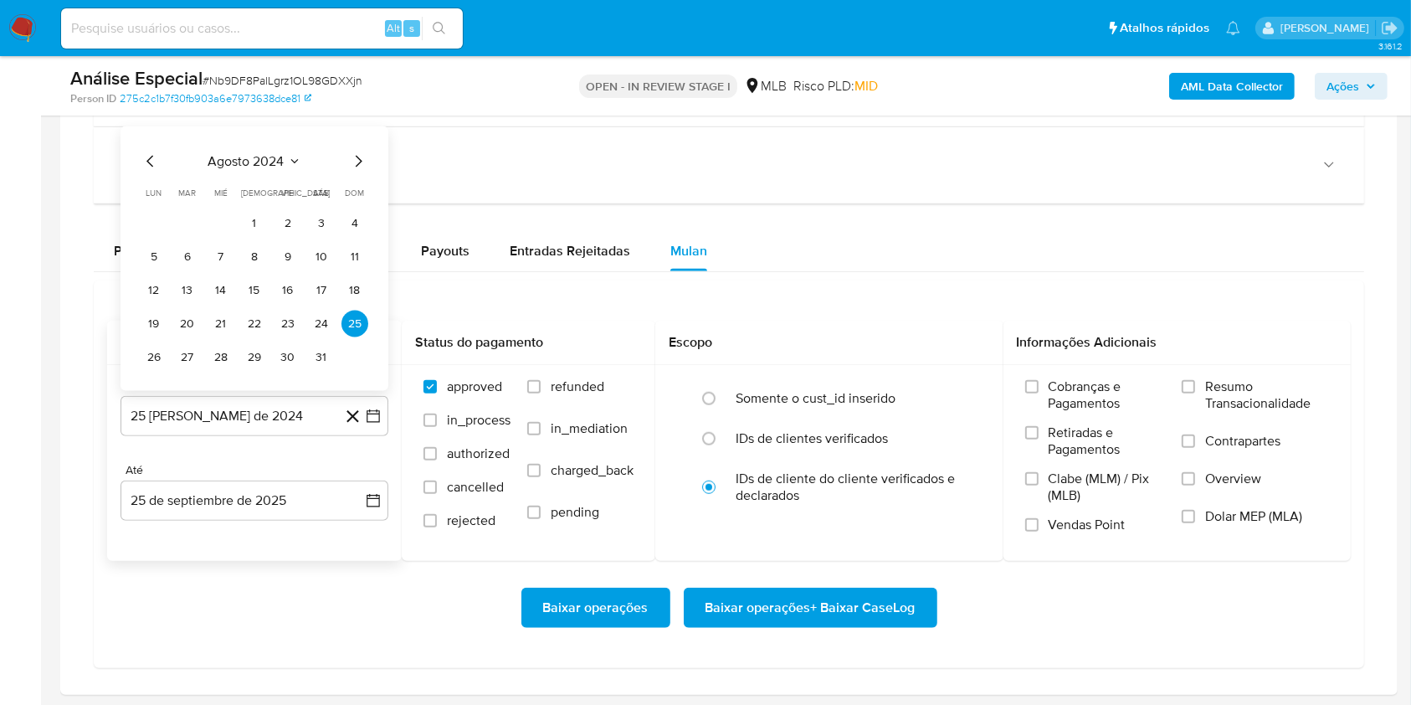
click at [290, 162] on icon "Seleccionar mes y año" at bounding box center [294, 161] width 13 height 13
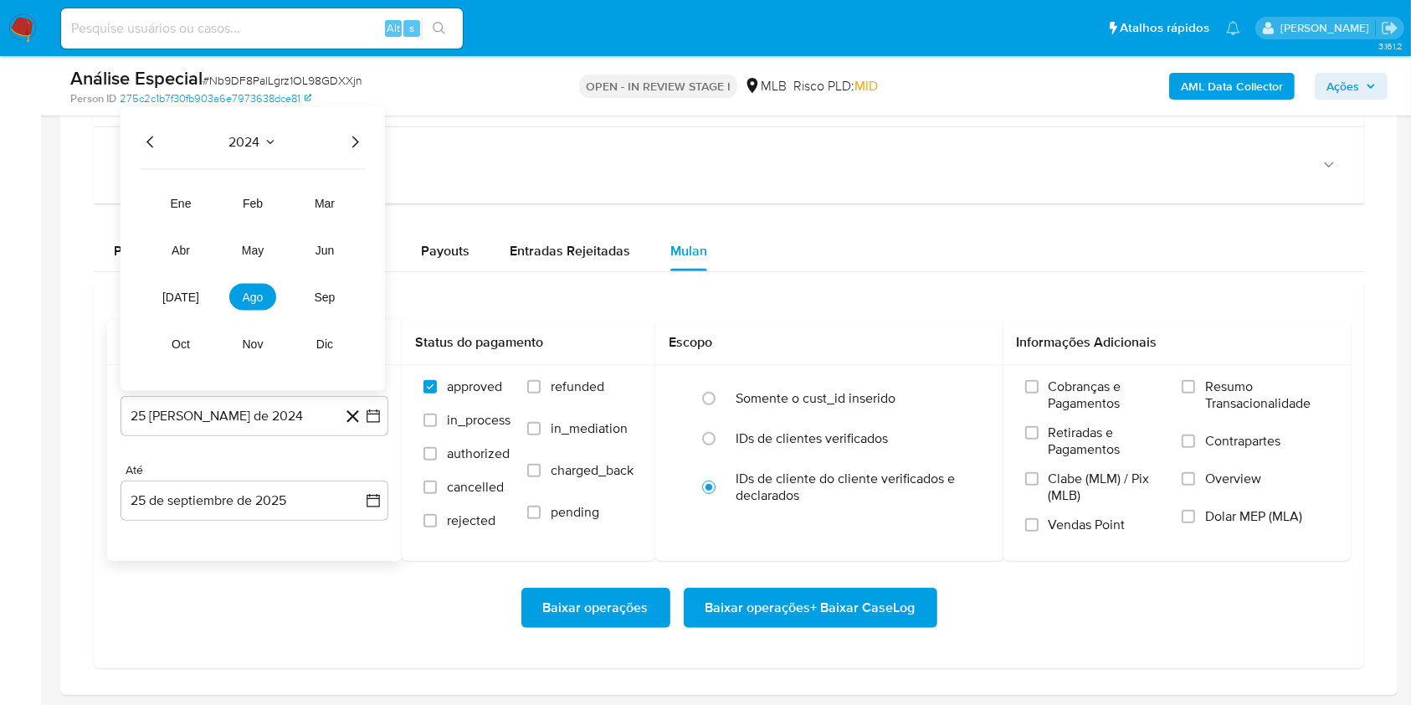
click at [356, 137] on icon "Año siguiente" at bounding box center [355, 142] width 20 height 20
click at [335, 198] on span "mar" at bounding box center [325, 203] width 20 height 13
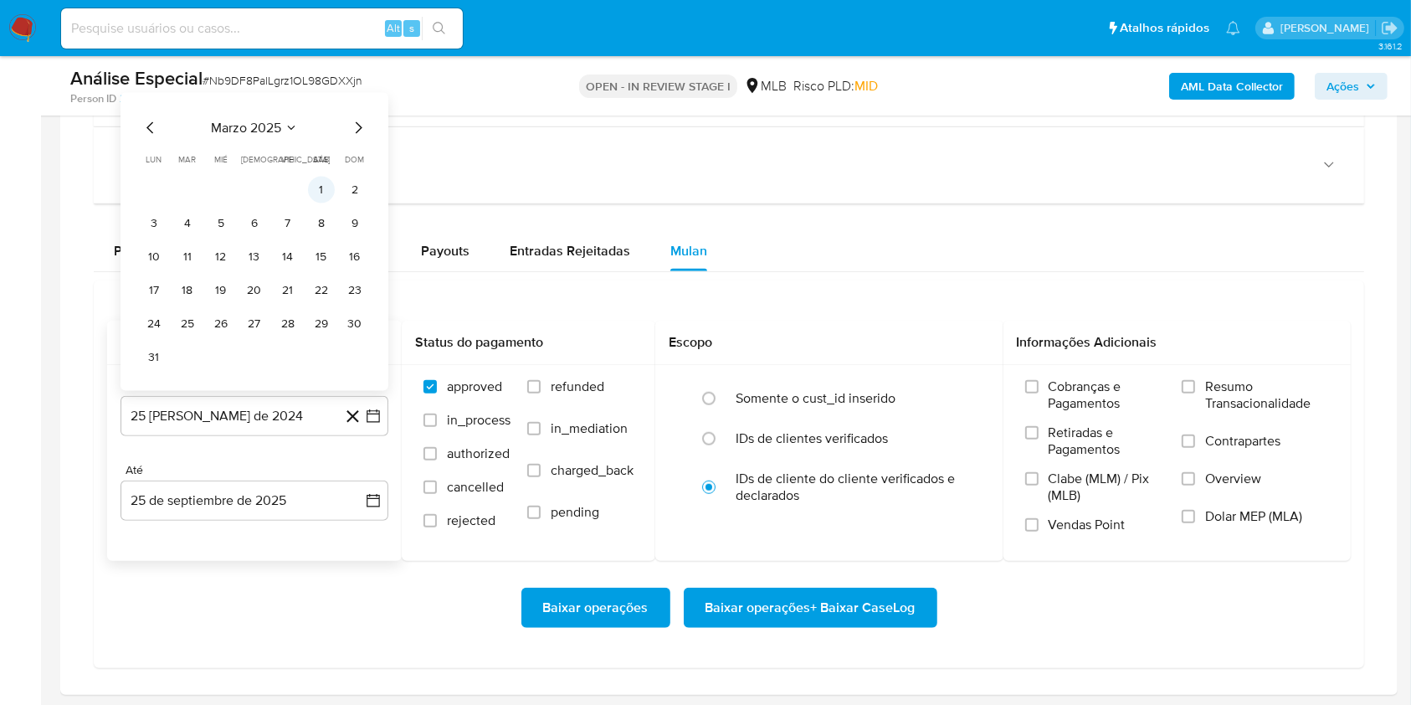
click at [321, 182] on button "1" at bounding box center [321, 190] width 27 height 27
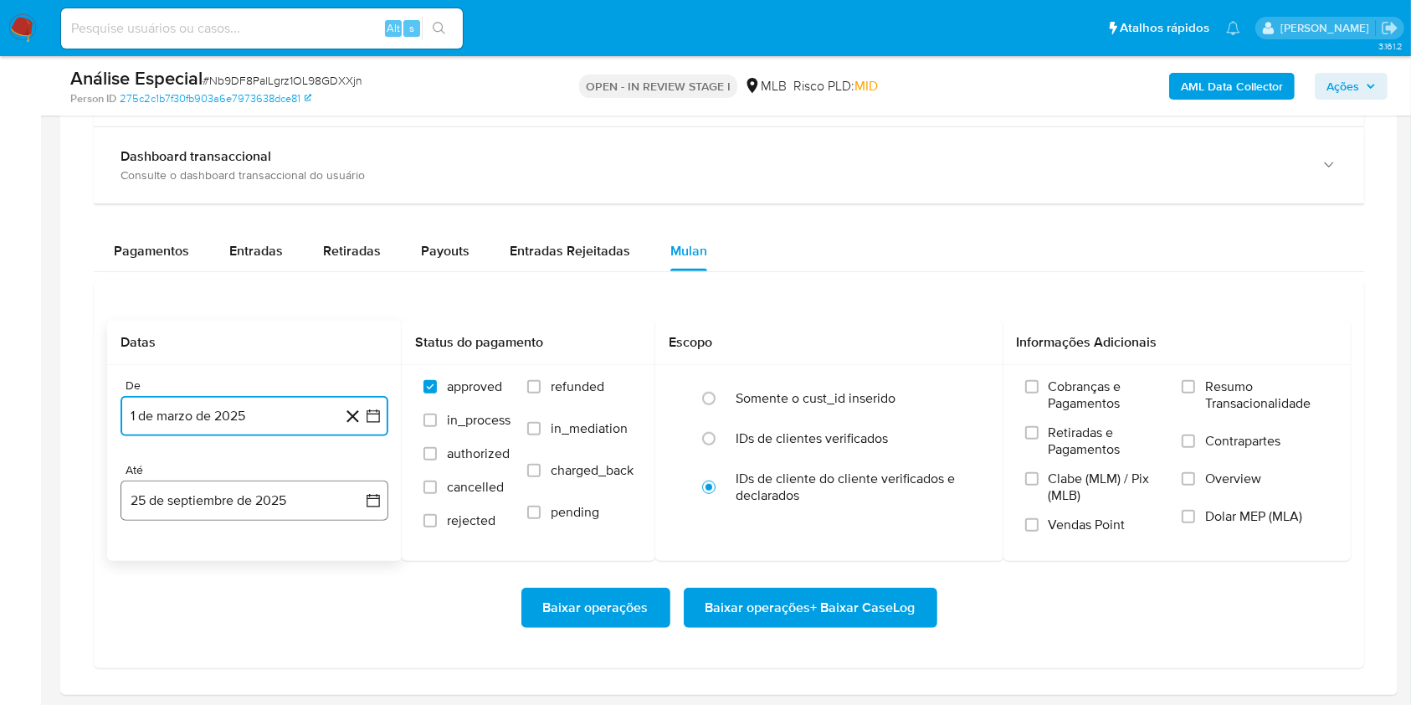
click at [261, 489] on button "25 de septiembre de 2025" at bounding box center [255, 501] width 268 height 40
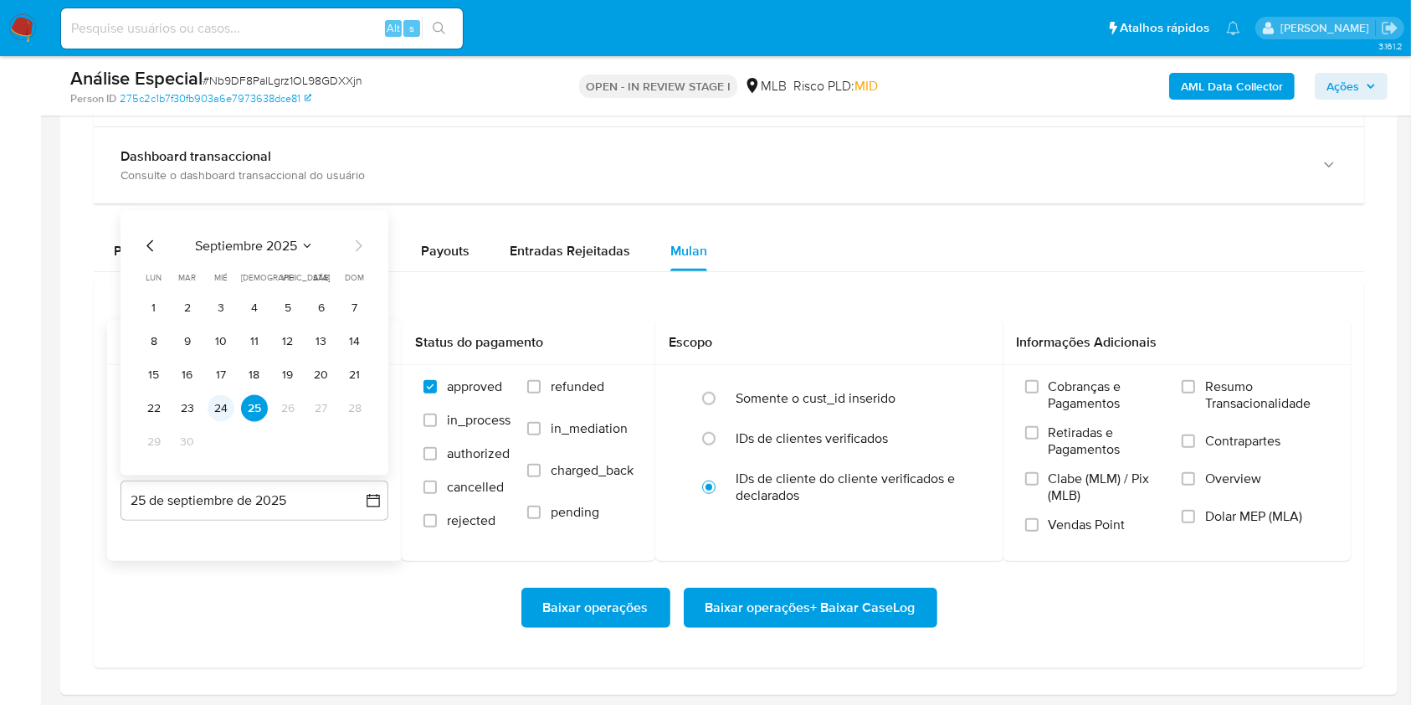
click at [224, 400] on button "24" at bounding box center [221, 408] width 27 height 27
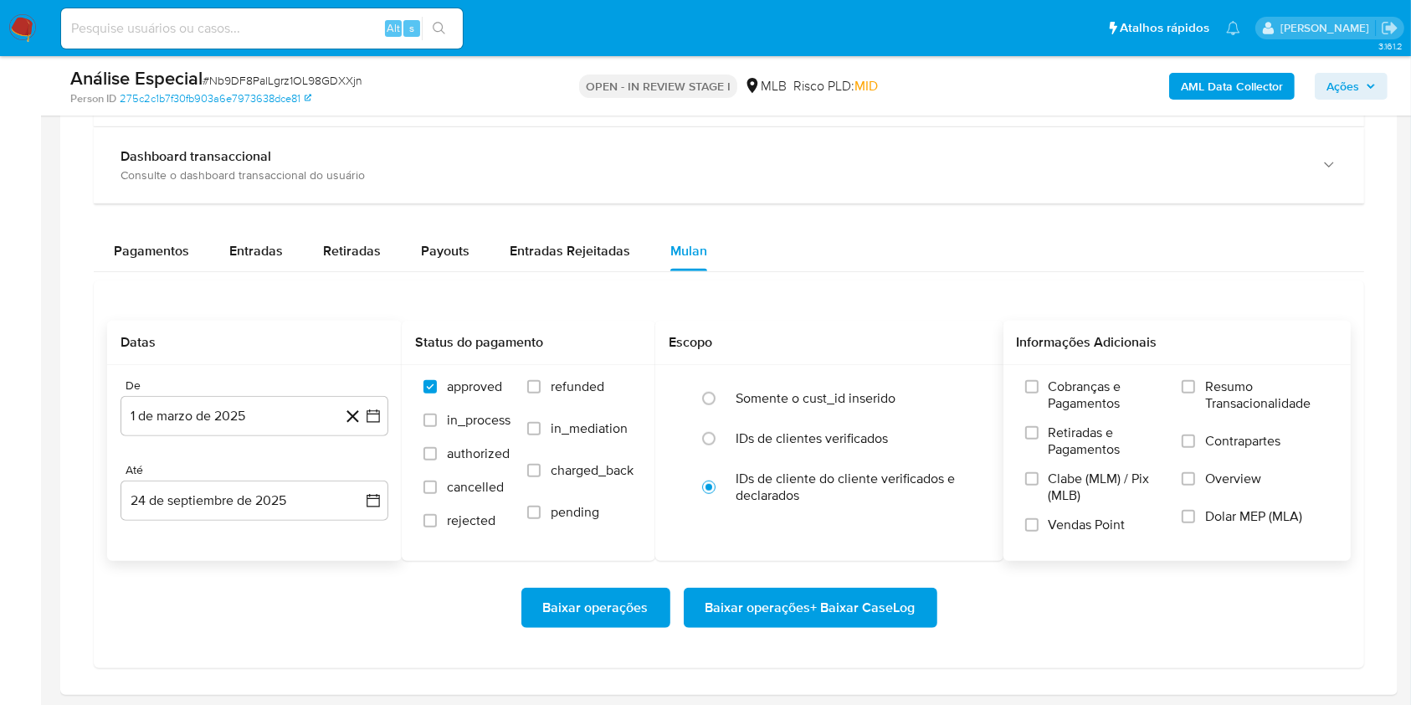
click at [1197, 388] on label "Resumo Transacionalidade" at bounding box center [1255, 405] width 147 height 54
click at [1195, 388] on input "Resumo Transacionalidade" at bounding box center [1188, 386] width 13 height 13
click at [890, 619] on span "Baixar operações + Baixar CaseLog" at bounding box center [811, 607] width 210 height 37
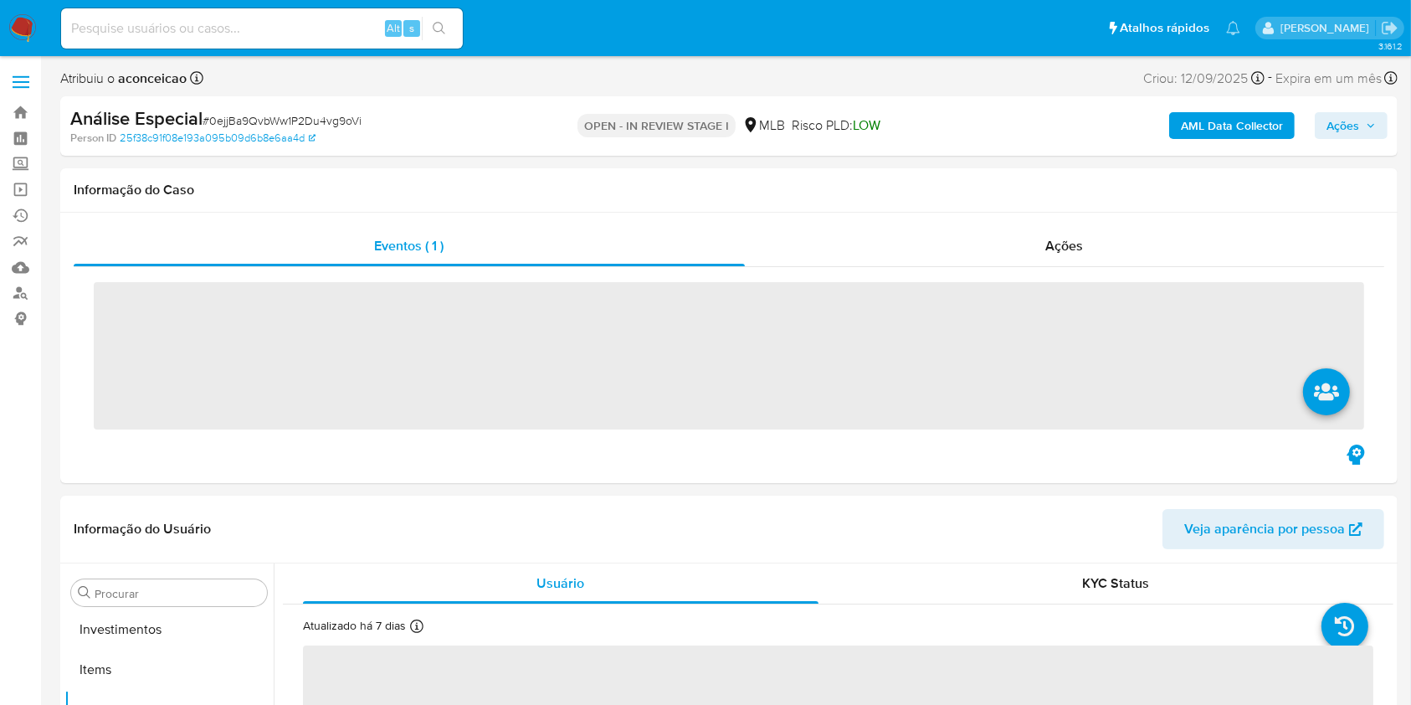
scroll to position [868, 0]
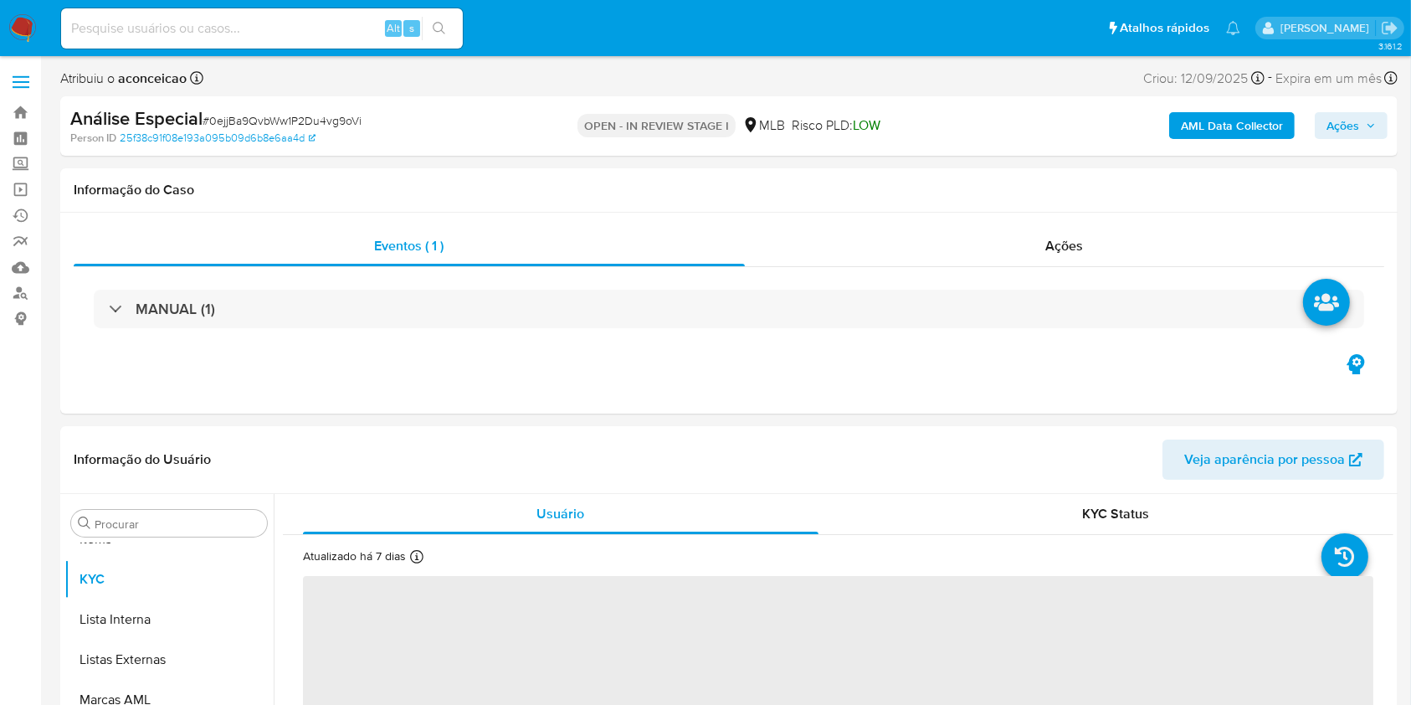
select select "10"
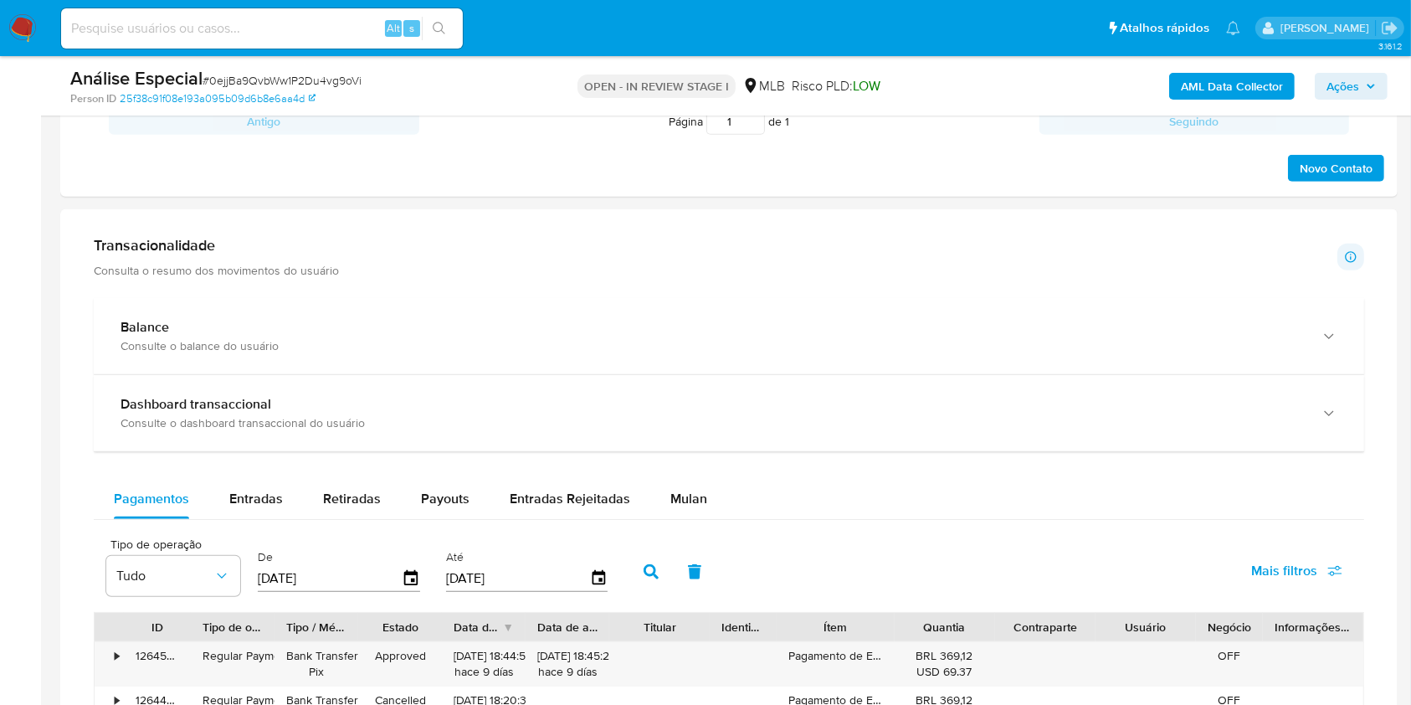
scroll to position [1116, 0]
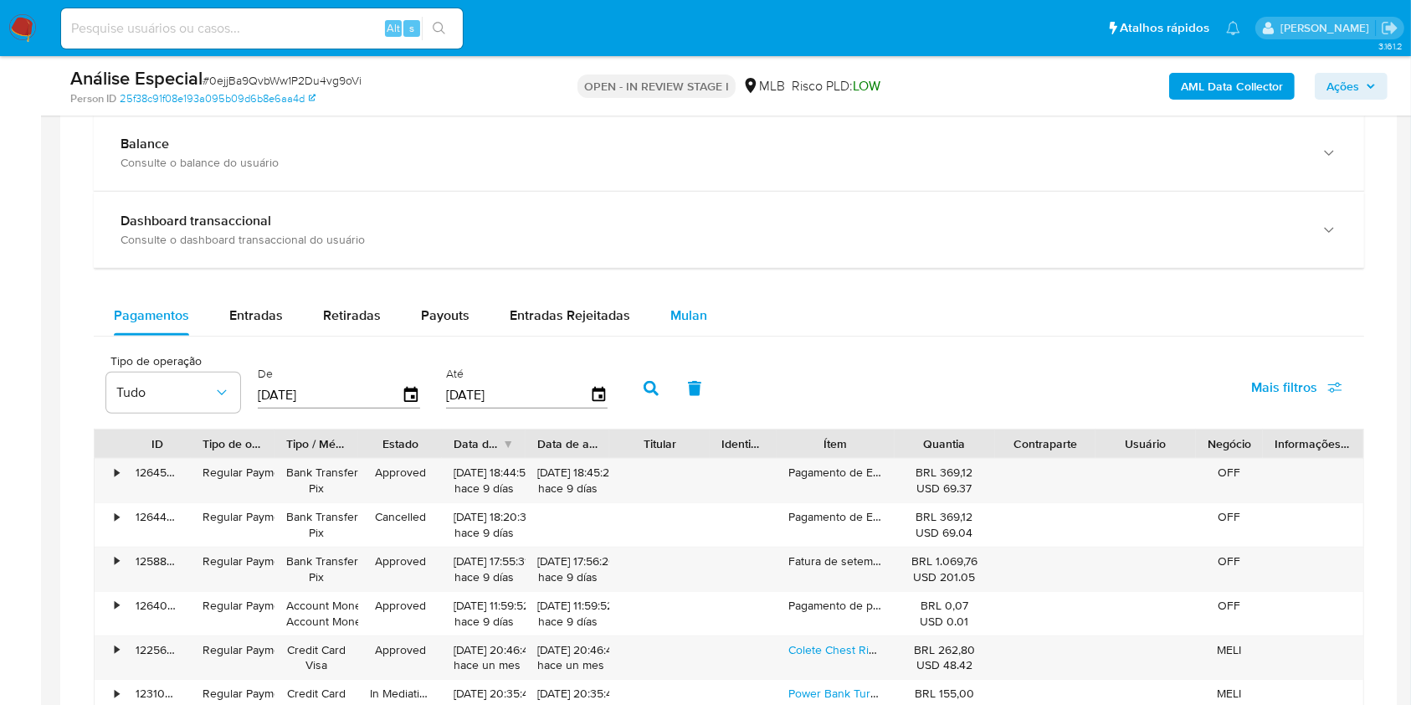
click at [675, 306] on span "Mulan" at bounding box center [689, 315] width 37 height 19
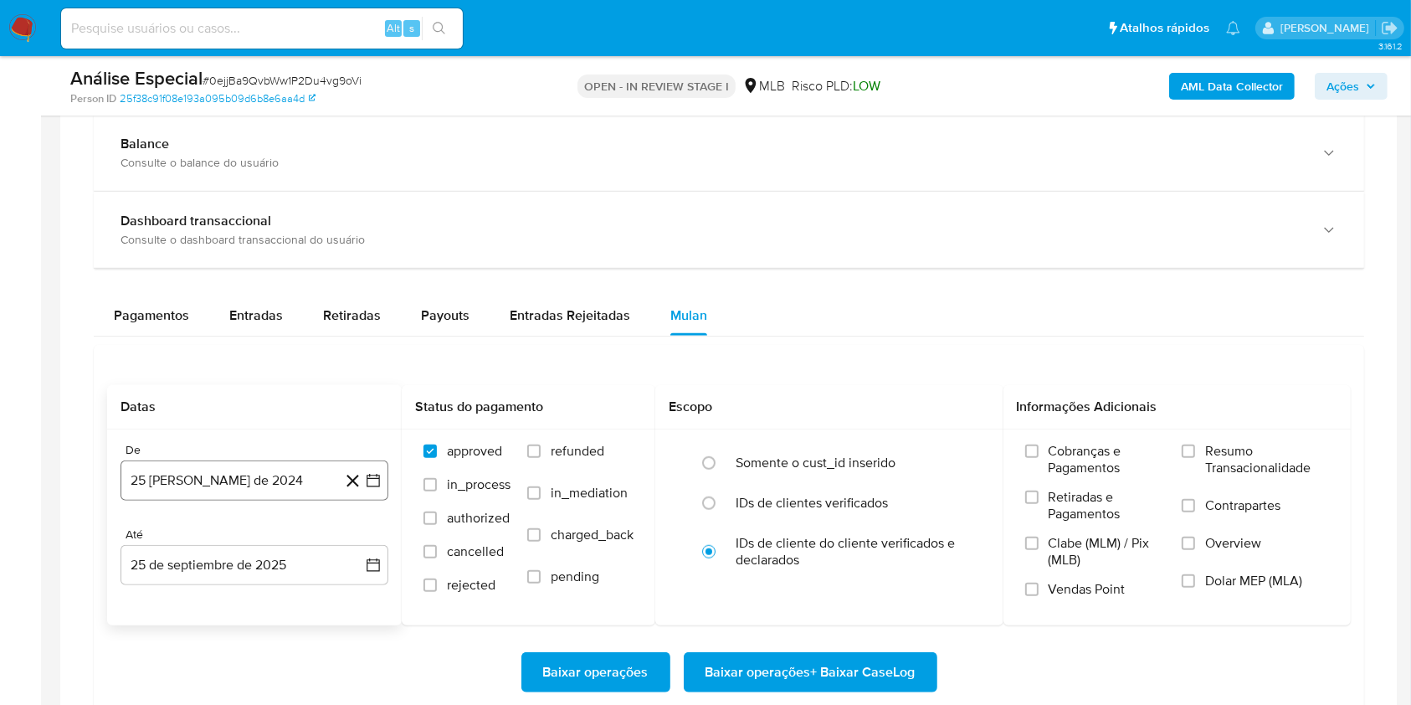
click at [265, 487] on button "25 [PERSON_NAME] de 2024" at bounding box center [255, 480] width 268 height 40
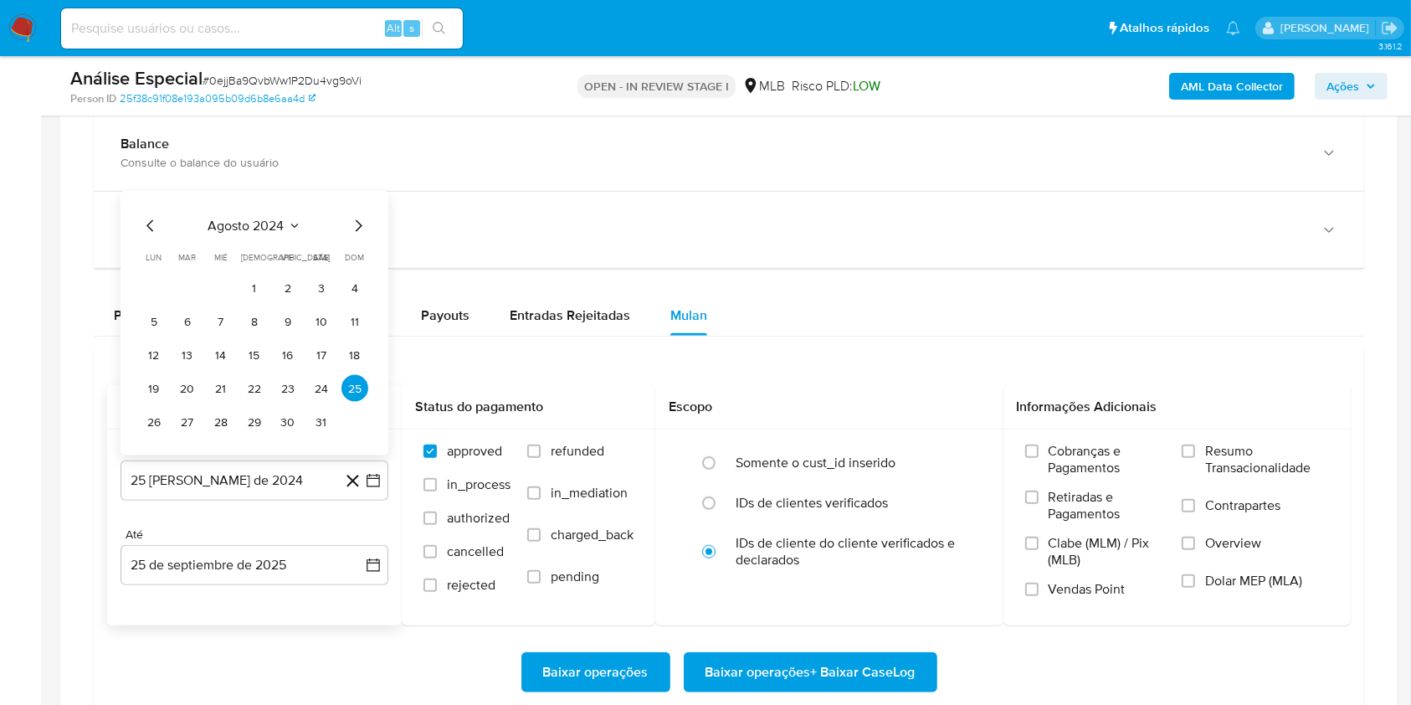
click at [281, 219] on span "agosto 2024" at bounding box center [246, 226] width 76 height 17
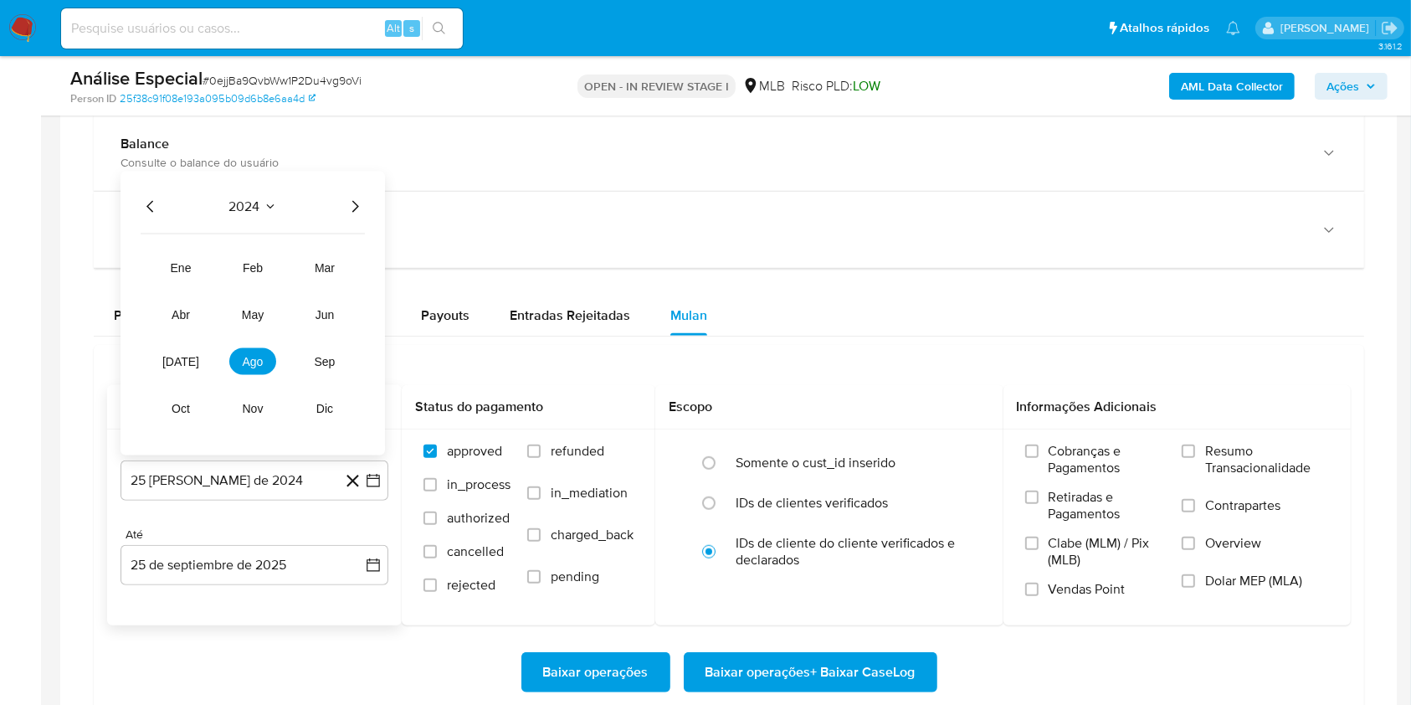
click at [350, 211] on icon "Año siguiente" at bounding box center [355, 207] width 20 height 20
click at [319, 258] on button "mar" at bounding box center [324, 267] width 47 height 27
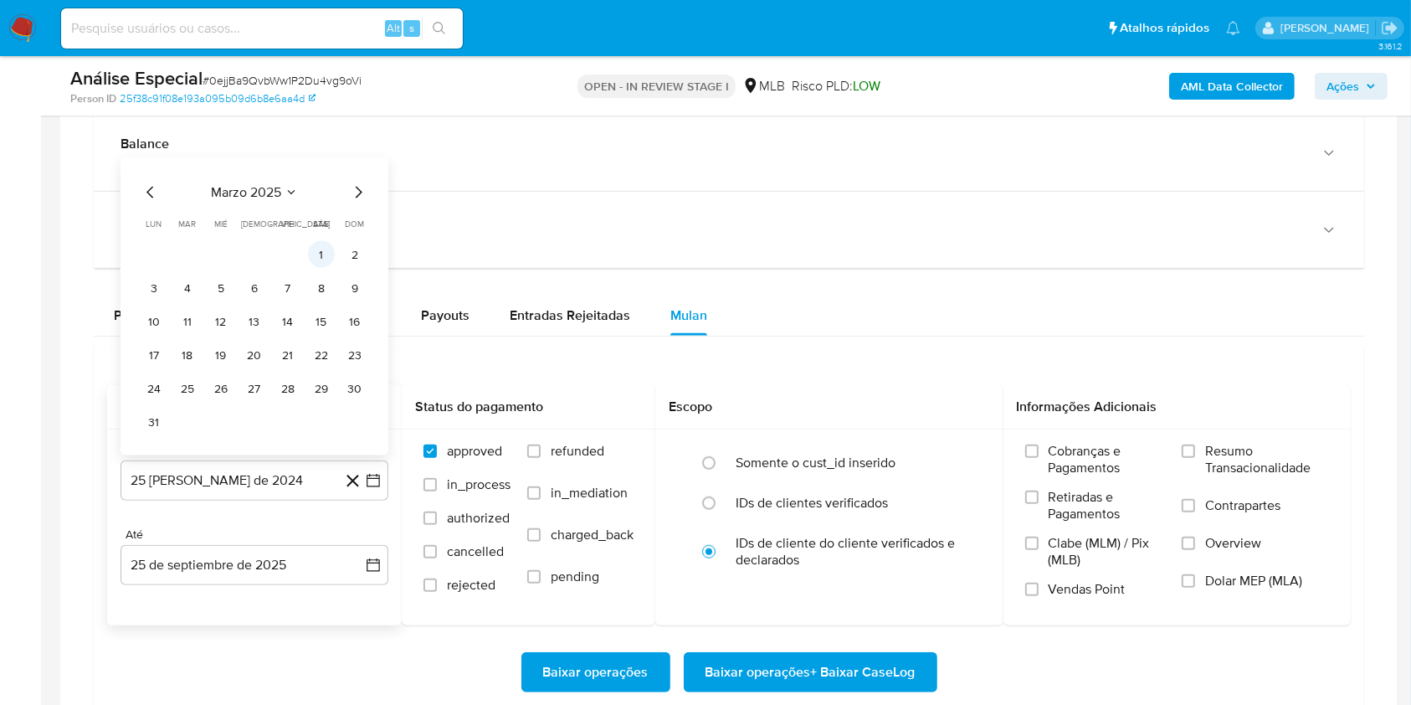
click at [318, 254] on button "1" at bounding box center [321, 254] width 27 height 27
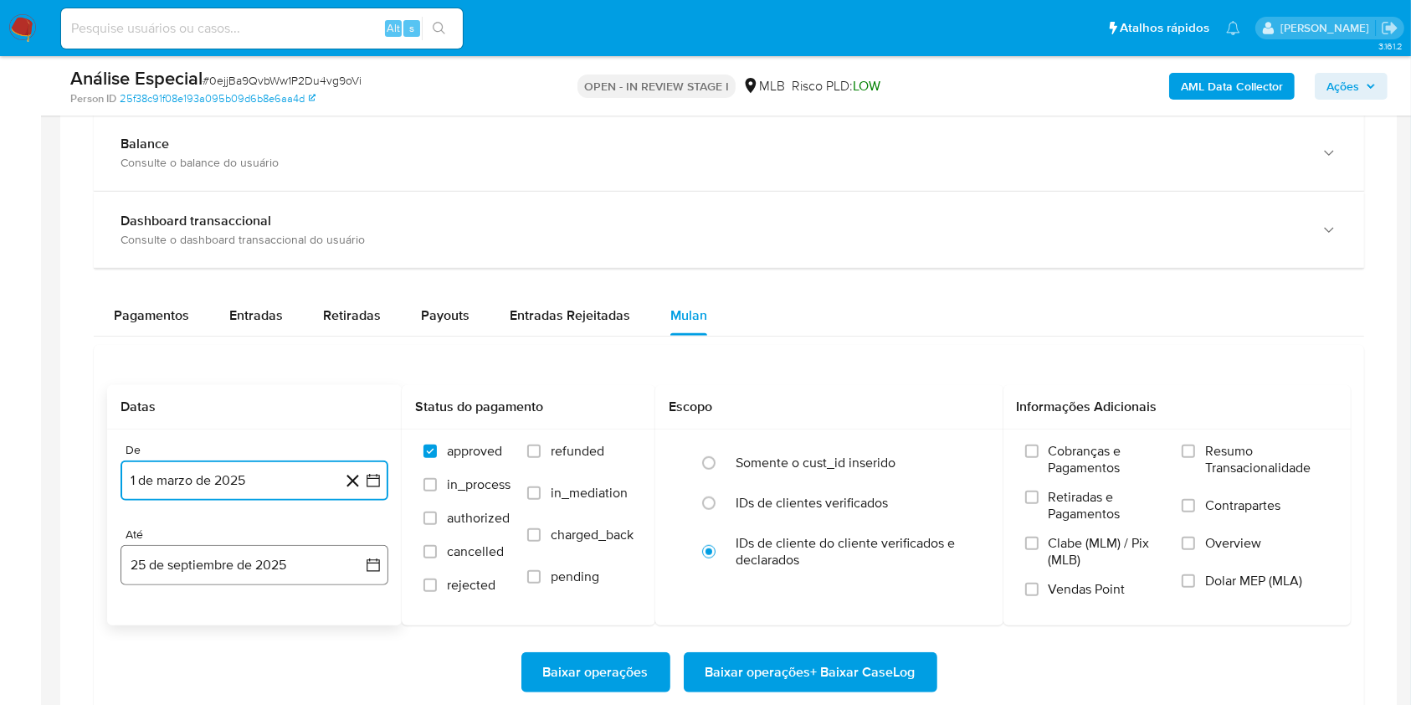
click at [255, 560] on button "25 de septiembre de 2025" at bounding box center [255, 565] width 268 height 40
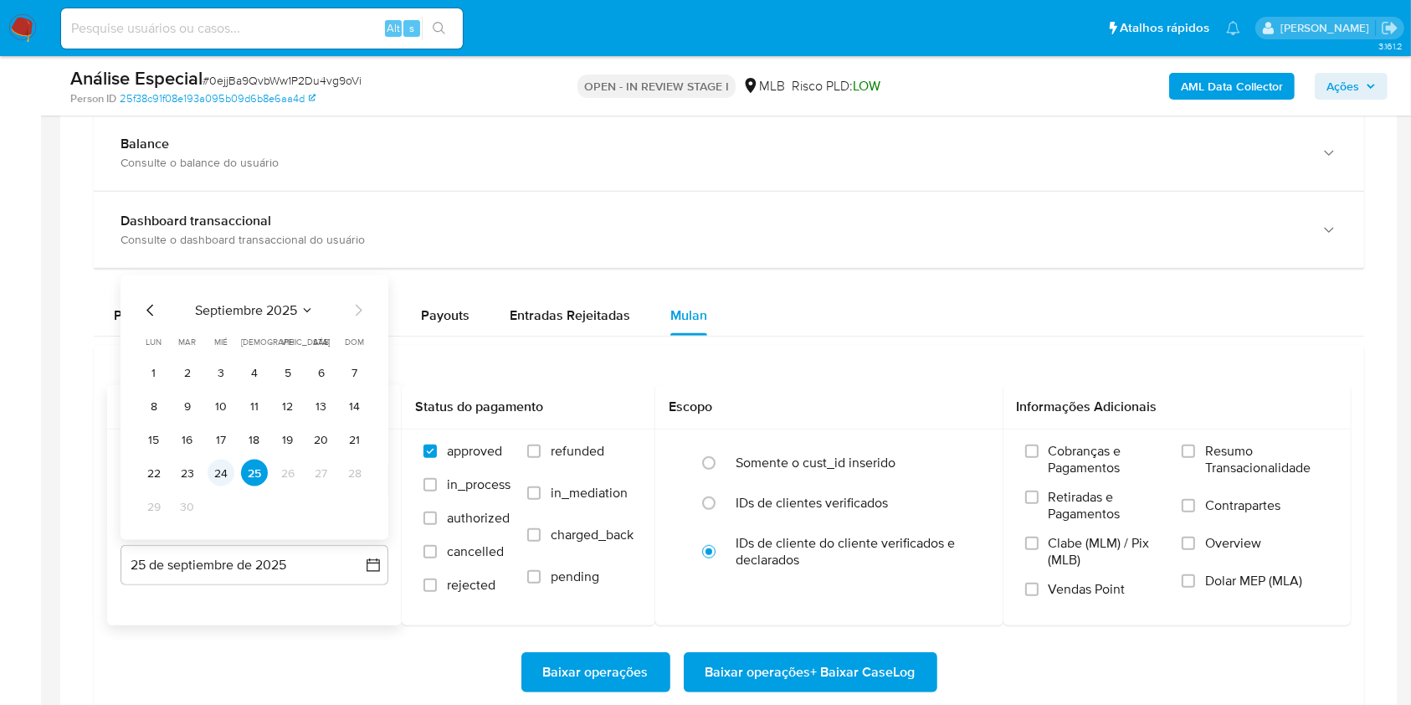
click at [209, 472] on button "24" at bounding box center [221, 473] width 27 height 27
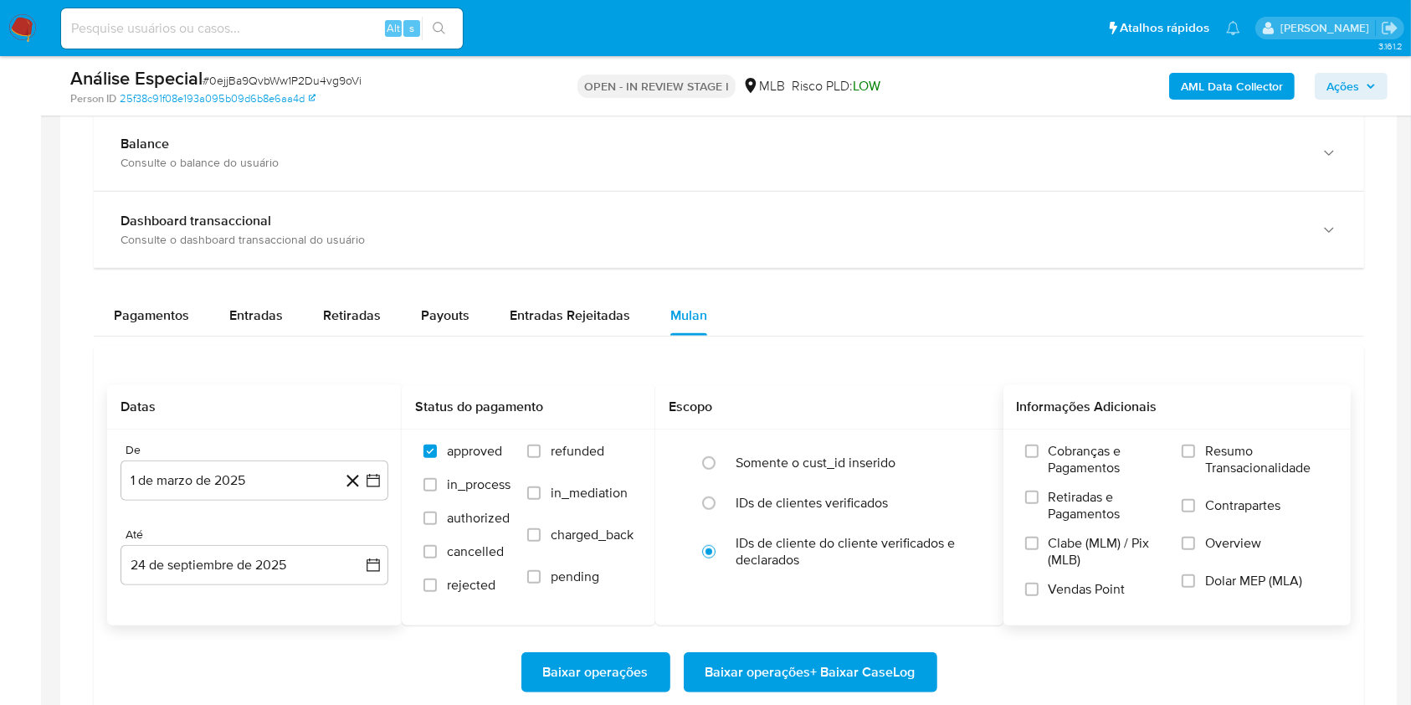
click at [1210, 439] on div "Cobranças e Pagamentos Retiradas e Pagamentos Clabe (MLM) / Pix (MLB) Vendas Po…" at bounding box center [1178, 526] width 348 height 194
click at [1201, 452] on label "Resumo Transacionalidade" at bounding box center [1255, 470] width 147 height 54
click at [1195, 452] on input "Resumo Transacionalidade" at bounding box center [1188, 451] width 13 height 13
click at [893, 676] on span "Baixar operações + Baixar CaseLog" at bounding box center [811, 672] width 210 height 37
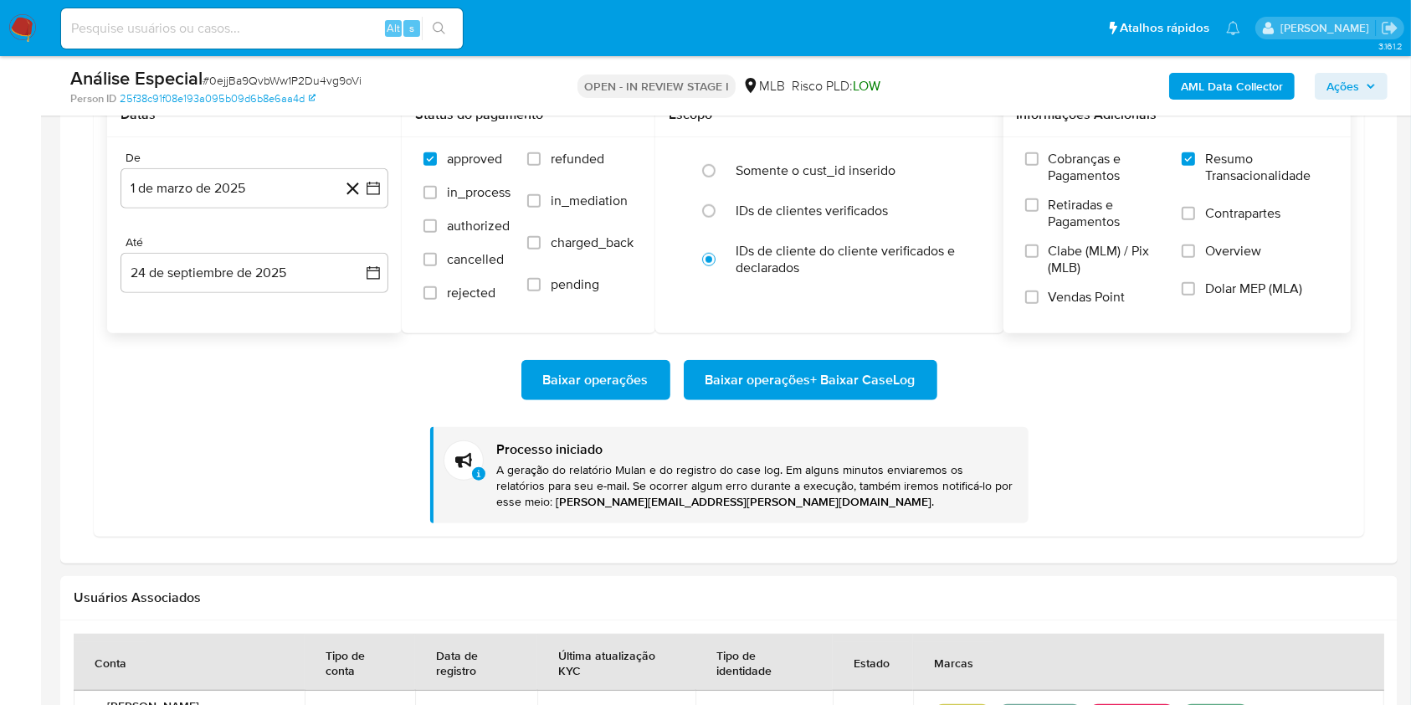
scroll to position [1428, 0]
